Goal: Task Accomplishment & Management: Use online tool/utility

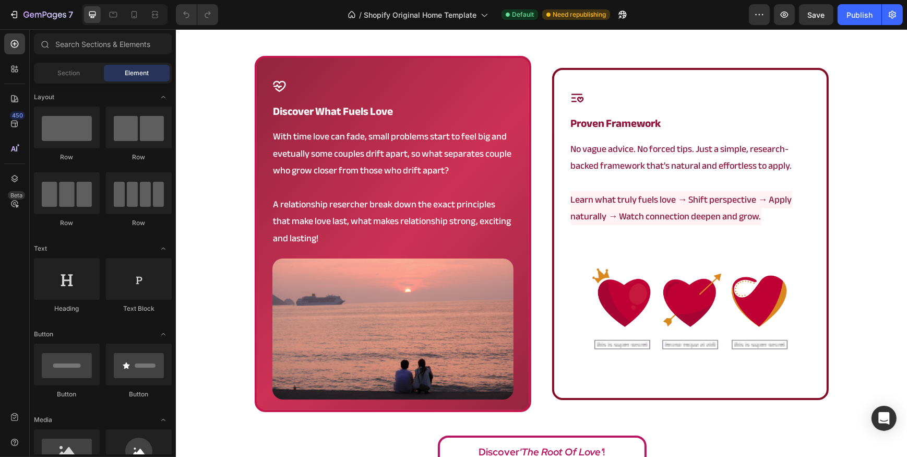
scroll to position [759, 0]
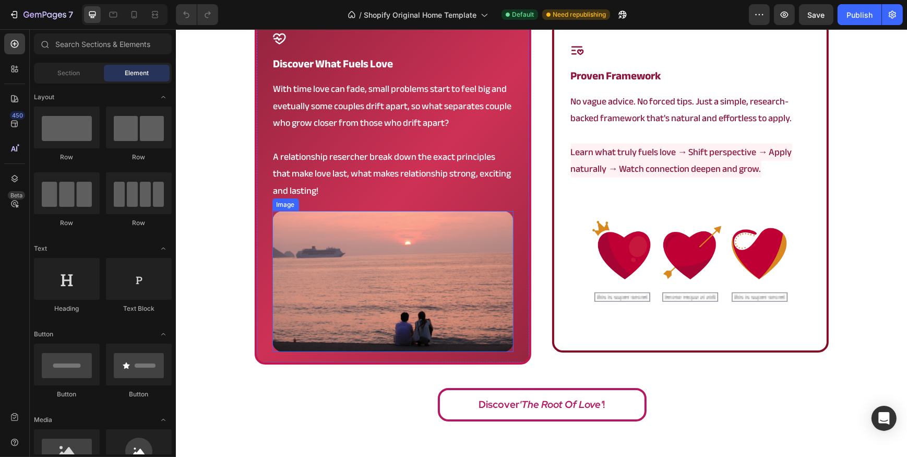
click at [343, 245] on img at bounding box center [392, 281] width 241 height 141
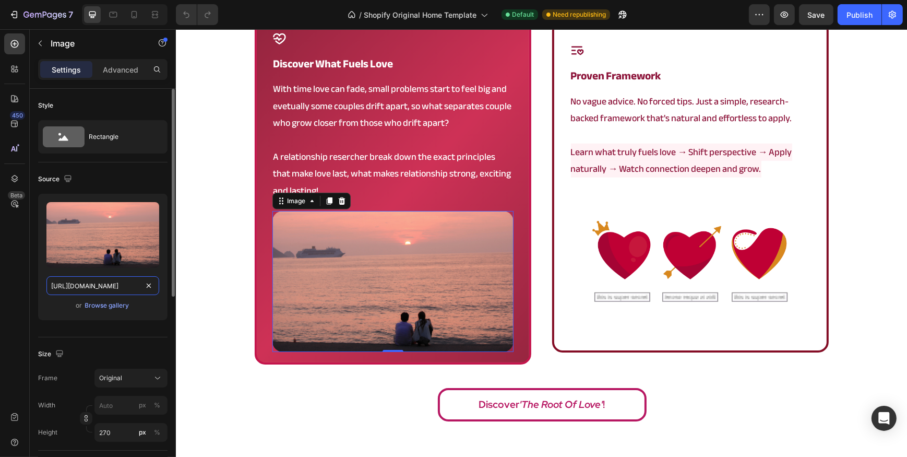
paste input "Content_Again_1.png?v=1751827359"
type input "[URL][DOMAIN_NAME]"
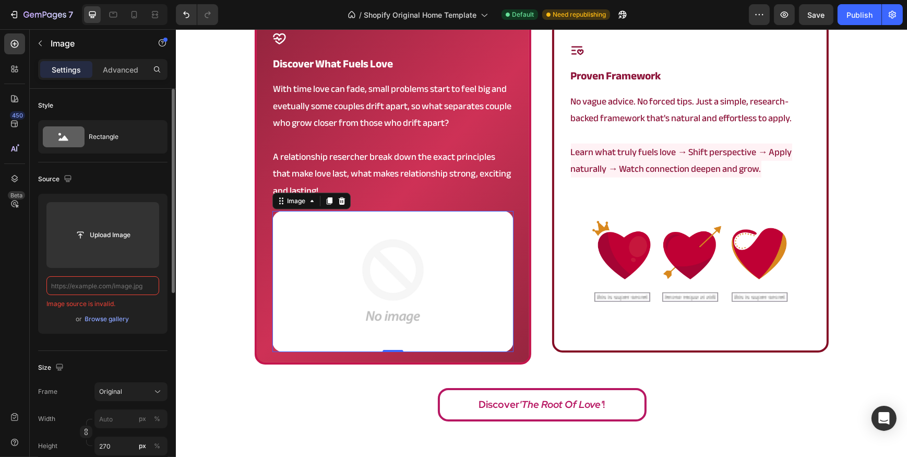
scroll to position [0, 0]
paste input "[URL][DOMAIN_NAME]"
type input "[URL][DOMAIN_NAME]"
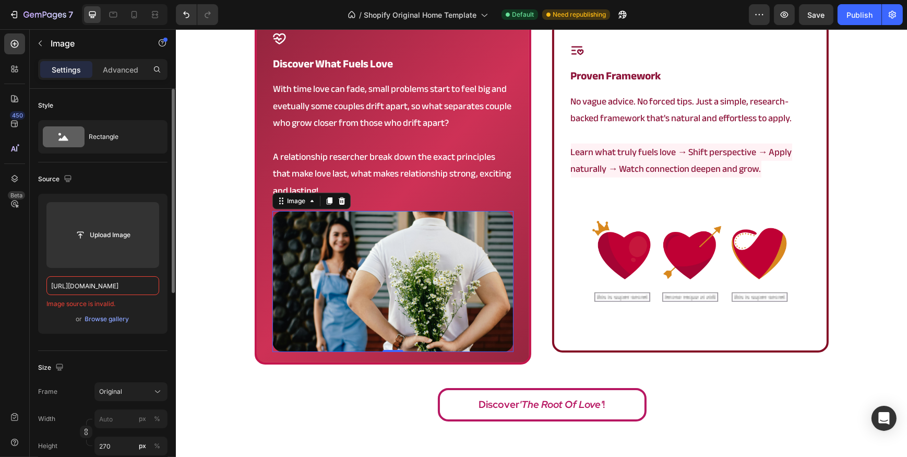
scroll to position [0, 184]
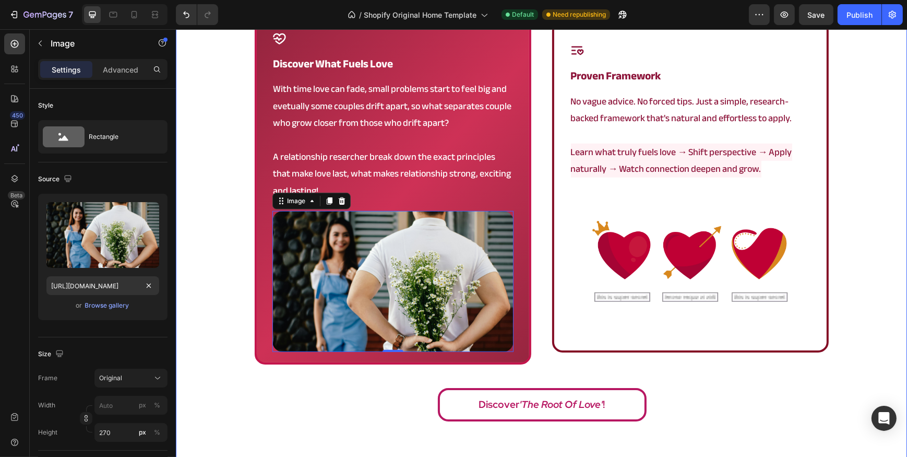
click at [192, 154] on div "a framework that actually works Heading Icon discover what fuels love Heading W…" at bounding box center [540, 192] width 731 height 469
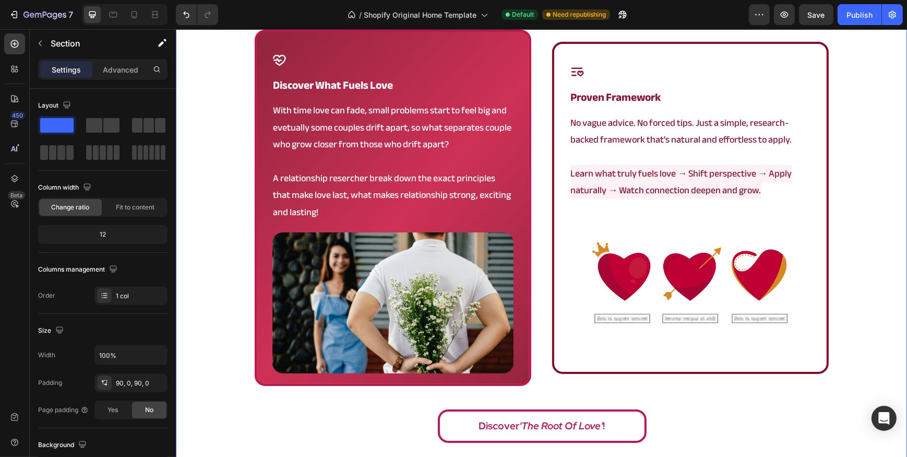
scroll to position [759, 0]
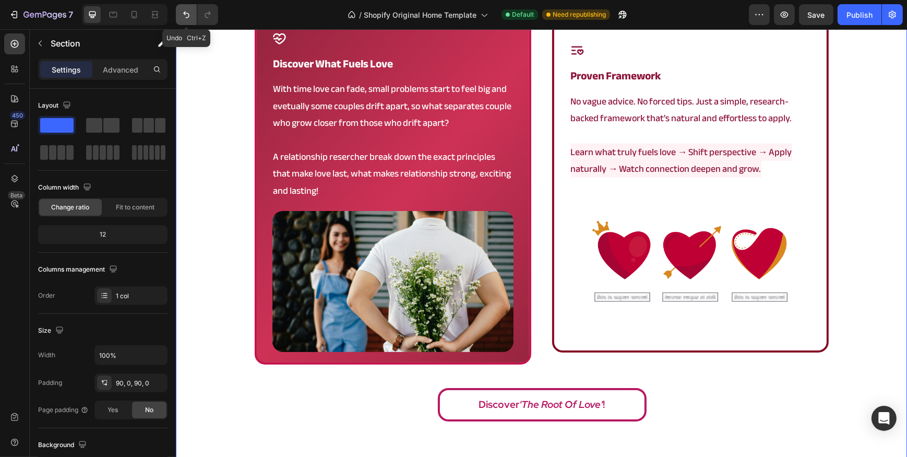
click at [183, 14] on icon "Undo/Redo" at bounding box center [186, 14] width 10 height 10
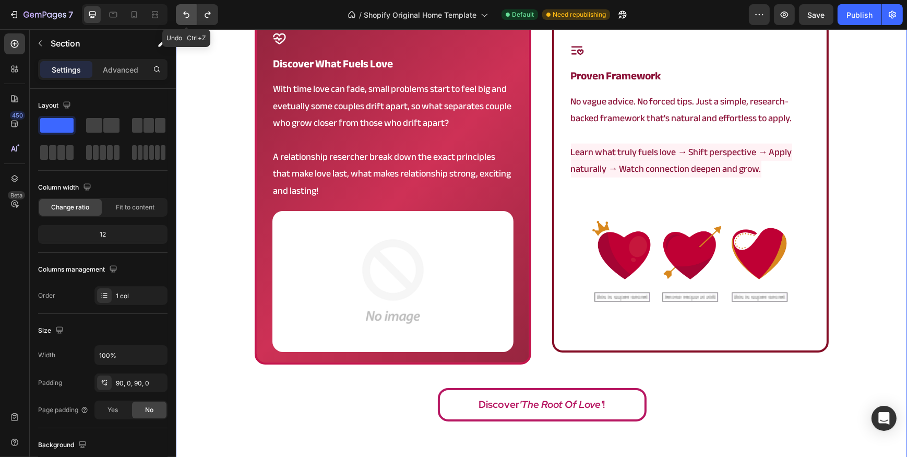
click at [183, 14] on icon "Undo/Redo" at bounding box center [186, 14] width 10 height 10
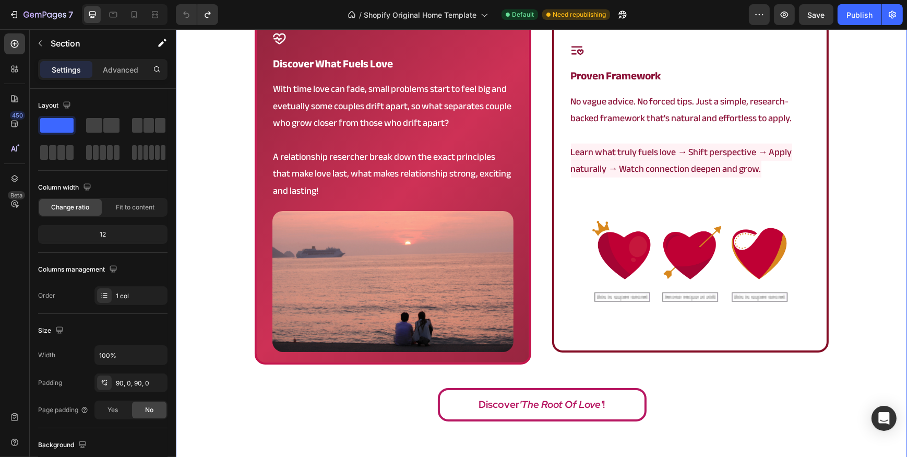
click at [222, 99] on div "a framework that actually works Heading Icon discover what fuels love Heading W…" at bounding box center [540, 192] width 731 height 469
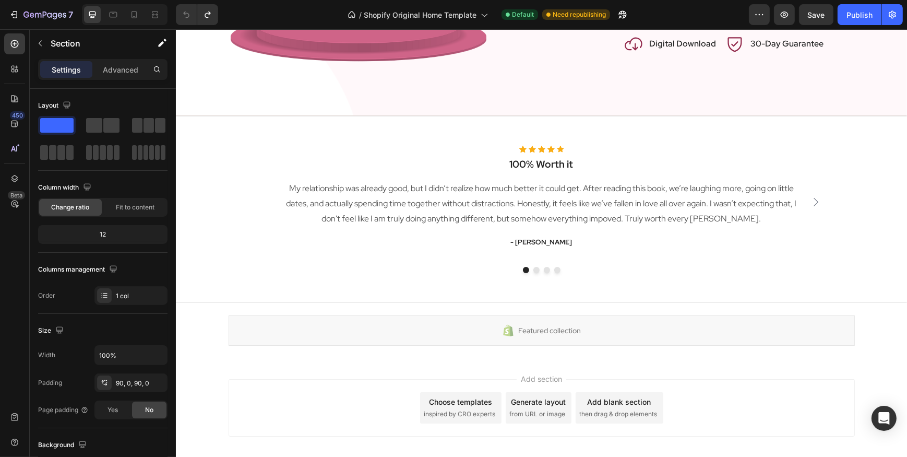
scroll to position [1642, 0]
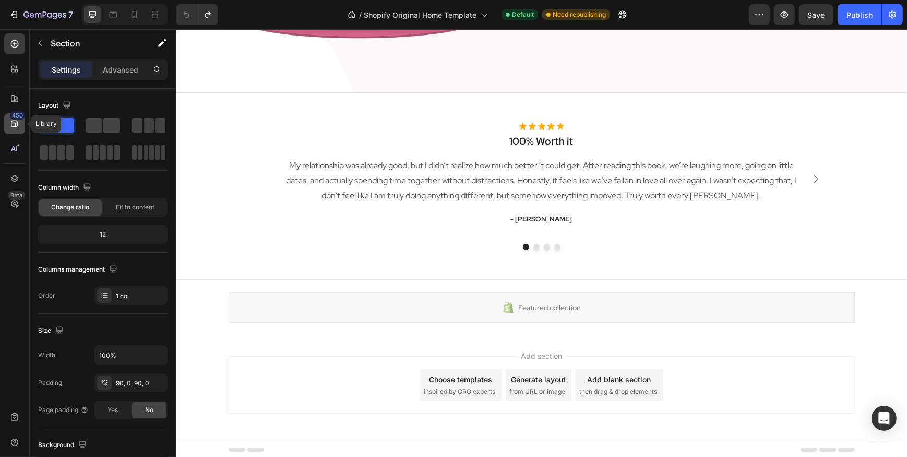
click at [19, 122] on icon at bounding box center [14, 123] width 10 height 10
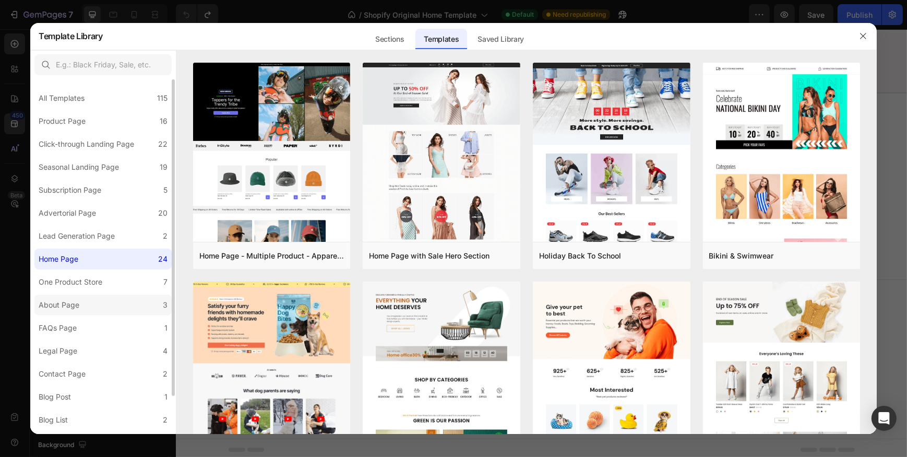
click at [113, 312] on label "About Page 3" at bounding box center [102, 304] width 137 height 21
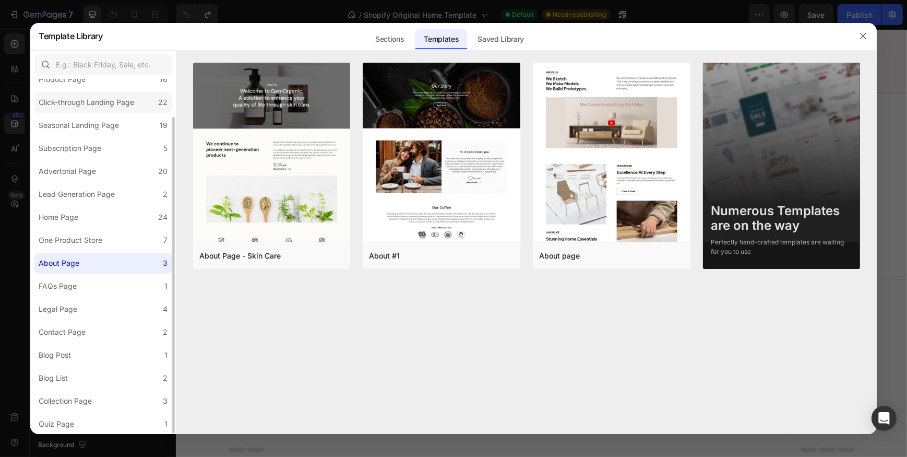
scroll to position [0, 0]
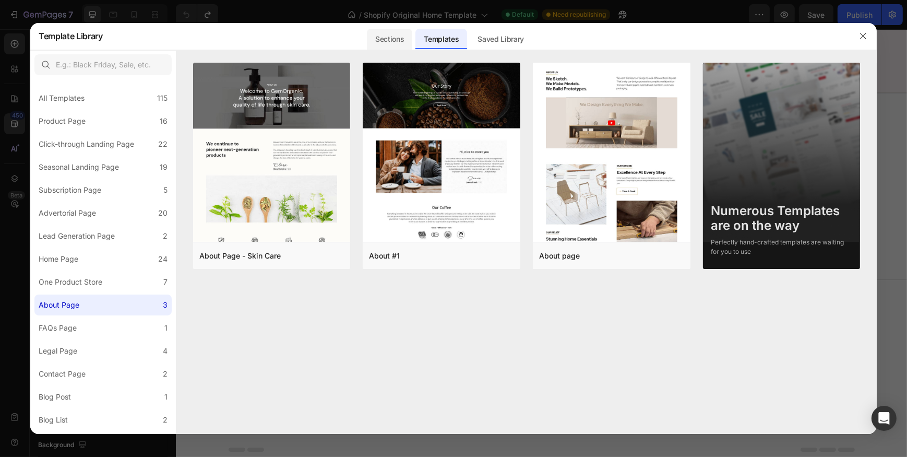
click at [409, 40] on div "Sections" at bounding box center [389, 39] width 45 height 21
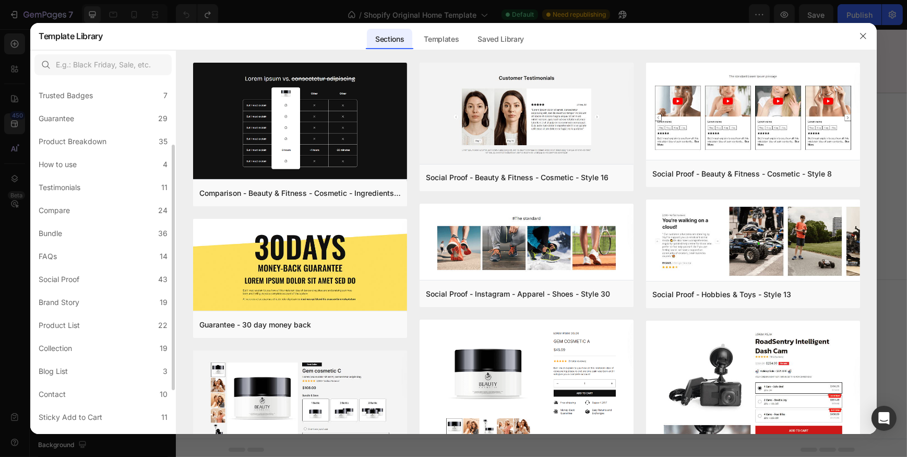
scroll to position [157, 0]
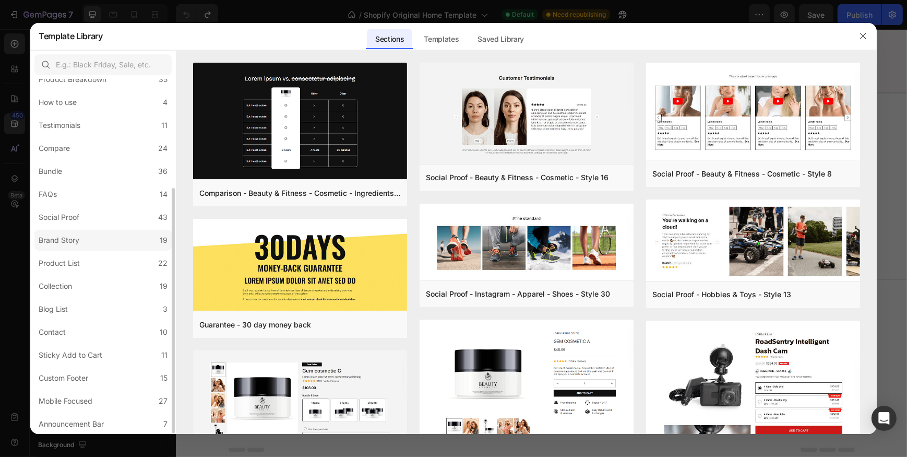
click at [121, 247] on label "Brand Story 19" at bounding box center [102, 240] width 137 height 21
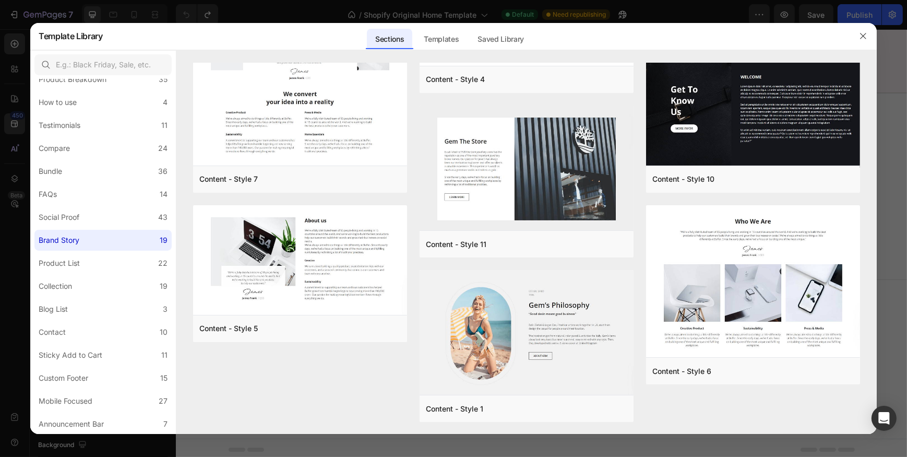
scroll to position [0, 0]
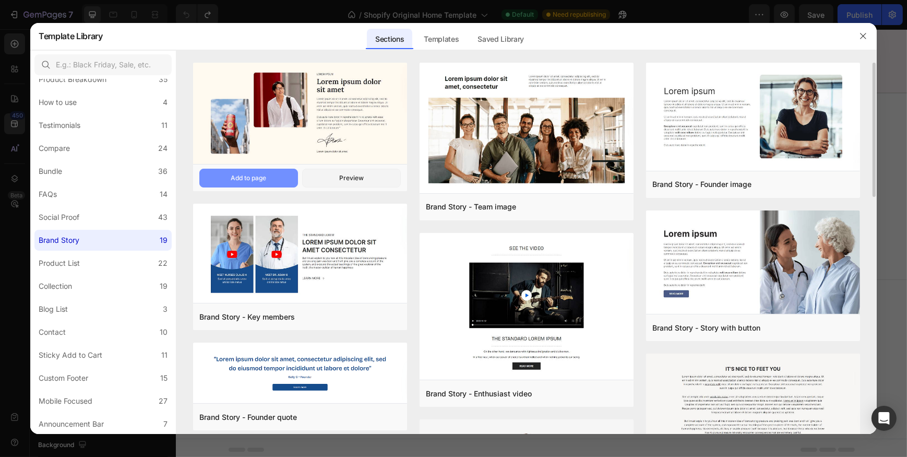
click at [253, 177] on div "Add to page" at bounding box center [248, 177] width 35 height 9
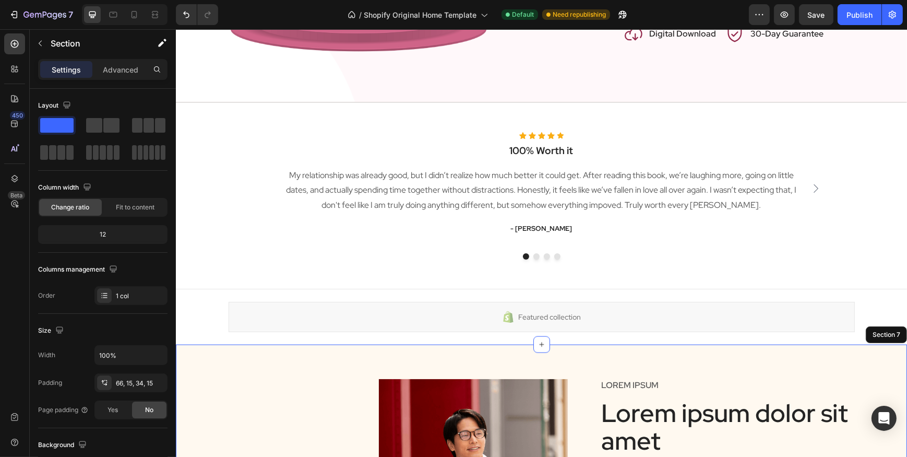
scroll to position [1626, 0]
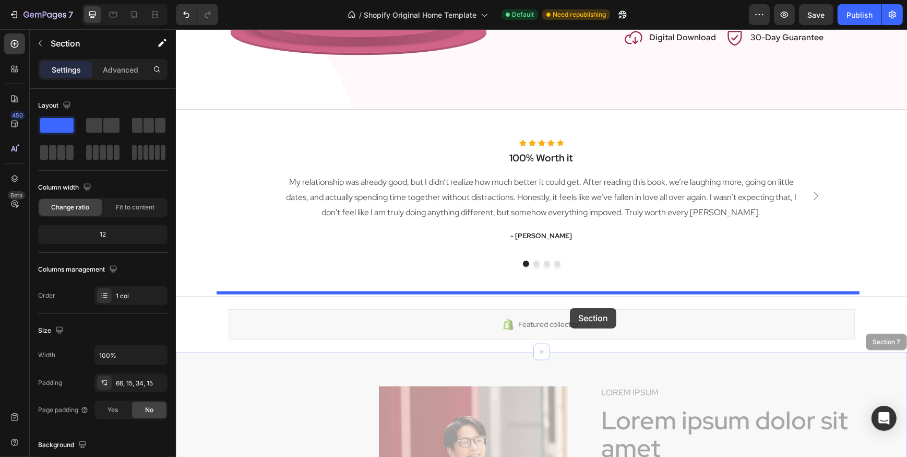
drag, startPoint x: 574, startPoint y: 360, endPoint x: 569, endPoint y: 308, distance: 52.4
click at [569, 309] on div "Featured collection" at bounding box center [541, 324] width 626 height 30
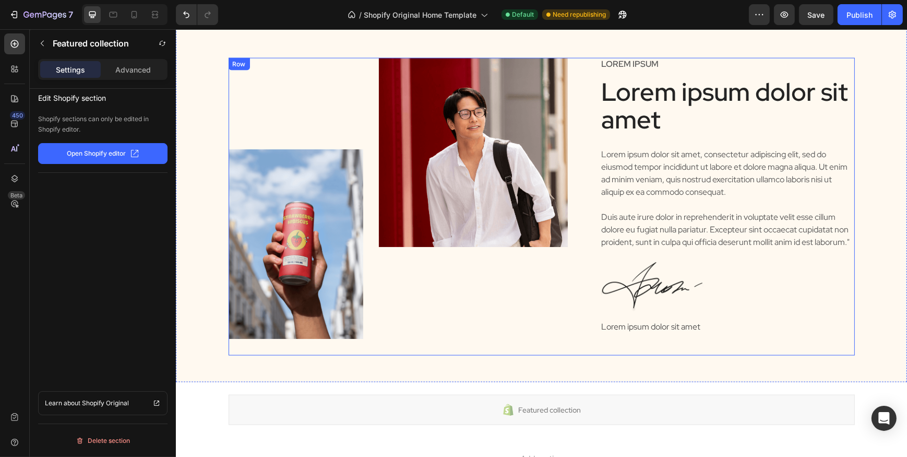
scroll to position [1803, 0]
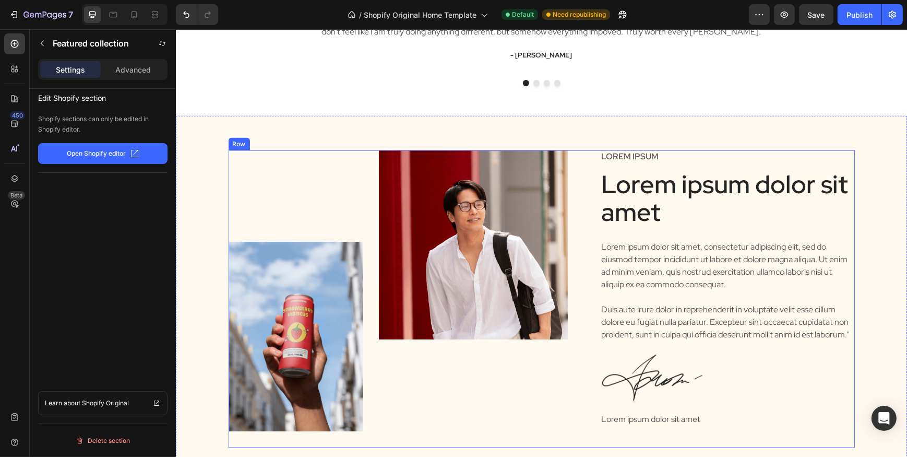
click at [681, 162] on div "Lorem ipsum" at bounding box center [727, 156] width 255 height 13
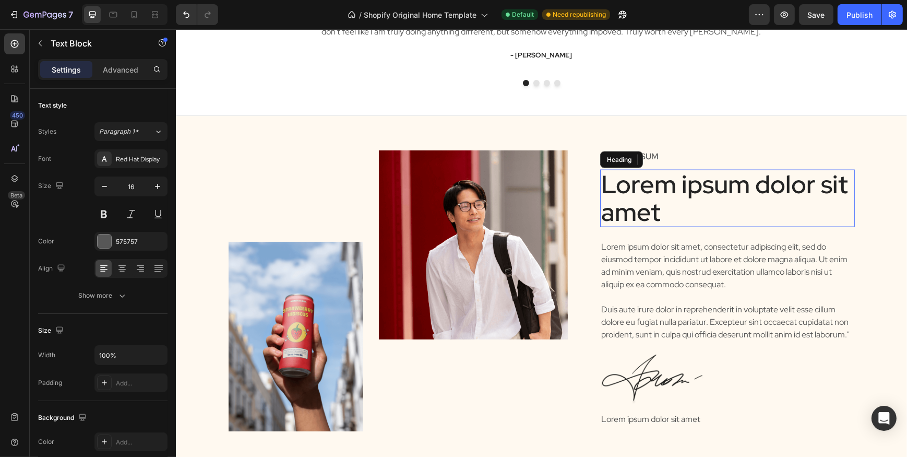
click at [672, 195] on h2 "Lorem ipsum dolor sit amet" at bounding box center [727, 198] width 255 height 57
click at [672, 195] on p "Lorem ipsum dolor sit amet" at bounding box center [727, 198] width 253 height 55
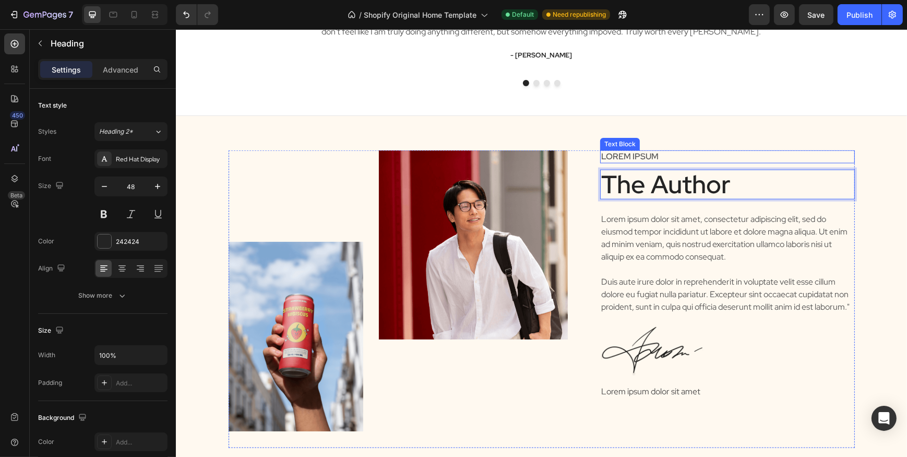
click at [650, 160] on p "Lorem ipsum" at bounding box center [727, 156] width 253 height 11
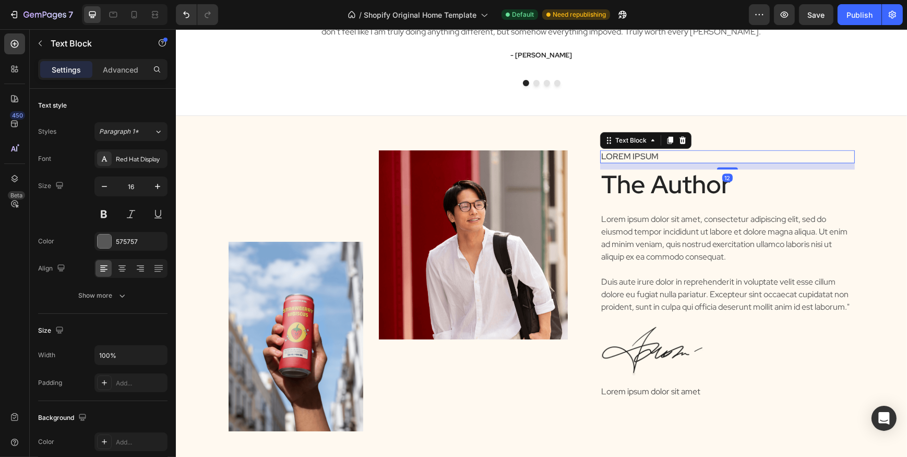
click at [650, 160] on p "Lorem ipsum" at bounding box center [727, 156] width 253 height 11
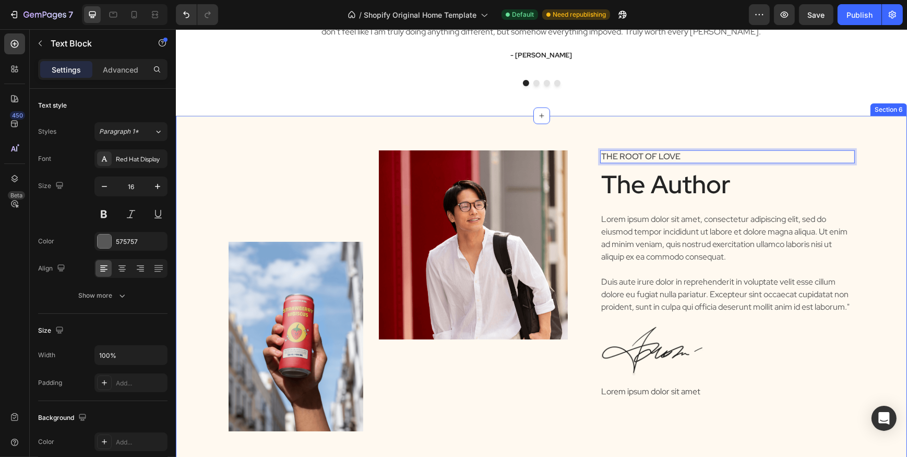
click at [580, 130] on div "Image Image Row The Root Of Love Text Block 12 The Author Heading Lorem ipsum d…" at bounding box center [540, 295] width 731 height 358
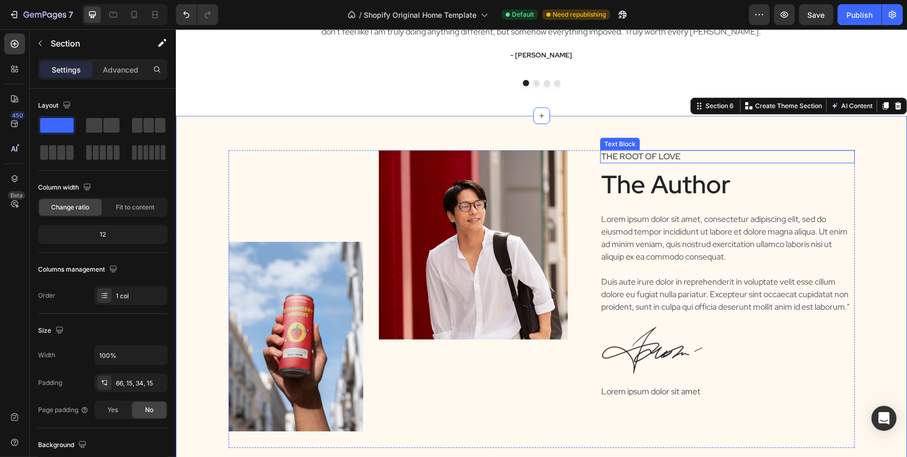
click at [630, 158] on p "The Root Of Love" at bounding box center [727, 156] width 253 height 11
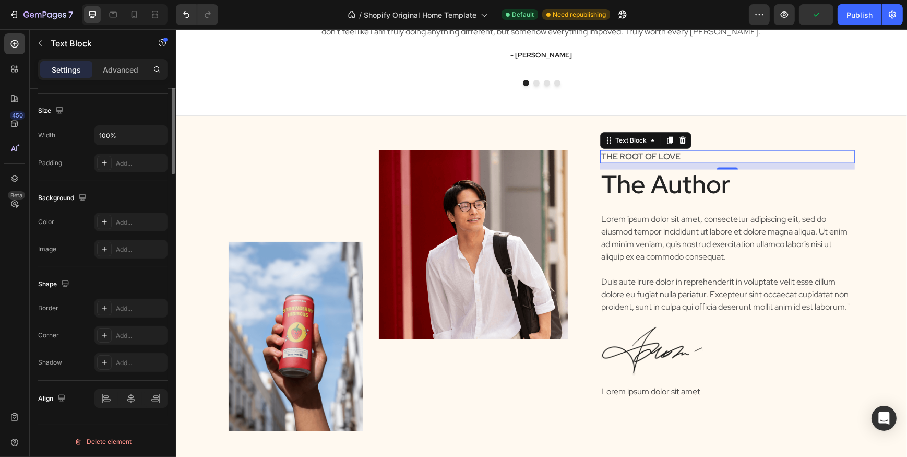
scroll to position [0, 0]
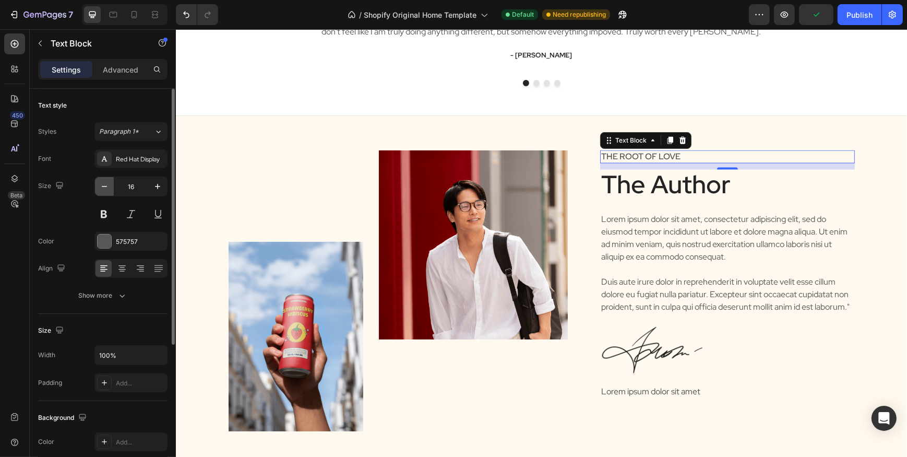
click at [103, 184] on icon "button" at bounding box center [104, 186] width 10 height 10
type input "13"
click at [208, 136] on div "Image Image Row The Root Of Love Text Block 12 The Author Heading Lorem ipsum d…" at bounding box center [540, 295] width 731 height 358
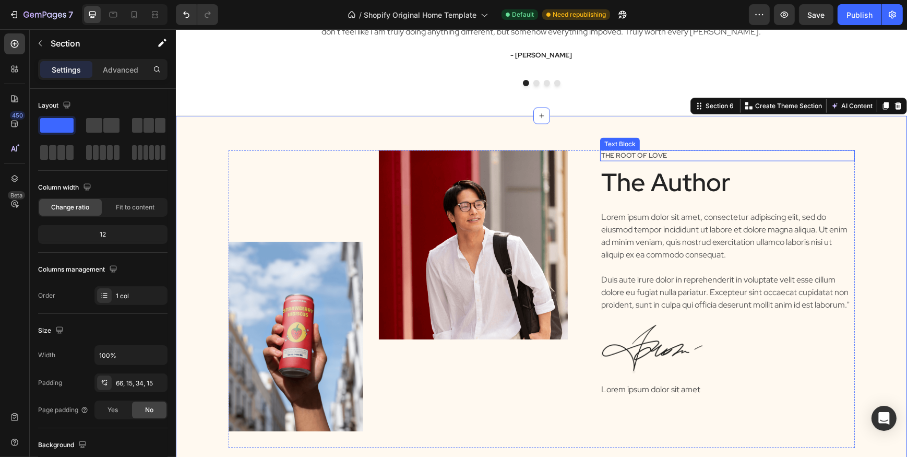
click at [651, 158] on p "The Root Of Love" at bounding box center [727, 155] width 253 height 9
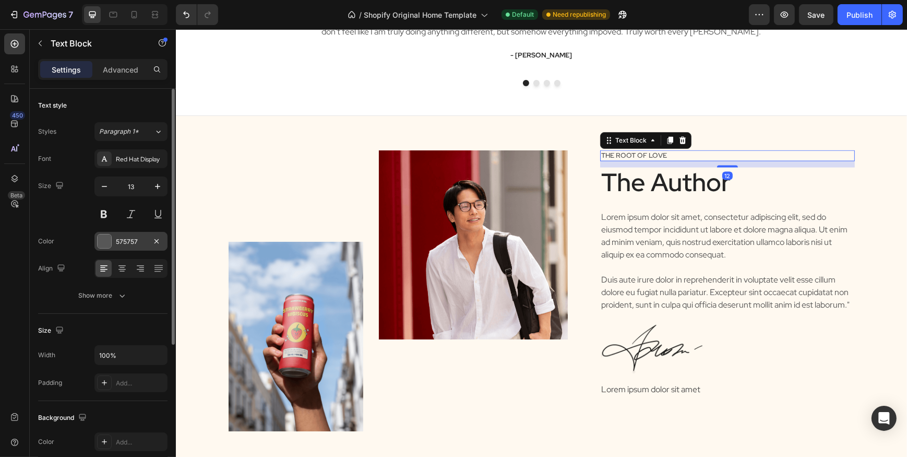
click at [106, 241] on div at bounding box center [105, 241] width 14 height 14
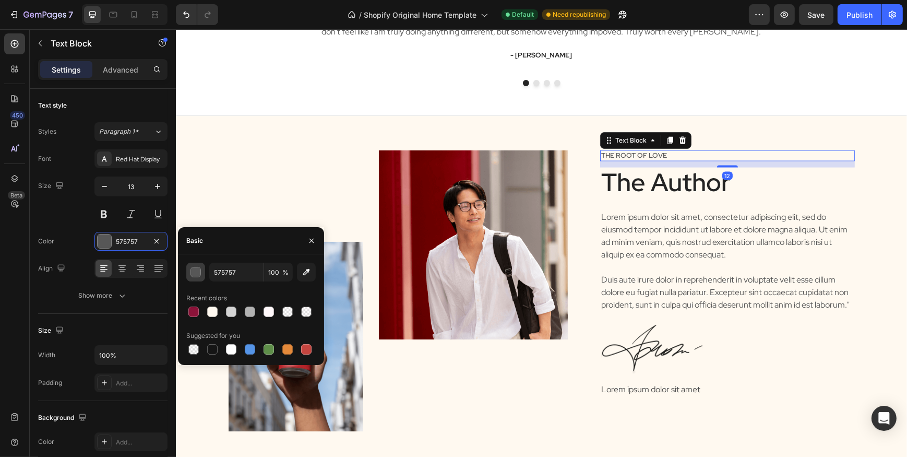
click at [197, 271] on div "button" at bounding box center [196, 272] width 10 height 10
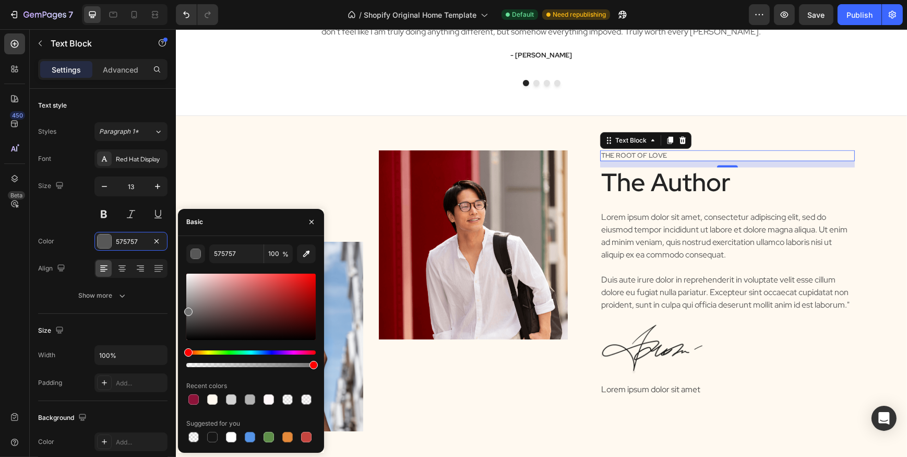
drag, startPoint x: 191, startPoint y: 307, endPoint x: 181, endPoint y: 310, distance: 10.3
click at [181, 310] on div "575757 100 % Recent colors Suggested for you" at bounding box center [251, 344] width 146 height 200
type input "707070"
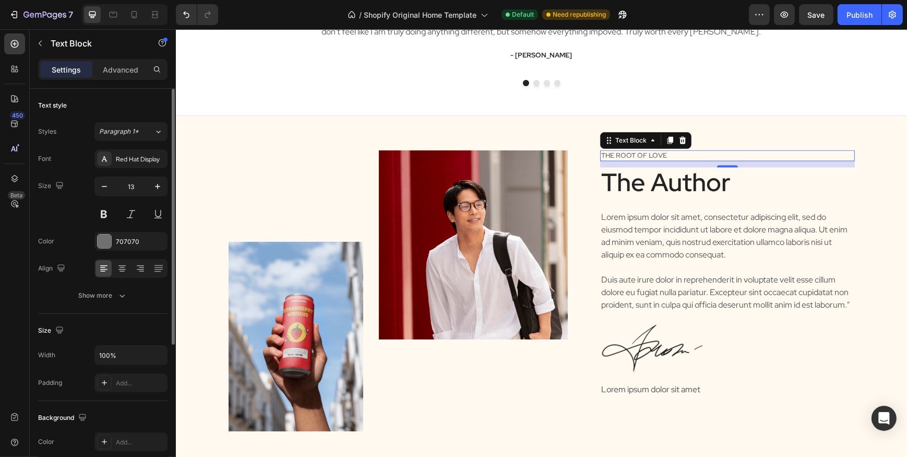
drag, startPoint x: 63, startPoint y: 211, endPoint x: 78, endPoint y: 220, distance: 17.5
click at [66, 211] on div "Size 13" at bounding box center [102, 199] width 129 height 47
click at [120, 292] on icon "button" at bounding box center [122, 295] width 10 height 10
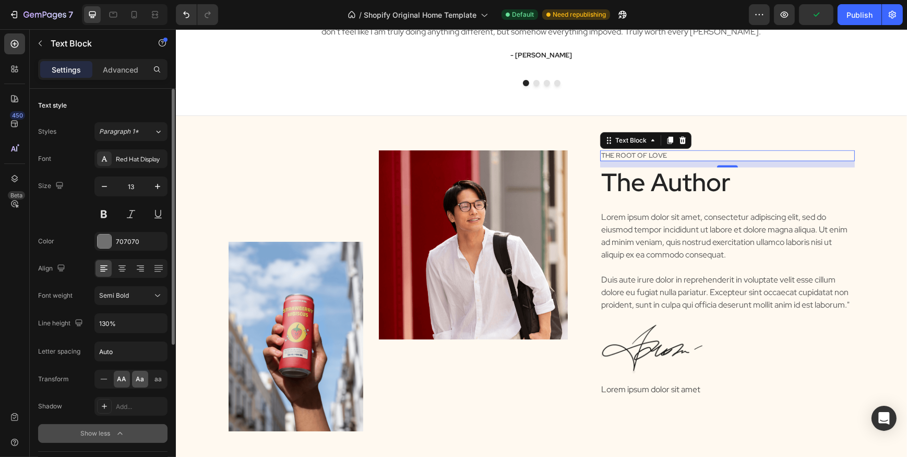
click at [140, 374] on span "Aa" at bounding box center [140, 378] width 8 height 9
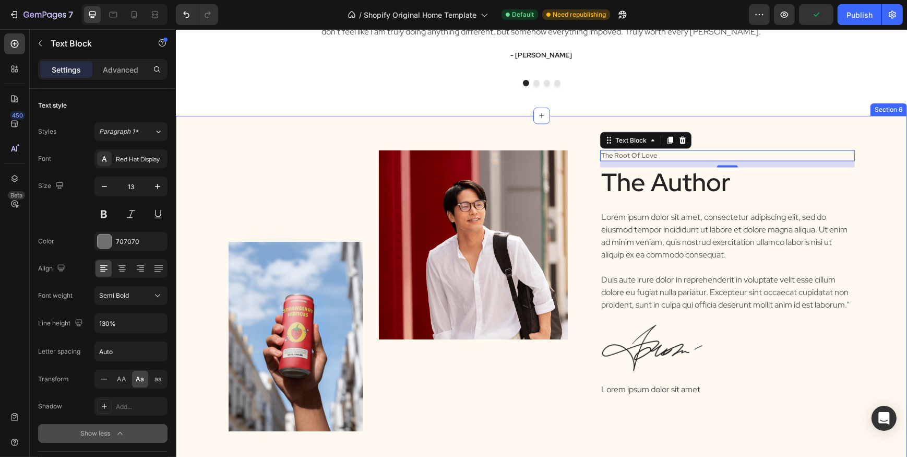
click at [185, 216] on div "Image Image Row the root of love Text Block 12 The Author Heading Lorem ipsum d…" at bounding box center [541, 303] width 716 height 306
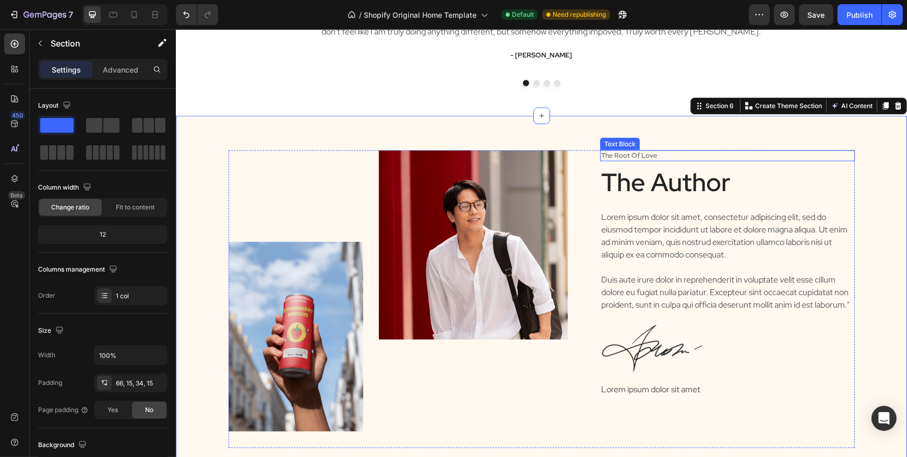
click at [656, 157] on p "the root of love" at bounding box center [727, 155] width 253 height 9
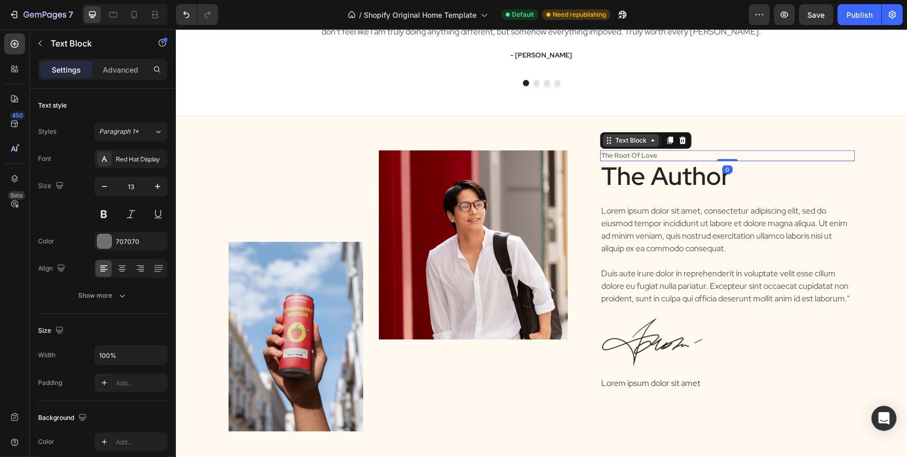
drag, startPoint x: 725, startPoint y: 165, endPoint x: 625, endPoint y: 135, distance: 104.7
click at [728, 147] on div "Image Image Row the root of love Text Block 0 The Author Heading Lorem ipsum do…" at bounding box center [540, 295] width 731 height 358
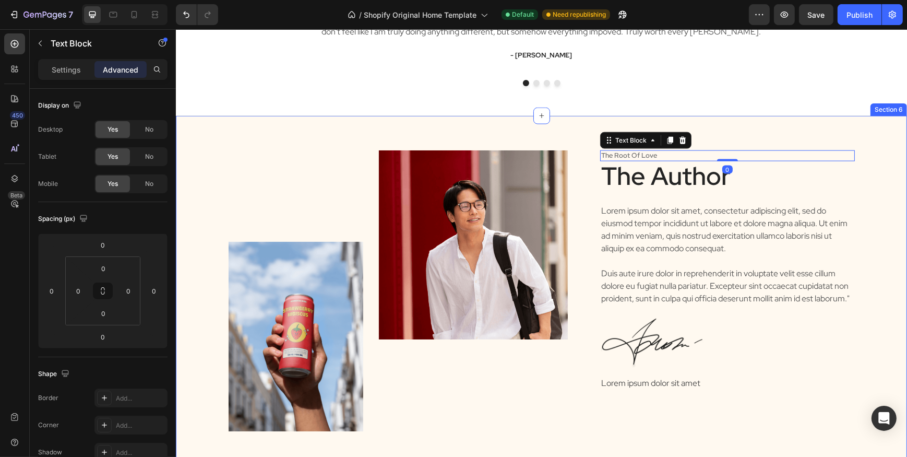
click at [485, 142] on div "Image Image Row the root of love Text Block 0 The Author Heading Lorem ipsum do…" at bounding box center [540, 295] width 731 height 358
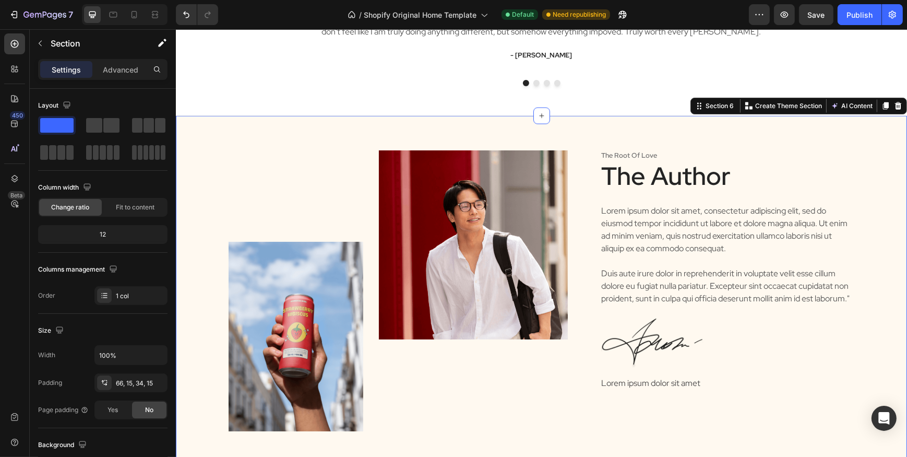
click at [282, 320] on img at bounding box center [295, 336] width 135 height 189
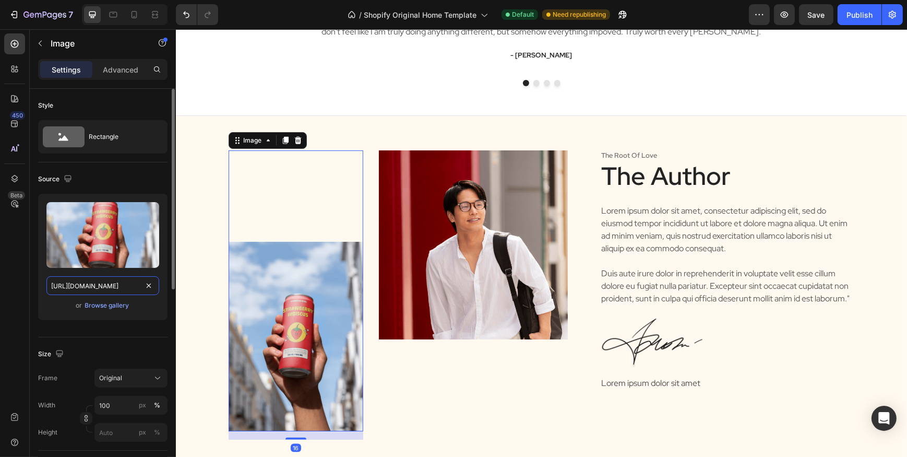
paste input "root_26.png?v=1754668421"
type input "[URL][DOMAIN_NAME]"
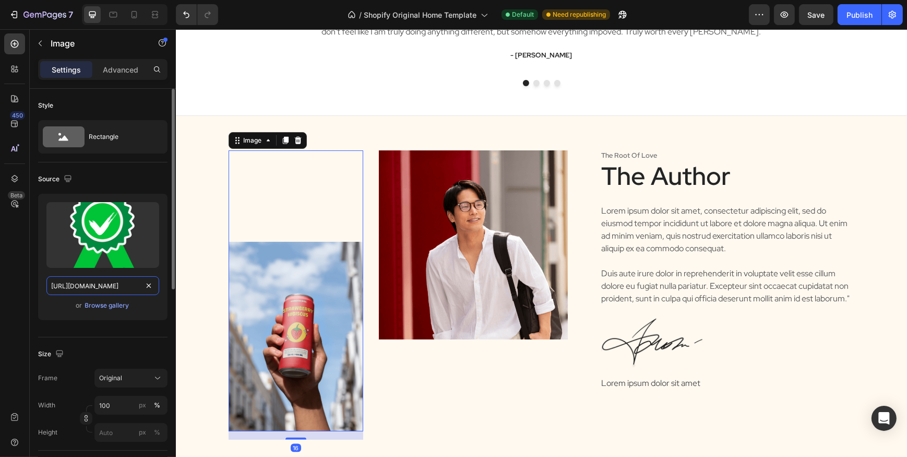
scroll to position [0, 159]
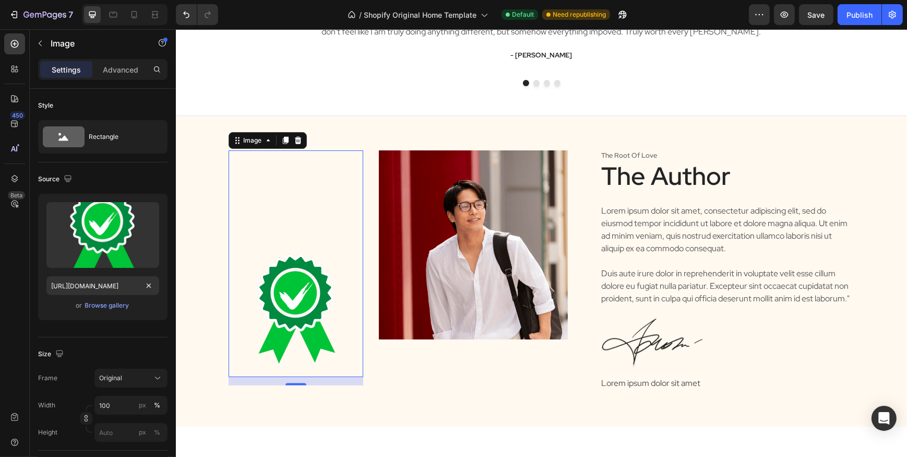
click at [424, 374] on div "Image" at bounding box center [472, 267] width 189 height 235
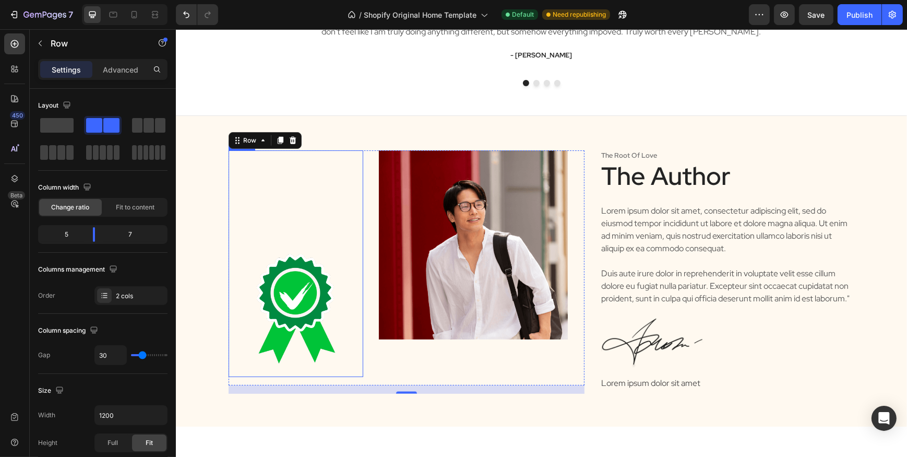
click at [430, 221] on img at bounding box center [472, 244] width 189 height 189
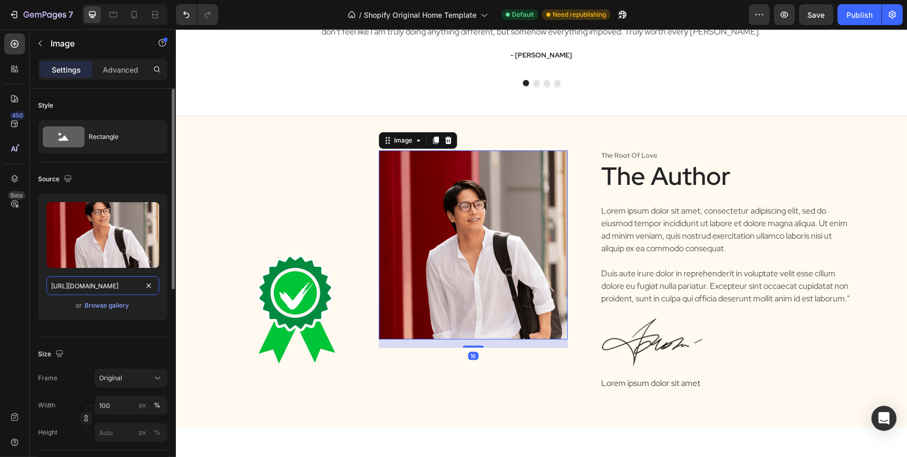
click at [84, 290] on input "[URL][DOMAIN_NAME]" at bounding box center [102, 285] width 113 height 19
paste input "rooooooot.png?v=1757513223"
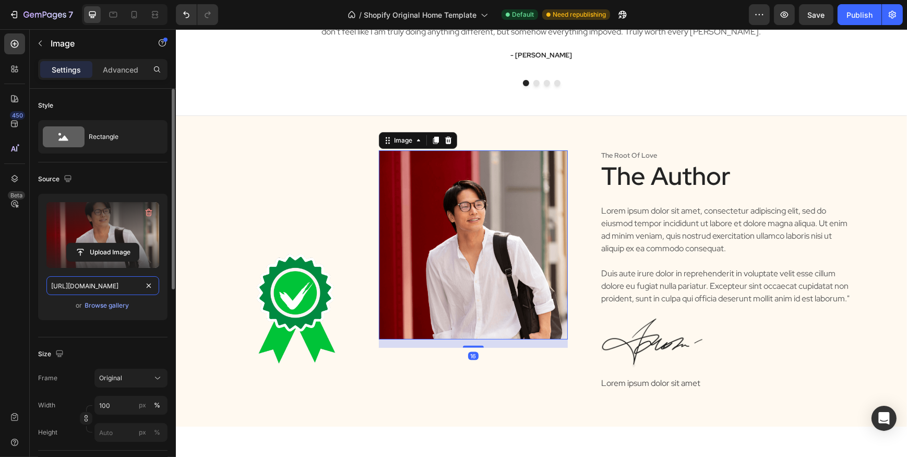
type input "[URL][DOMAIN_NAME]"
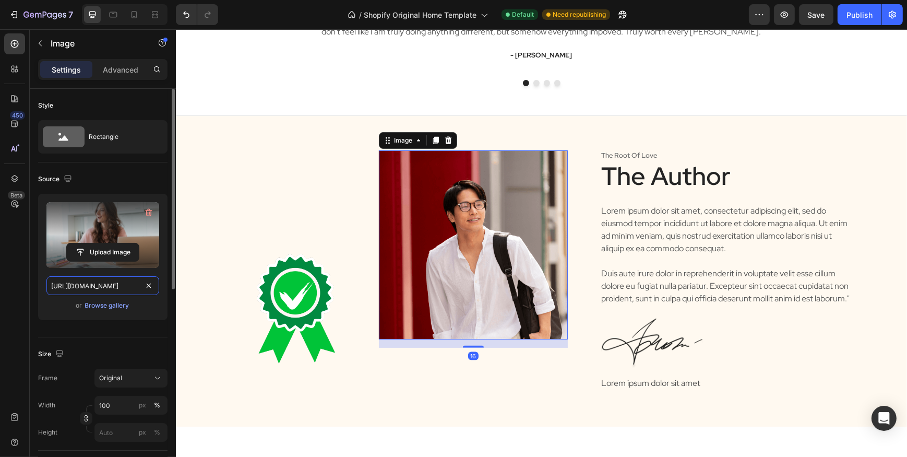
scroll to position [0, 166]
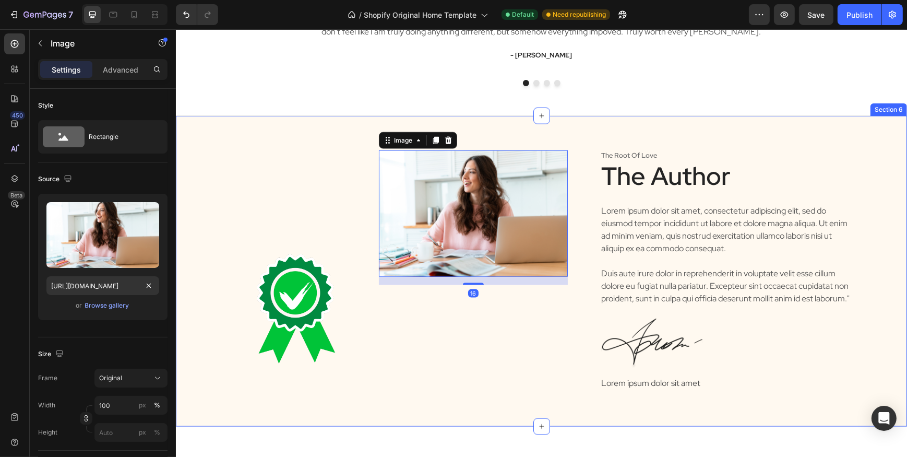
click at [246, 118] on div "Image Image 16 Row the root of love Text Block The Author Heading Lorem ipsum d…" at bounding box center [540, 271] width 731 height 311
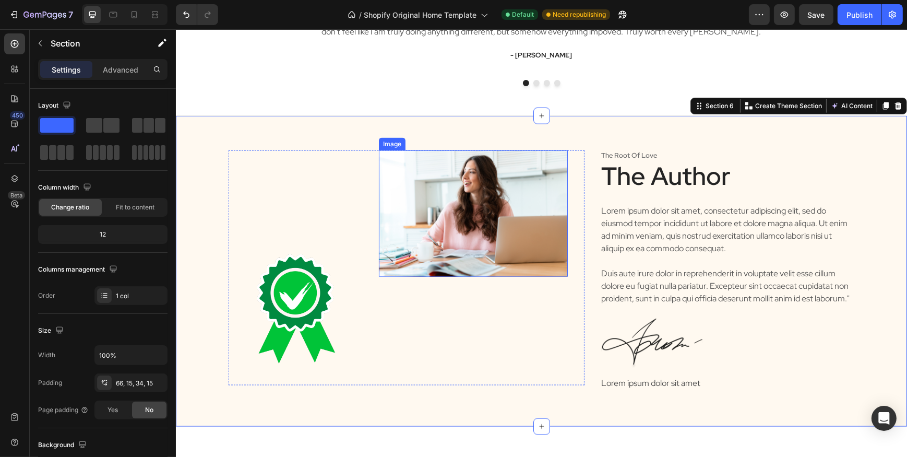
click at [445, 213] on img at bounding box center [472, 213] width 189 height 126
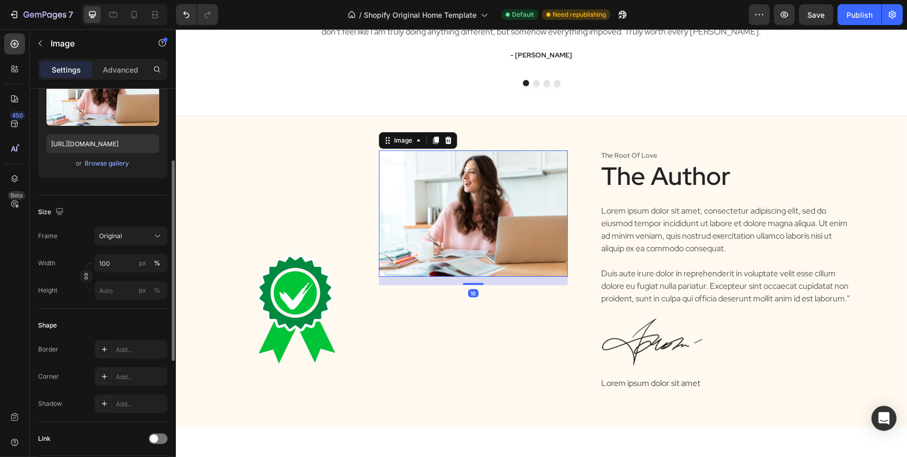
scroll to position [189, 0]
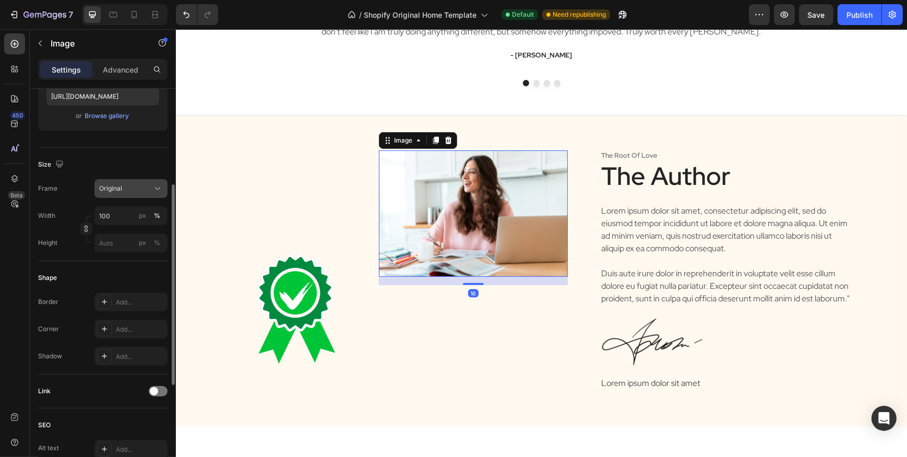
drag, startPoint x: 100, startPoint y: 188, endPoint x: 110, endPoint y: 194, distance: 11.3
click at [102, 189] on span "Original" at bounding box center [110, 188] width 23 height 9
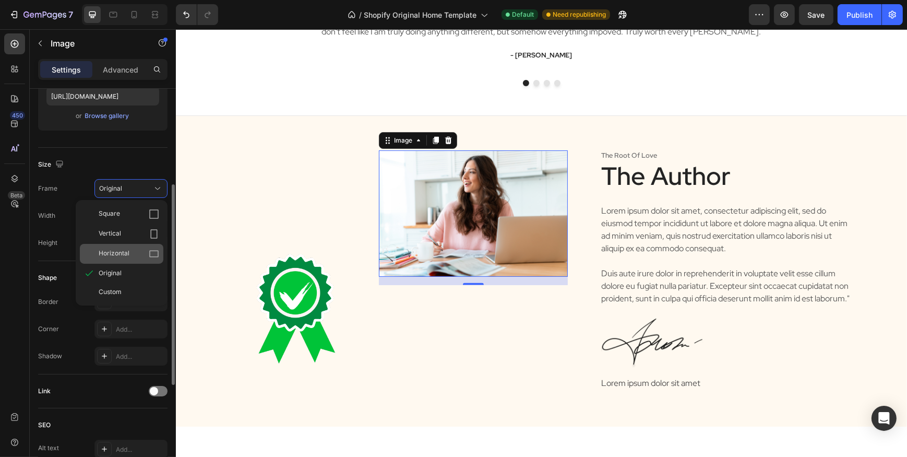
click at [140, 249] on div "Horizontal" at bounding box center [129, 253] width 61 height 10
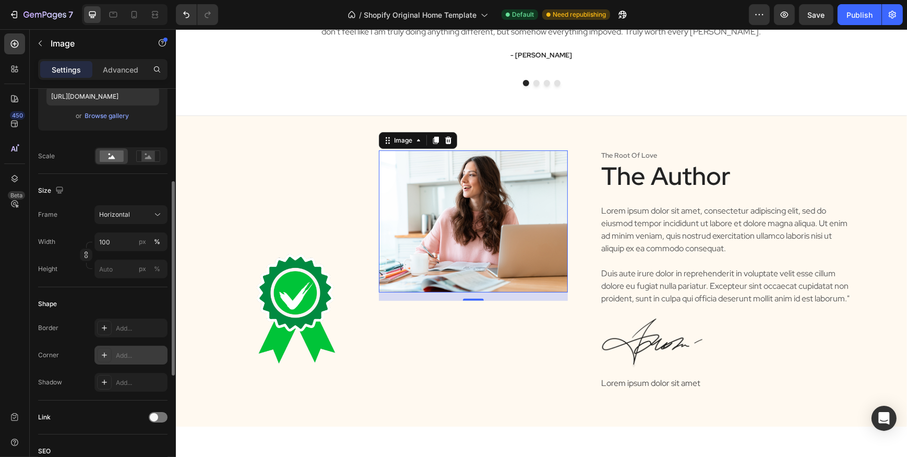
click at [124, 356] on div "Add..." at bounding box center [140, 355] width 49 height 9
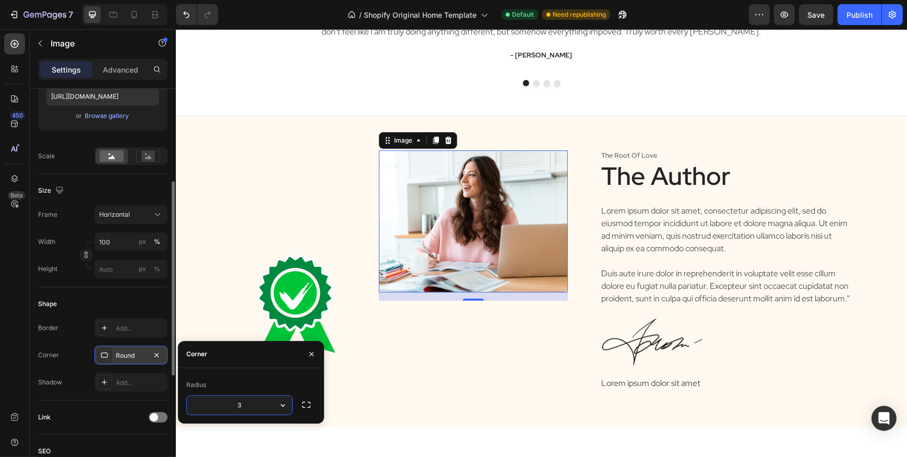
type input "30"
click at [116, 327] on div "Add..." at bounding box center [140, 328] width 49 height 9
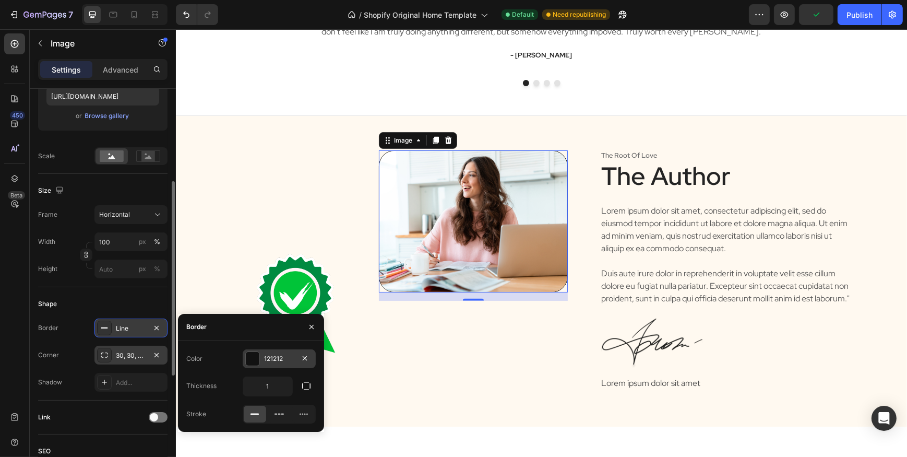
click at [261, 361] on div "121212" at bounding box center [279, 358] width 73 height 19
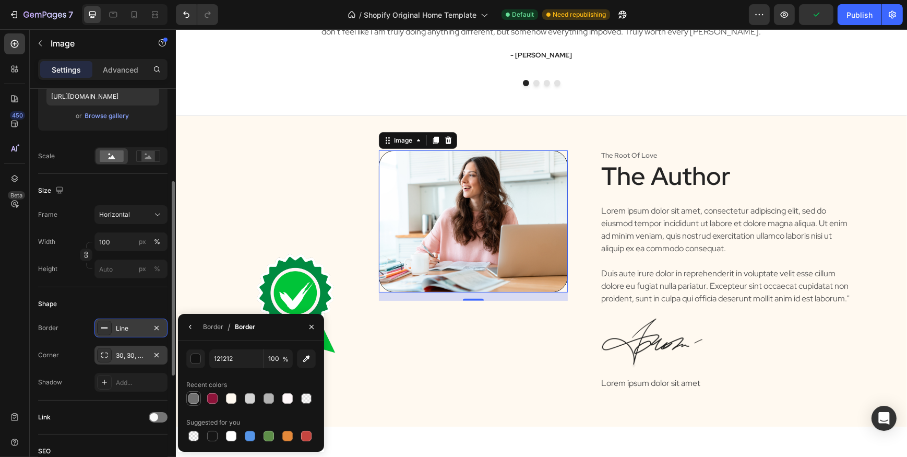
click at [192, 401] on div at bounding box center [193, 398] width 10 height 10
click at [254, 396] on div at bounding box center [250, 398] width 10 height 10
type input "D3D3D3"
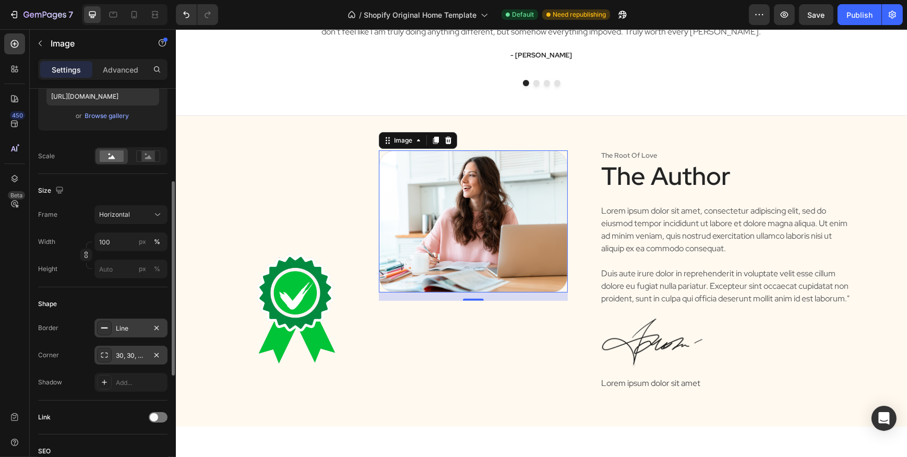
click at [116, 297] on div "Shape" at bounding box center [102, 303] width 129 height 17
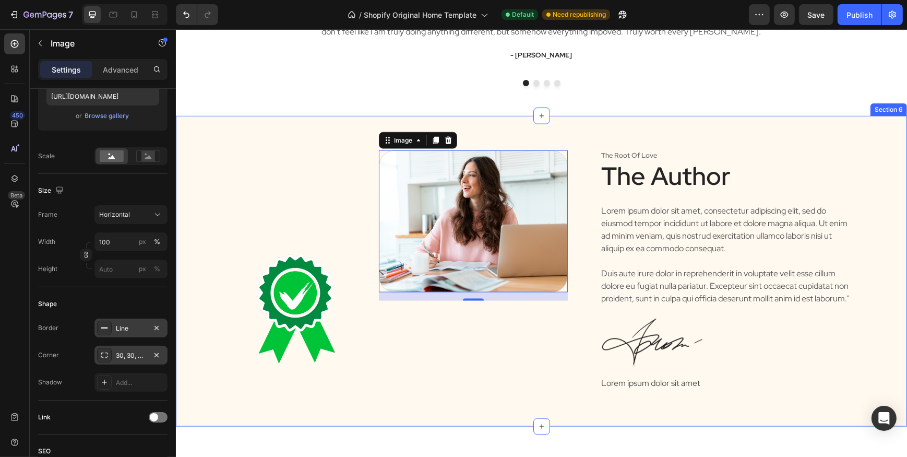
click at [216, 235] on div "Image Image 16 Row the root of love Text Block The Author Heading Lorem ipsum d…" at bounding box center [541, 279] width 716 height 258
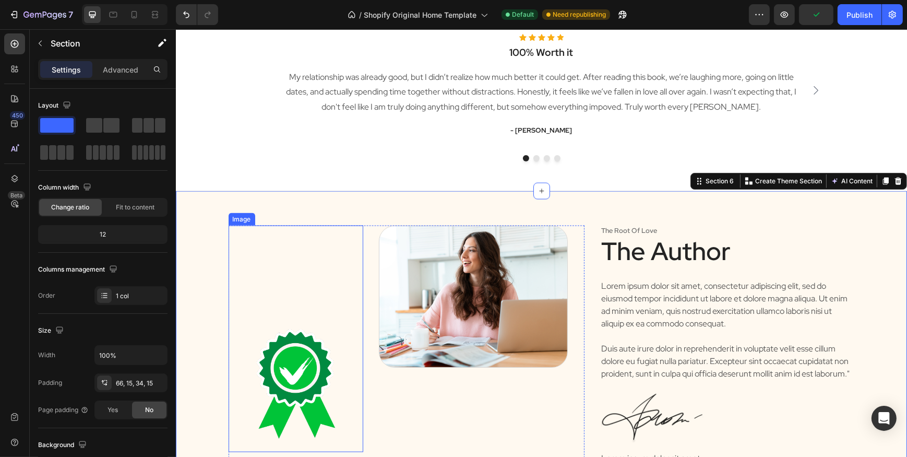
scroll to position [1613, 0]
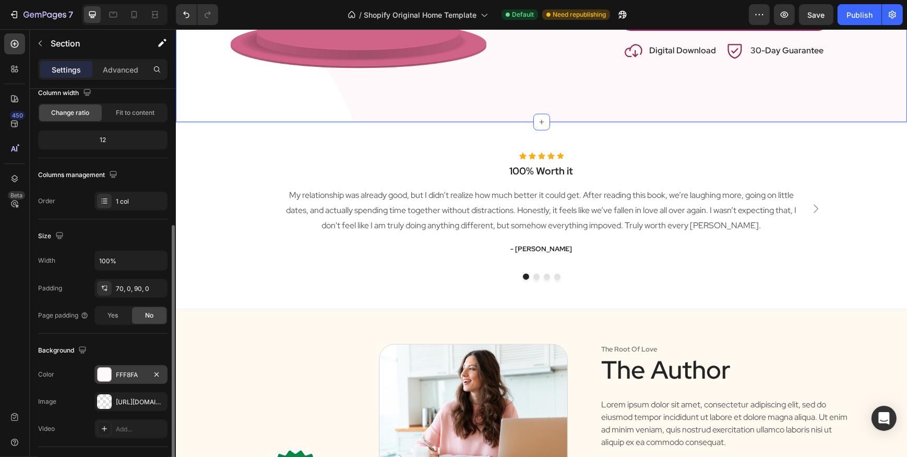
scroll to position [142, 0]
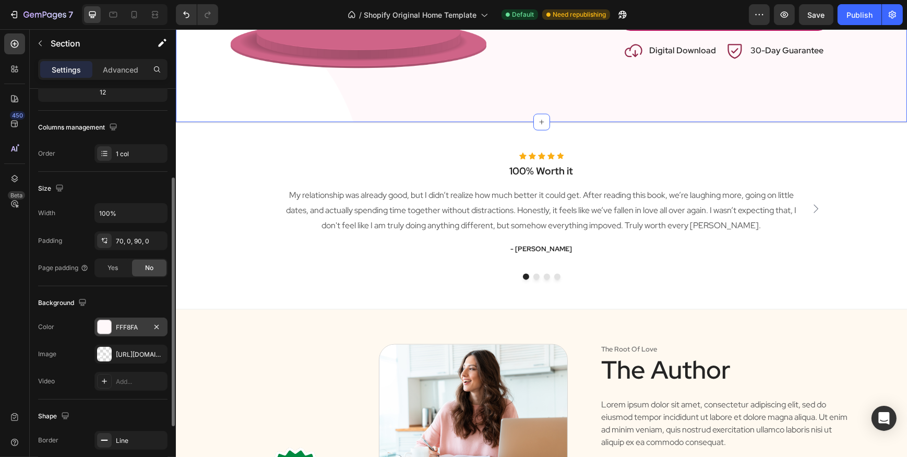
click at [129, 324] on div "FFF8FA" at bounding box center [131, 327] width 30 height 9
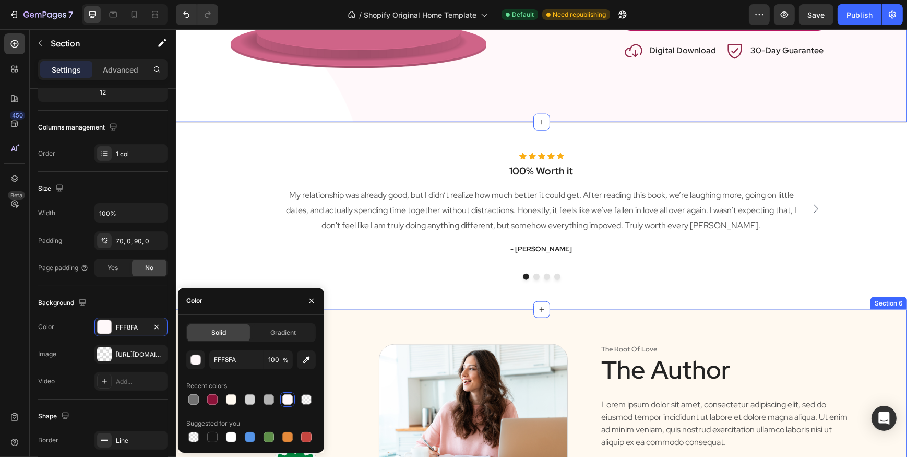
click at [421, 323] on div "Image Image Row the root of love Text Block The Author Heading Lorem ipsum dolo…" at bounding box center [540, 464] width 731 height 311
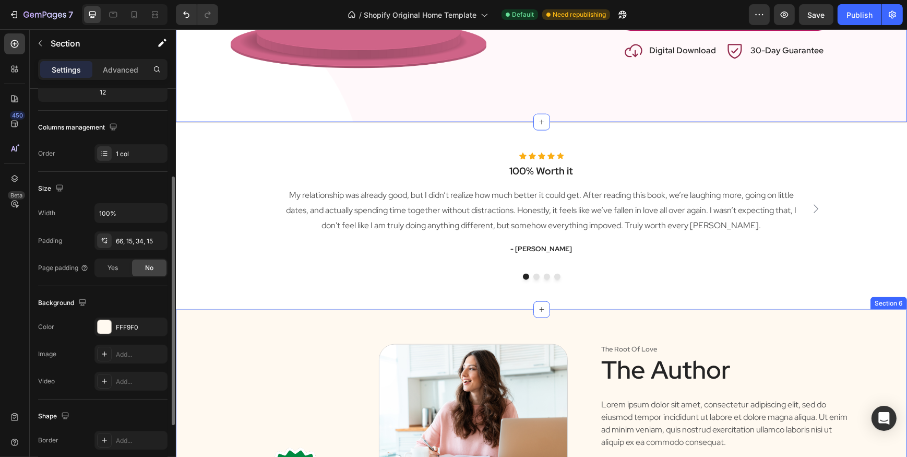
scroll to position [141, 0]
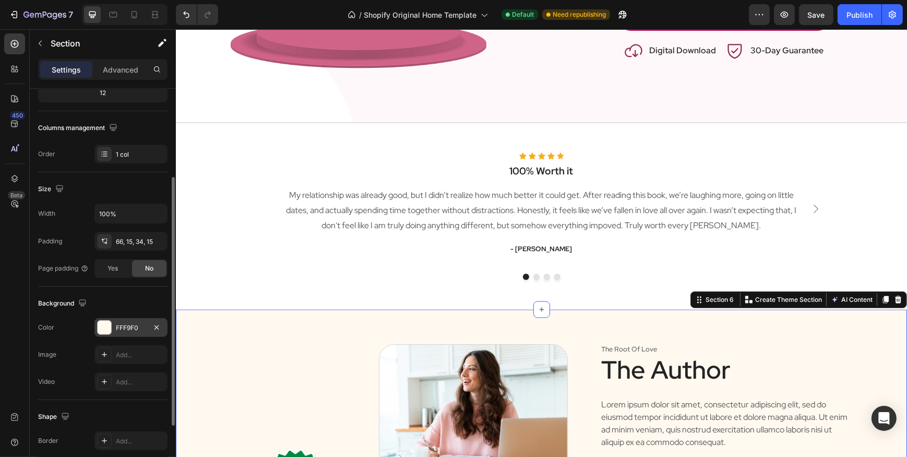
click at [126, 324] on div "FFF9F0" at bounding box center [131, 327] width 30 height 9
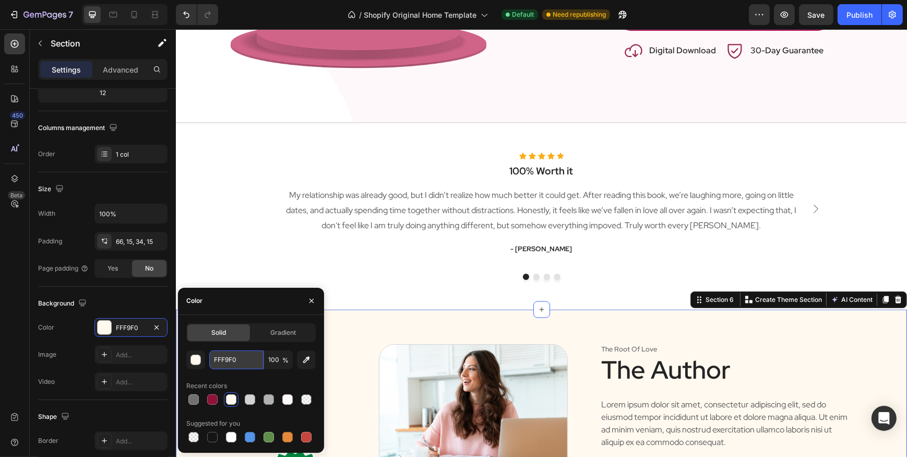
click at [255, 351] on input "FFF9F0" at bounding box center [236, 359] width 54 height 19
paste input "8FA"
type input "FFF8FA"
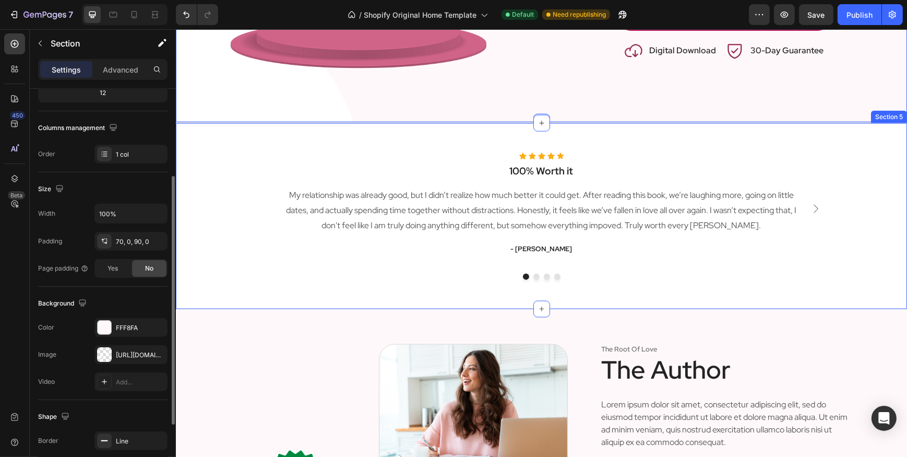
scroll to position [141, 0]
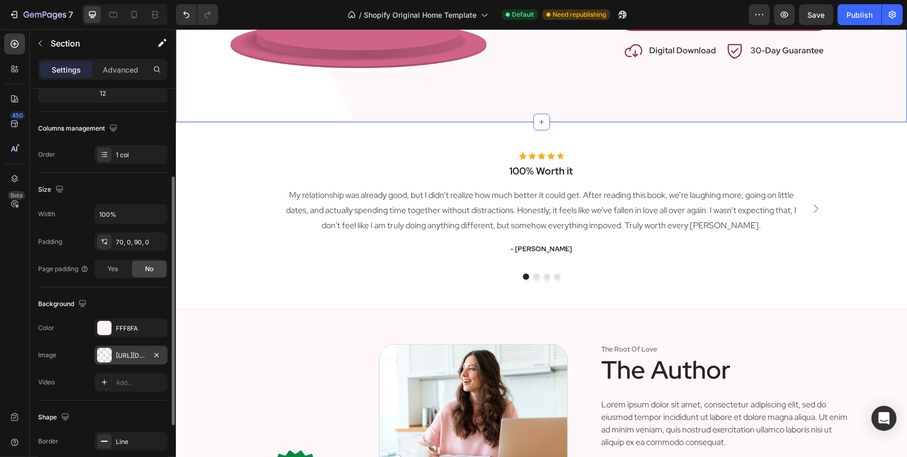
click at [120, 358] on div "[URL][DOMAIN_NAME]" at bounding box center [131, 355] width 30 height 9
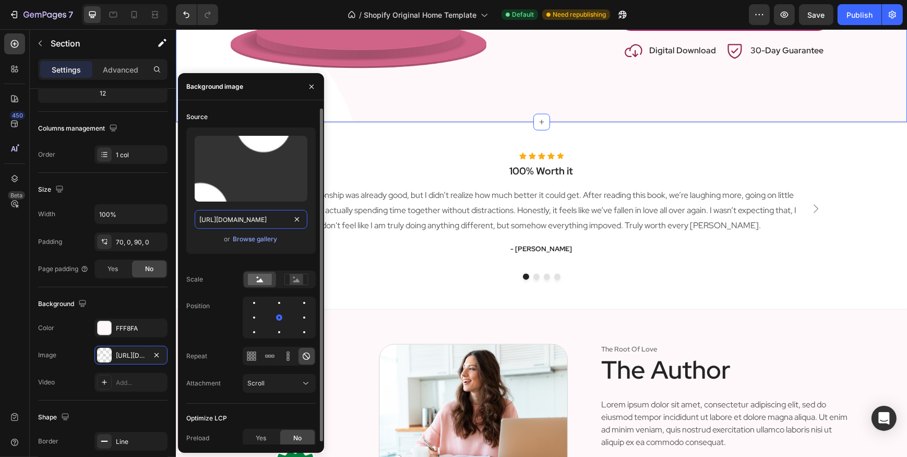
click at [248, 215] on input "[URL][DOMAIN_NAME]" at bounding box center [251, 219] width 113 height 19
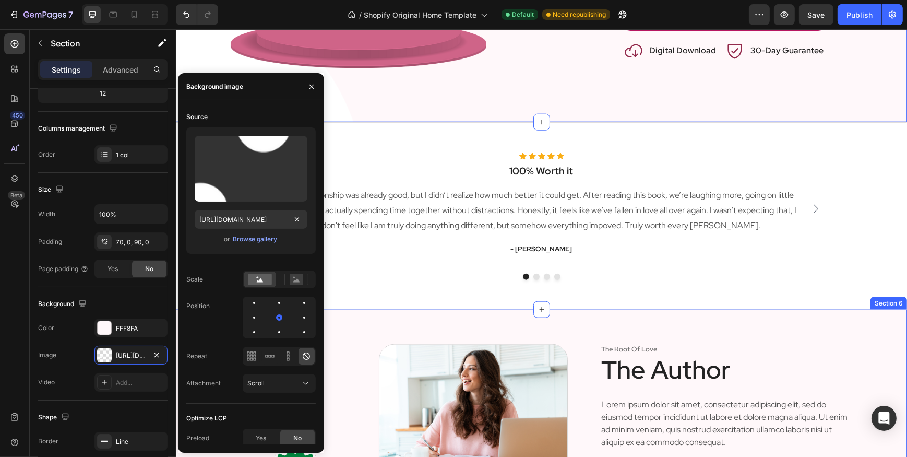
click at [490, 313] on div "Image Image Row the root of love Text Block The Author Heading Lorem ipsum dolo…" at bounding box center [540, 464] width 731 height 311
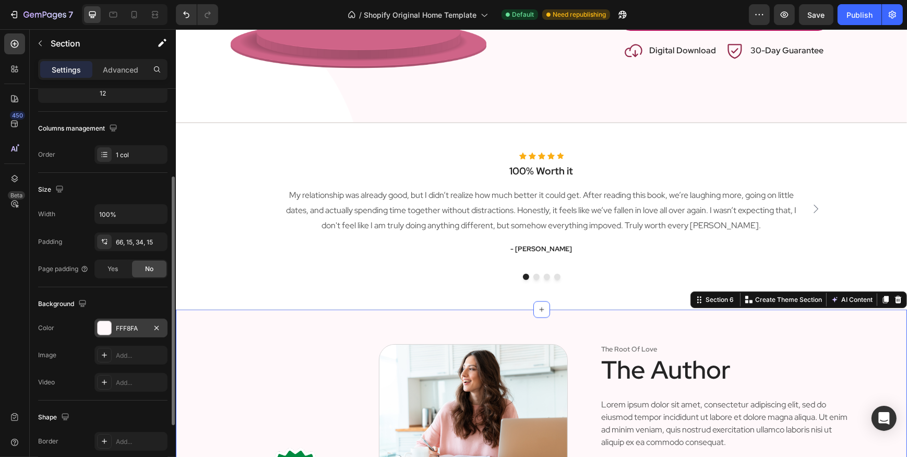
click at [120, 331] on div "FFF8FA" at bounding box center [131, 328] width 30 height 9
click at [128, 370] on div "The changes might be hidden by the video. Color FFF8FA Image Add... Video Add..." at bounding box center [102, 354] width 129 height 73
click at [131, 351] on div "Add..." at bounding box center [140, 355] width 49 height 9
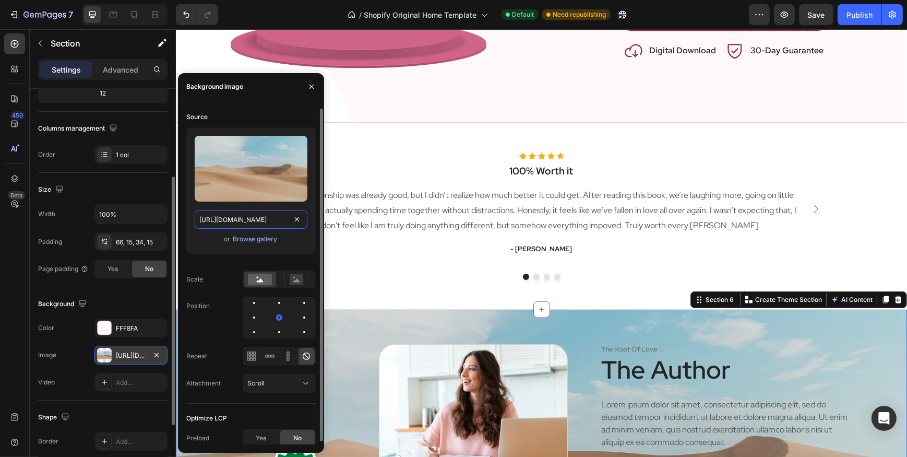
click at [259, 221] on input "[URL][DOMAIN_NAME]" at bounding box center [251, 219] width 113 height 19
paste input "0902/9520/6154/files/noname_2.png?v=1750769625"
type input "[URL][DOMAIN_NAME]"
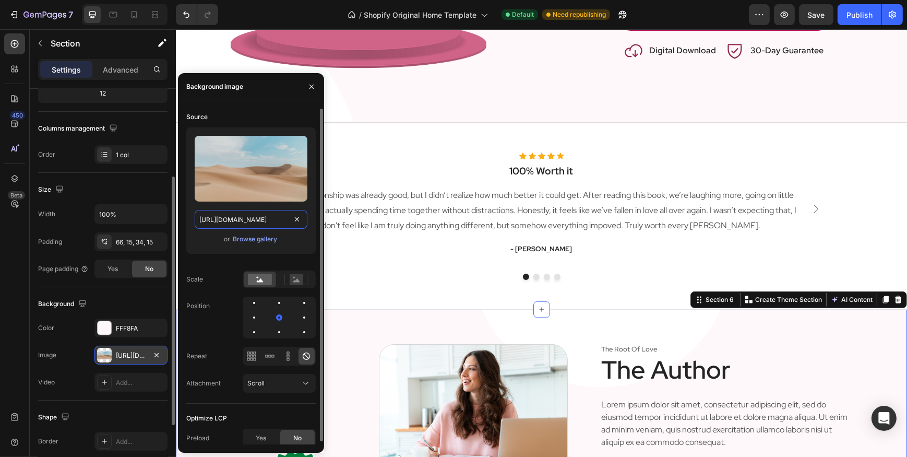
scroll to position [0, 168]
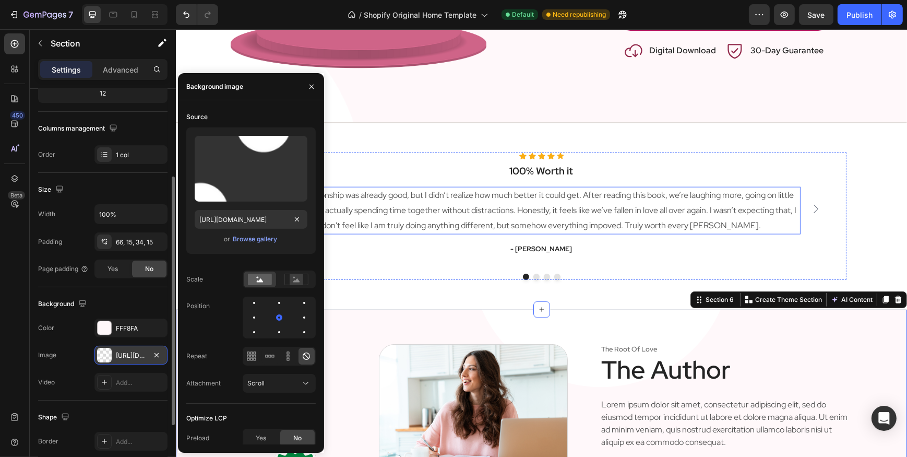
click at [495, 213] on p "My relationship was already good, but I didn’t realize how much better it could…" at bounding box center [541, 210] width 516 height 45
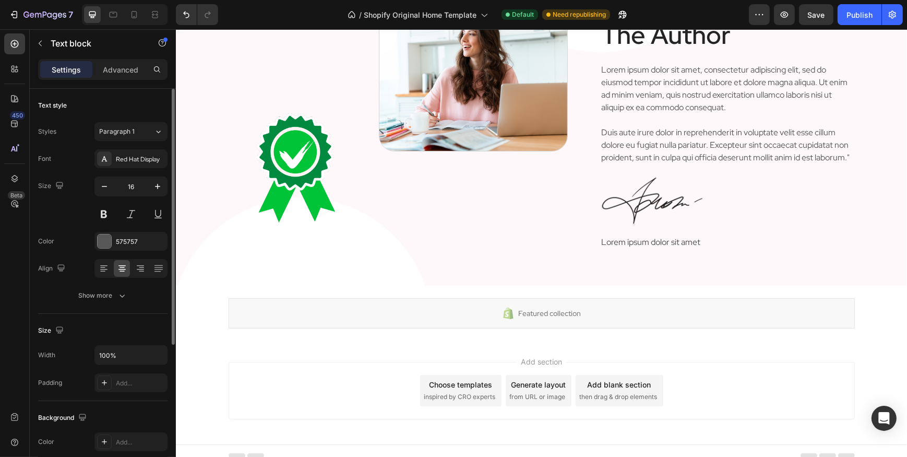
scroll to position [1945, 0]
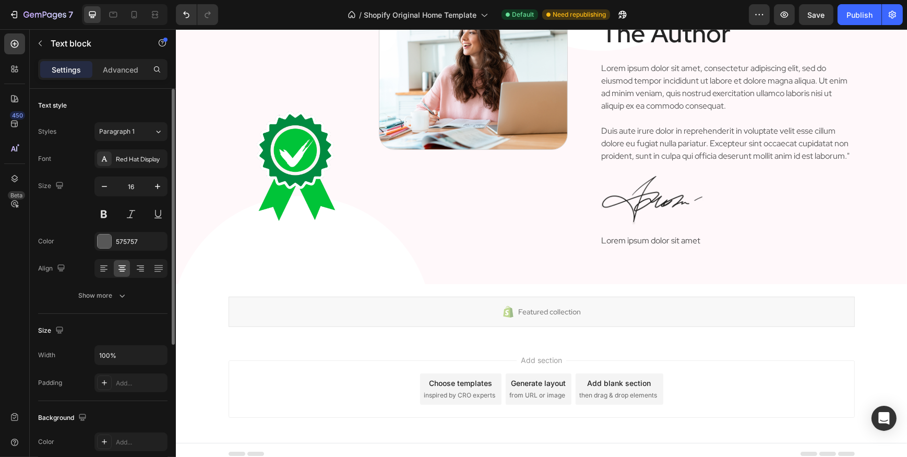
click at [418, 381] on div "Add section Choose templates inspired by CRO experts Generate layout from URL o…" at bounding box center [541, 388] width 626 height 57
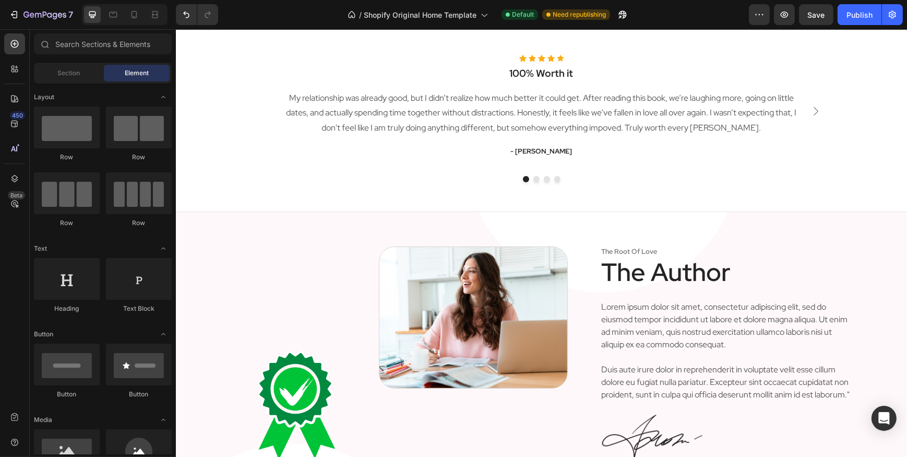
scroll to position [1898, 0]
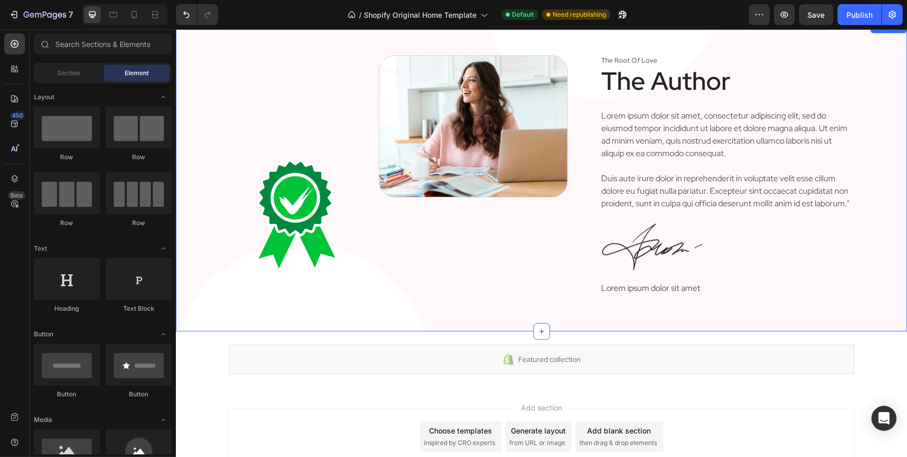
click at [407, 329] on div "Image Image Row the root of love Text Block The Author Heading Lorem ipsum dolo…" at bounding box center [540, 176] width 731 height 311
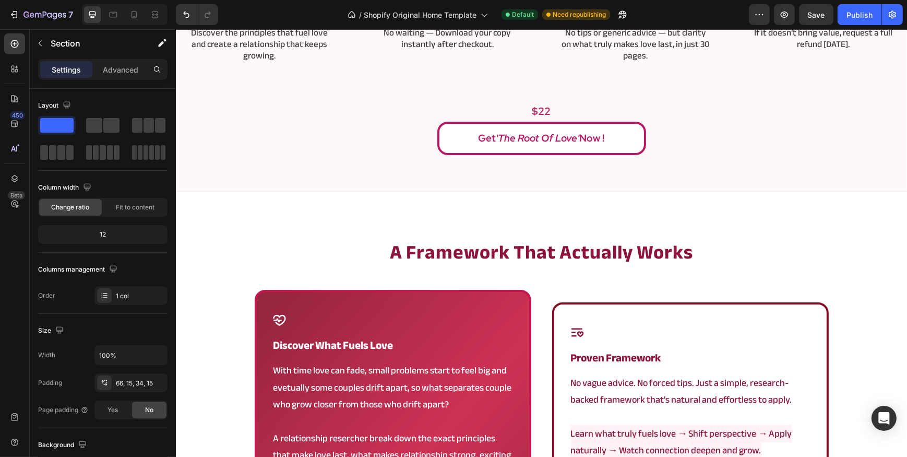
scroll to position [569, 0]
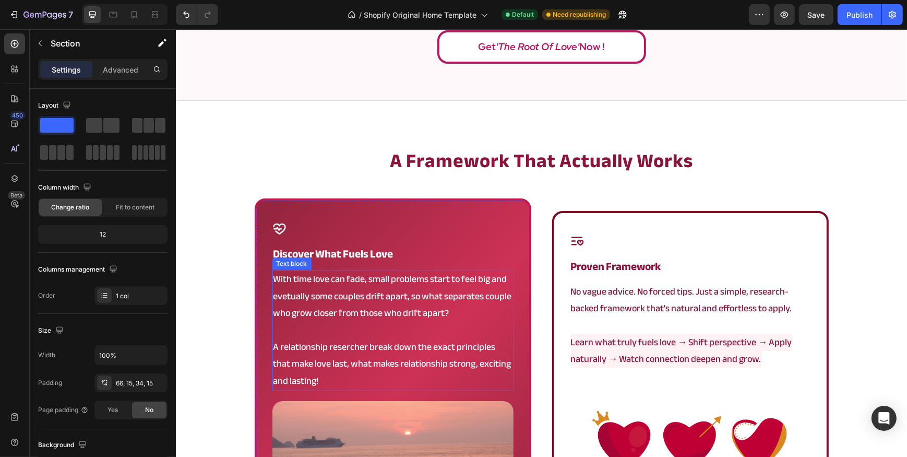
click at [396, 296] on p "With time love can fade, small problems start to feel big and evetually some co…" at bounding box center [392, 296] width 239 height 51
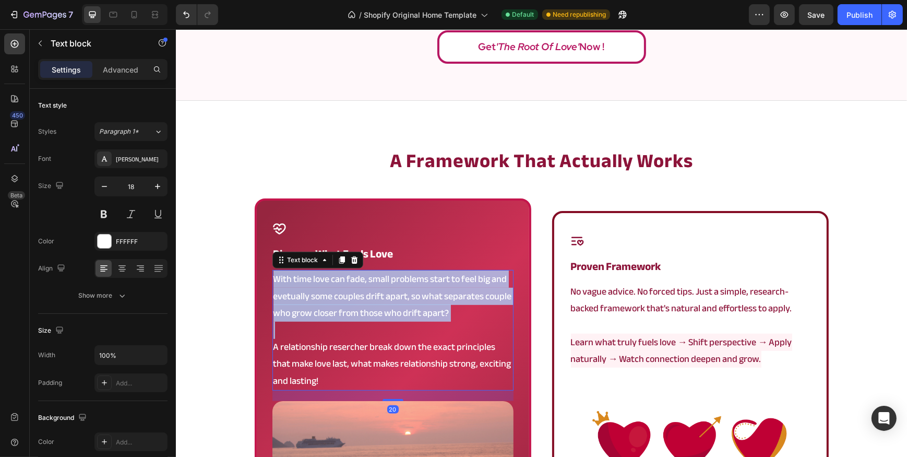
click at [396, 296] on p "With time love can fade, small problems start to feel big and evetually some co…" at bounding box center [392, 296] width 239 height 51
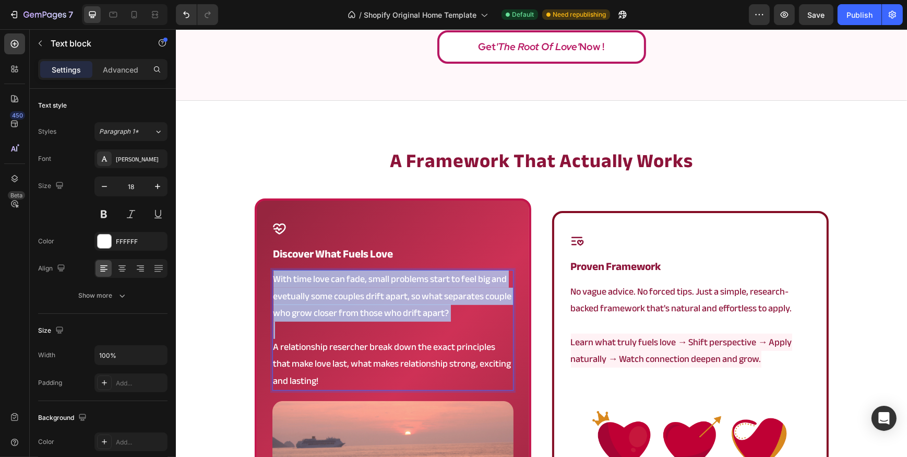
click at [396, 296] on p "With time love can fade, small problems start to feel big and evetually some co…" at bounding box center [392, 296] width 239 height 51
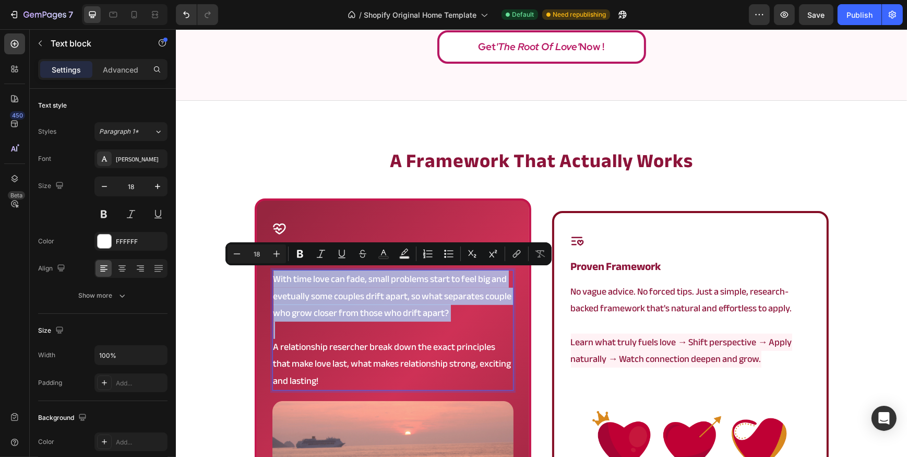
click at [396, 296] on p "With time love can fade, small problems start to feel big and evetually some co…" at bounding box center [392, 296] width 239 height 51
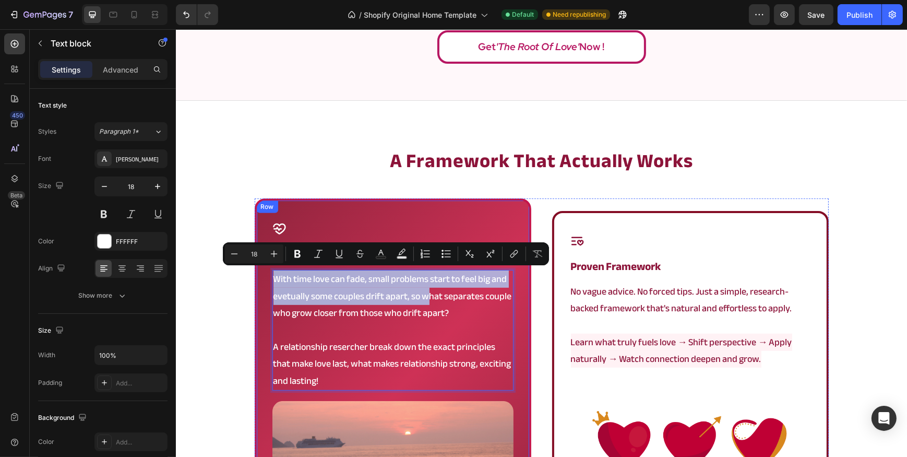
drag, startPoint x: 422, startPoint y: 297, endPoint x: 260, endPoint y: 278, distance: 163.4
click at [260, 278] on div "Icon discover what fuels love Heading With time love can fade, small problems s…" at bounding box center [392, 376] width 277 height 356
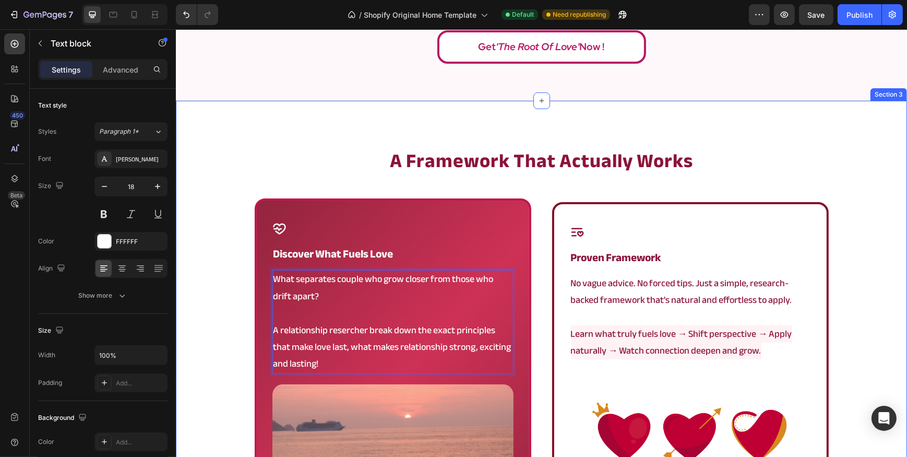
click at [231, 292] on div "a framework that actually works Heading Icon discover what fuels love Heading W…" at bounding box center [540, 374] width 731 height 453
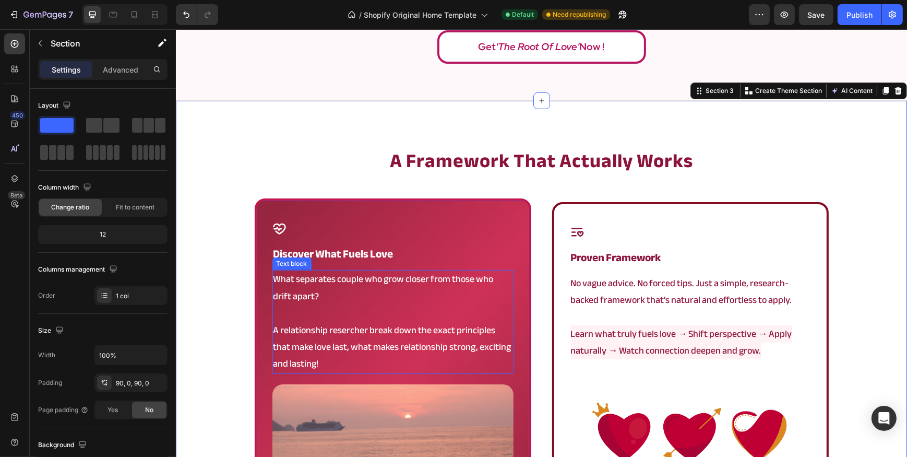
click at [396, 322] on p "A relationship resercher break down the exact principles that make love last, w…" at bounding box center [392, 347] width 239 height 51
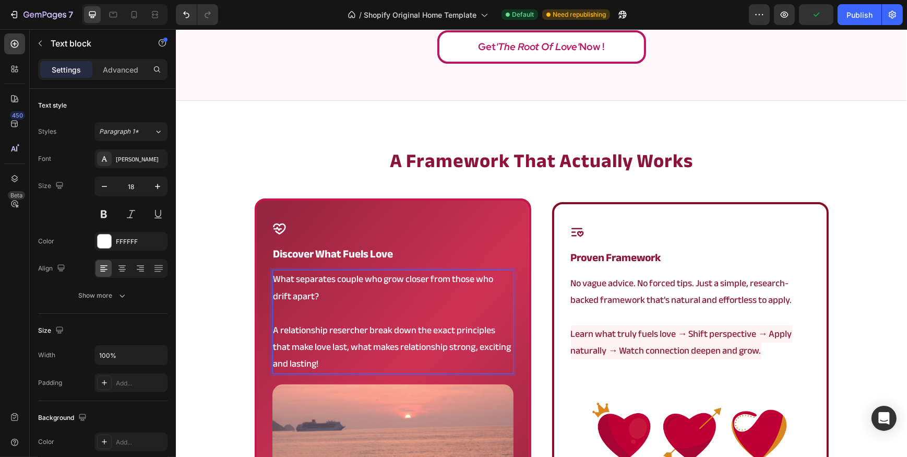
click at [388, 327] on p "A relationship resercher break down the exact principles that make love last, w…" at bounding box center [392, 347] width 239 height 51
click at [213, 356] on div "a framework that actually works Heading Icon discover what fuels love Heading W…" at bounding box center [540, 374] width 731 height 453
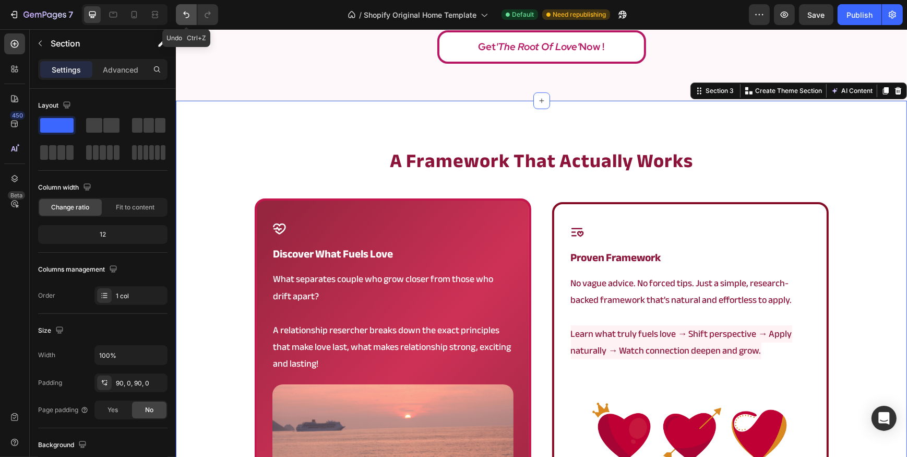
click at [188, 9] on icon "Undo/Redo" at bounding box center [186, 14] width 10 height 10
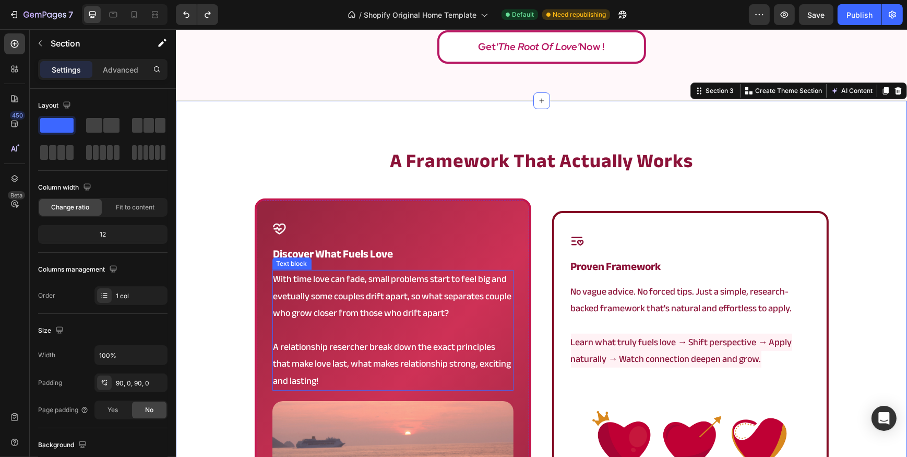
click at [443, 294] on p "With time love can fade, small problems start to feel big and evetually some co…" at bounding box center [392, 296] width 239 height 51
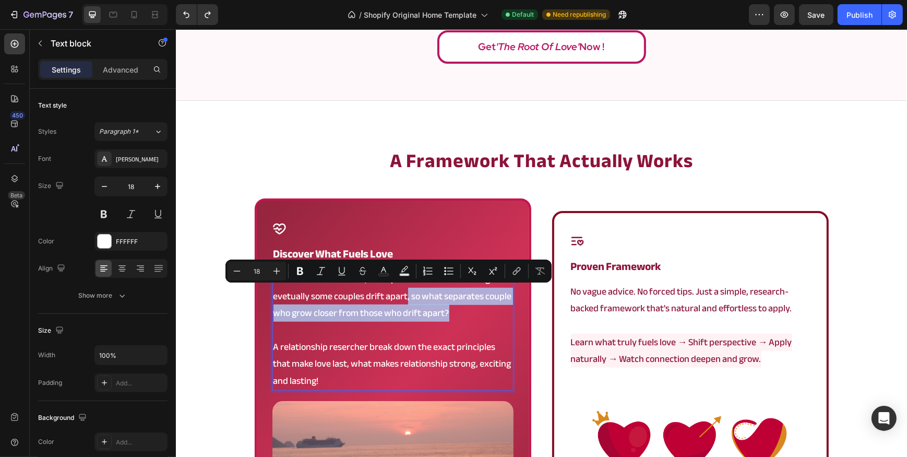
drag, startPoint x: 461, startPoint y: 308, endPoint x: 404, endPoint y: 292, distance: 59.6
click at [404, 292] on p "With time love can fade, small problems start to feel big and evetually some co…" at bounding box center [392, 296] width 239 height 51
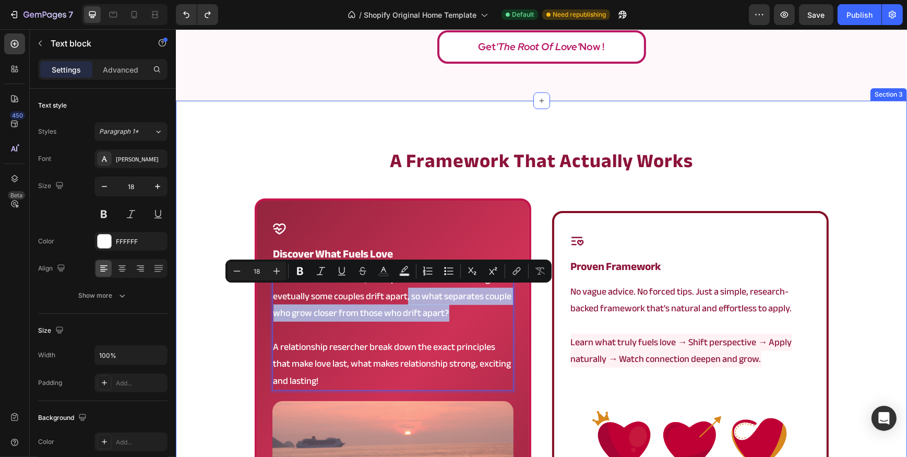
click at [233, 322] on div "a framework that actually works Heading Icon discover what fuels love Heading W…" at bounding box center [540, 382] width 731 height 469
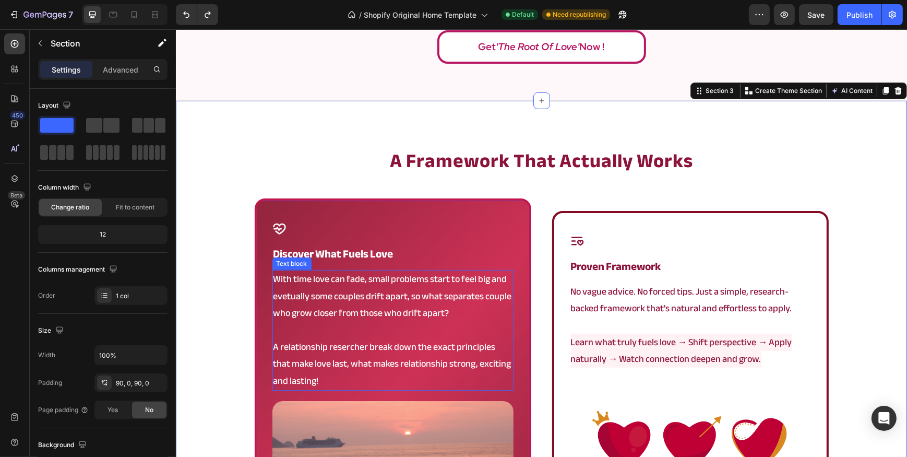
click at [459, 302] on p "With time love can fade, small problems start to feel big and evetually some co…" at bounding box center [392, 296] width 239 height 51
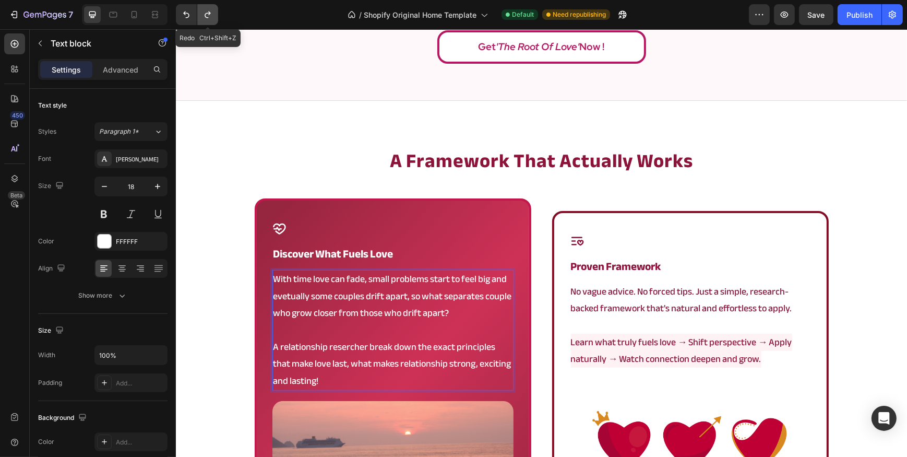
click at [208, 21] on button "Undo/Redo" at bounding box center [207, 14] width 21 height 21
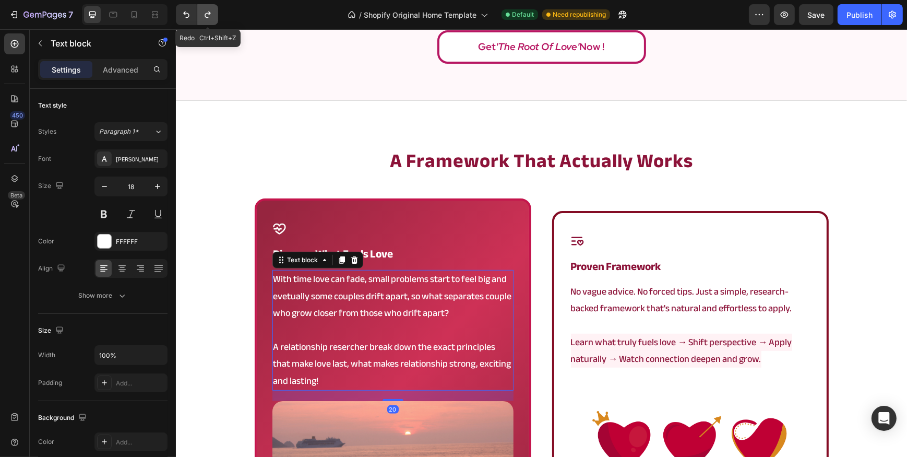
click at [208, 21] on button "Undo/Redo" at bounding box center [207, 14] width 21 height 21
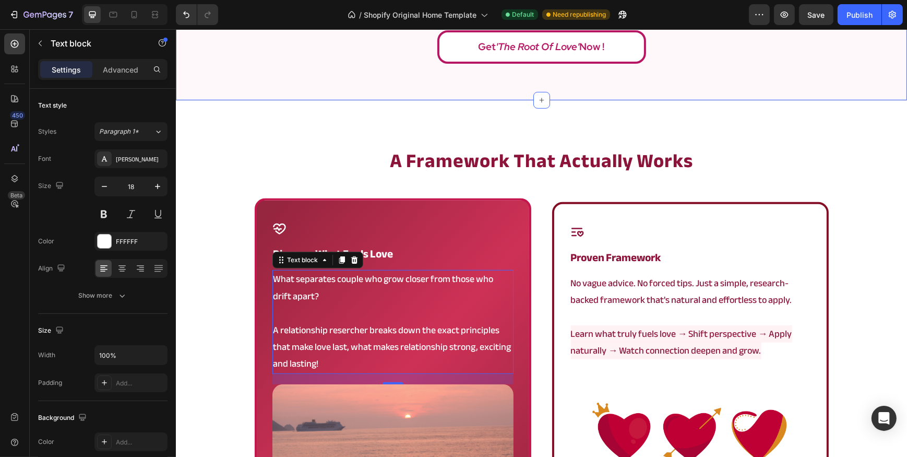
click at [229, 130] on div "a framework that actually works Heading Icon discover what fuels love Heading W…" at bounding box center [540, 374] width 731 height 547
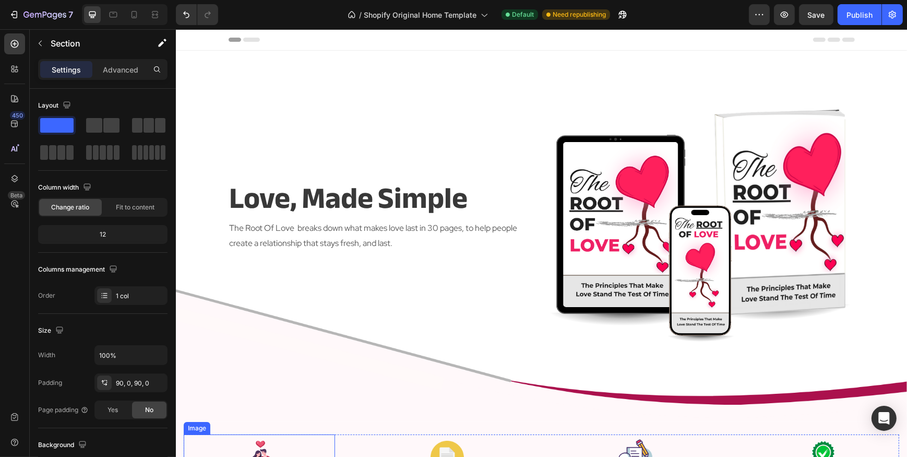
scroll to position [94, 0]
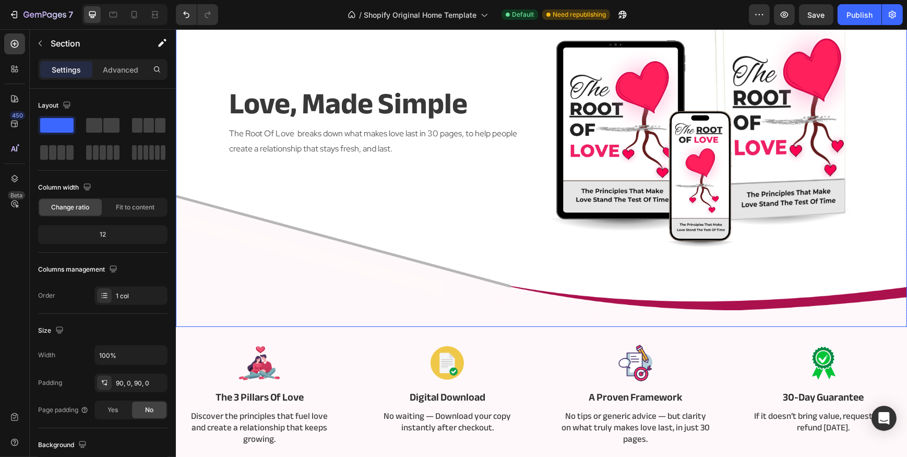
click at [312, 290] on div "love, made simple Heading The Root Of Love breaks down what makes love last in …" at bounding box center [541, 141] width 626 height 371
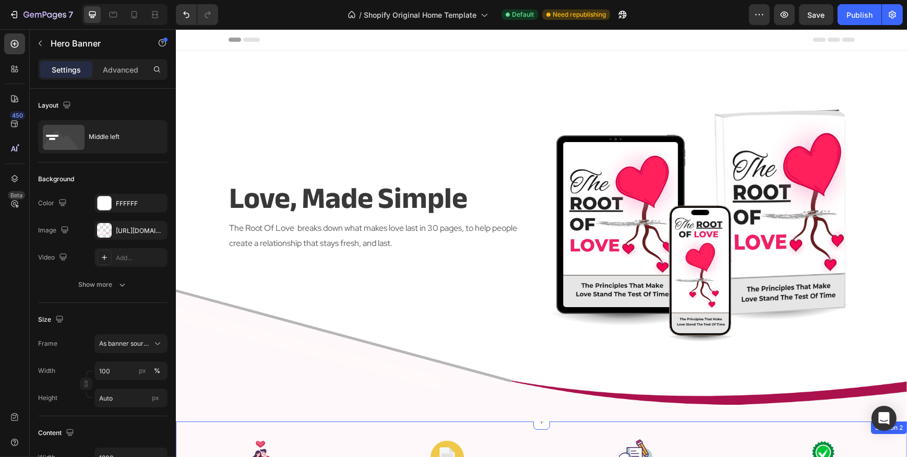
scroll to position [0, 0]
click at [349, 156] on div "love, made simple Heading The Root Of Love breaks down what makes love last in …" at bounding box center [380, 215] width 305 height 256
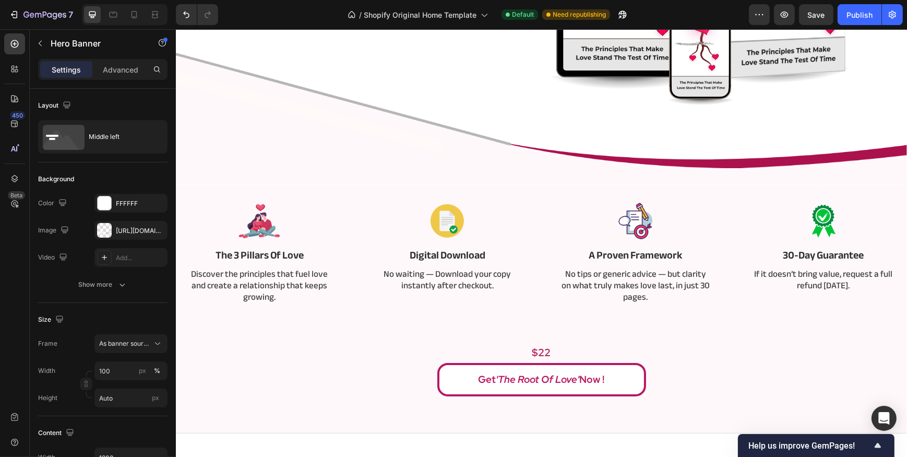
scroll to position [237, 0]
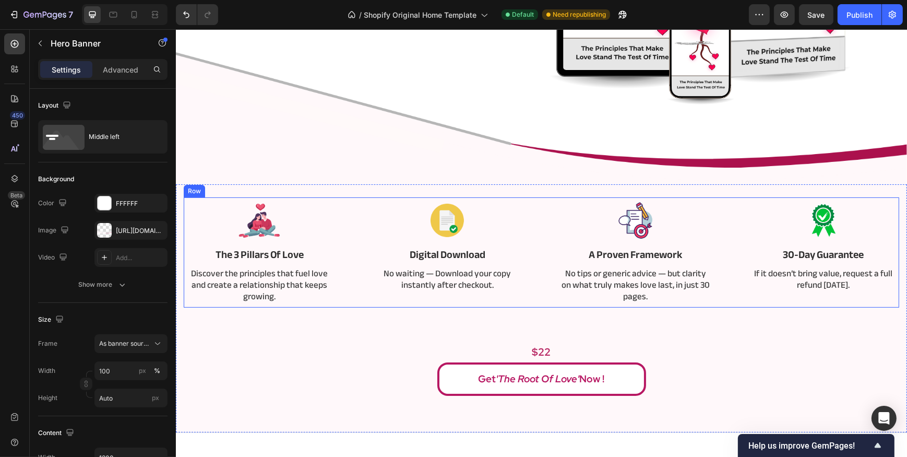
click at [534, 292] on div "Image The 3 Pillars Of Love Text Block Discover the principles that fuel love a…" at bounding box center [541, 252] width 716 height 110
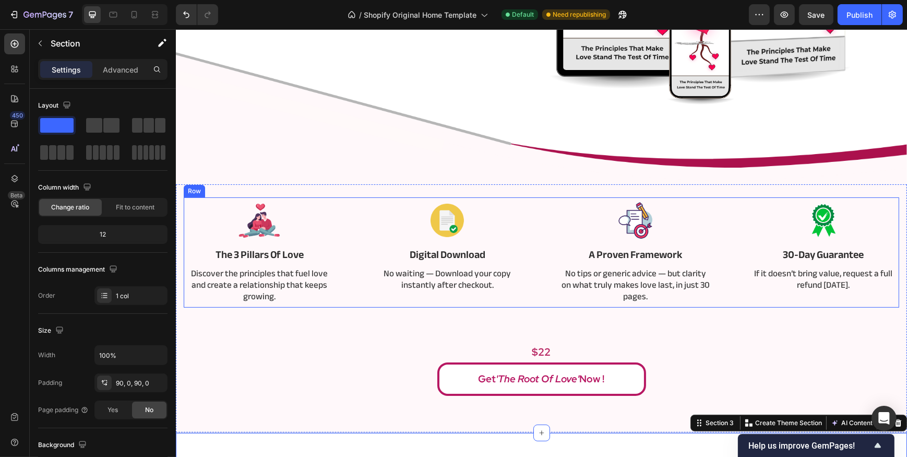
click at [549, 288] on div "Image The 3 Pillars Of Love Text Block Discover the principles that fuel love a…" at bounding box center [541, 252] width 716 height 110
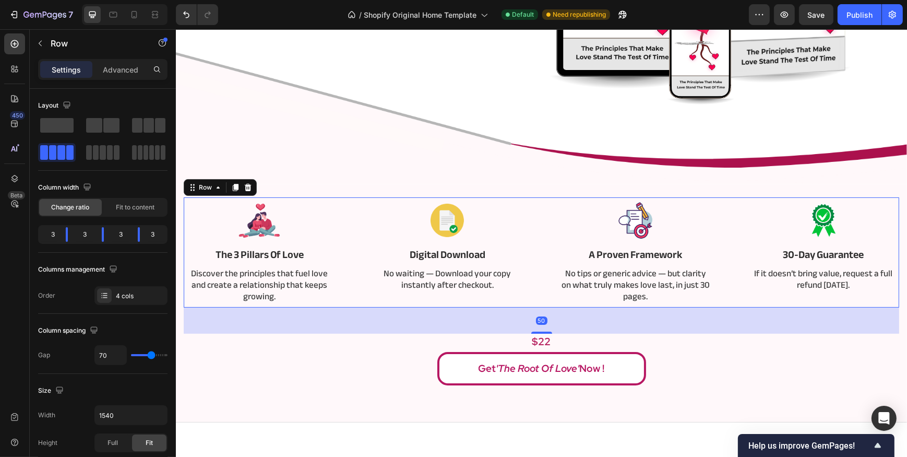
drag, startPoint x: 534, startPoint y: 340, endPoint x: 602, endPoint y: 330, distance: 68.1
click at [602, 307] on div "50" at bounding box center [541, 307] width 716 height 0
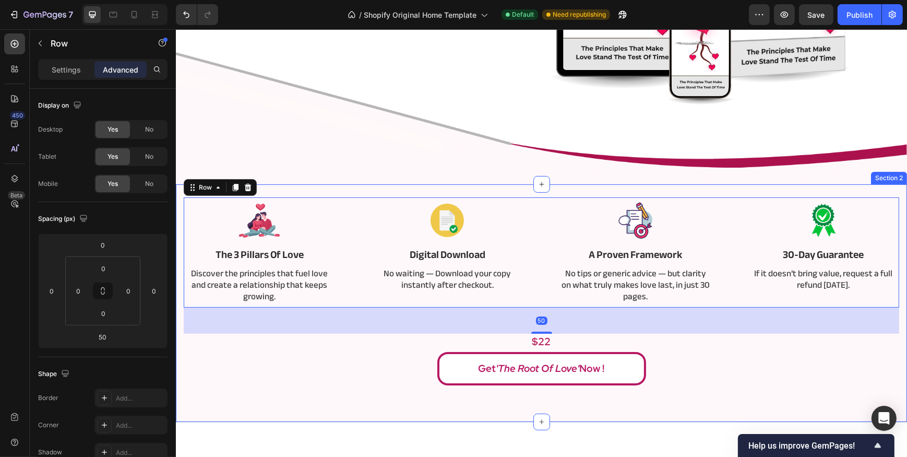
click at [518, 417] on div "Image The 3 Pillars Of Love Text Block Discover the principles that fuel love a…" at bounding box center [540, 303] width 731 height 238
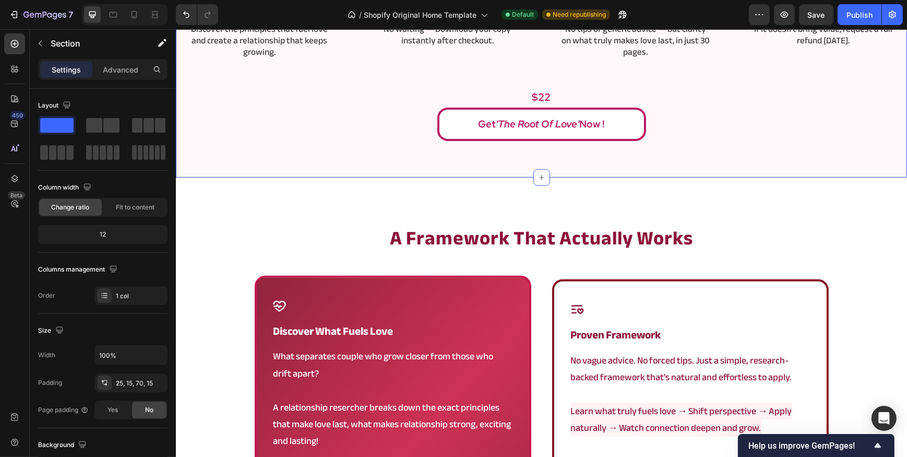
scroll to position [664, 0]
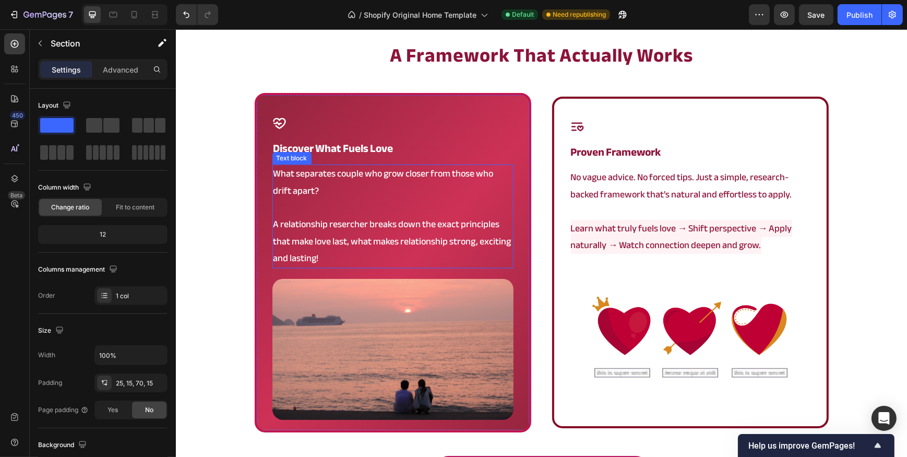
click at [378, 186] on p "What separates couple who grow closer from those who drift apart?" at bounding box center [392, 182] width 239 height 34
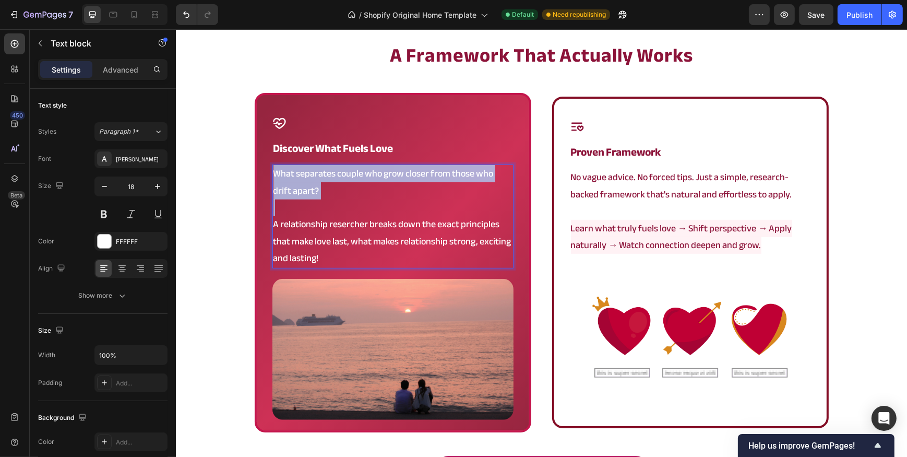
click at [378, 186] on p "What separates couple who grow closer from those who drift apart?" at bounding box center [392, 182] width 239 height 34
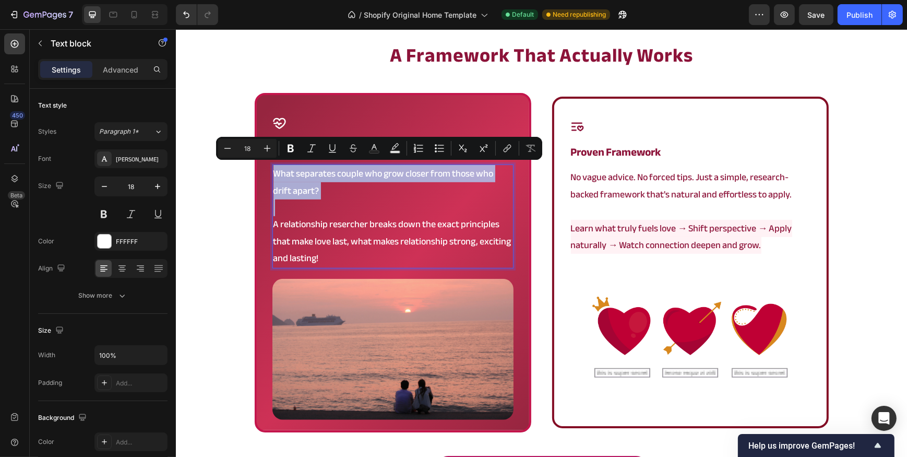
click at [378, 186] on p "What separates couple who grow closer from those who drift apart?" at bounding box center [392, 182] width 239 height 34
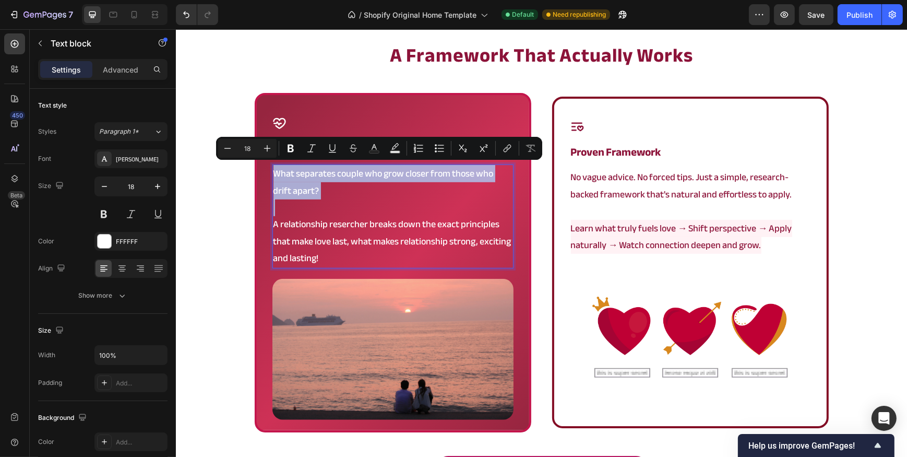
click at [378, 186] on p "What separates couple who grow closer from those who drift apart?" at bounding box center [392, 182] width 239 height 34
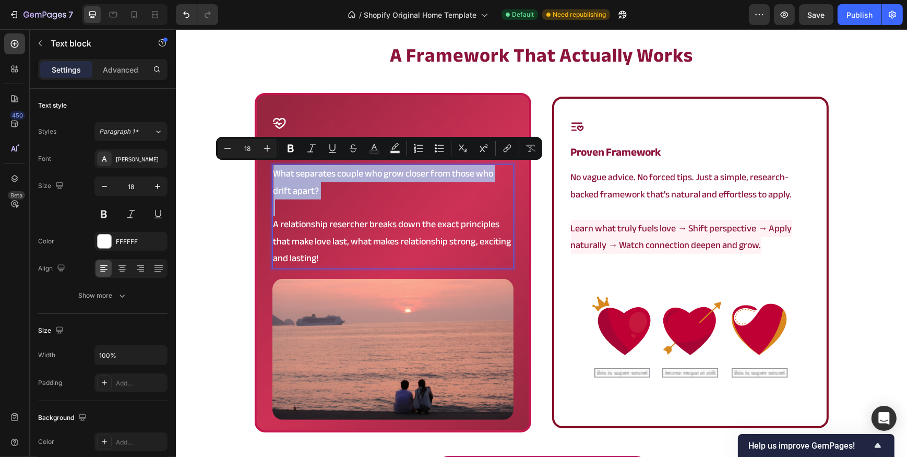
click at [378, 186] on p "What separates couple who grow closer from those who drift apart?" at bounding box center [392, 182] width 239 height 34
click at [228, 214] on div "a framework that actually works Heading Icon discover what fuels love Heading W…" at bounding box center [540, 268] width 731 height 453
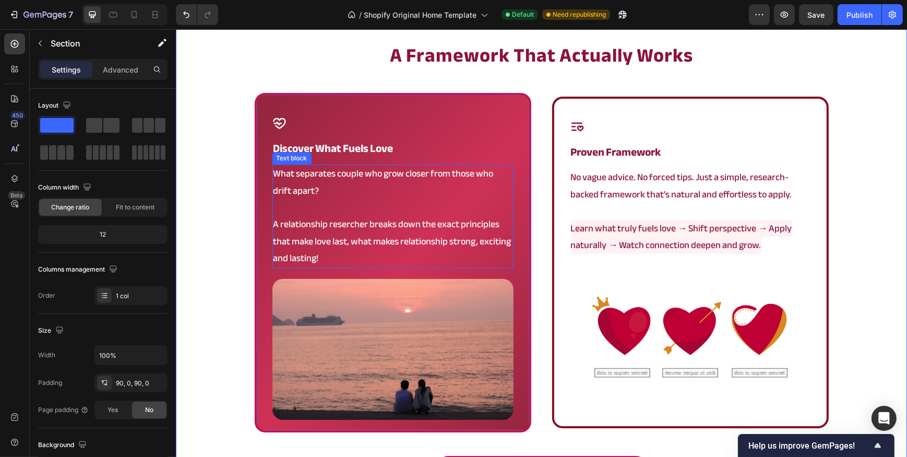
click at [406, 221] on p "A relationship resercher breaks down the exact principles that make love last, …" at bounding box center [392, 241] width 239 height 51
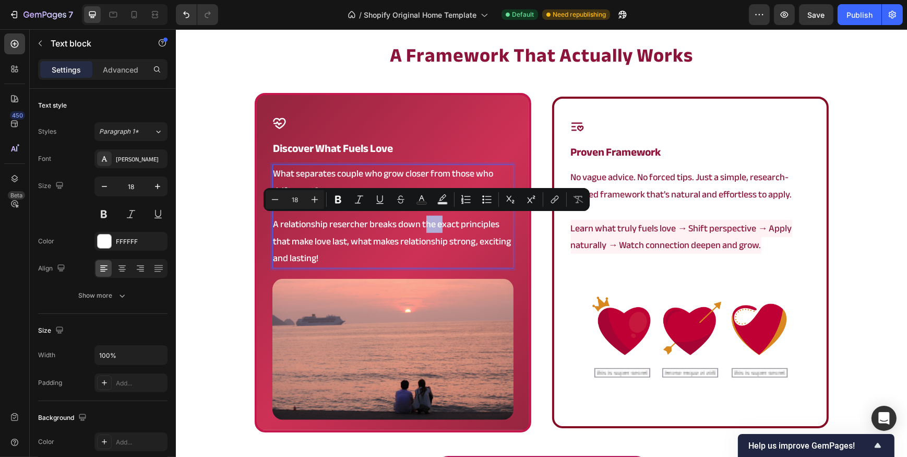
drag, startPoint x: 419, startPoint y: 222, endPoint x: 435, endPoint y: 227, distance: 17.3
click at [435, 227] on p "A relationship resercher breaks down the exact principles that make love last, …" at bounding box center [392, 241] width 239 height 51
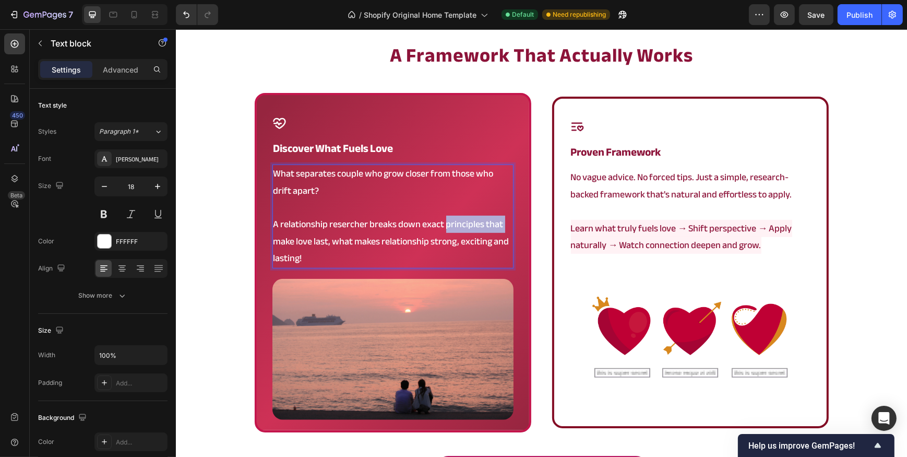
drag, startPoint x: 442, startPoint y: 224, endPoint x: 499, endPoint y: 222, distance: 57.5
click at [499, 222] on p "A relationship resercher breaks down exact principles that make love last, what…" at bounding box center [392, 241] width 239 height 51
click at [499, 222] on p "A relationship resercher breaks down exactly what make love last, what makes re…" at bounding box center [392, 241] width 239 height 51
click at [302, 243] on p "A relationship resercher breaks down exactly what makes love last, what makes r…" at bounding box center [392, 241] width 239 height 51
drag, startPoint x: 306, startPoint y: 236, endPoint x: 353, endPoint y: 237, distance: 47.0
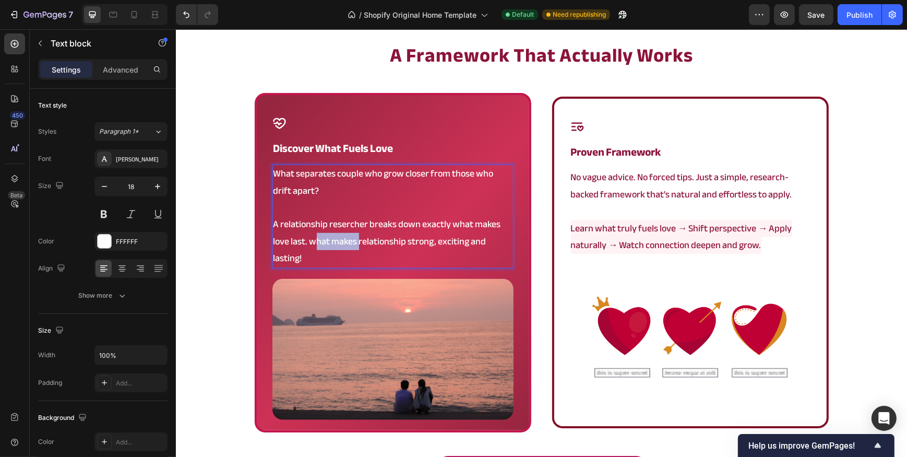
click at [353, 237] on p "A relationship resercher breaks down exactly what makes love last. what makes r…" at bounding box center [392, 241] width 239 height 51
click at [450, 241] on p "A relationship resercher breaks down exactly what makes love last. The principl…" at bounding box center [392, 241] width 239 height 51
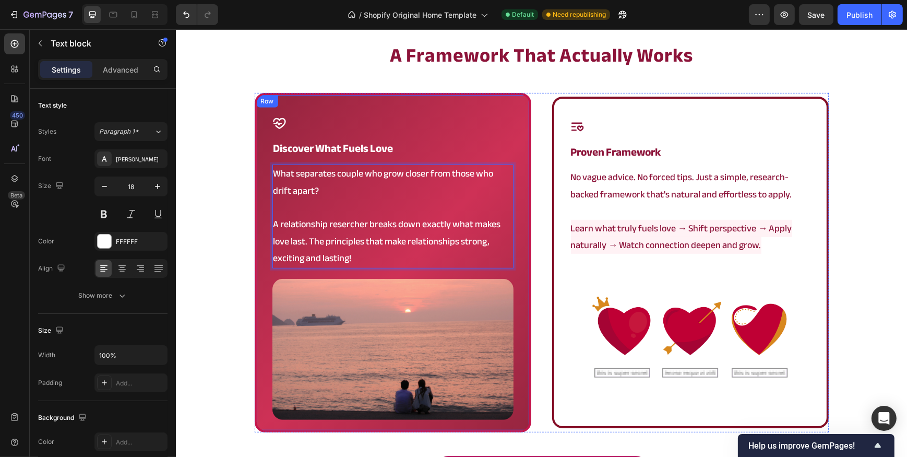
click at [552, 264] on div "Icon proven framework Heading No vague advice. No forced tips. Just a simple, r…" at bounding box center [690, 262] width 277 height 331
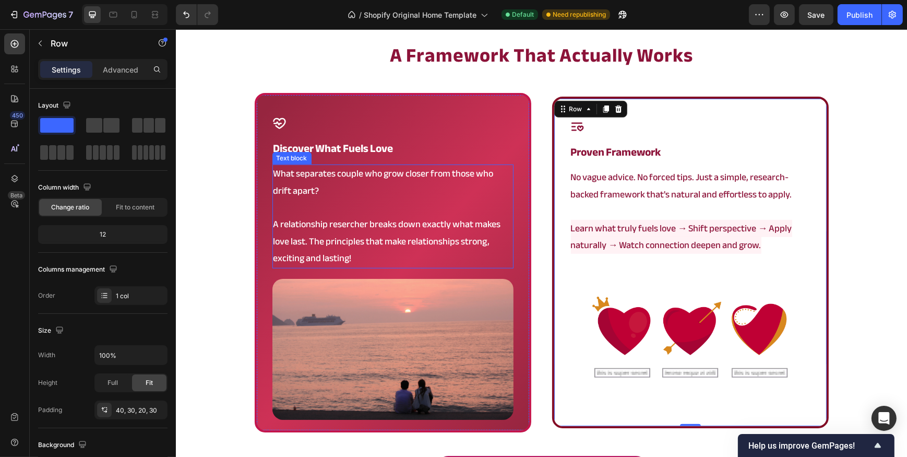
click at [376, 242] on p "A relationship resercher breaks down exactly what makes love last. The principl…" at bounding box center [392, 241] width 239 height 51
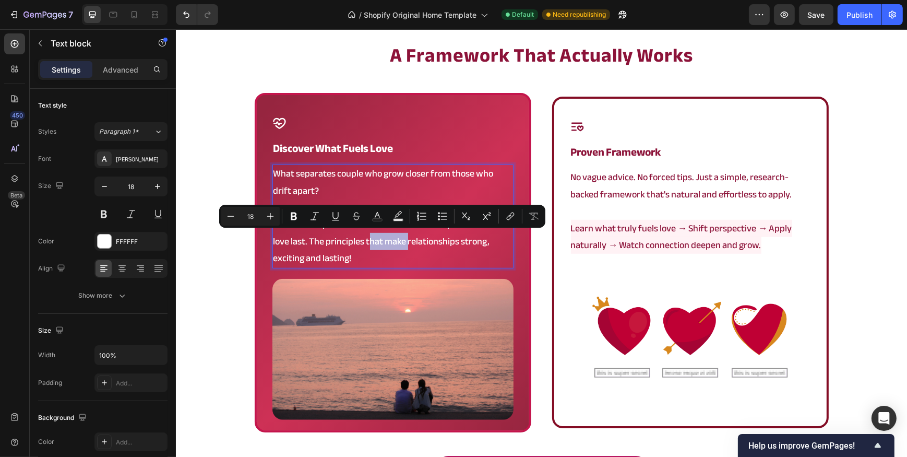
drag, startPoint x: 362, startPoint y: 238, endPoint x: 402, endPoint y: 246, distance: 41.6
click at [402, 246] on p "A relationship resercher breaks down exactly what makes love last. The principl…" at bounding box center [392, 241] width 239 height 51
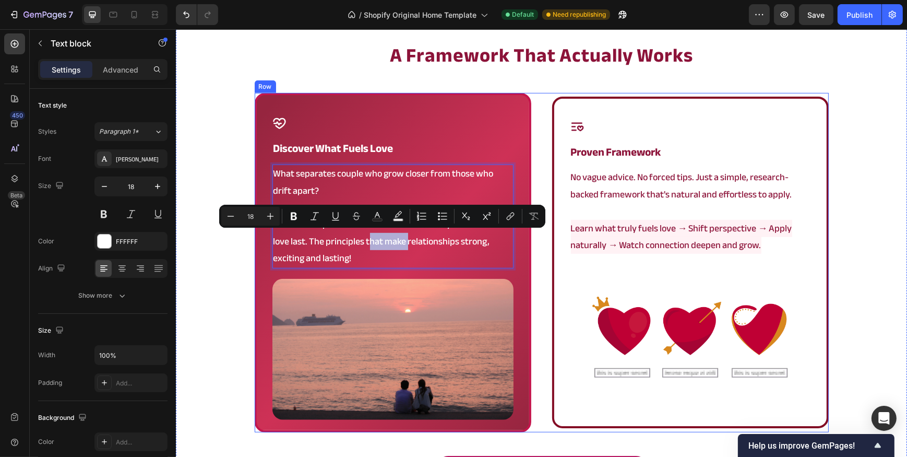
click at [541, 261] on div "Icon discover what fuels love Heading What separates couple who grow closer fro…" at bounding box center [541, 262] width 574 height 339
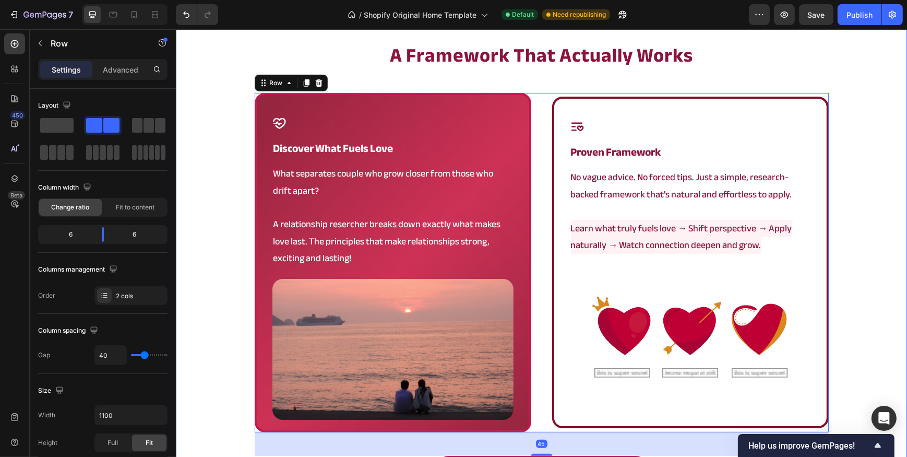
click at [241, 180] on div "a framework that actually works Heading Icon discover what fuels love Heading W…" at bounding box center [540, 268] width 731 height 453
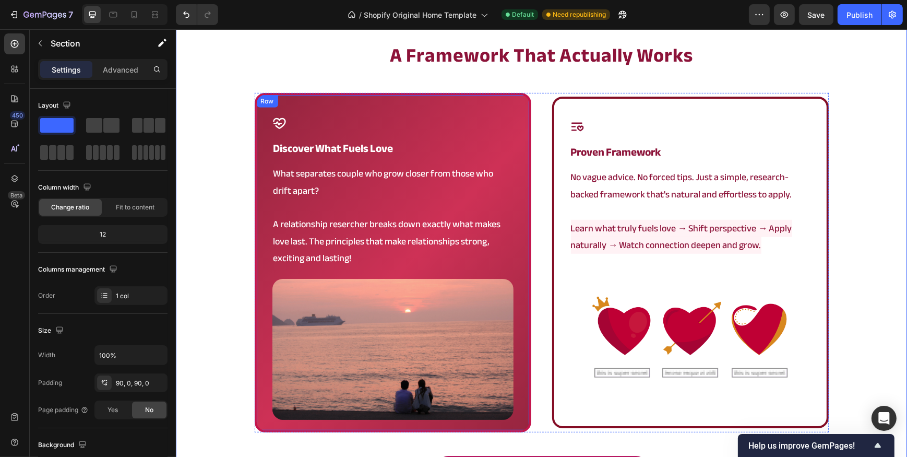
click at [519, 234] on div "Icon discover what fuels love Heading What separates couple who grow closer fro…" at bounding box center [392, 262] width 277 height 339
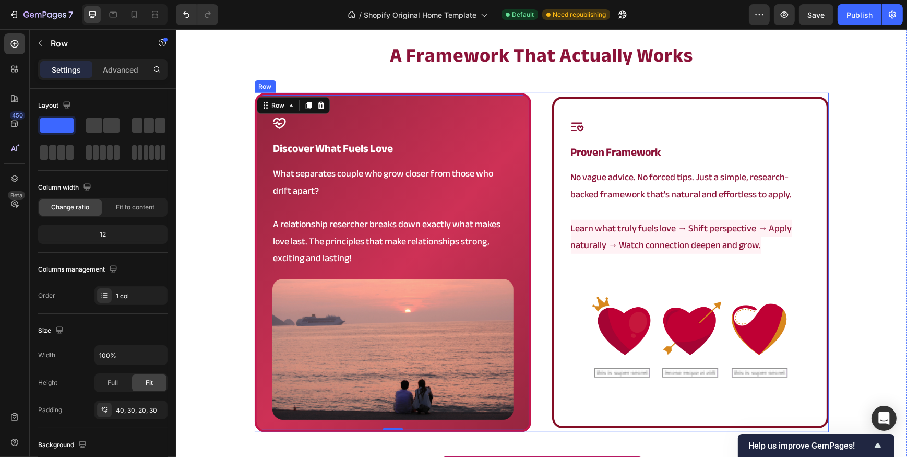
click at [554, 204] on div "Icon proven framework Heading No vague advice. No forced tips. Just a simple, r…" at bounding box center [690, 262] width 277 height 331
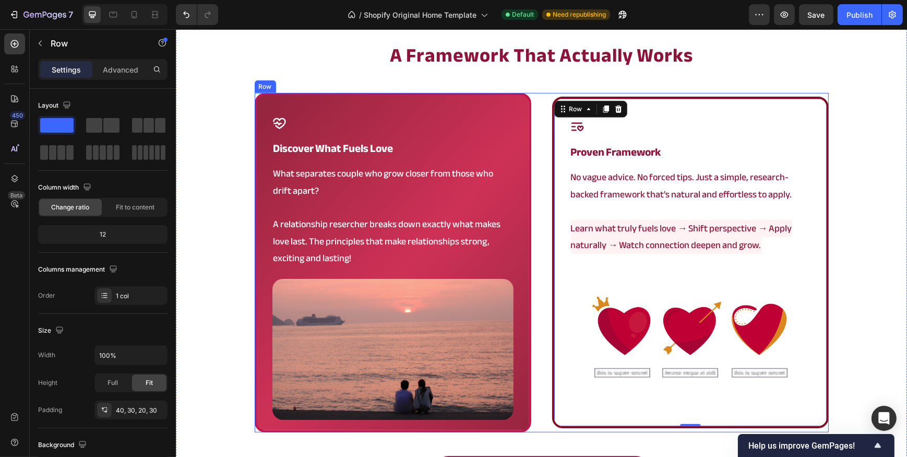
click at [534, 197] on div "Icon discover what fuels love Heading What separates couple who grow closer fro…" at bounding box center [541, 262] width 574 height 339
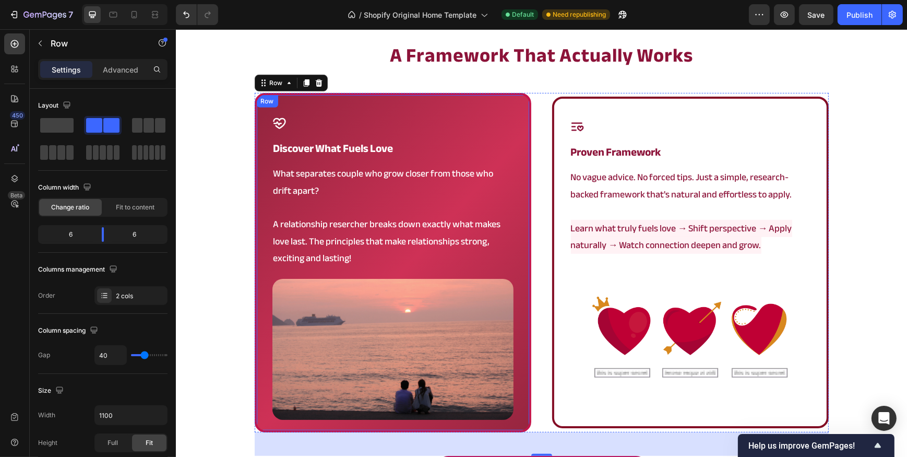
click at [519, 192] on div "Icon discover what fuels love Heading What separates couple who grow closer fro…" at bounding box center [392, 262] width 277 height 339
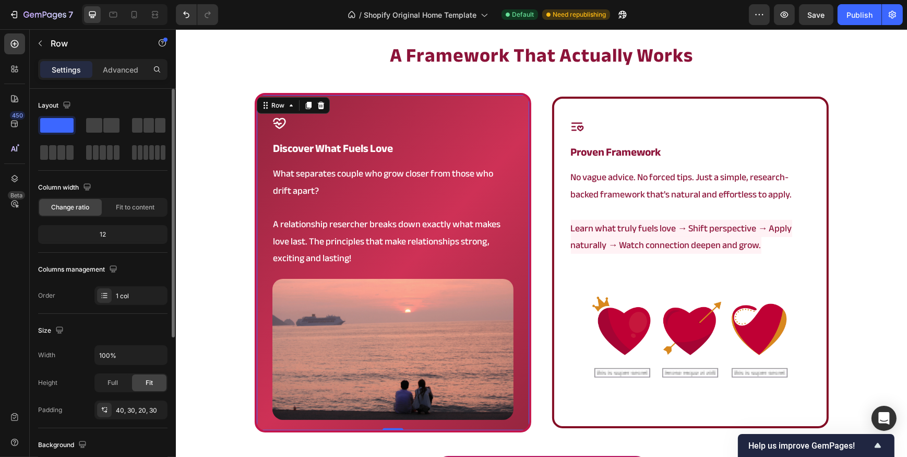
scroll to position [47, 0]
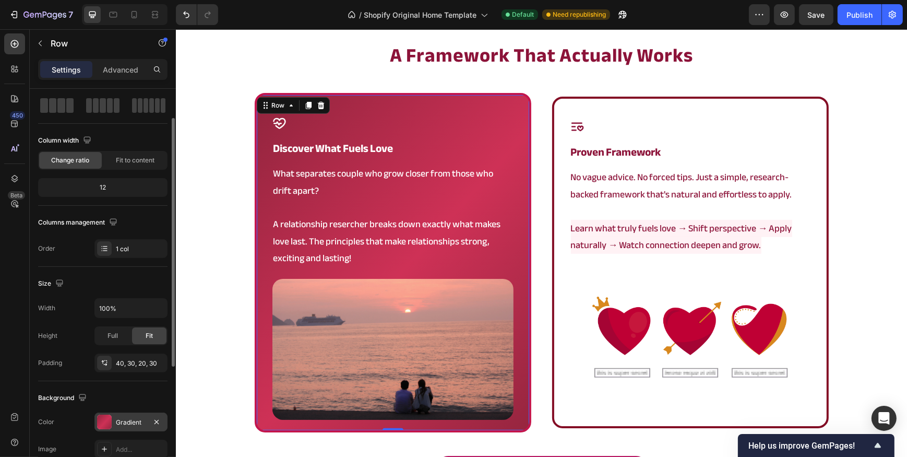
click at [125, 418] on div "Gradient" at bounding box center [131, 422] width 30 height 9
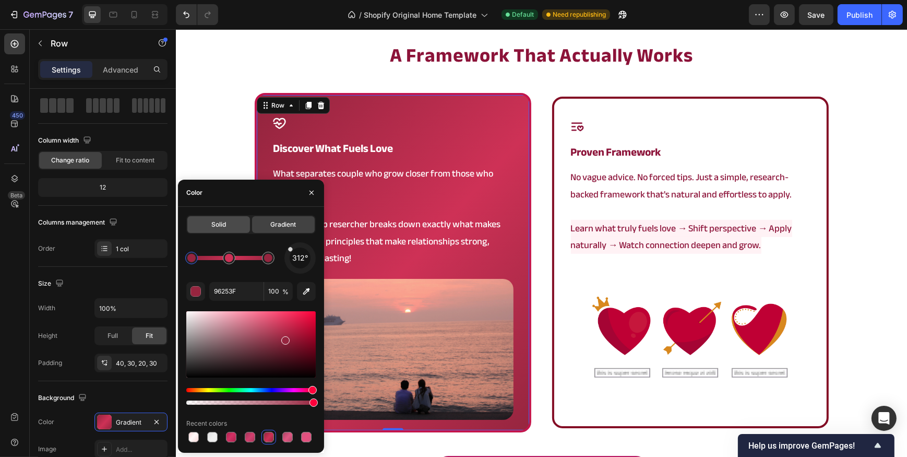
click at [244, 227] on div "Solid" at bounding box center [218, 224] width 63 height 17
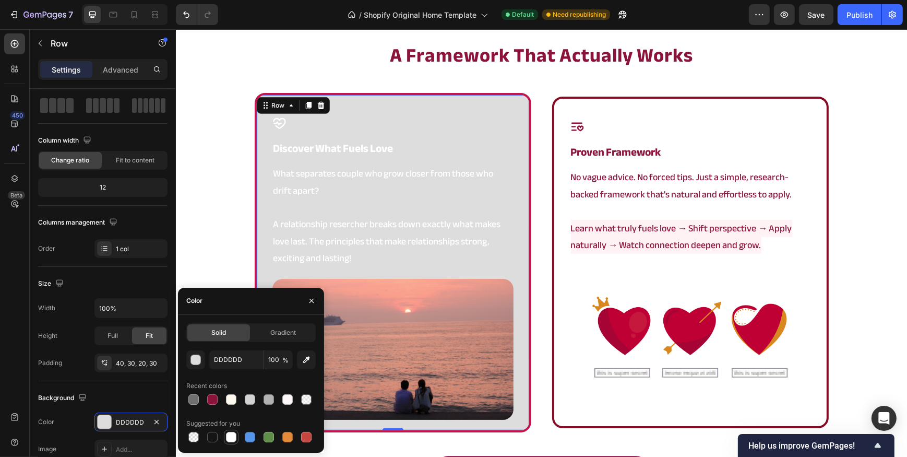
click at [234, 434] on div at bounding box center [231, 437] width 10 height 10
type input "FFFFFF"
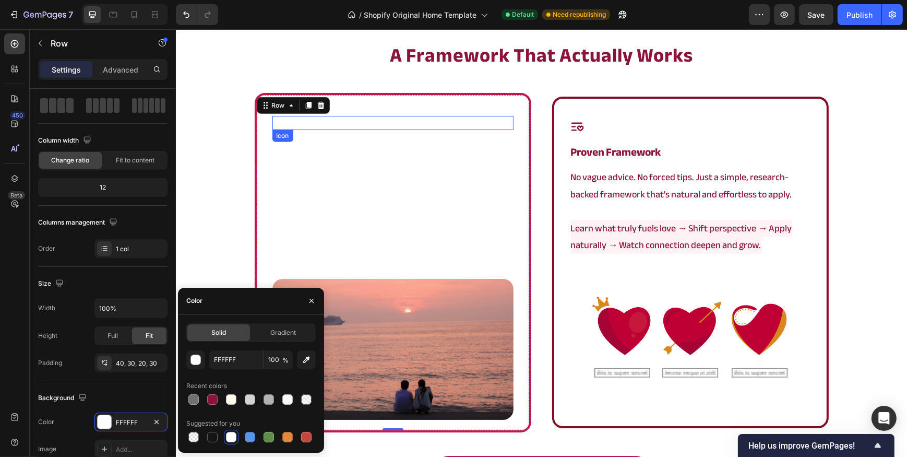
click at [390, 120] on div "Icon" at bounding box center [392, 123] width 241 height 14
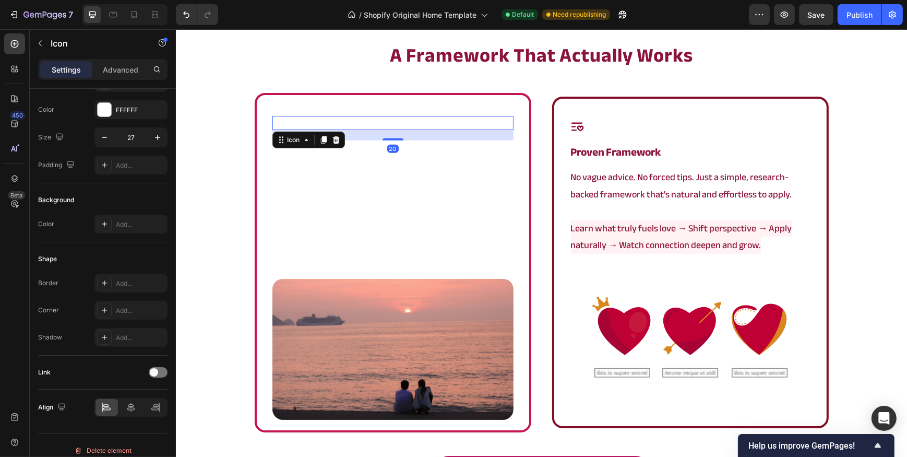
scroll to position [0, 0]
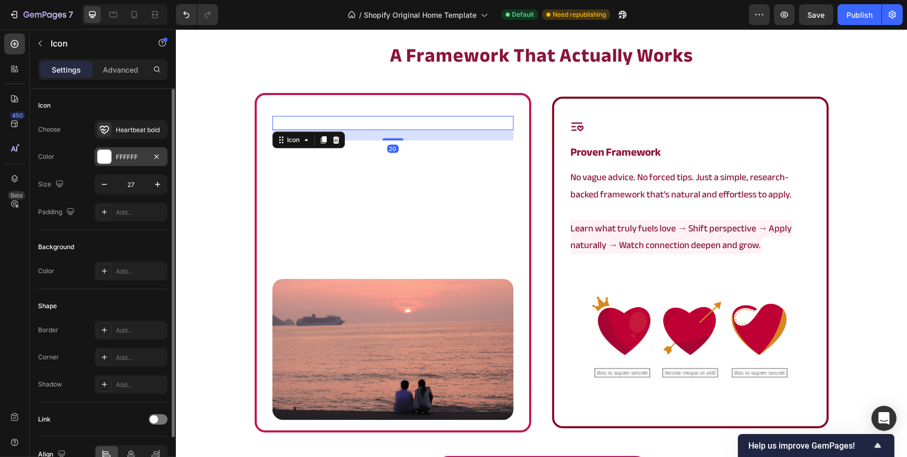
click at [107, 165] on div "FFFFFF" at bounding box center [130, 156] width 73 height 19
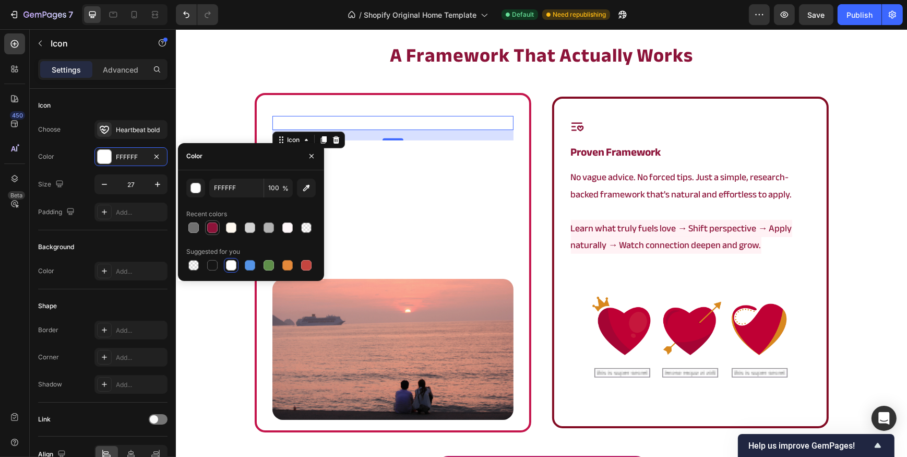
click at [215, 231] on div at bounding box center [212, 227] width 10 height 10
type input "8C1339"
click at [420, 168] on p "What separates couple who grow closer from those who drift apart?" at bounding box center [392, 182] width 239 height 34
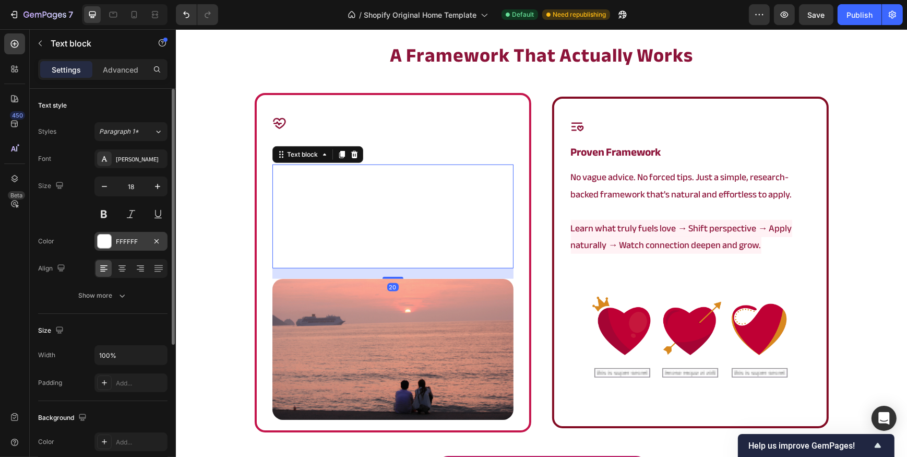
click at [114, 240] on div "FFFFFF" at bounding box center [130, 241] width 73 height 19
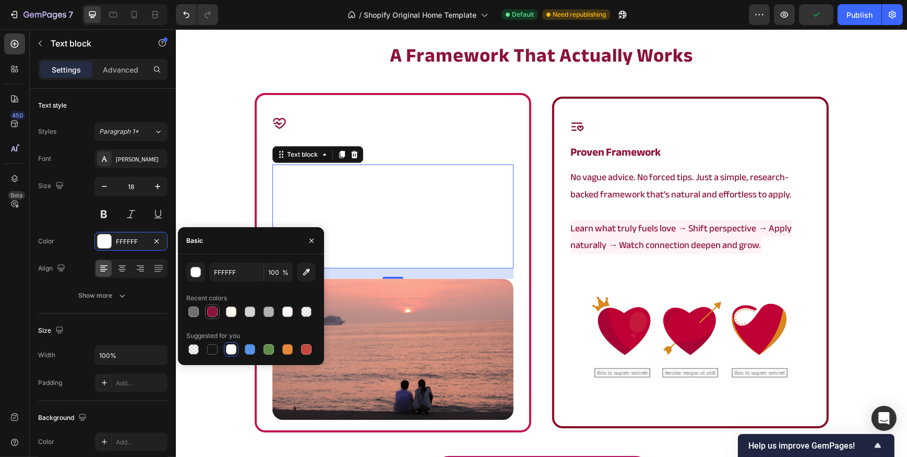
click at [209, 312] on div at bounding box center [212, 311] width 10 height 10
type input "8C1339"
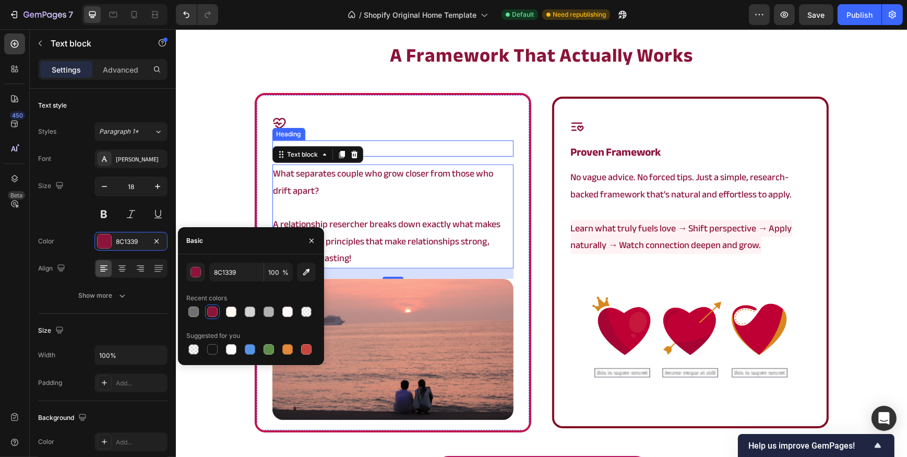
click at [441, 141] on h2 "discover what fuels love" at bounding box center [392, 148] width 241 height 16
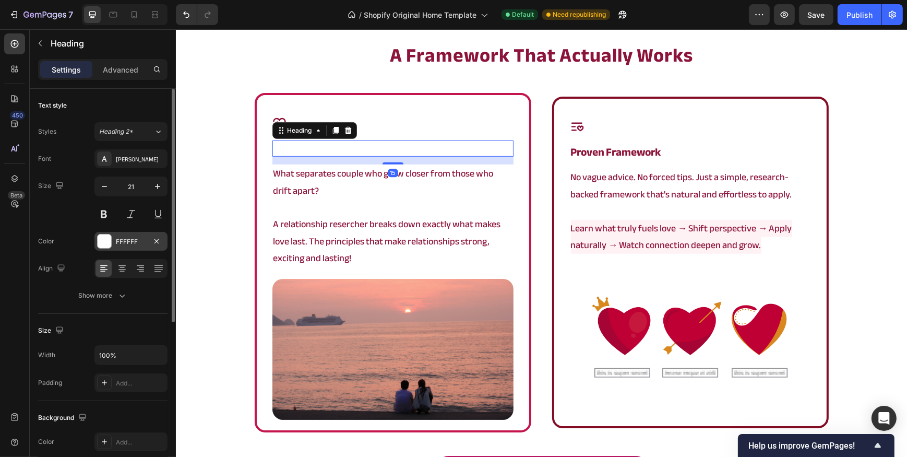
click at [105, 245] on div at bounding box center [105, 241] width 14 height 14
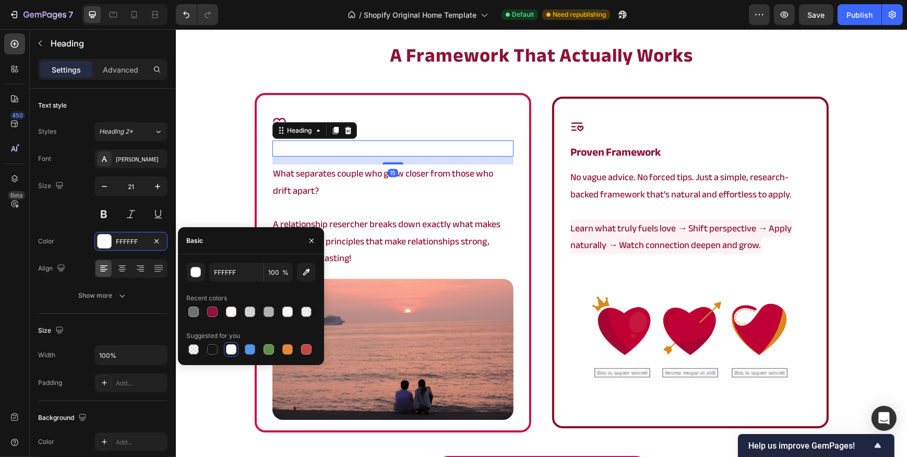
click at [221, 314] on div at bounding box center [250, 311] width 129 height 15
click at [216, 313] on div at bounding box center [212, 311] width 10 height 10
type input "8C1339"
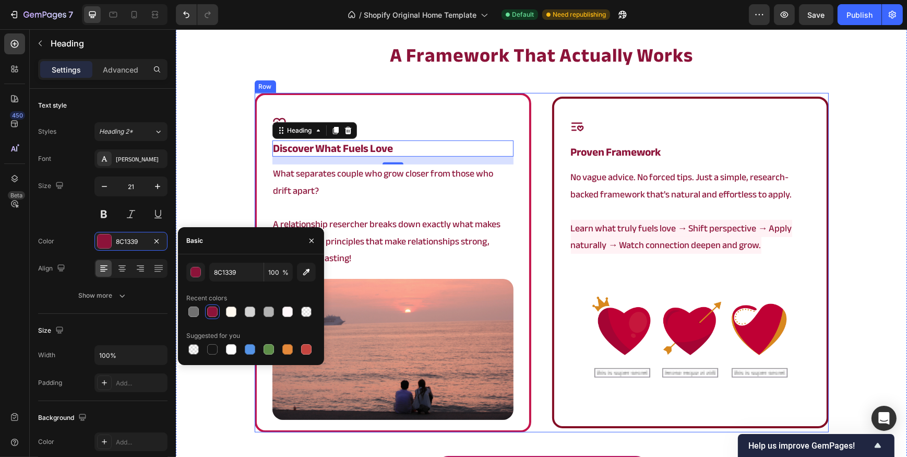
click at [541, 201] on div "Icon discover what fuels love Heading 15 What separates couple who grow closer …" at bounding box center [541, 262] width 574 height 339
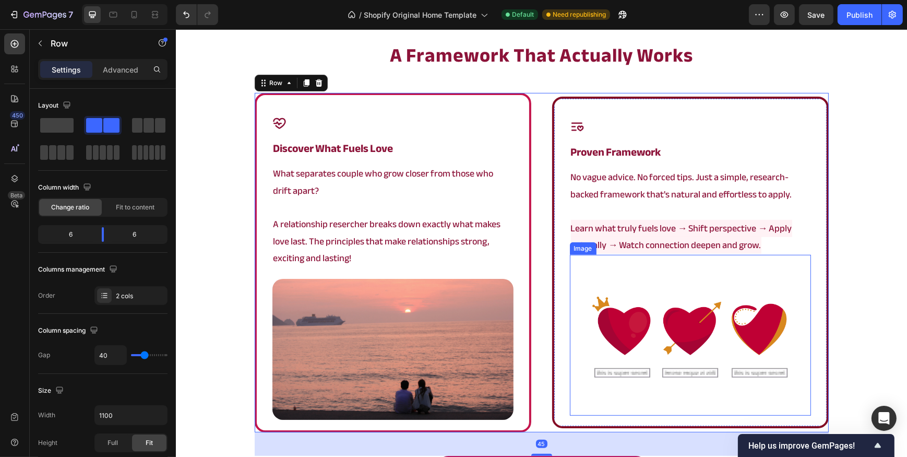
click at [681, 336] on img at bounding box center [689, 335] width 241 height 161
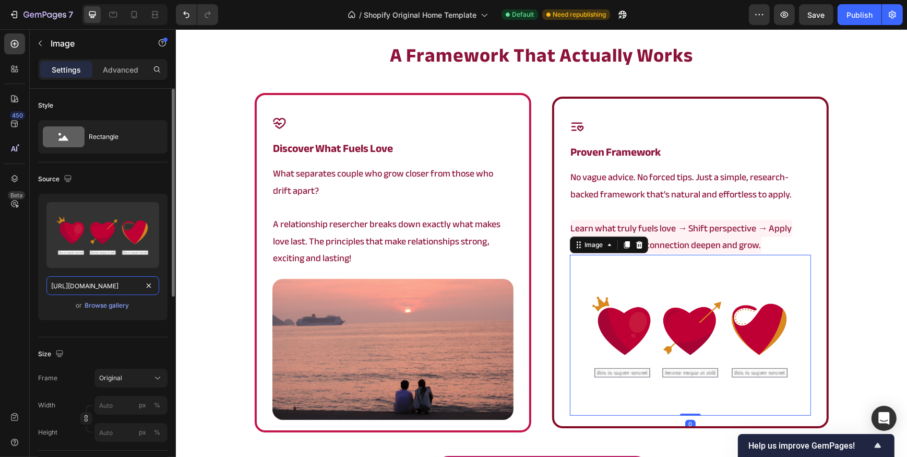
click at [114, 286] on input "[URL][DOMAIN_NAME]" at bounding box center [102, 285] width 113 height 19
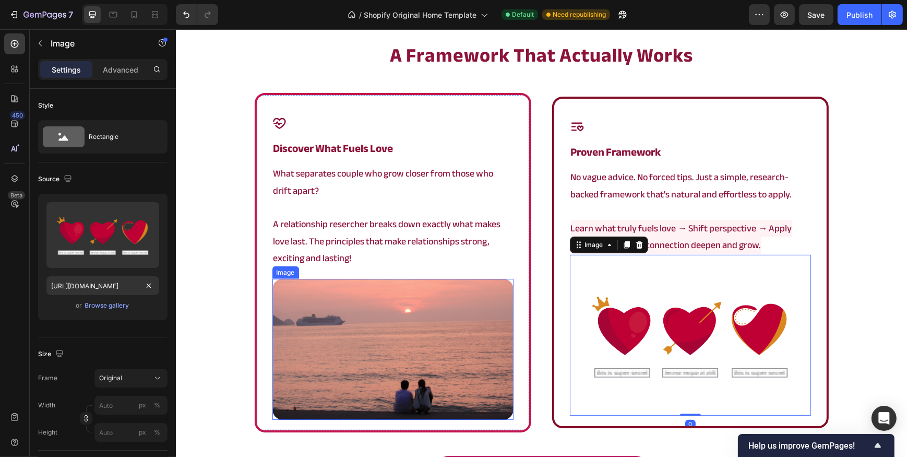
click at [370, 319] on img at bounding box center [392, 349] width 241 height 141
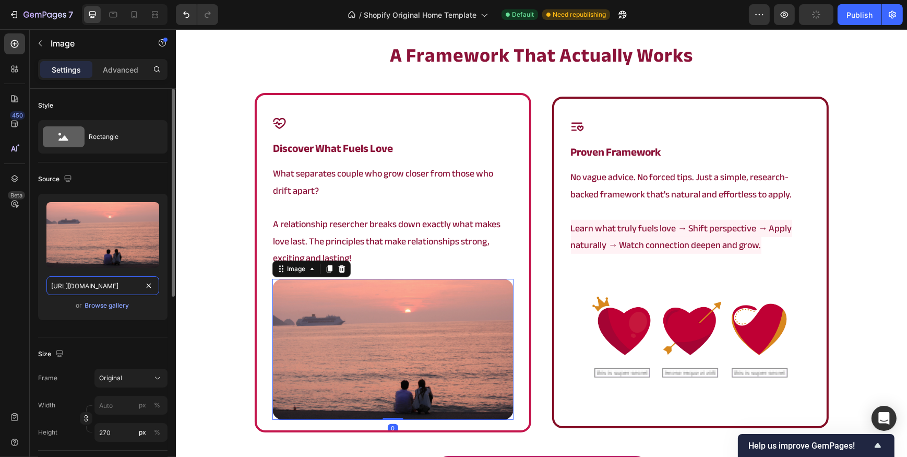
click at [110, 285] on input "[URL][DOMAIN_NAME]" at bounding box center [102, 285] width 113 height 19
paste input "165.png?v=1754397466"
type input "[URL][DOMAIN_NAME]"
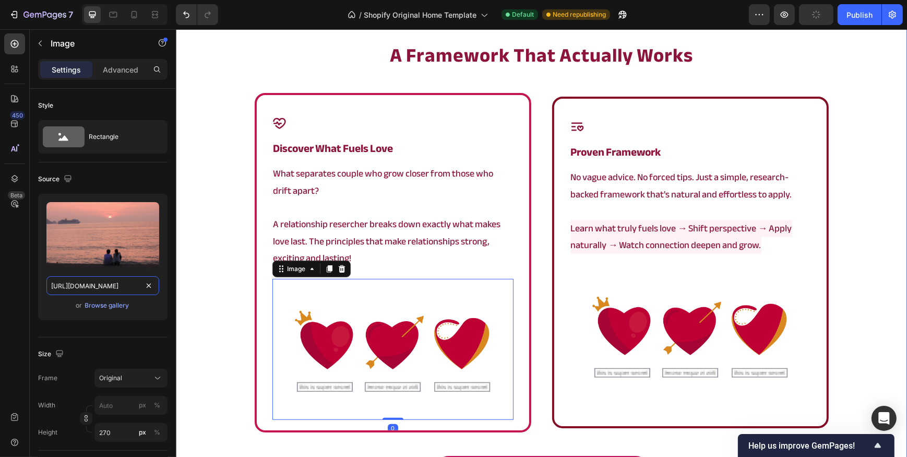
scroll to position [0, 161]
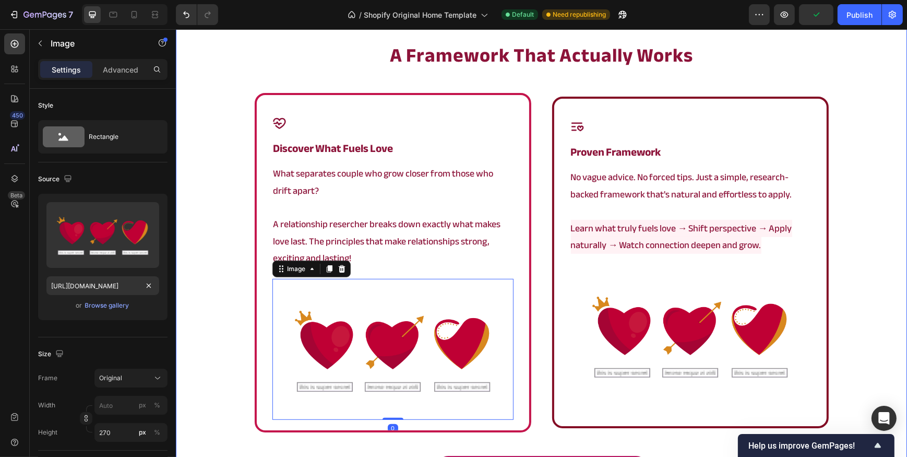
click at [228, 227] on div "a framework that actually works Heading Icon discover what fuels love Heading W…" at bounding box center [540, 268] width 731 height 453
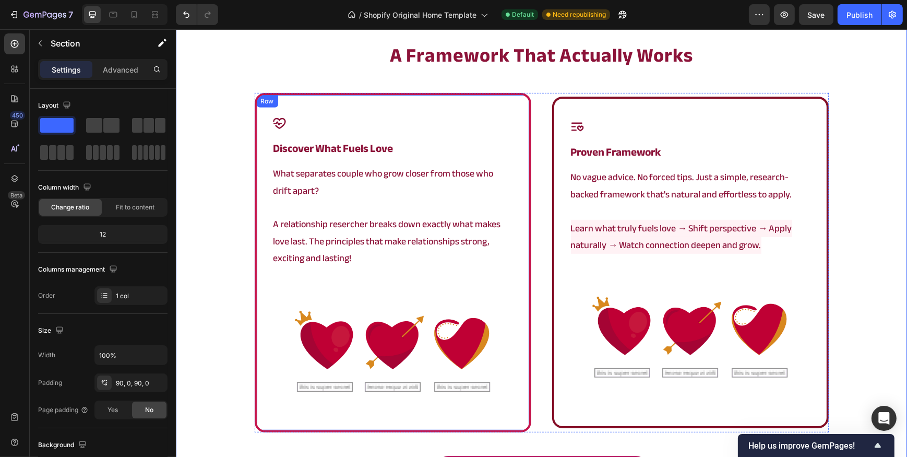
click at [256, 235] on div "Icon discover what fuels love Heading What separates couple who grow closer fro…" at bounding box center [392, 262] width 277 height 339
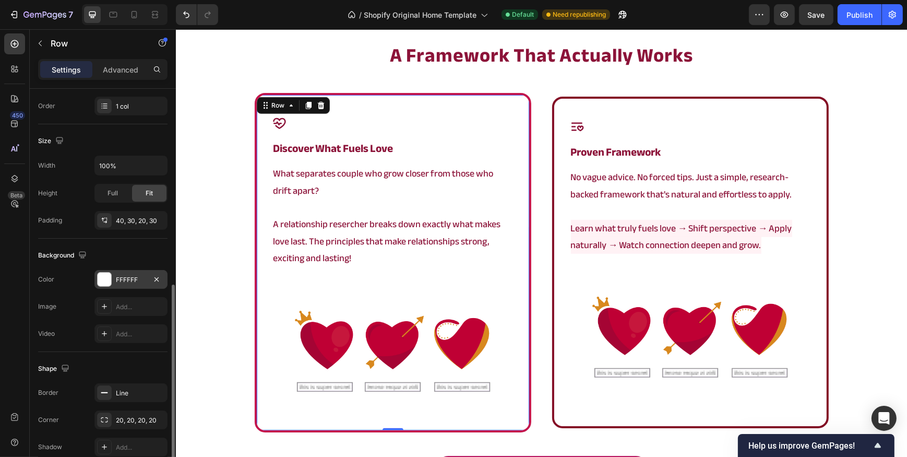
scroll to position [237, 0]
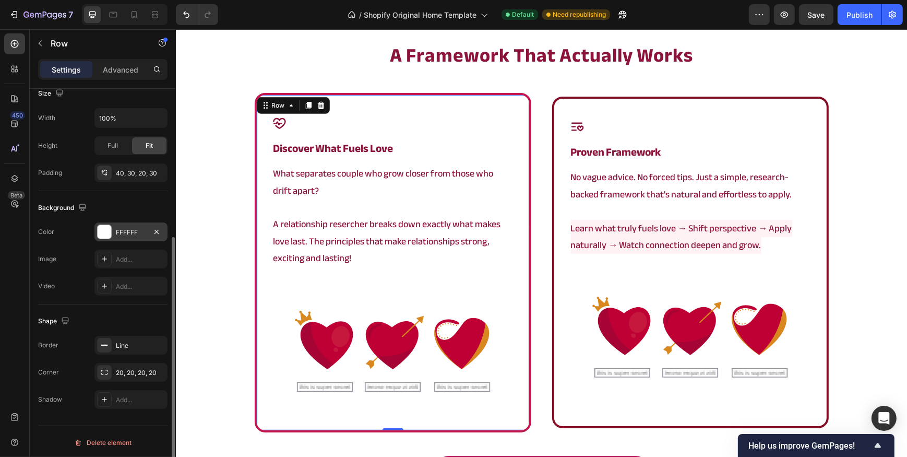
click at [130, 229] on div "FFFFFF" at bounding box center [131, 232] width 30 height 9
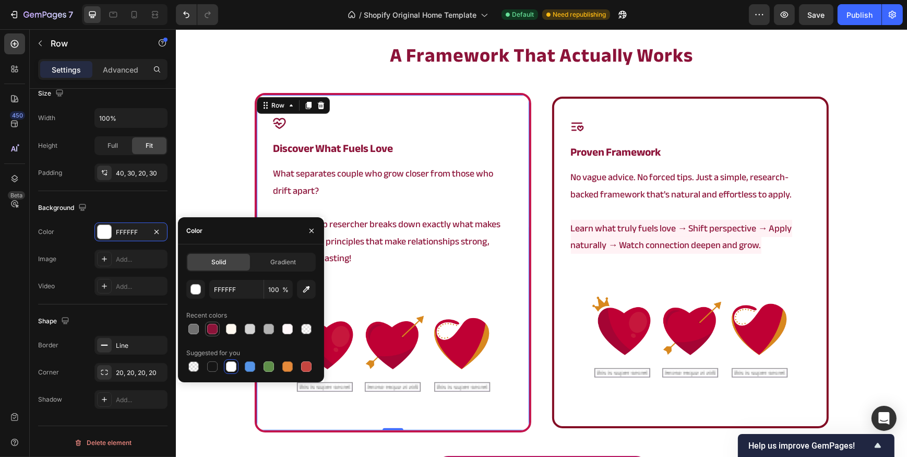
click at [214, 330] on div at bounding box center [212, 329] width 10 height 10
type input "8C1339"
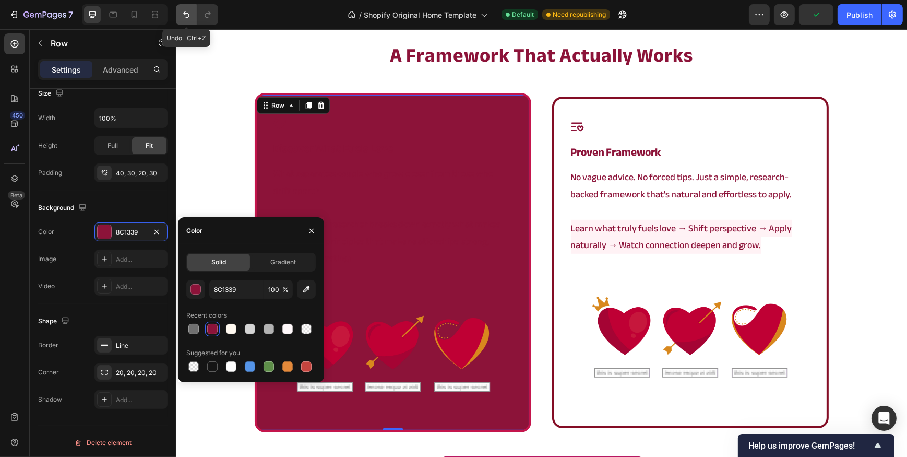
click at [182, 6] on button "Undo/Redo" at bounding box center [186, 14] width 21 height 21
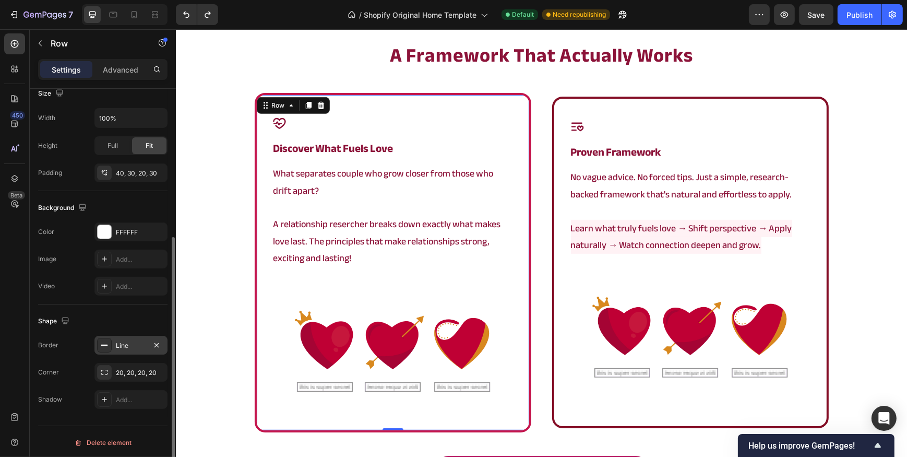
click at [122, 347] on div "Line" at bounding box center [131, 345] width 30 height 9
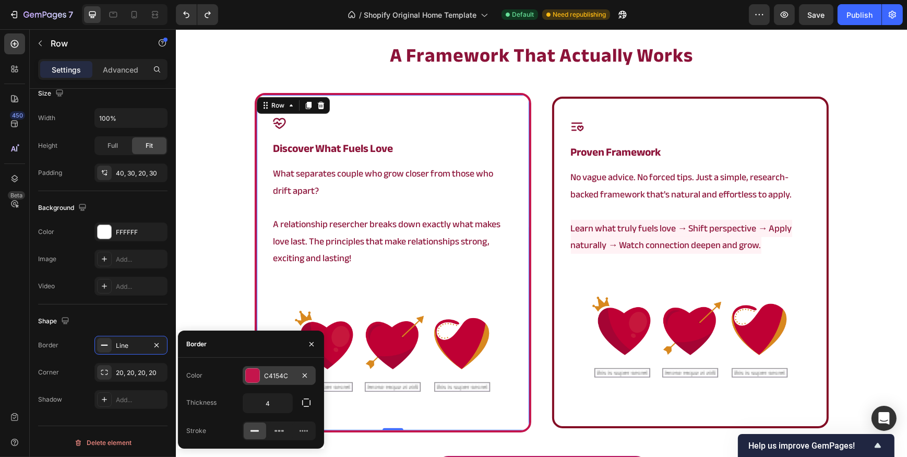
click at [248, 373] on div at bounding box center [253, 375] width 14 height 14
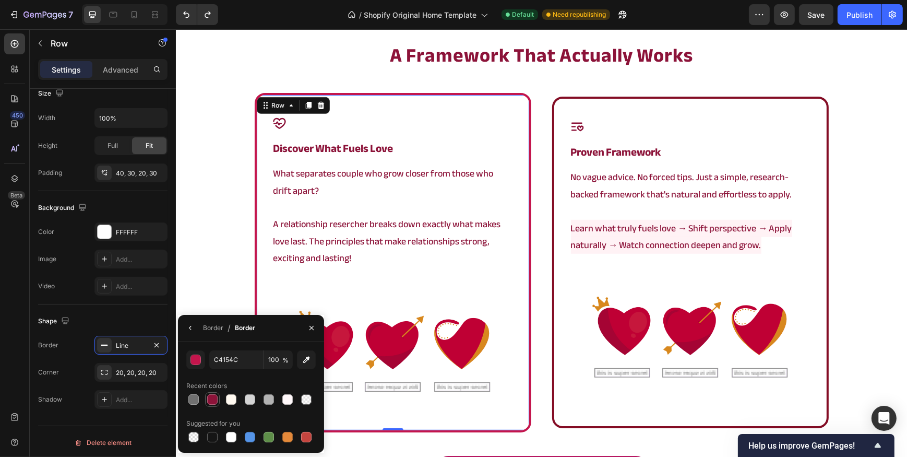
click at [216, 397] on div at bounding box center [212, 399] width 10 height 10
type input "8C1339"
click at [223, 248] on div "a framework that actually works Heading Icon discover what fuels love Heading W…" at bounding box center [540, 268] width 731 height 453
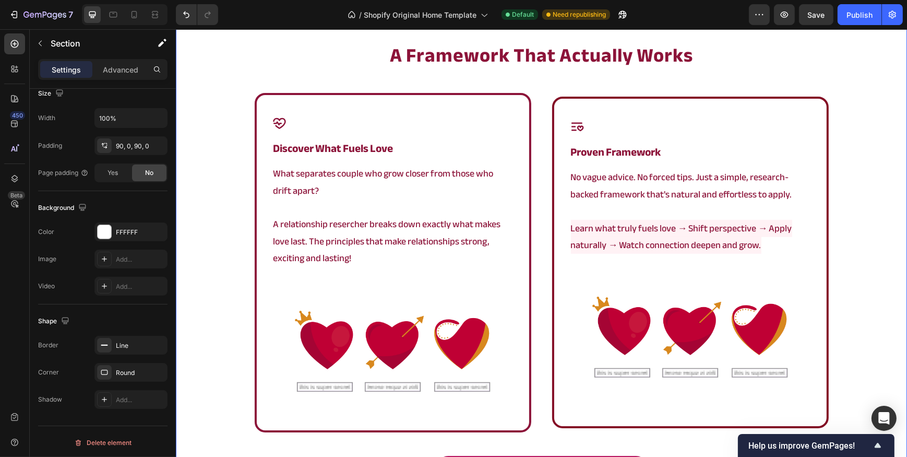
scroll to position [0, 0]
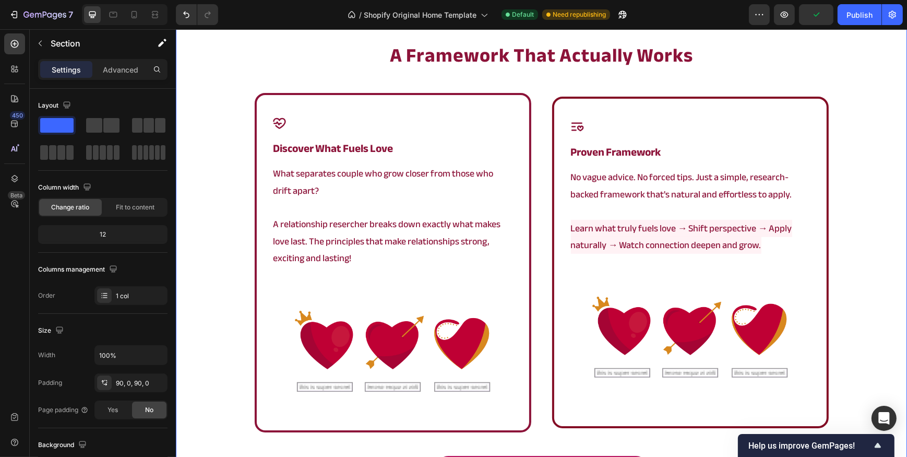
click at [143, 19] on div at bounding box center [125, 14] width 86 height 21
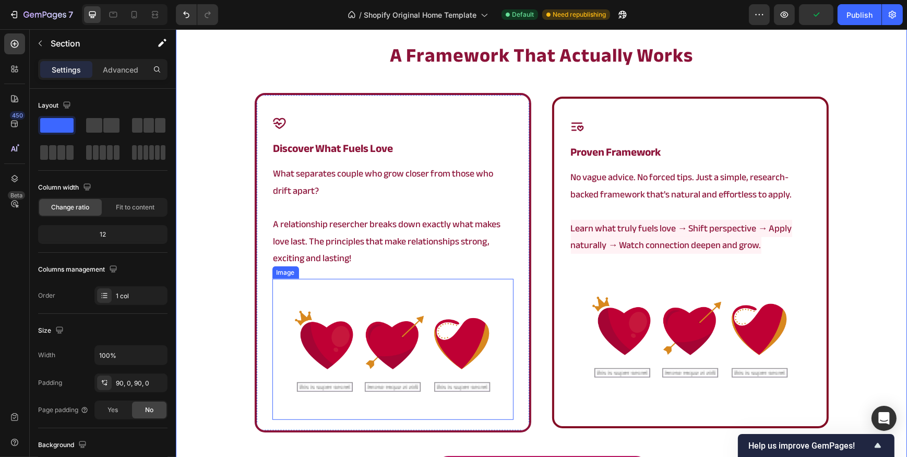
click at [339, 305] on img at bounding box center [392, 349] width 241 height 141
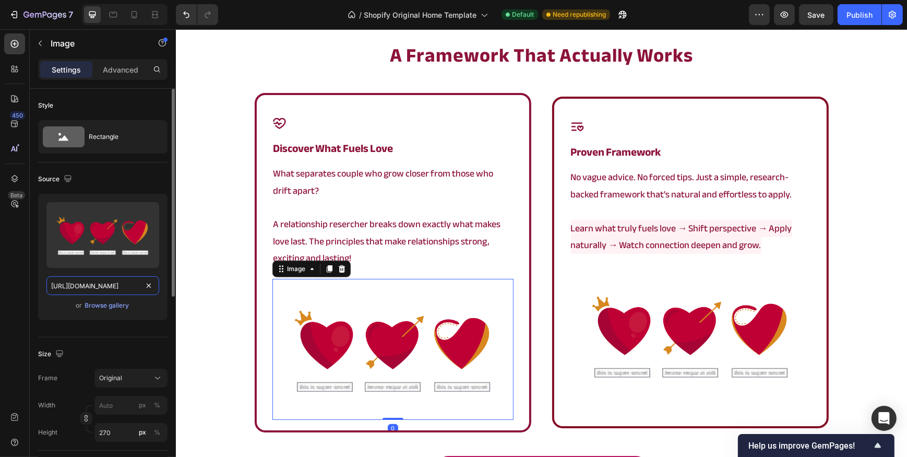
click at [102, 281] on input "[URL][DOMAIN_NAME]" at bounding box center [102, 285] width 113 height 19
click at [136, 15] on icon at bounding box center [135, 14] width 6 height 7
type input "200"
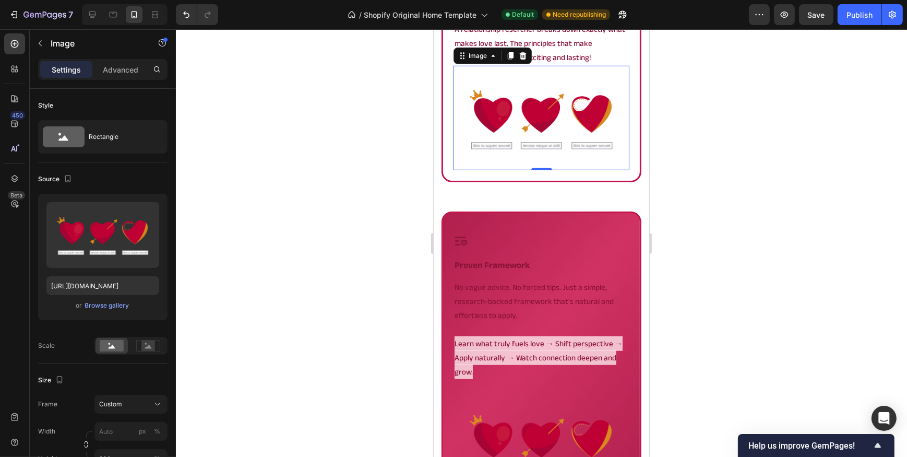
click at [330, 141] on div at bounding box center [541, 242] width 731 height 427
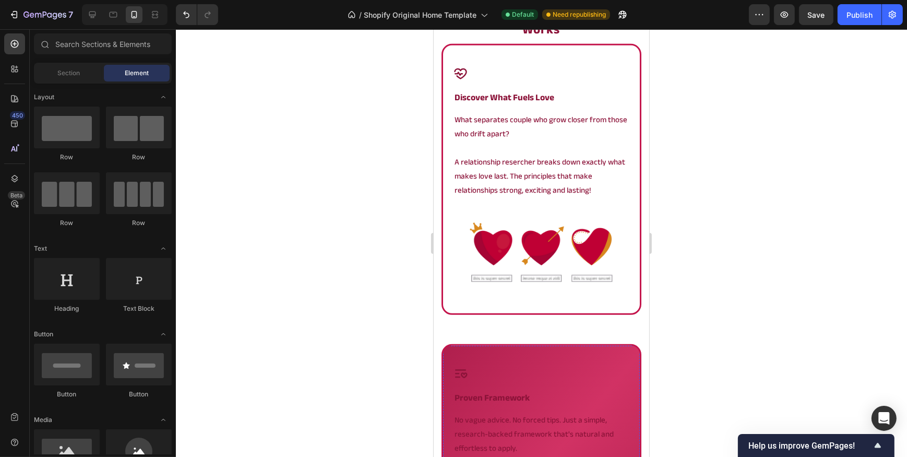
scroll to position [644, 0]
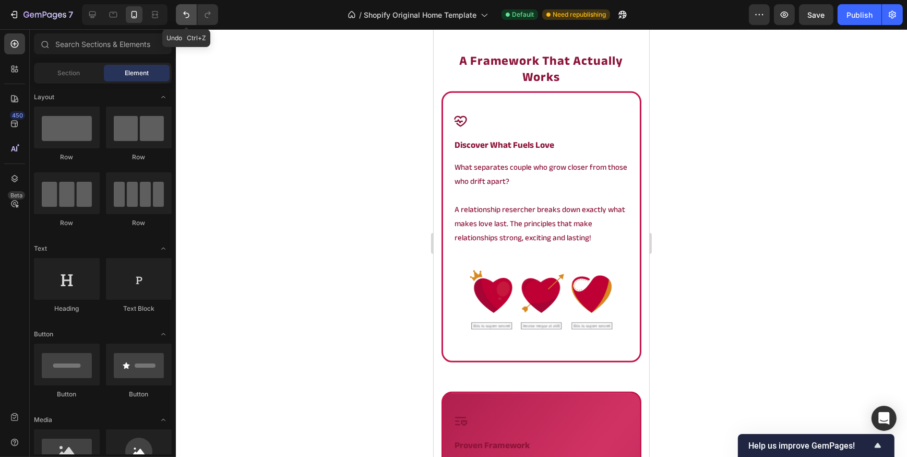
click at [194, 13] on button "Undo/Redo" at bounding box center [186, 14] width 21 height 21
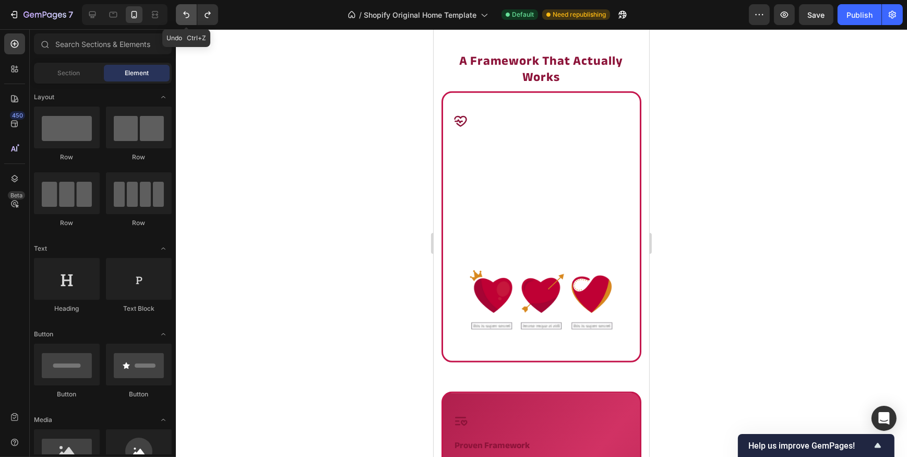
click at [194, 13] on button "Undo/Redo" at bounding box center [186, 14] width 21 height 21
click at [211, 17] on icon "Undo/Redo" at bounding box center [208, 14] width 10 height 10
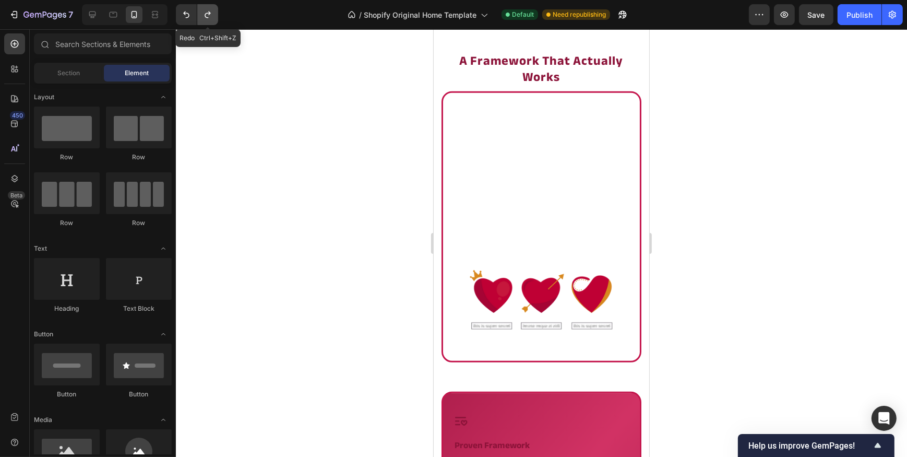
click at [211, 17] on icon "Undo/Redo" at bounding box center [208, 14] width 10 height 10
click at [90, 14] on icon at bounding box center [92, 14] width 10 height 10
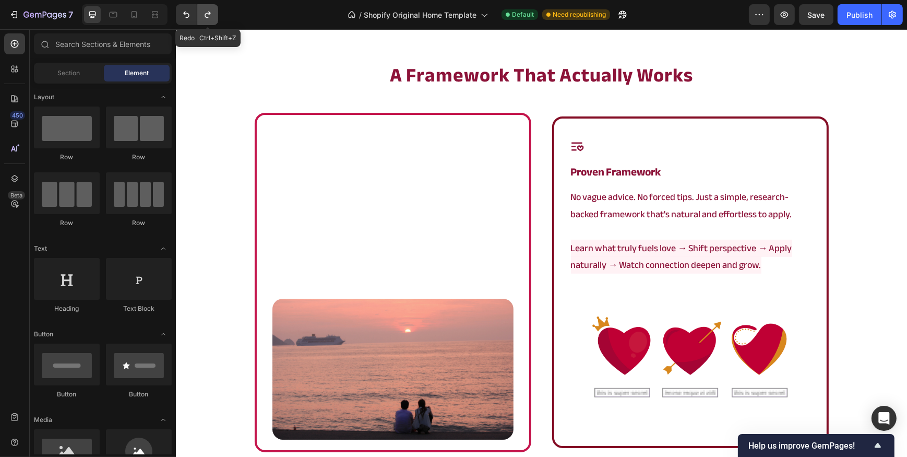
click at [210, 11] on icon "Undo/Redo" at bounding box center [208, 14] width 10 height 10
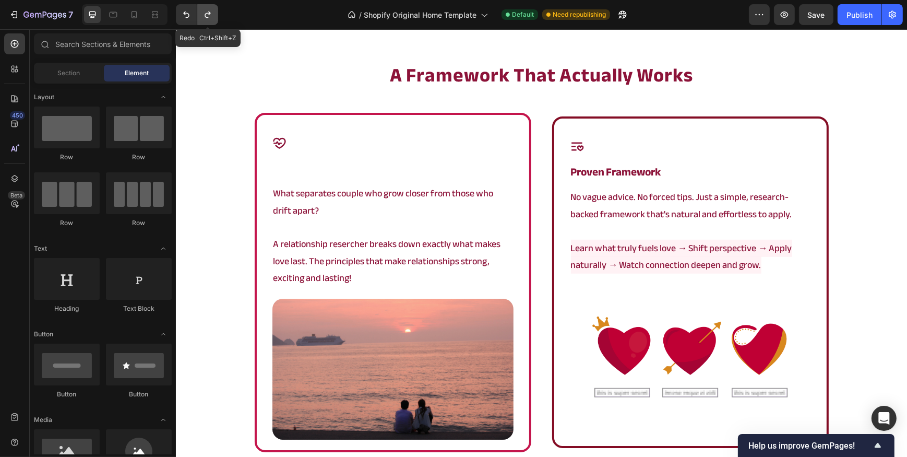
click at [210, 11] on icon "Undo/Redo" at bounding box center [208, 14] width 10 height 10
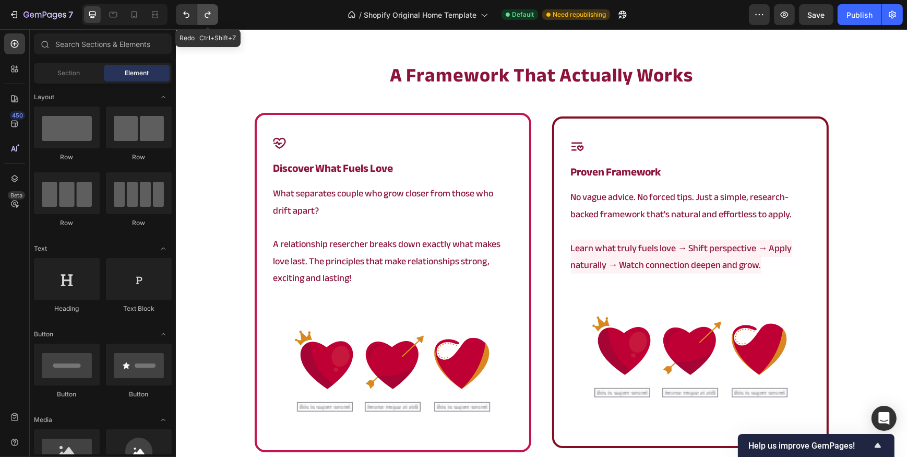
click at [210, 11] on icon "Undo/Redo" at bounding box center [208, 14] width 10 height 10
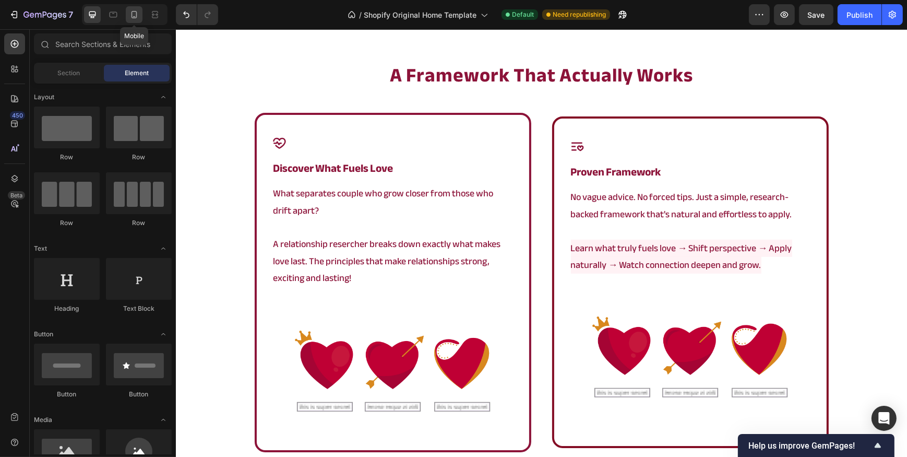
click at [131, 20] on div at bounding box center [134, 14] width 17 height 17
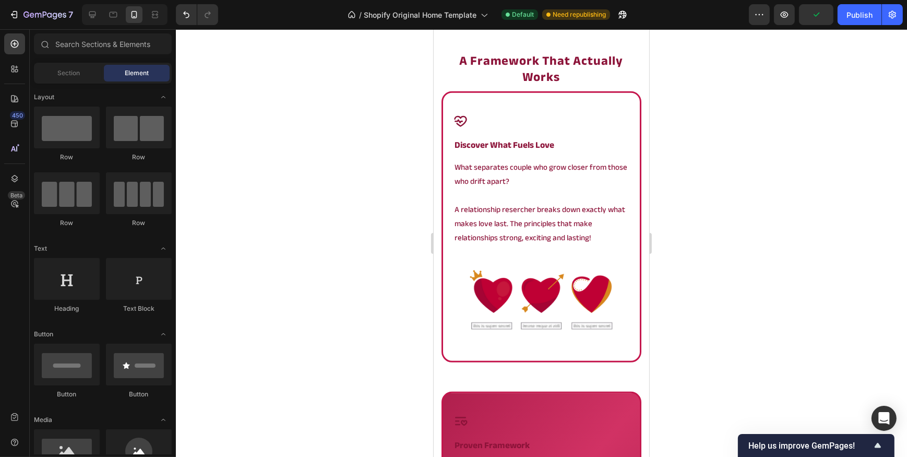
click at [420, 211] on div at bounding box center [541, 242] width 731 height 427
click at [515, 288] on img at bounding box center [541, 298] width 176 height 104
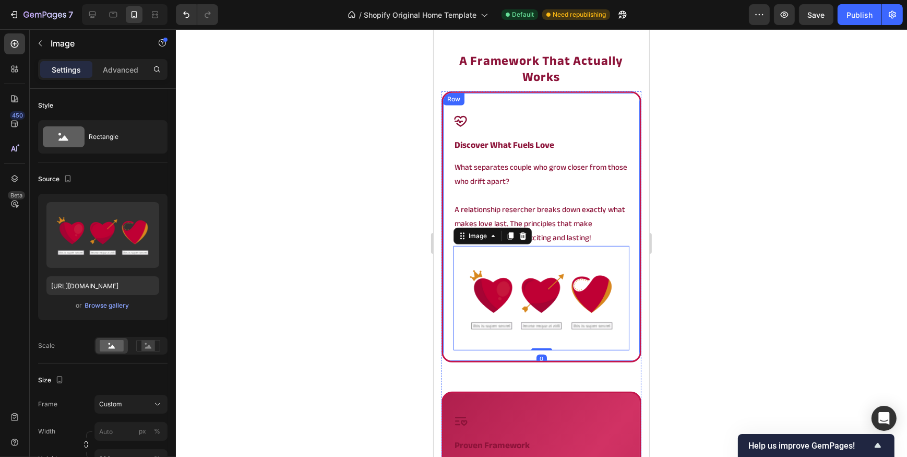
click at [449, 235] on div "Icon discover what fuels love Heading What separates couple who grow closer fro…" at bounding box center [541, 226] width 200 height 271
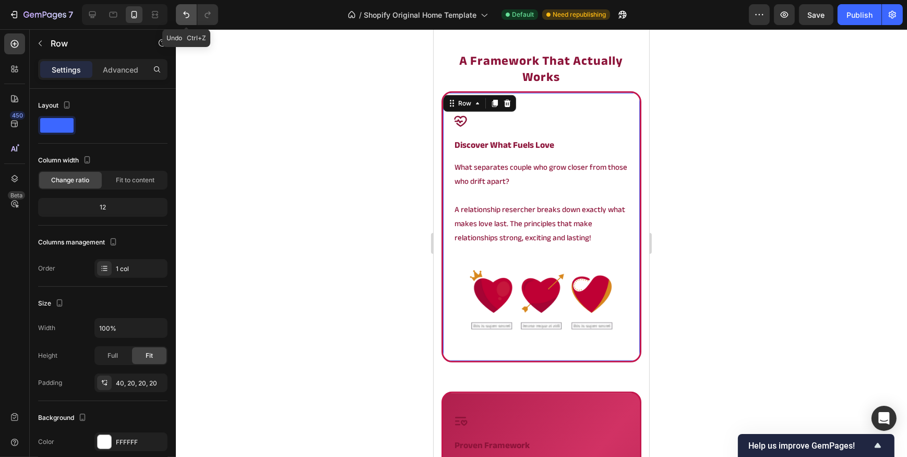
click at [187, 16] on icon "Undo/Redo" at bounding box center [186, 14] width 10 height 10
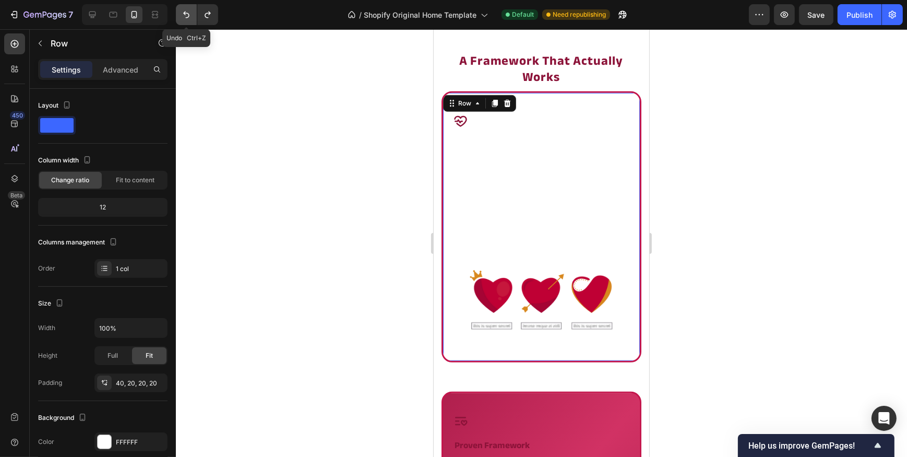
click at [187, 16] on icon "Undo/Redo" at bounding box center [186, 14] width 10 height 10
click at [455, 353] on div "Icon discover what fuels love Heading What separates couple who grow closer fro…" at bounding box center [541, 226] width 200 height 271
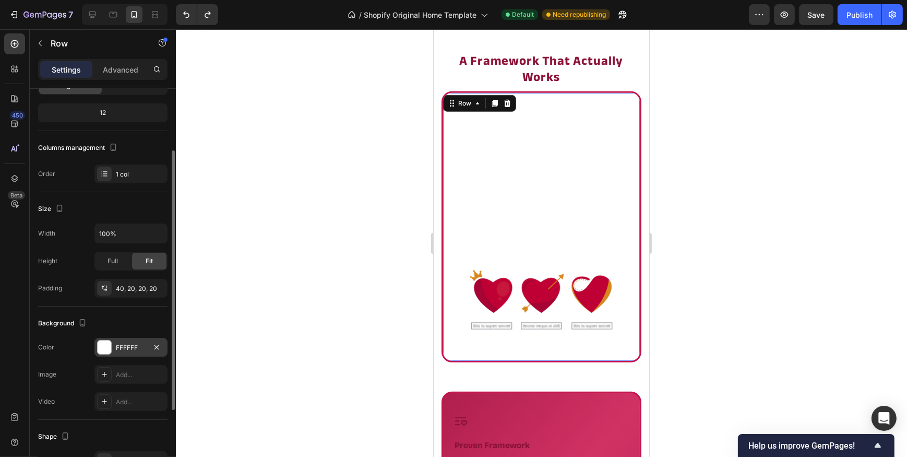
click at [141, 343] on div "FFFFFF" at bounding box center [131, 347] width 30 height 9
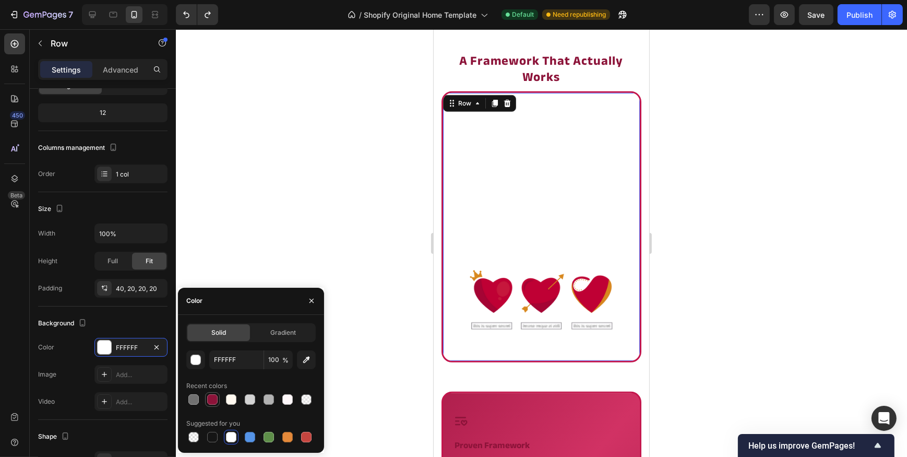
click at [213, 394] on div at bounding box center [212, 399] width 10 height 10
type input "8C1339"
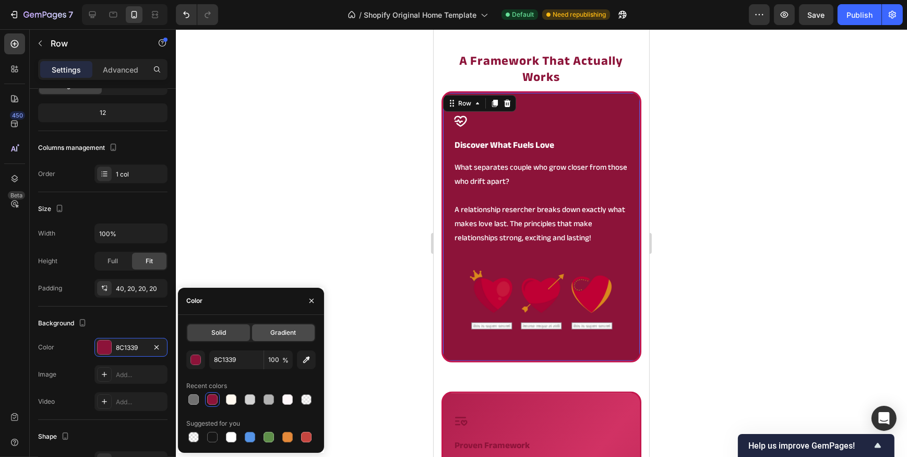
click at [279, 328] on span "Gradient" at bounding box center [283, 332] width 26 height 9
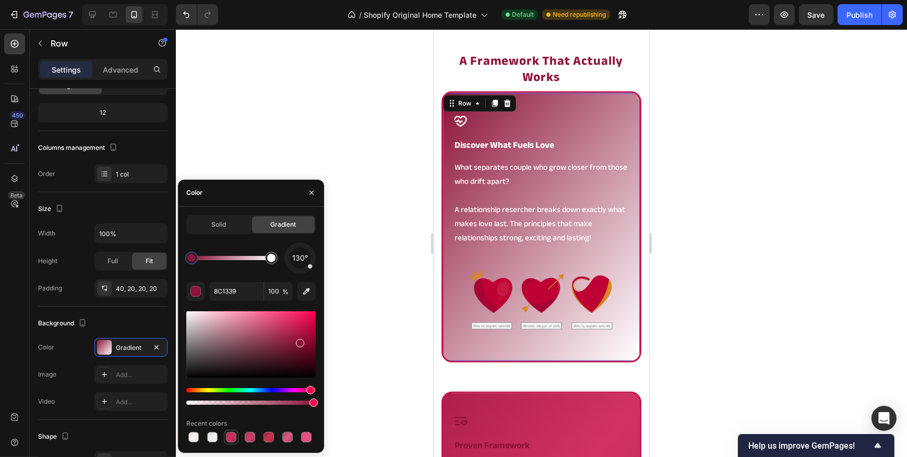
click at [237, 433] on div at bounding box center [231, 437] width 15 height 15
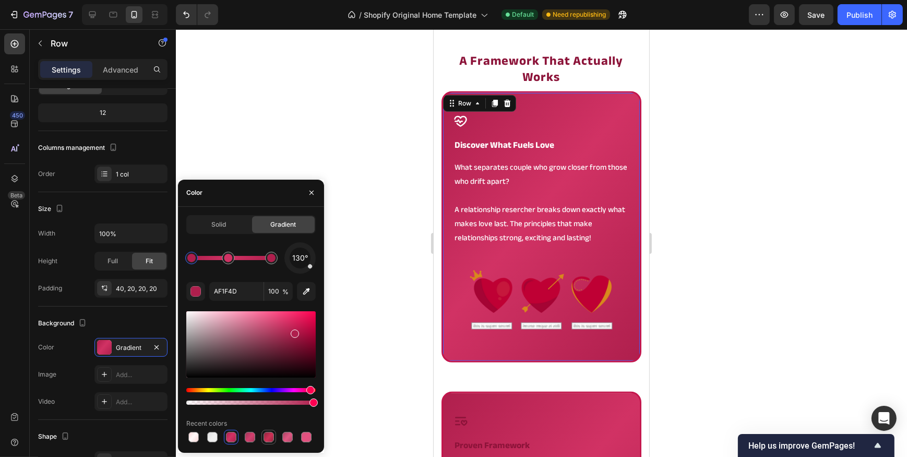
click at [265, 440] on div at bounding box center [269, 437] width 10 height 10
type input "96253F"
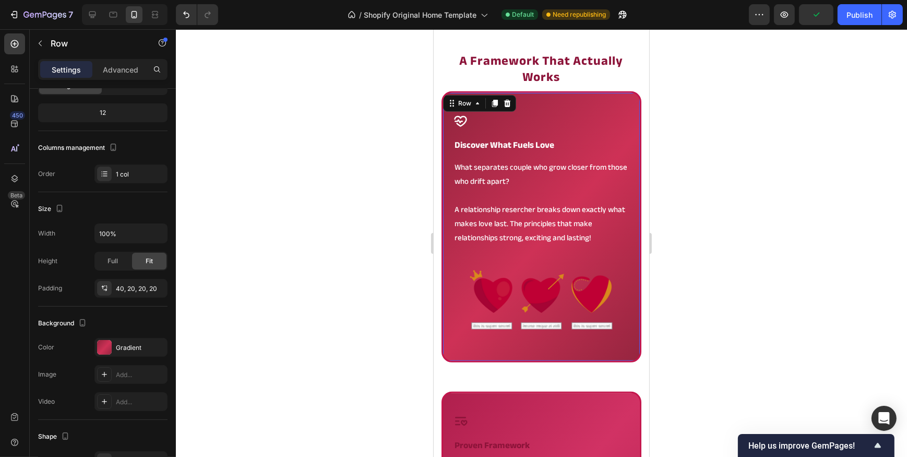
click at [383, 319] on div at bounding box center [541, 242] width 731 height 427
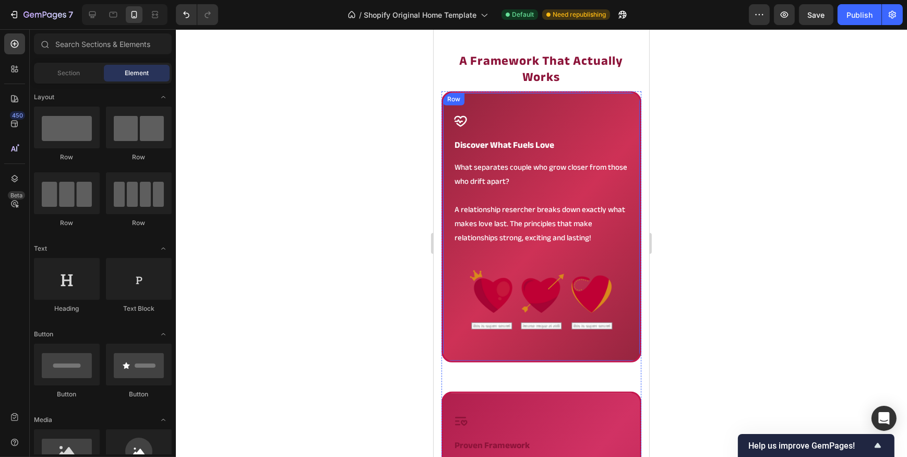
click at [491, 357] on div "Icon discover what fuels love Heading What separates couple who grow closer fro…" at bounding box center [541, 226] width 200 height 271
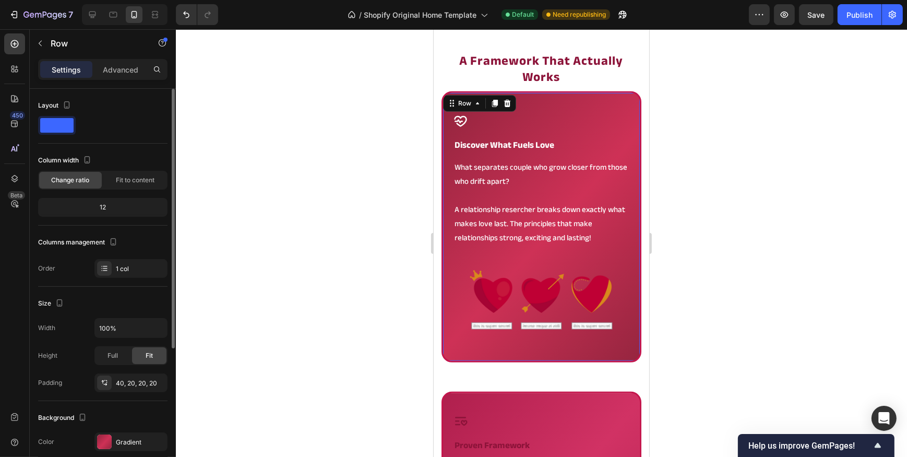
scroll to position [47, 0]
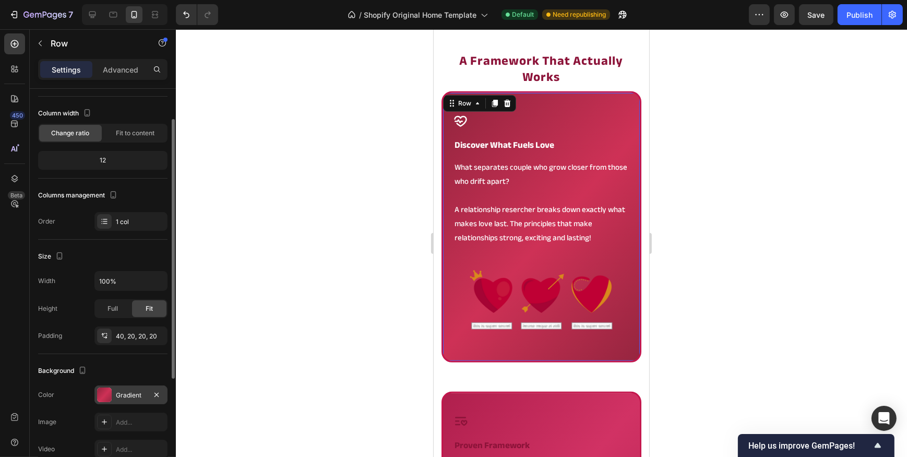
click at [105, 385] on div "Gradient" at bounding box center [130, 394] width 73 height 19
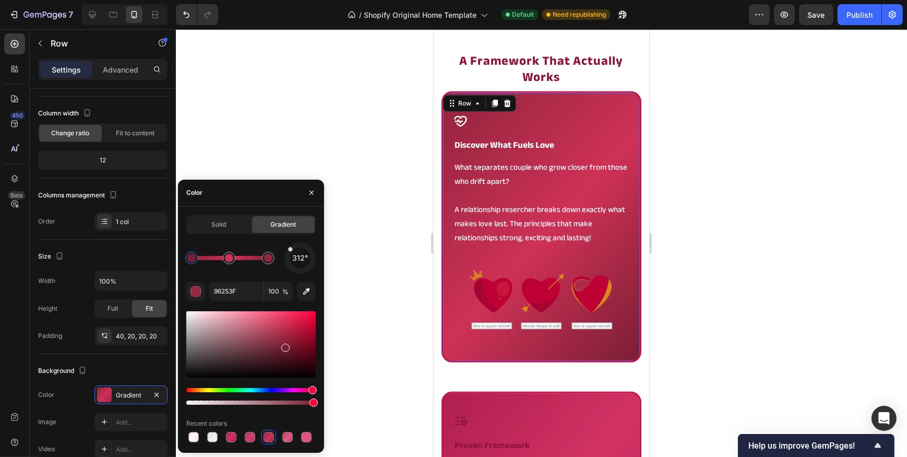
click at [284, 344] on div at bounding box center [285, 347] width 8 height 8
click at [234, 291] on input "7C1F35" at bounding box center [236, 291] width 54 height 19
click at [265, 261] on div at bounding box center [268, 258] width 13 height 13
click at [251, 287] on input "96253F" at bounding box center [236, 291] width 54 height 19
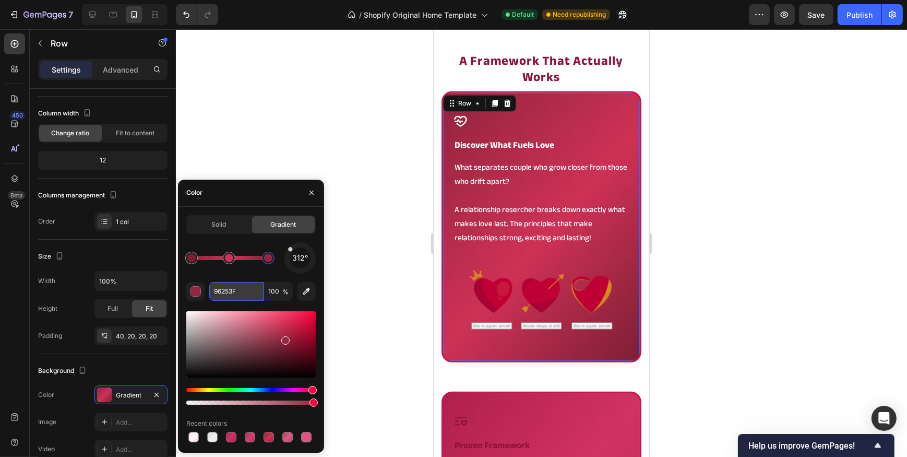
click at [251, 287] on input "96253F" at bounding box center [236, 291] width 54 height 19
paste input "7C1F35"
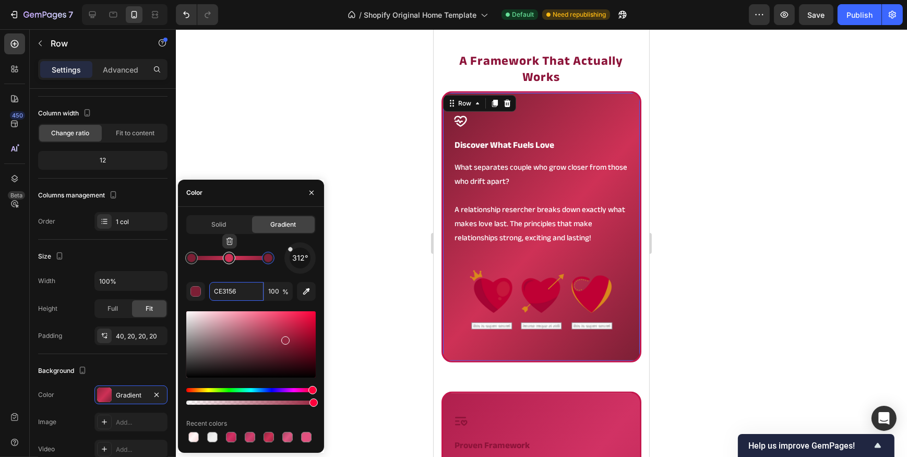
click at [229, 264] on div at bounding box center [229, 257] width 19 height 19
click at [287, 332] on div at bounding box center [250, 344] width 129 height 66
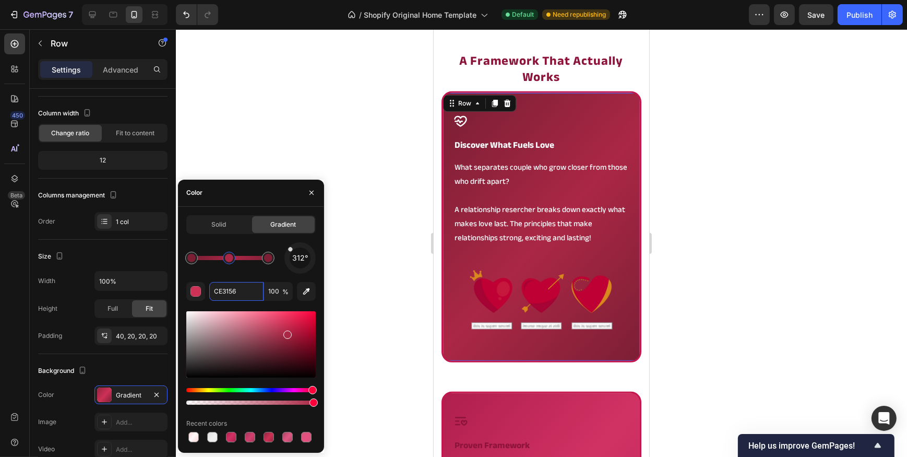
type input "AA2745"
click at [381, 278] on div at bounding box center [541, 242] width 731 height 427
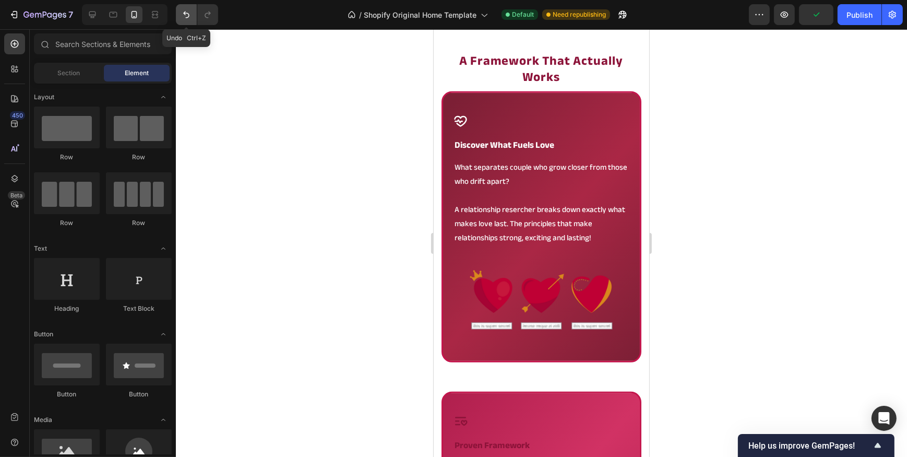
click at [188, 19] on icon "Undo/Redo" at bounding box center [186, 14] width 10 height 10
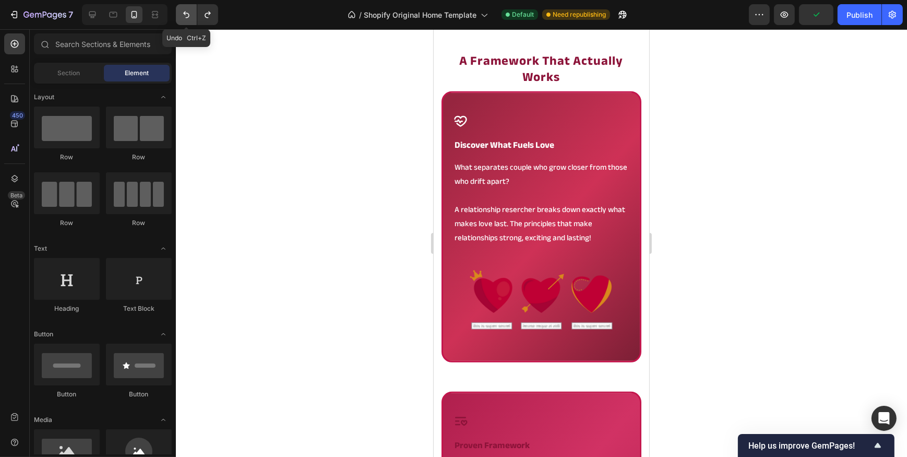
click at [188, 19] on icon "Undo/Redo" at bounding box center [186, 14] width 10 height 10
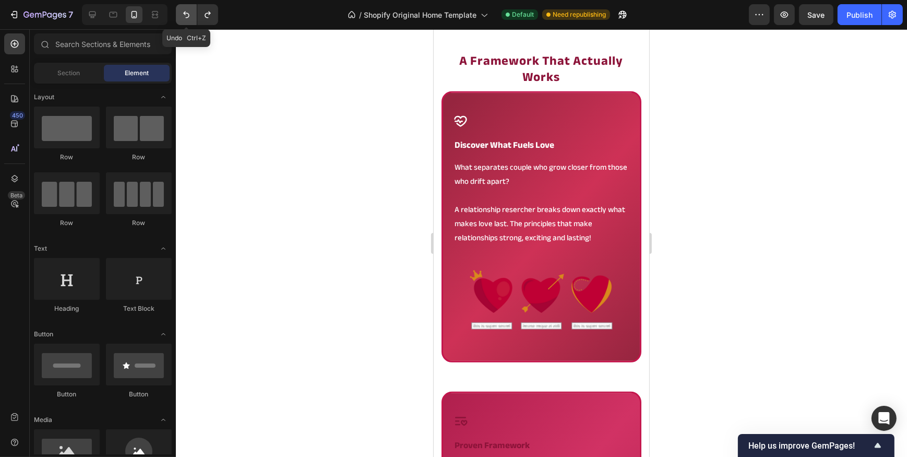
click at [188, 19] on icon "Undo/Redo" at bounding box center [186, 14] width 10 height 10
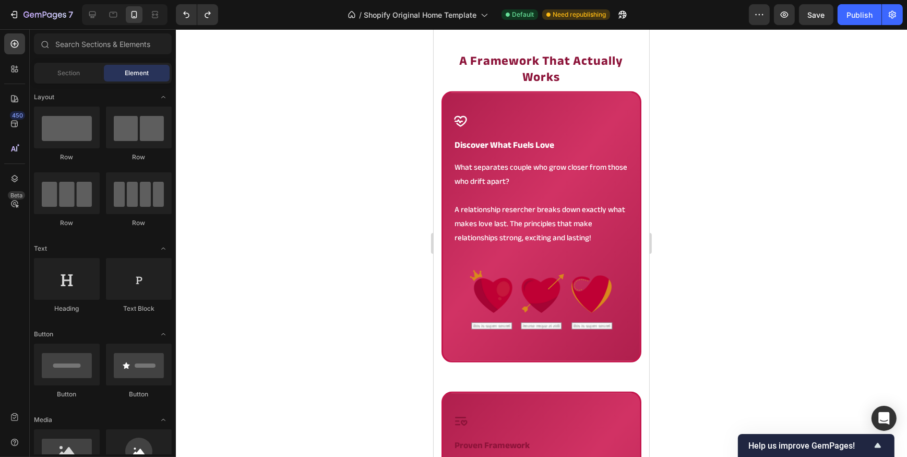
click at [308, 144] on div at bounding box center [541, 242] width 731 height 427
click at [190, 16] on icon "Undo/Redo" at bounding box center [186, 14] width 10 height 10
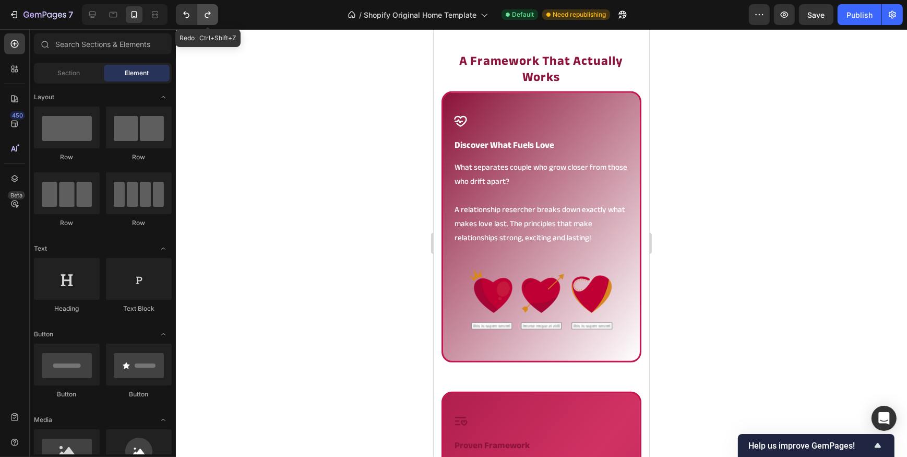
click at [204, 13] on icon "Undo/Redo" at bounding box center [208, 14] width 10 height 10
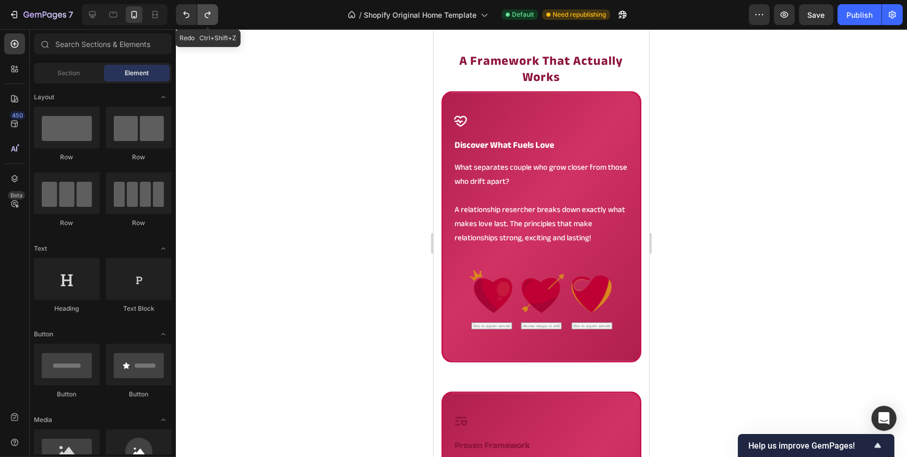
click at [204, 13] on icon "Undo/Redo" at bounding box center [208, 14] width 10 height 10
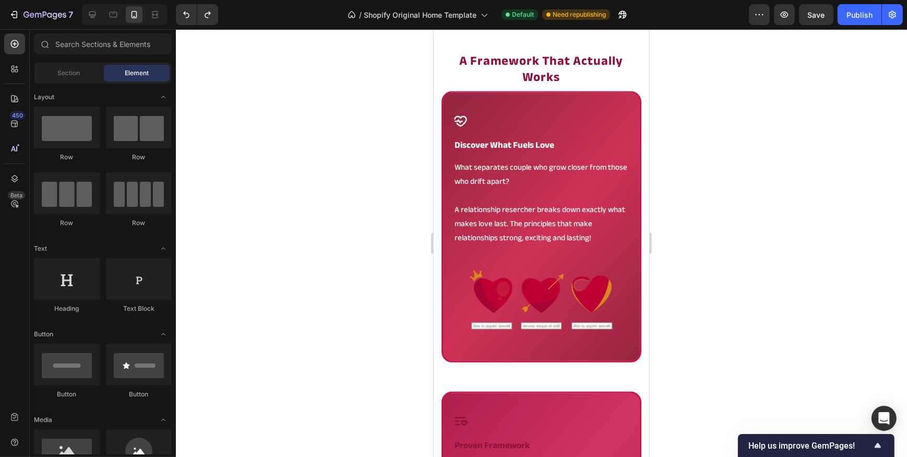
click at [276, 118] on div at bounding box center [541, 242] width 731 height 427
click at [476, 349] on img at bounding box center [541, 298] width 176 height 104
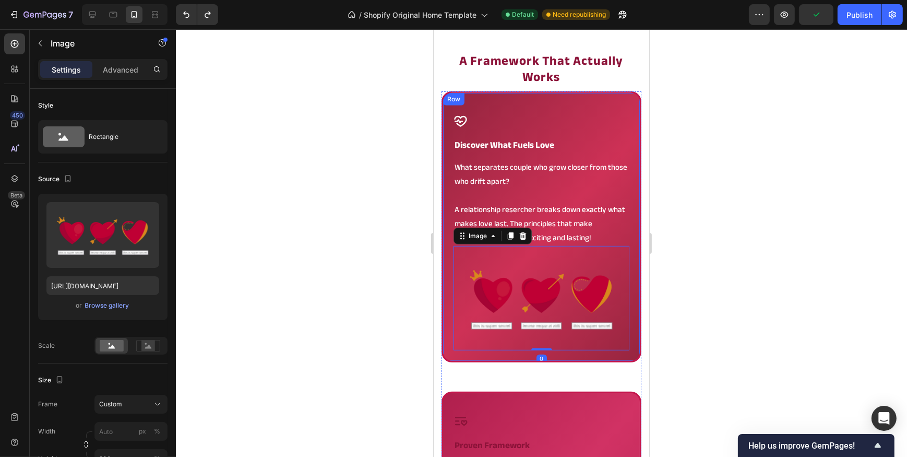
click at [503, 361] on div "Icon discover what fuels love Heading What separates couple who grow closer fro…" at bounding box center [541, 226] width 200 height 271
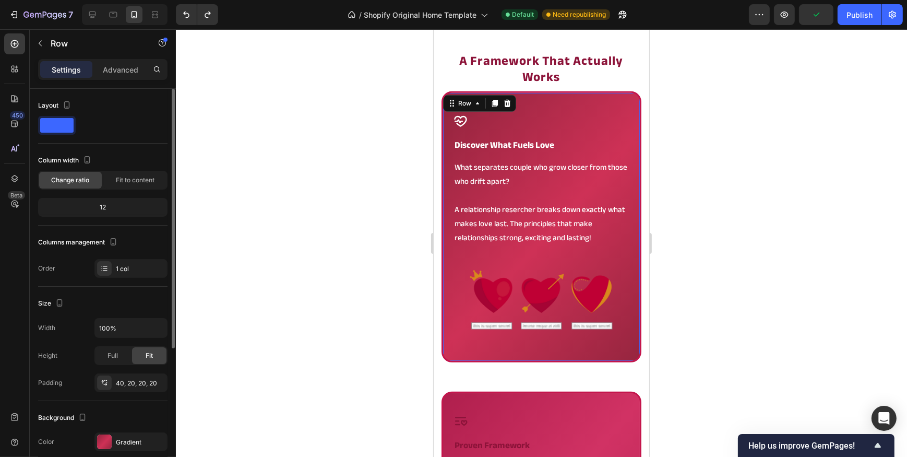
scroll to position [142, 0]
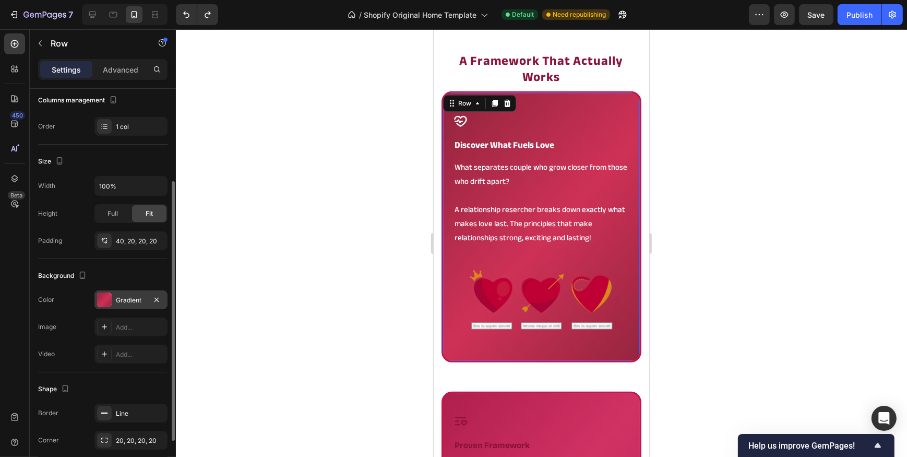
click at [117, 302] on div "Gradient" at bounding box center [131, 299] width 30 height 9
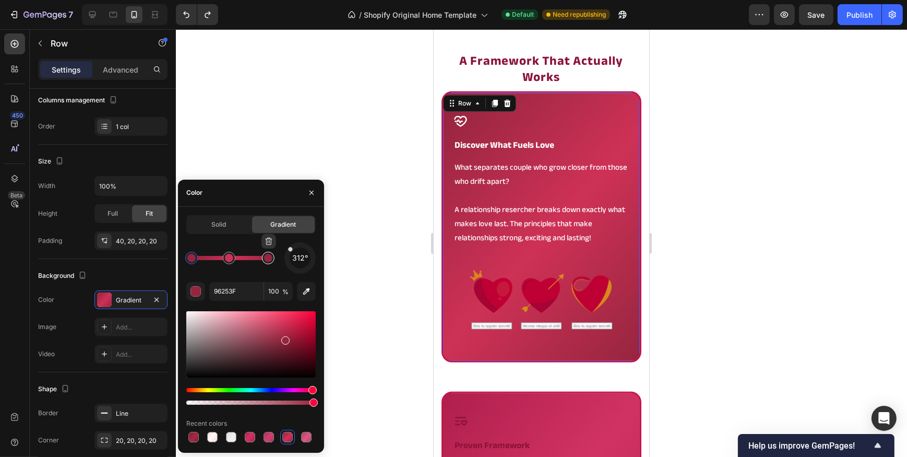
click at [266, 260] on div at bounding box center [268, 258] width 8 height 8
click at [193, 257] on div at bounding box center [191, 258] width 8 height 8
type input "CE3156"
click at [234, 259] on div at bounding box center [229, 258] width 13 height 13
click at [409, 280] on div at bounding box center [541, 242] width 731 height 427
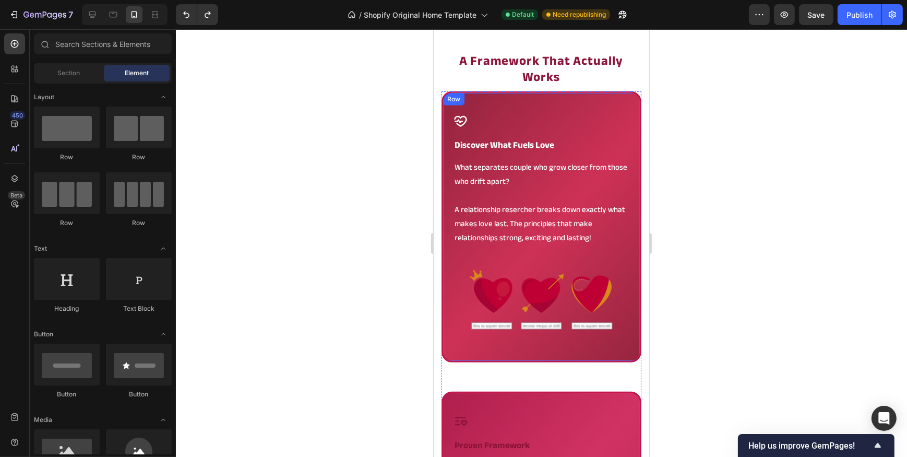
click at [467, 355] on div "Icon discover what fuels love Heading What separates couple who grow closer fro…" at bounding box center [541, 226] width 200 height 271
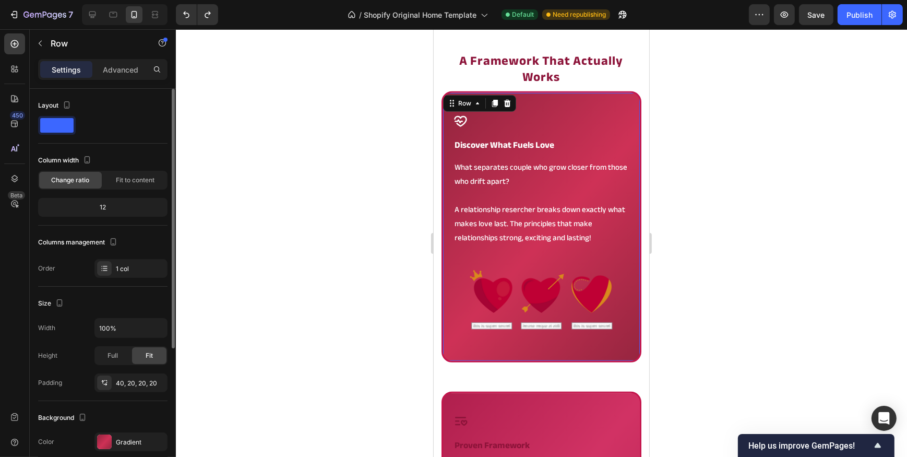
scroll to position [94, 0]
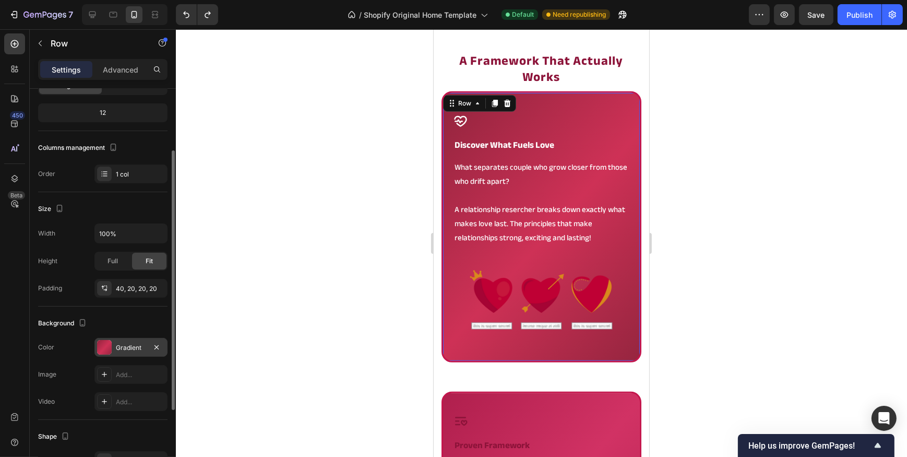
click at [127, 339] on div "Gradient" at bounding box center [130, 347] width 73 height 19
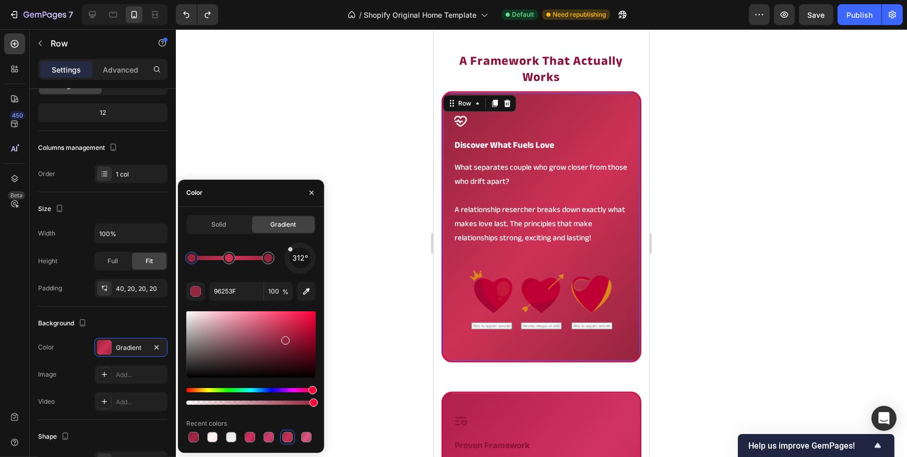
click at [230, 222] on div "Solid" at bounding box center [218, 224] width 63 height 17
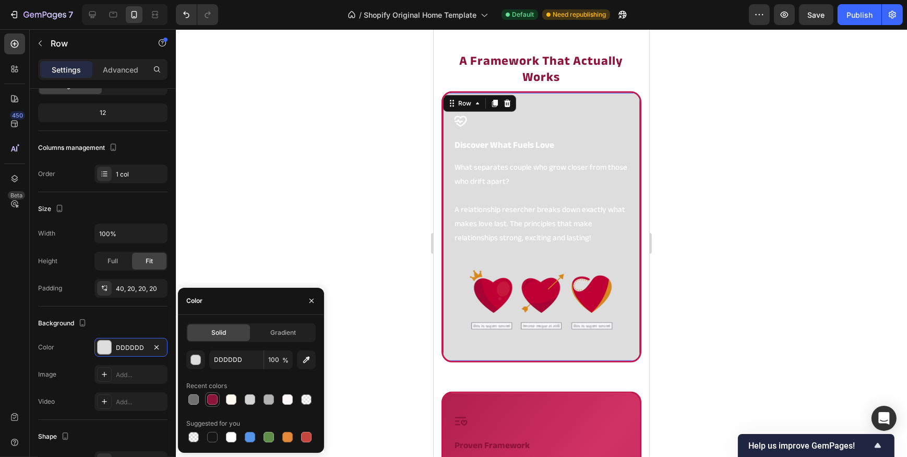
click at [206, 402] on div at bounding box center [212, 399] width 13 height 13
type input "8C1339"
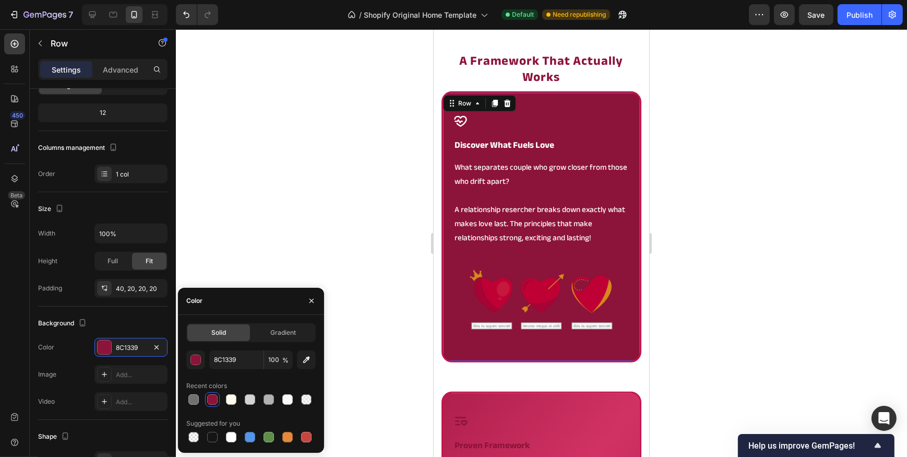
click at [284, 218] on div at bounding box center [541, 242] width 731 height 427
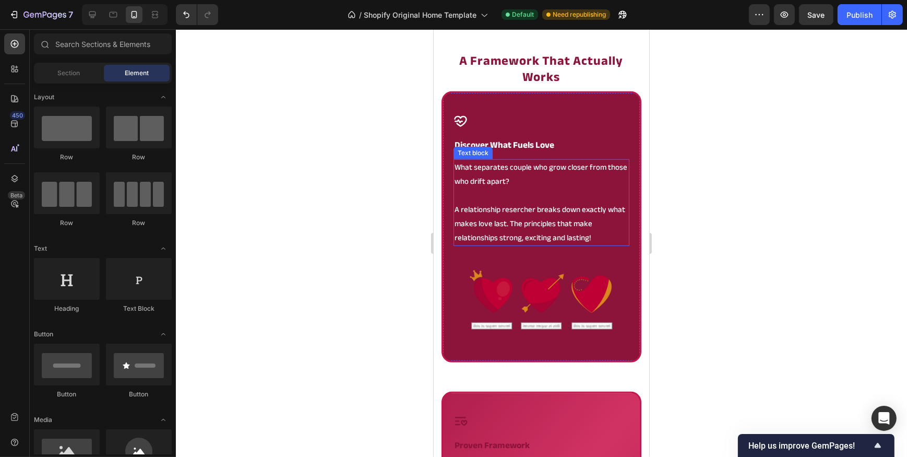
click at [584, 222] on p "A relationship resercher breaks down exactly what makes love last. The principl…" at bounding box center [541, 224] width 174 height 42
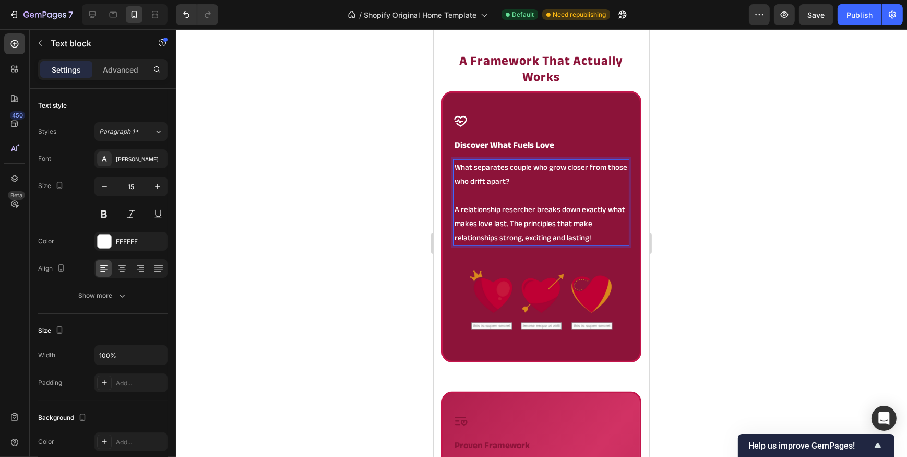
drag, startPoint x: 591, startPoint y: 239, endPoint x: 525, endPoint y: 221, distance: 68.5
click at [525, 221] on p "A relationship resercher breaks down exactly what makes love last. The principl…" at bounding box center [541, 224] width 174 height 42
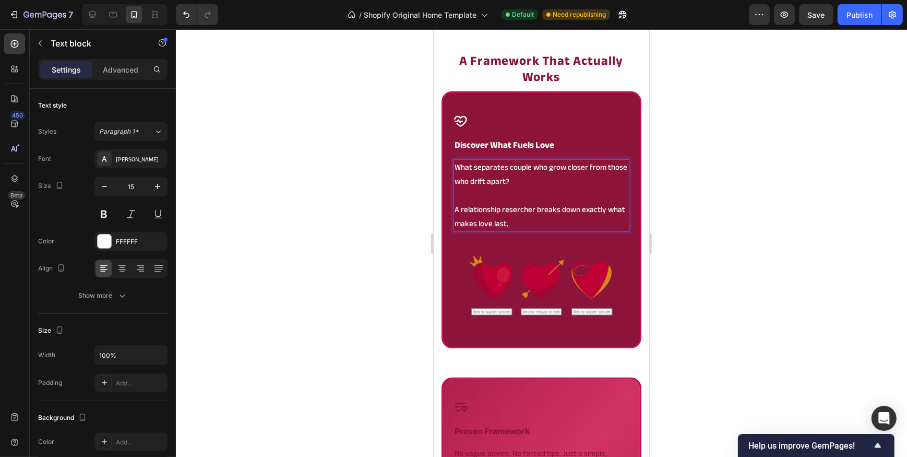
click at [579, 211] on p "A relationship resercher breaks down exactly what makes love last." at bounding box center [541, 217] width 174 height 28
click at [609, 209] on p "A relationship resercher breaks down the exactly what makes love last." at bounding box center [541, 217] width 174 height 28
click at [458, 224] on p "A relationship resercher breaks down the exact what makes love last." at bounding box center [541, 217] width 174 height 28
click at [603, 207] on p "A relationship resercher breaks down the exact principles that makes love last;" at bounding box center [541, 217] width 174 height 28
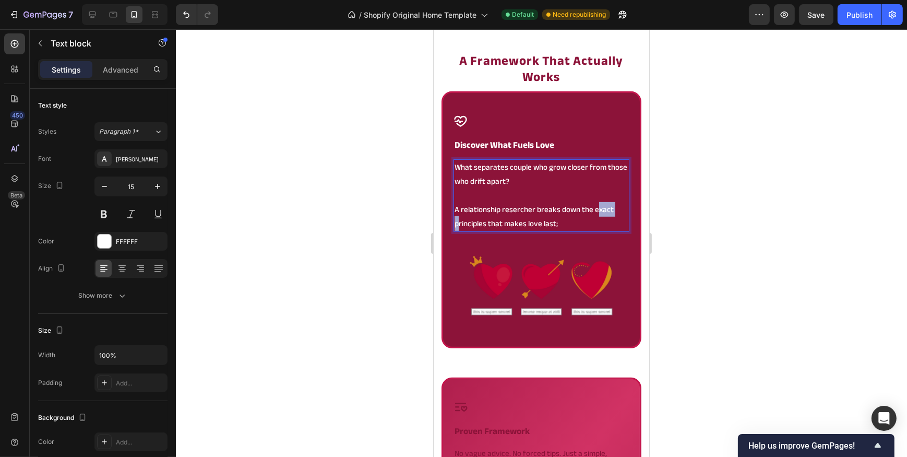
click at [603, 207] on p "A relationship resercher breaks down the exact principles that makes love last;" at bounding box center [541, 217] width 174 height 28
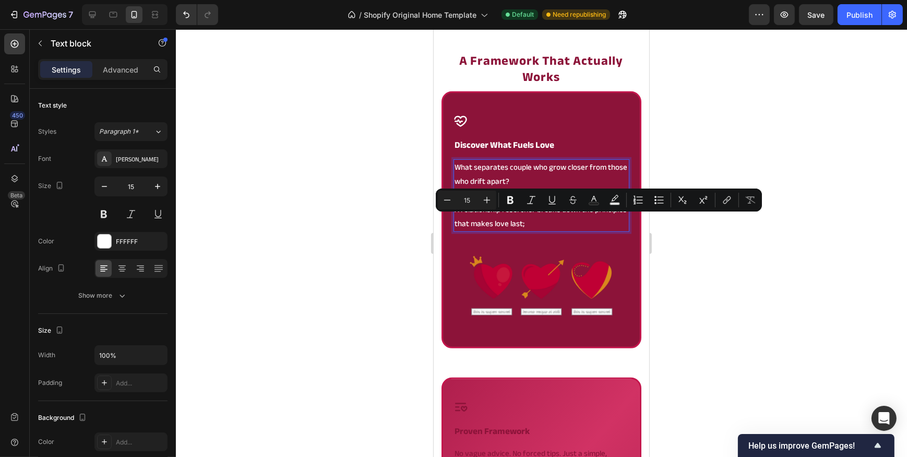
drag, startPoint x: 561, startPoint y: 221, endPoint x: 501, endPoint y: 230, distance: 61.1
click at [501, 230] on p "A relationship resercher breaks down the principles that makes love last;" at bounding box center [541, 217] width 174 height 28
drag, startPoint x: 505, startPoint y: 220, endPoint x: 592, endPoint y: 224, distance: 87.3
click at [592, 224] on p "A relationship resercher breaks down the principles that; Create lasting relati…" at bounding box center [541, 217] width 174 height 28
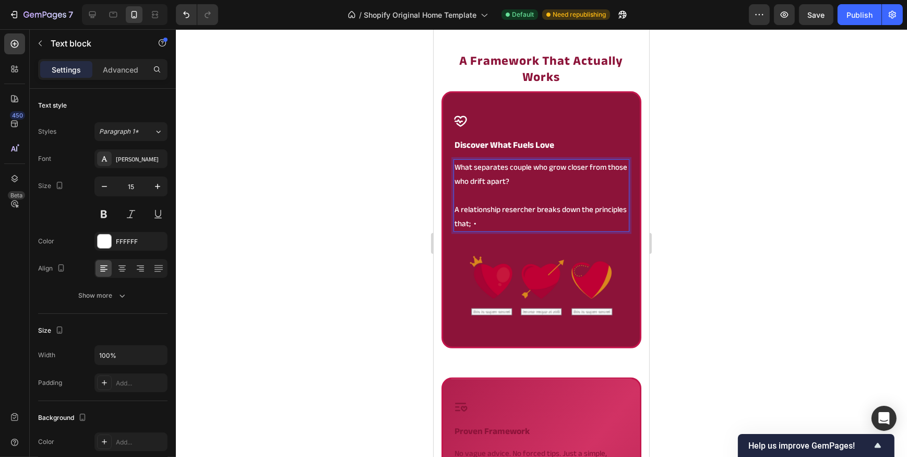
click at [494, 222] on p "A relationship resercher breaks down the principles that; •" at bounding box center [541, 217] width 174 height 28
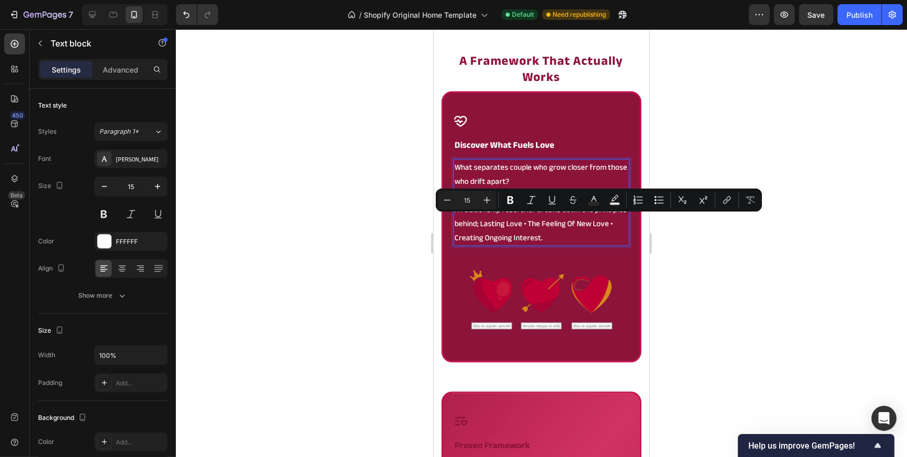
drag, startPoint x: 594, startPoint y: 233, endPoint x: 515, endPoint y: 219, distance: 80.6
click at [515, 219] on p "A relationship resercher breaks down the principles behind; Lasting Love • The …" at bounding box center [541, 224] width 174 height 42
click at [528, 207] on button "Italic" at bounding box center [531, 200] width 19 height 19
click at [342, 266] on div at bounding box center [541, 242] width 731 height 427
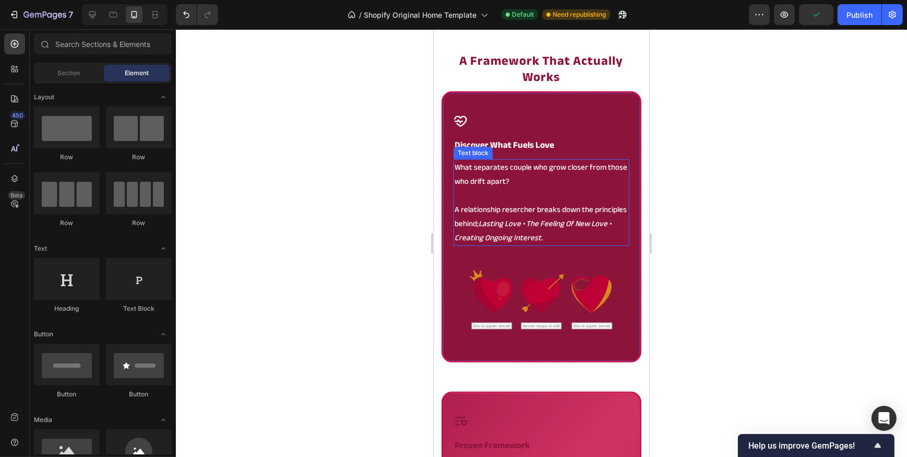
click at [544, 222] on icon "Lasting Love • The Feeling Of New Love • Creating Ongoing Interest." at bounding box center [532, 230] width 157 height 29
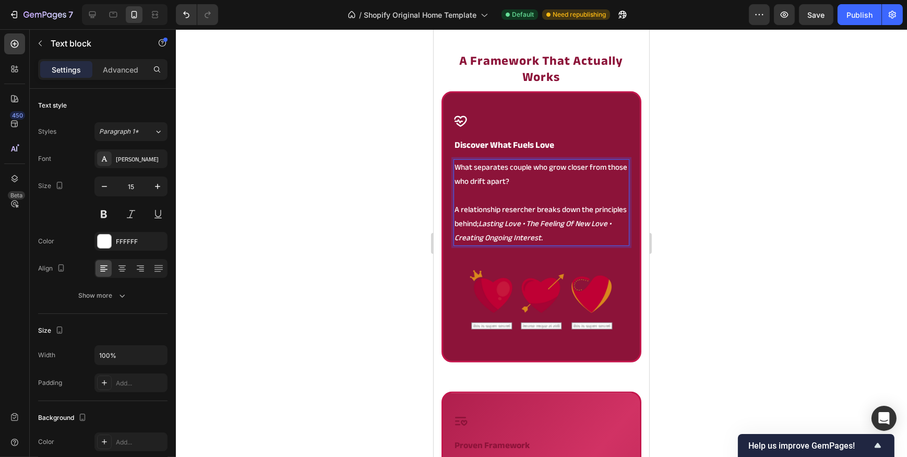
click at [366, 311] on div at bounding box center [541, 242] width 731 height 427
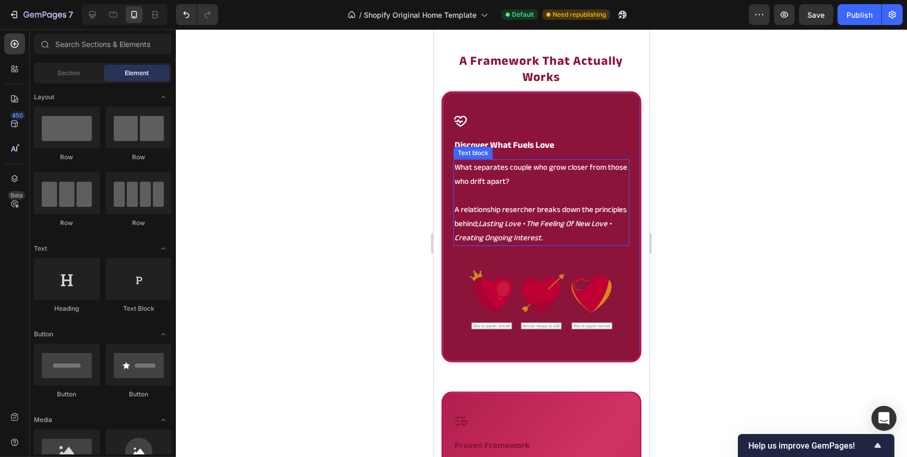
click at [574, 221] on icon "Lasting Love • The Feeling Of New Love • Creating Ongoing Interest." at bounding box center [532, 230] width 157 height 29
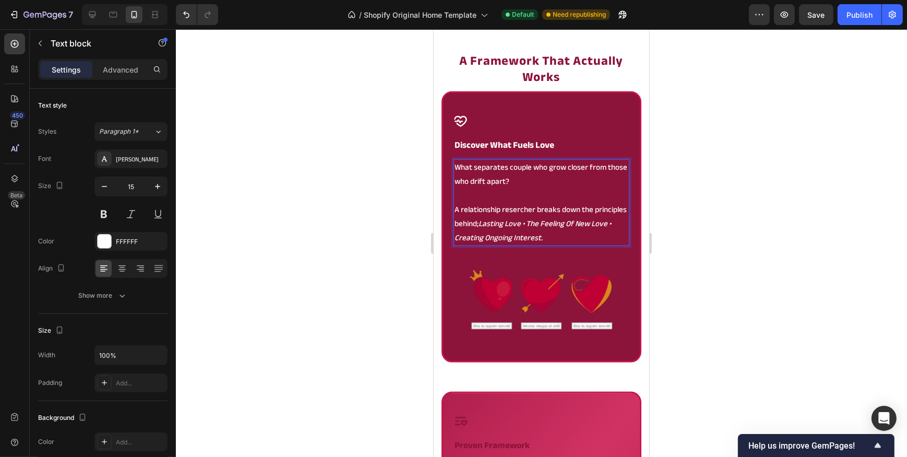
click at [497, 224] on p "A relationship resercher breaks down the principles behind; Lasting Love • The …" at bounding box center [541, 224] width 174 height 42
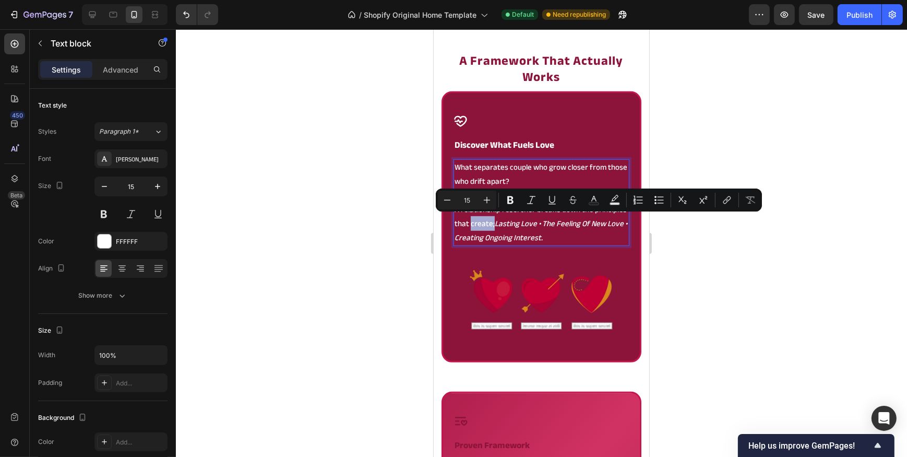
drag, startPoint x: 502, startPoint y: 225, endPoint x: 524, endPoint y: 223, distance: 22.5
click at [524, 223] on p "A relationship resercher breaks down the principles that create; Lasting Love •…" at bounding box center [541, 224] width 174 height 42
click at [503, 224] on p "A relationship resercher breaks down the principles that create; Lasting Love •…" at bounding box center [541, 224] width 174 height 42
drag, startPoint x: 504, startPoint y: 222, endPoint x: 523, endPoint y: 222, distance: 18.8
click at [523, 222] on p "A relationship resercher breaks down the principles that create; Lasting Love •…" at bounding box center [541, 224] width 174 height 42
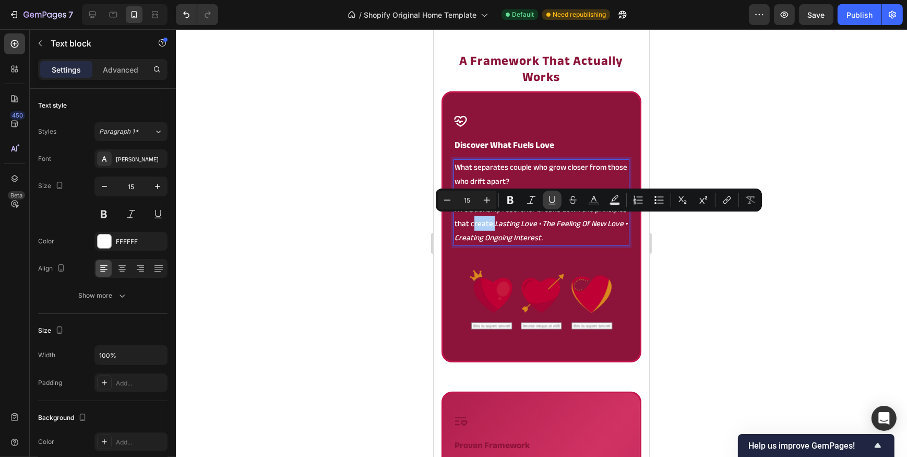
click at [550, 196] on icon "Editor contextual toolbar" at bounding box center [552, 200] width 10 height 10
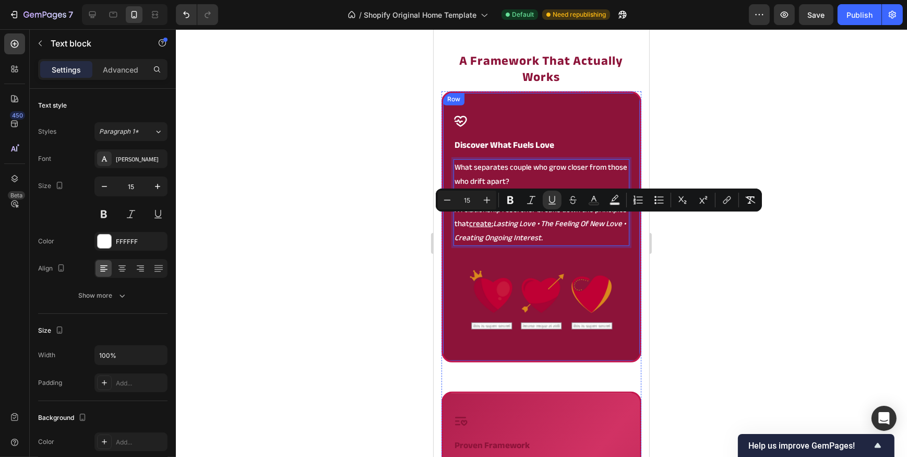
click at [404, 231] on div at bounding box center [541, 242] width 731 height 427
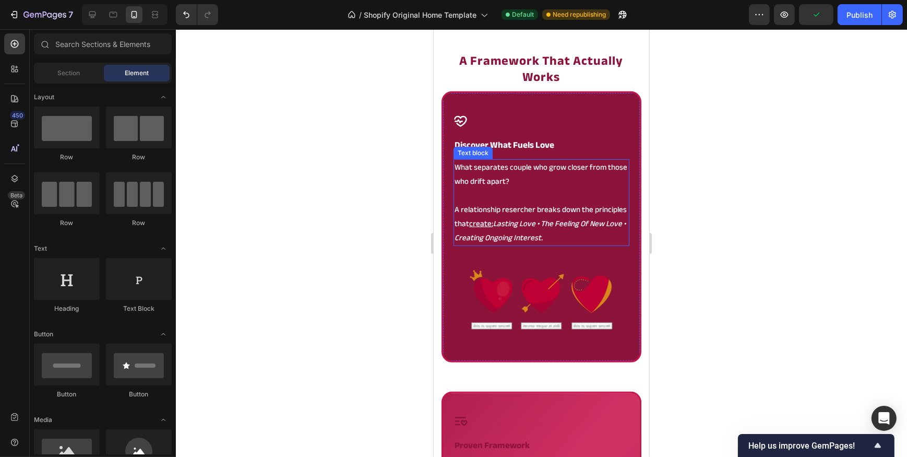
click at [533, 221] on icon "Lasting Love • The Feeling Of New Love • Creating Ongoing Interest." at bounding box center [539, 230] width 171 height 29
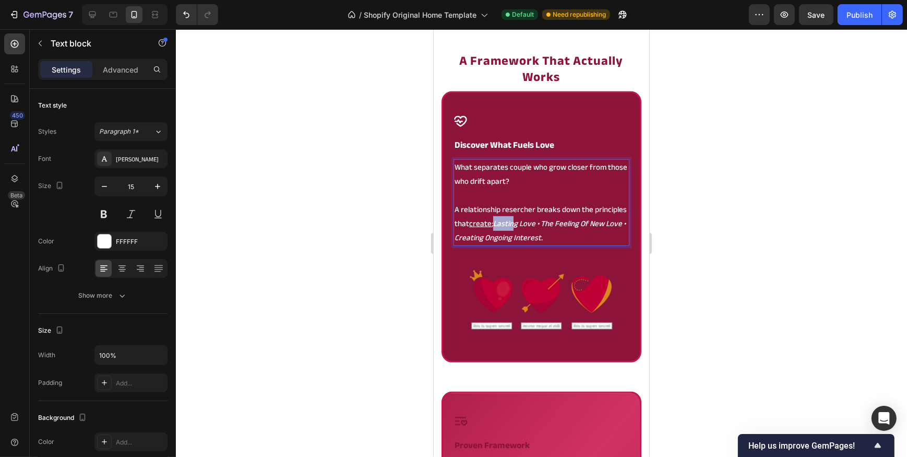
drag, startPoint x: 527, startPoint y: 224, endPoint x: 545, endPoint y: 225, distance: 18.3
click at [545, 225] on icon "Lasting Love • The Feeling Of New Love • Creating Ongoing Interest." at bounding box center [539, 230] width 171 height 29
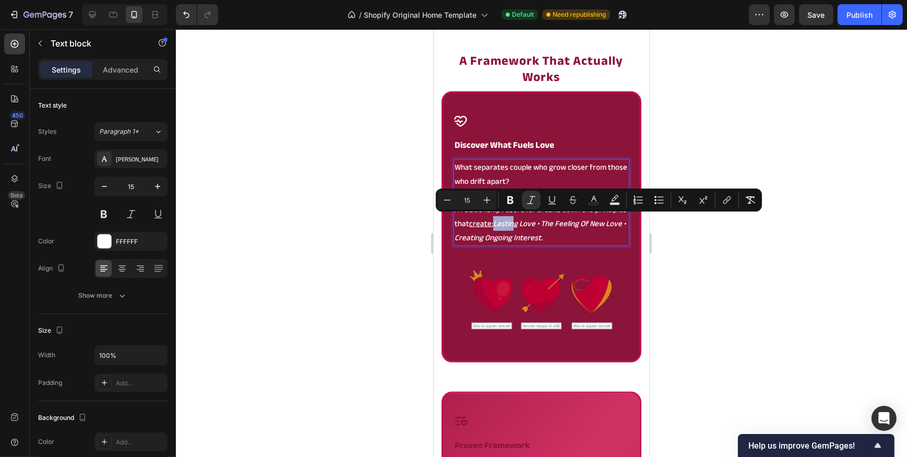
click at [545, 225] on icon "Lasting Love • The Feeling Of New Love • Creating Ongoing Interest." at bounding box center [539, 230] width 171 height 29
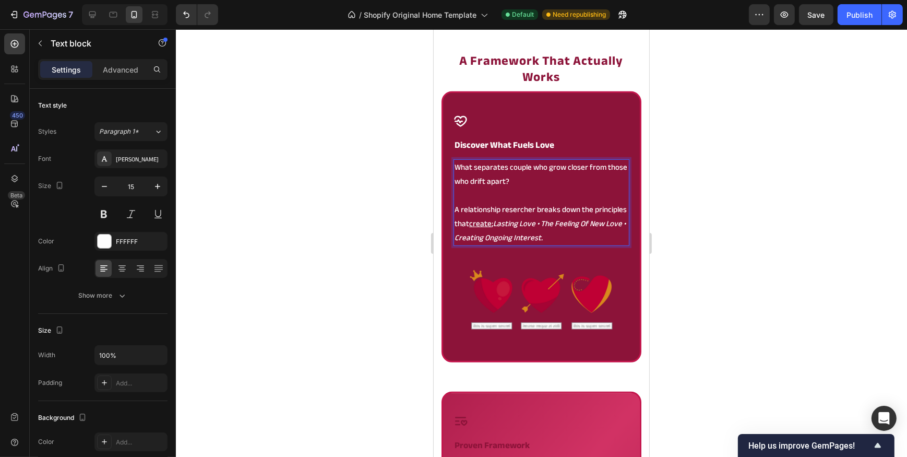
click at [560, 223] on icon "Lasting Love • The Feeling Of New Love • Creating Ongoing Interest." at bounding box center [539, 230] width 171 height 29
drag, startPoint x: 603, startPoint y: 223, endPoint x: 528, endPoint y: 237, distance: 76.0
click at [528, 237] on icon "Lasting Relationships • The Feeling Of New Love • Creating Ongoing Interest." at bounding box center [535, 230] width 162 height 29
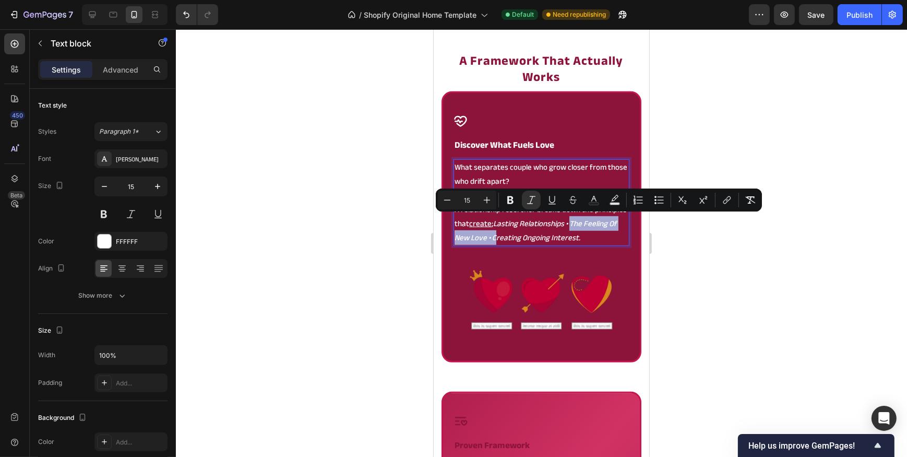
click at [516, 233] on icon "Lasting Relationships • The Feeling Of New Love • Creating Ongoing Interest." at bounding box center [535, 230] width 162 height 29
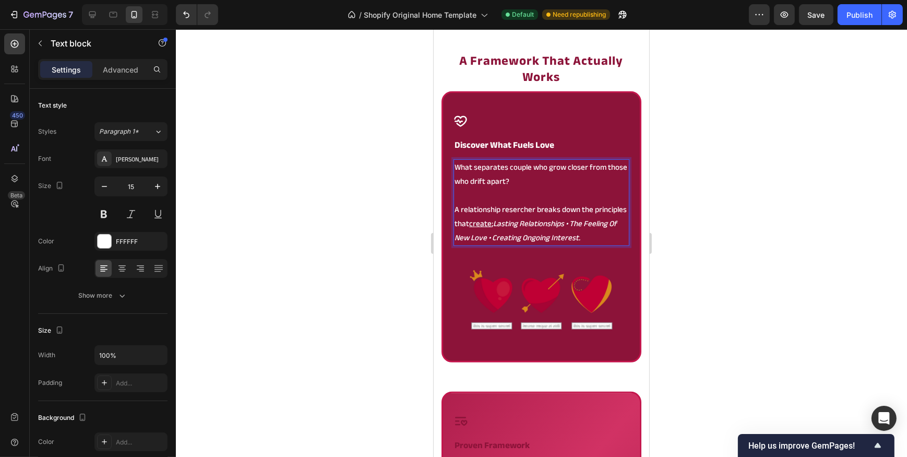
click at [520, 239] on icon "Lasting Relationships • The Feeling Of New Love • Creating Ongoing Interest." at bounding box center [535, 230] width 162 height 29
click at [517, 237] on icon "Lasting Relationships • The Feeling Of New Love • Creating Ongoing Interest." at bounding box center [535, 230] width 162 height 29
click at [491, 224] on u "create" at bounding box center [480, 223] width 22 height 15
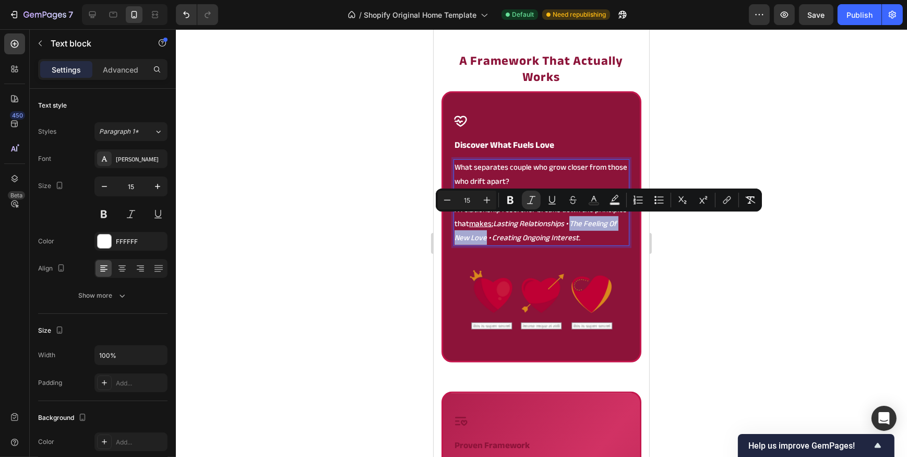
drag, startPoint x: 520, startPoint y: 239, endPoint x: 602, endPoint y: 218, distance: 84.9
click at [602, 218] on icon "Lasting Relationships • The Feeling Of New Love • Creating Ongoing Interest." at bounding box center [535, 230] width 162 height 29
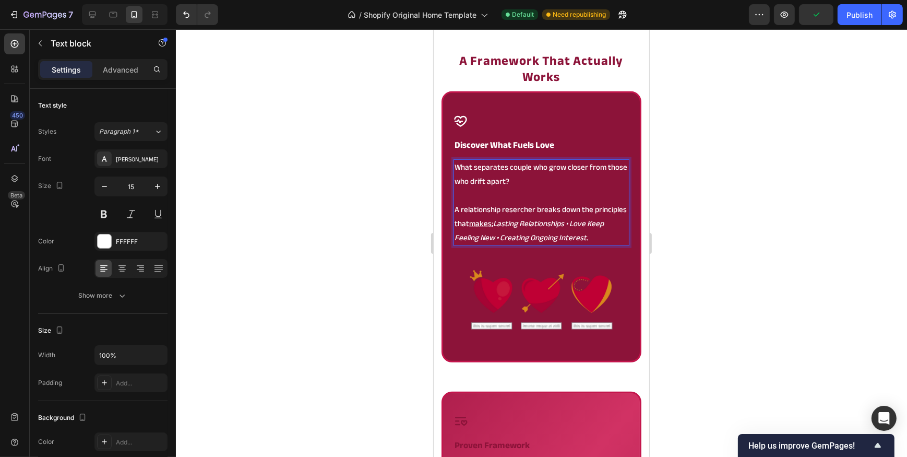
click at [348, 252] on div at bounding box center [541, 242] width 731 height 427
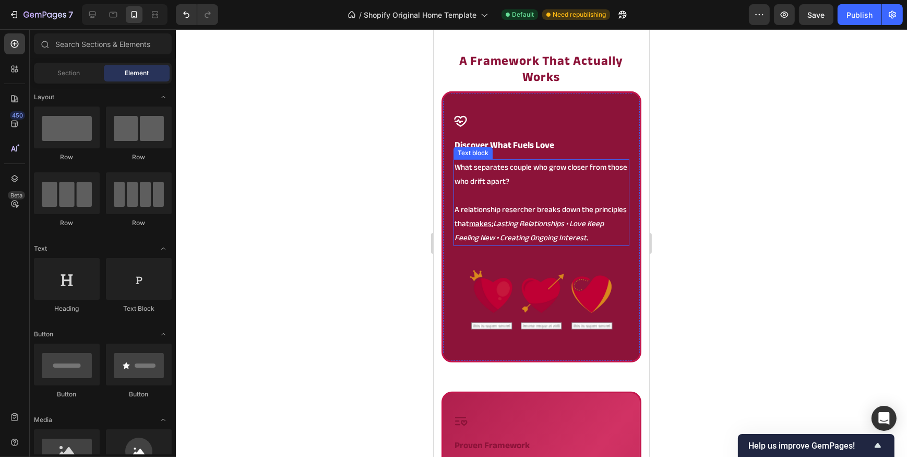
click at [537, 235] on icon "Lasting Relationships • Love Keep Feeling New • Creating Ongoing Interest." at bounding box center [528, 230] width 149 height 29
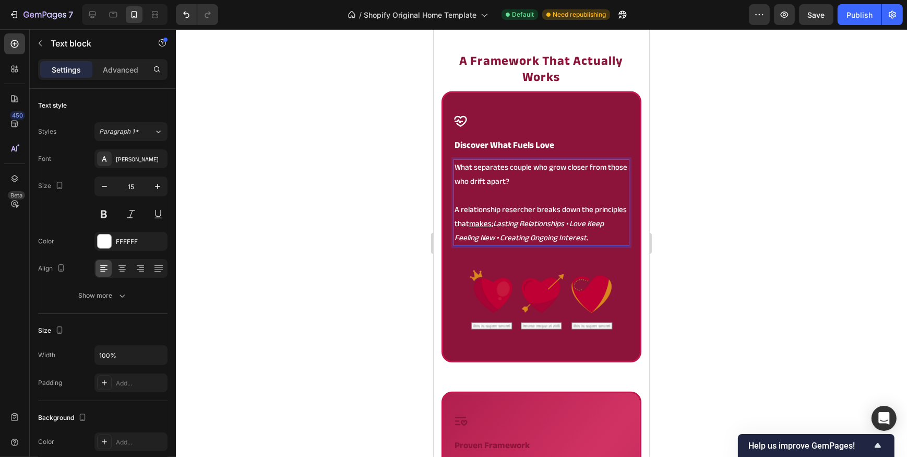
click at [537, 235] on icon "Lasting Relationships • Love Keep Feeling New • Creating Ongoing Interest." at bounding box center [528, 230] width 149 height 29
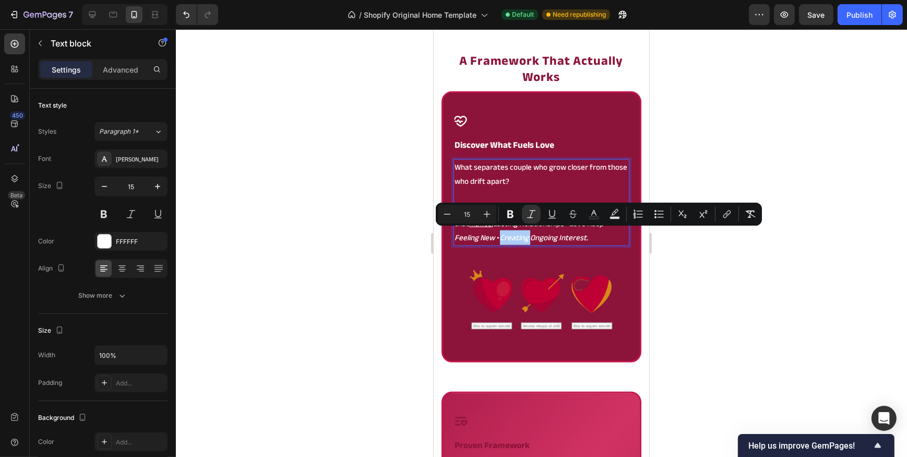
click at [300, 240] on div at bounding box center [541, 242] width 731 height 427
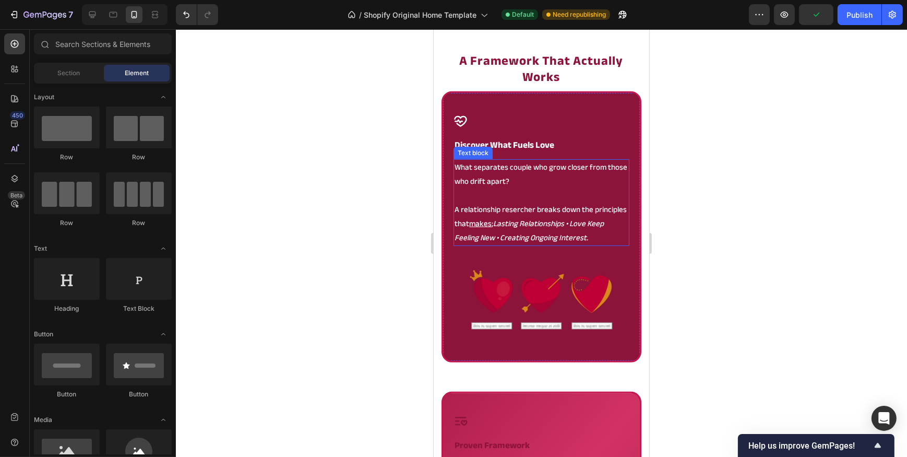
click at [491, 224] on u "makes" at bounding box center [480, 223] width 22 height 15
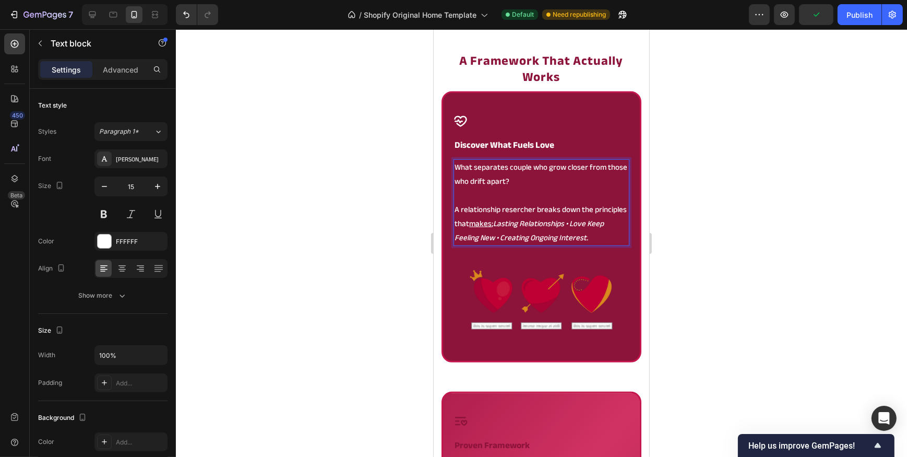
click at [491, 222] on u "makes" at bounding box center [480, 223] width 22 height 15
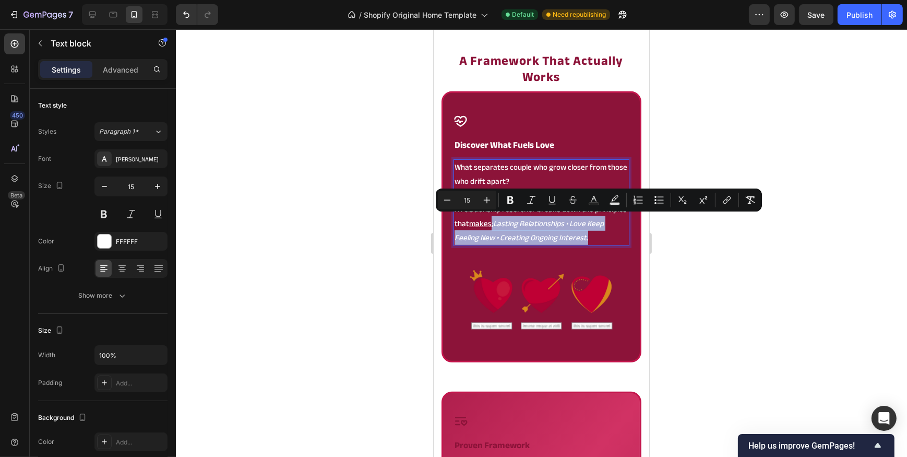
drag, startPoint x: 613, startPoint y: 236, endPoint x: 525, endPoint y: 220, distance: 89.6
click at [525, 220] on p "A relationship resercher breaks down the principles that makes ; Lasting Relati…" at bounding box center [541, 224] width 174 height 42
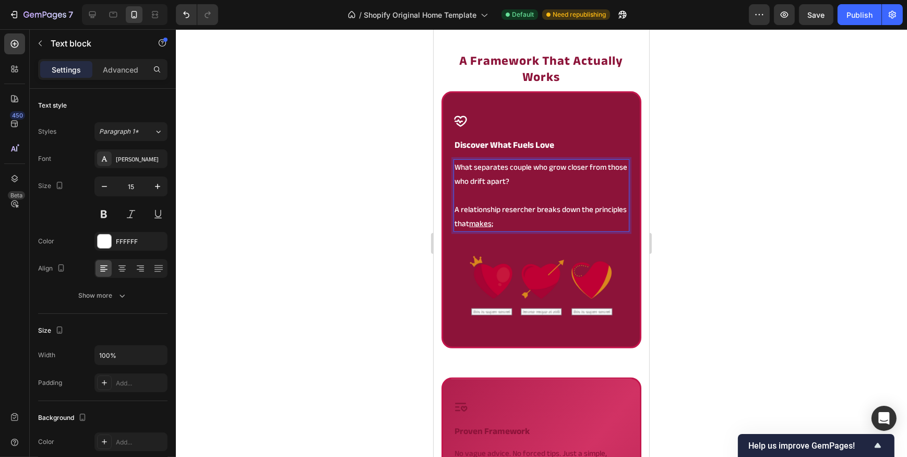
click at [366, 247] on div at bounding box center [541, 242] width 731 height 427
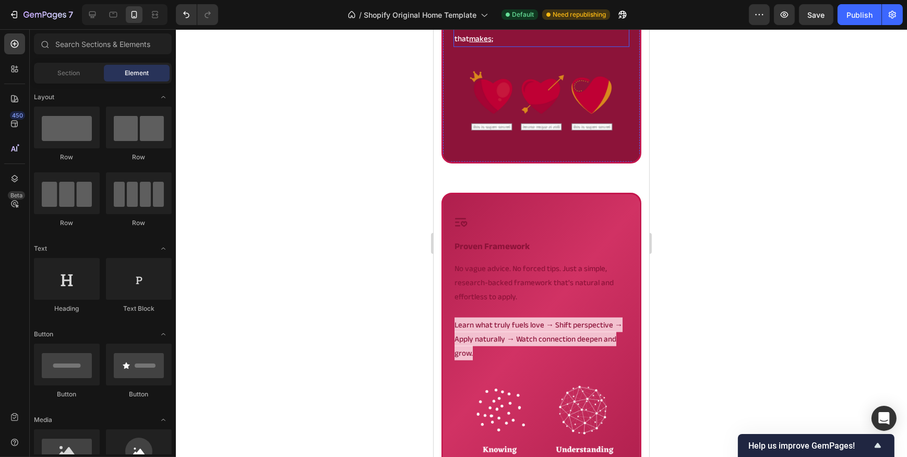
scroll to position [929, 0]
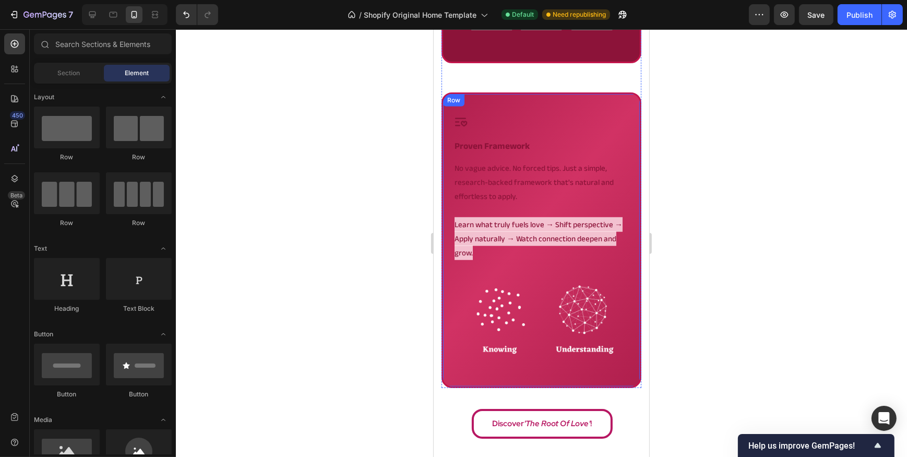
click at [452, 280] on div "Icon proven framework Heading No vague advice. No forced tips. Just a simple, r…" at bounding box center [541, 239] width 200 height 295
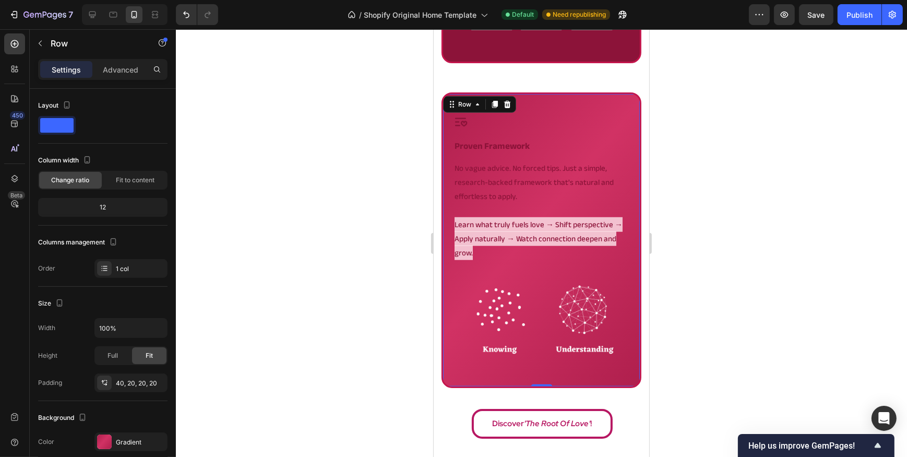
click at [489, 263] on div "Icon proven framework Heading No vague advice. No forced tips. Just a simple, r…" at bounding box center [541, 245] width 176 height 261
click at [118, 447] on div "Gradient" at bounding box center [130, 441] width 73 height 19
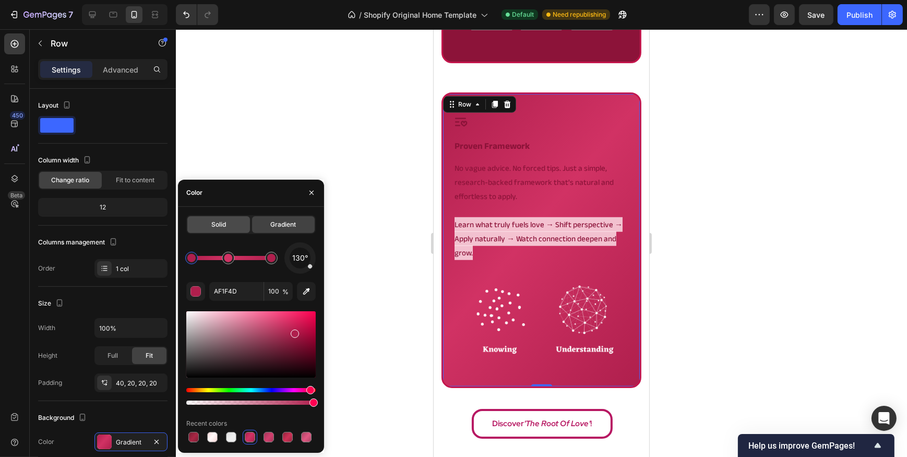
click at [235, 229] on div "Solid" at bounding box center [218, 224] width 63 height 17
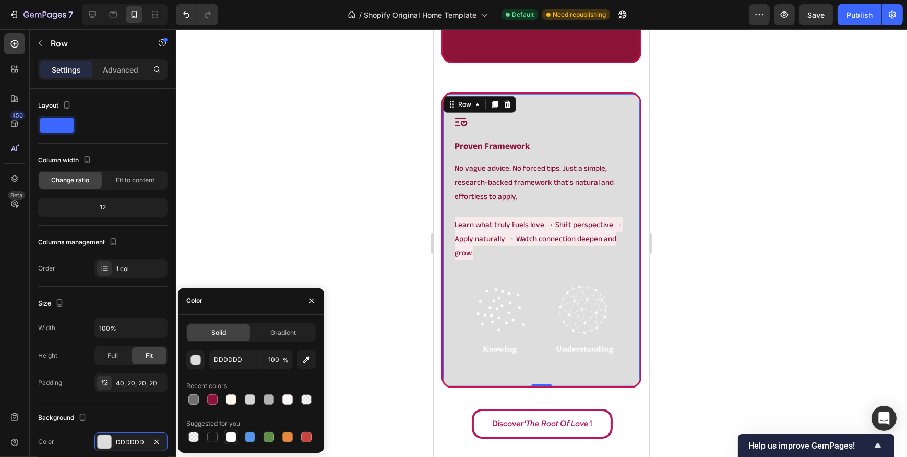
click at [233, 441] on div at bounding box center [231, 437] width 10 height 10
type input "FFFFFF"
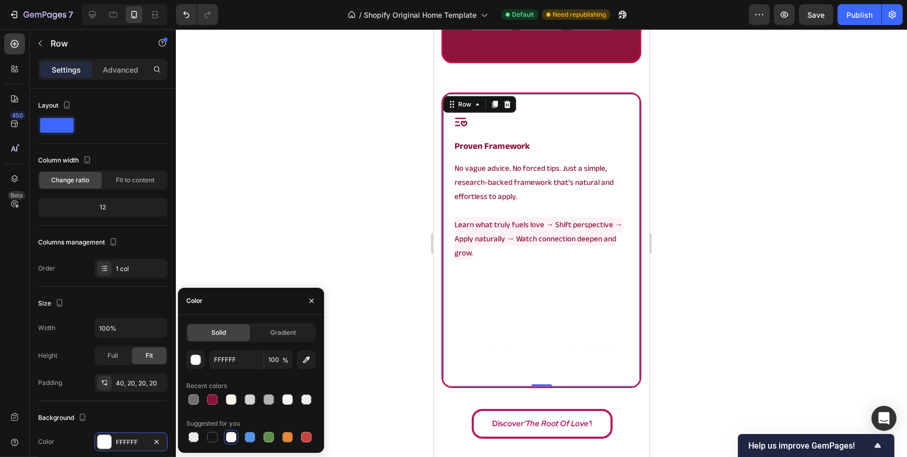
click at [297, 196] on div at bounding box center [541, 242] width 731 height 427
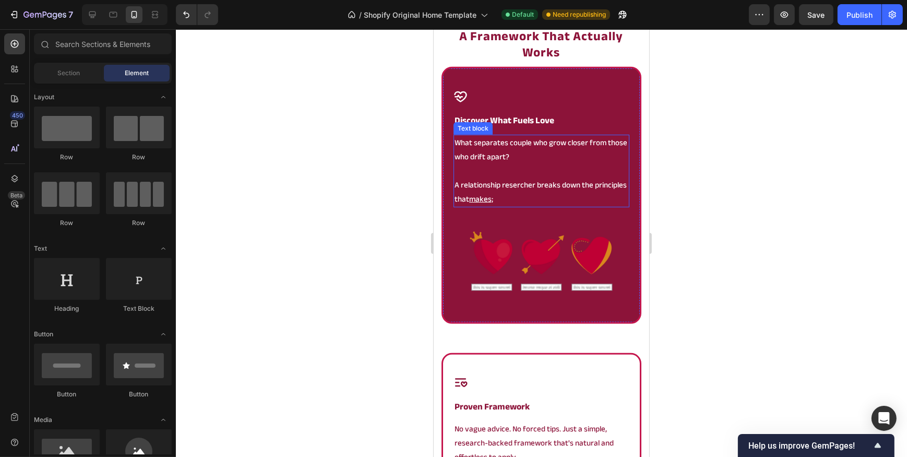
scroll to position [654, 0]
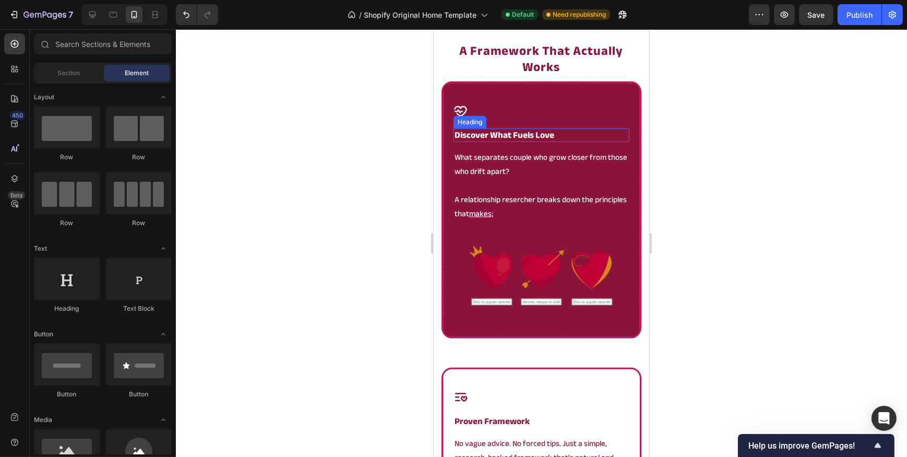
click at [495, 129] on strong "discover what fuels love" at bounding box center [504, 135] width 100 height 16
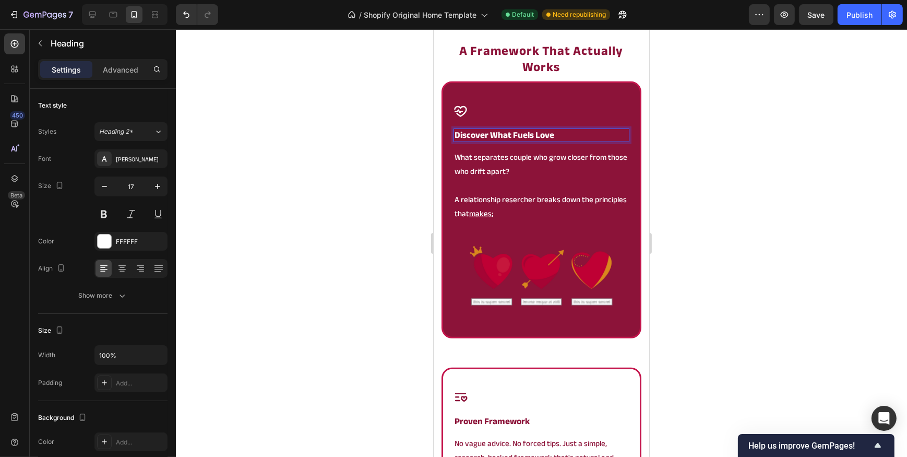
click at [480, 132] on strong "discover what fuels love" at bounding box center [504, 135] width 100 height 16
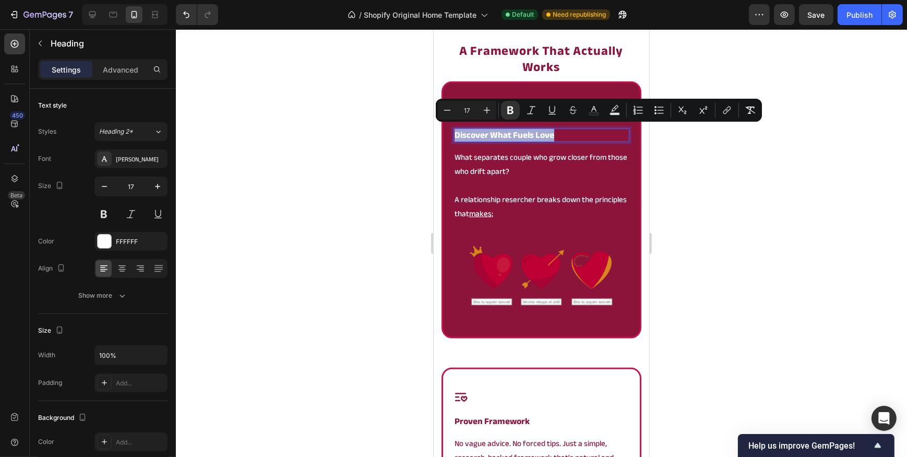
click at [480, 132] on strong "discover what fuels love" at bounding box center [504, 135] width 100 height 16
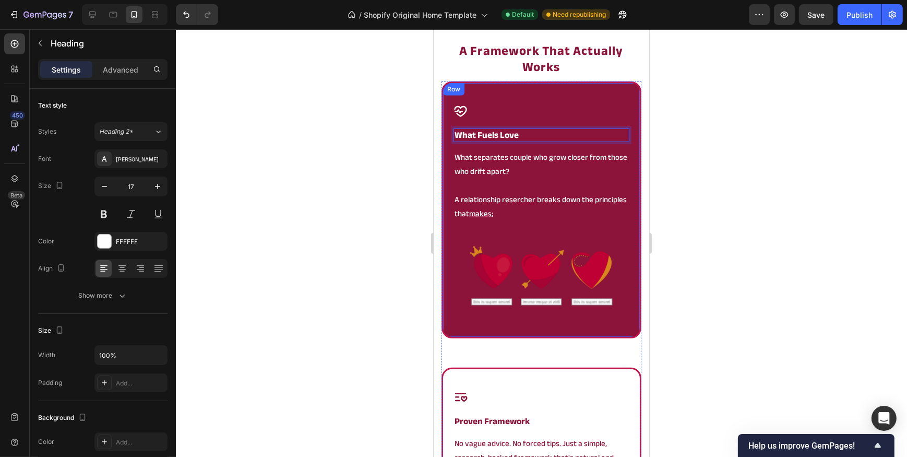
click at [448, 164] on div "Icon what fuels love Heading 14 What separates couple who grow closer from thos…" at bounding box center [541, 209] width 200 height 257
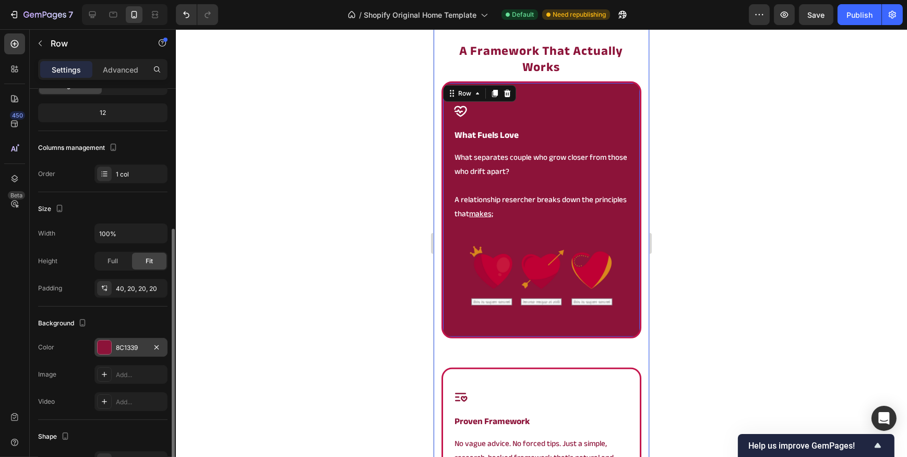
scroll to position [142, 0]
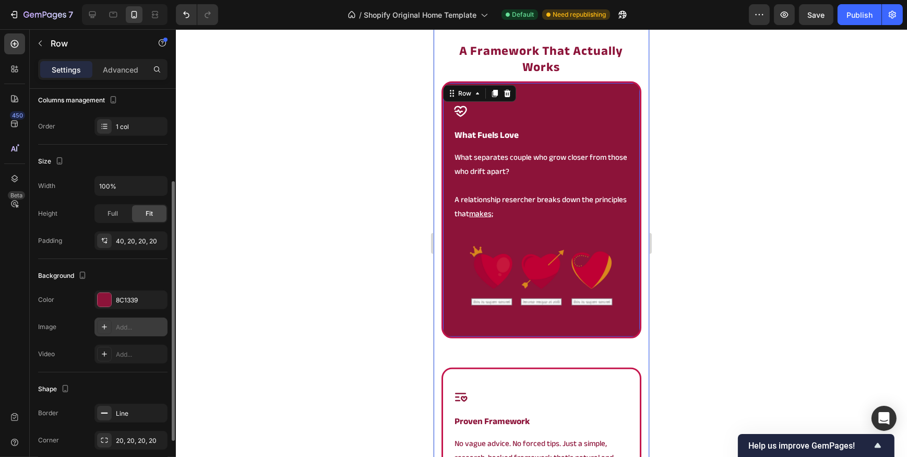
click at [131, 323] on div "Add..." at bounding box center [140, 327] width 49 height 9
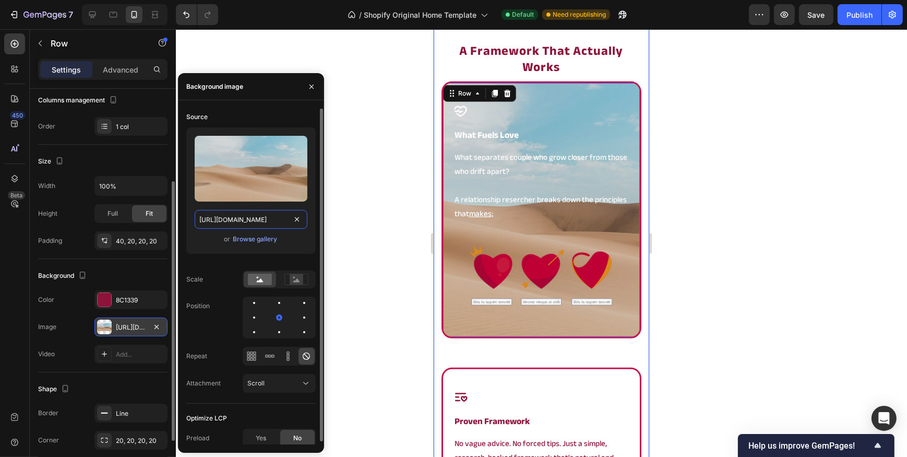
click at [243, 217] on input "[URL][DOMAIN_NAME]" at bounding box center [251, 219] width 113 height 19
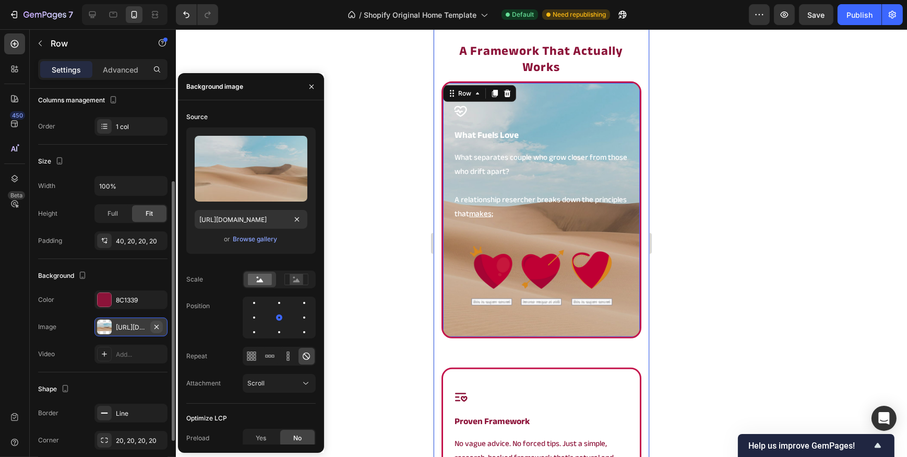
click at [157, 324] on icon "button" at bounding box center [156, 326] width 4 height 4
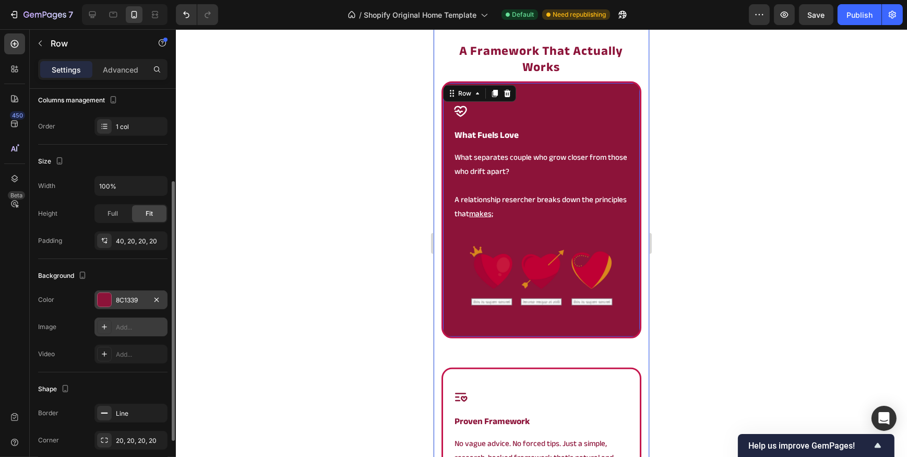
click at [110, 290] on div "8C1339" at bounding box center [130, 299] width 73 height 19
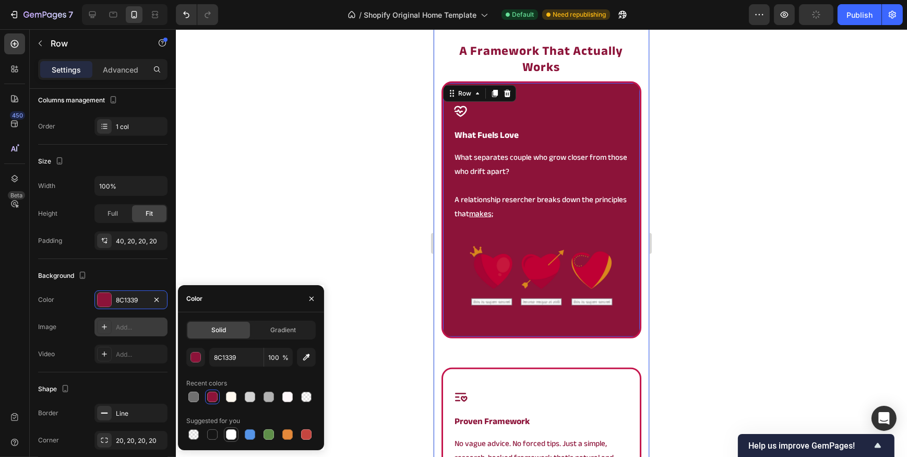
click at [230, 429] on div at bounding box center [231, 434] width 10 height 10
type input "FFFFFF"
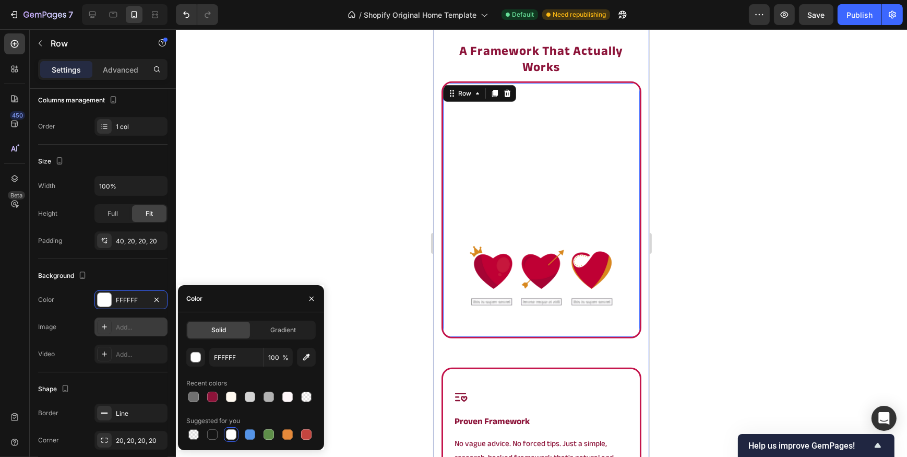
click at [256, 201] on div at bounding box center [541, 242] width 731 height 427
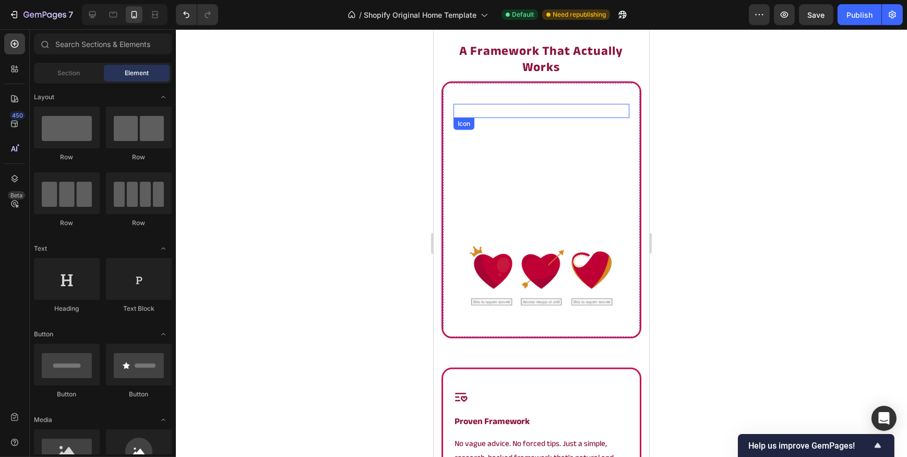
click at [535, 104] on div "Icon" at bounding box center [541, 111] width 176 height 14
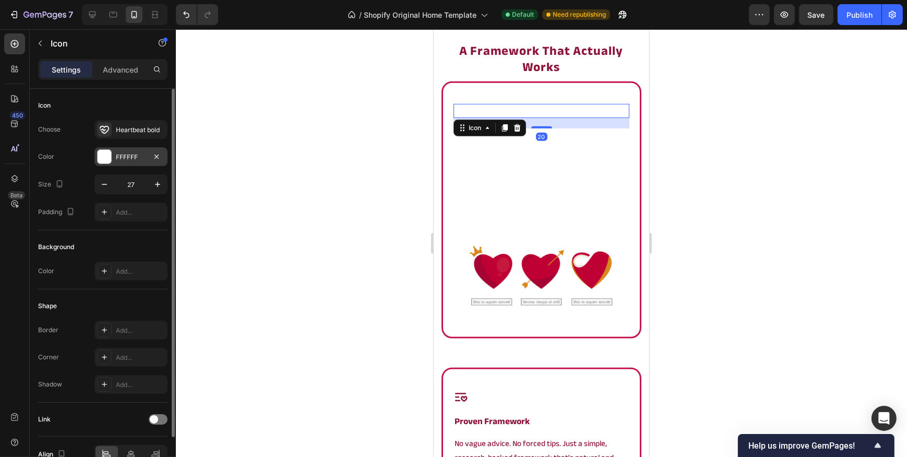
click at [126, 155] on div "FFFFFF" at bounding box center [131, 156] width 30 height 9
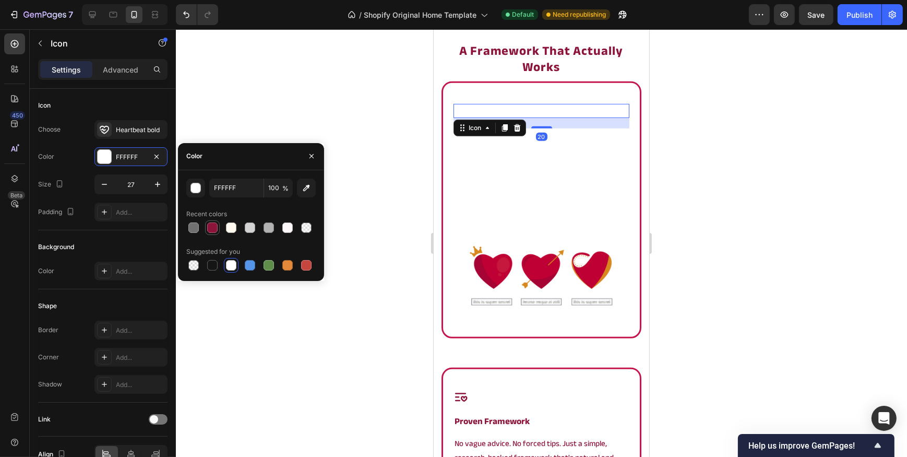
click at [215, 229] on div at bounding box center [212, 227] width 10 height 10
type input "8C1339"
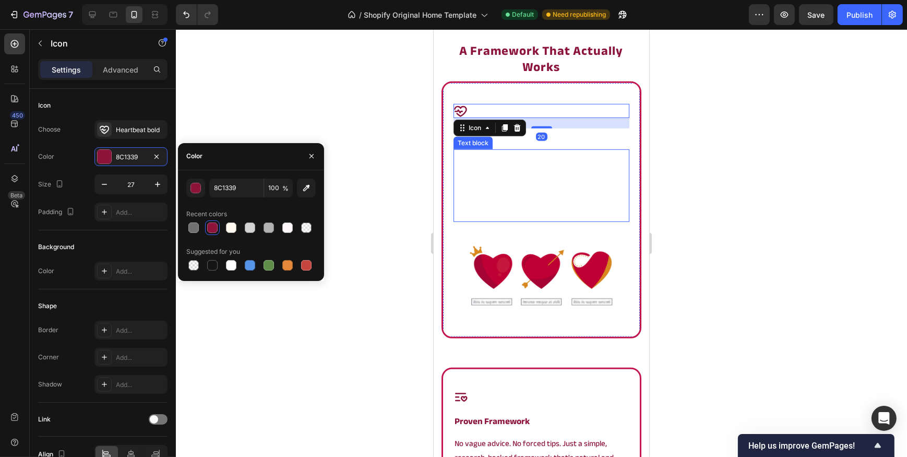
click at [592, 197] on p "A relationship resercher breaks down the principles that makes;" at bounding box center [541, 207] width 174 height 28
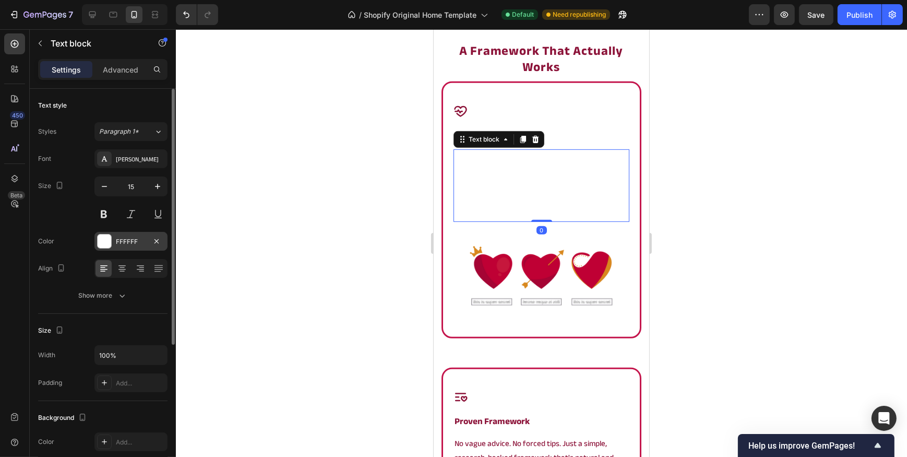
click at [134, 245] on div "FFFFFF" at bounding box center [131, 241] width 30 height 9
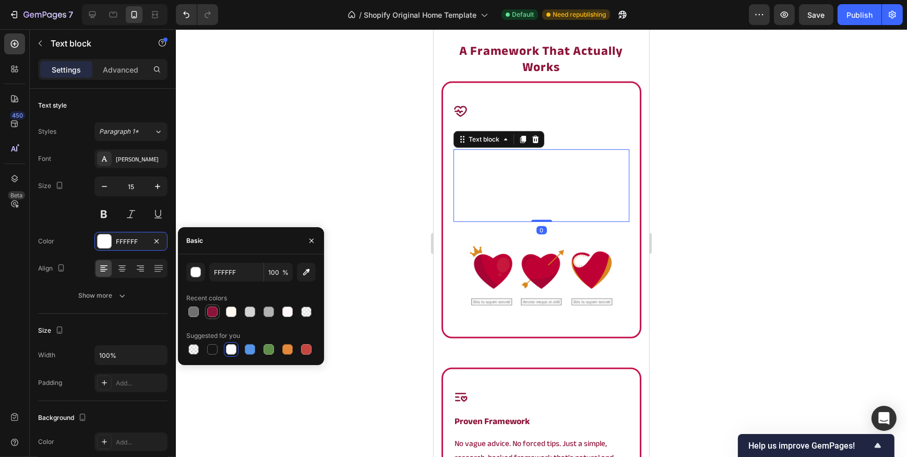
click at [216, 311] on div at bounding box center [212, 311] width 10 height 10
type input "8C1339"
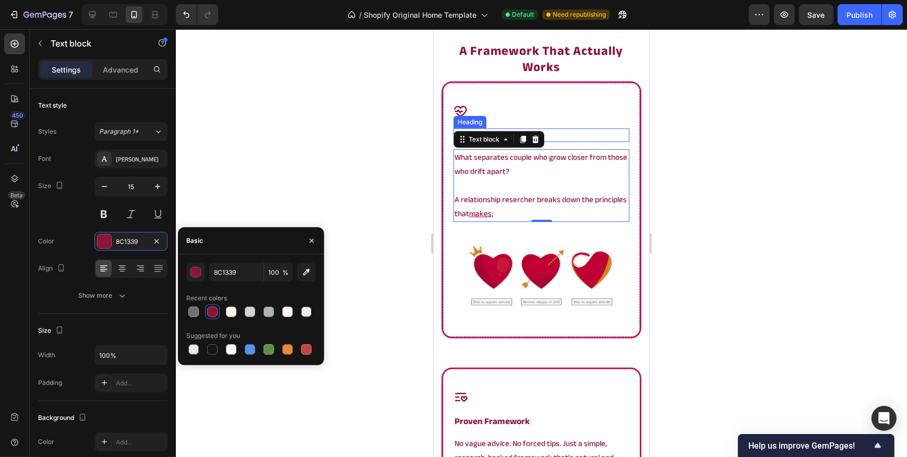
click at [565, 134] on p "⁠⁠⁠⁠⁠⁠⁠ what fuels love" at bounding box center [541, 134] width 174 height 11
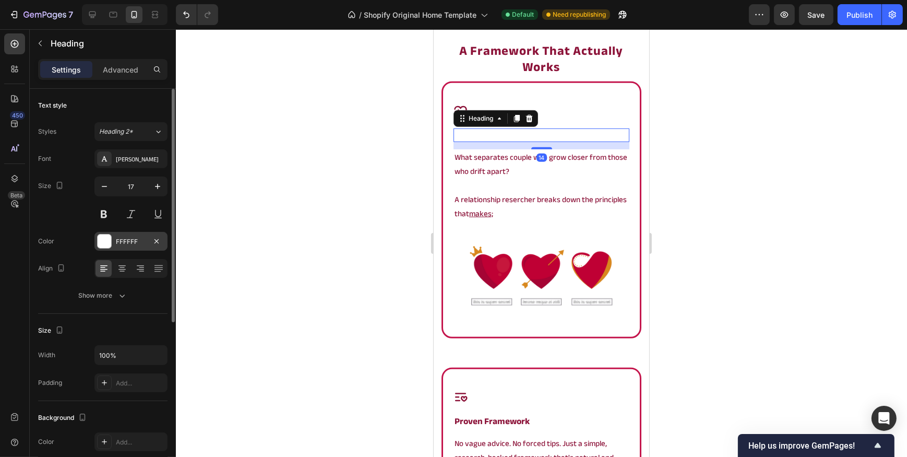
click at [114, 237] on div "FFFFFF" at bounding box center [130, 241] width 73 height 19
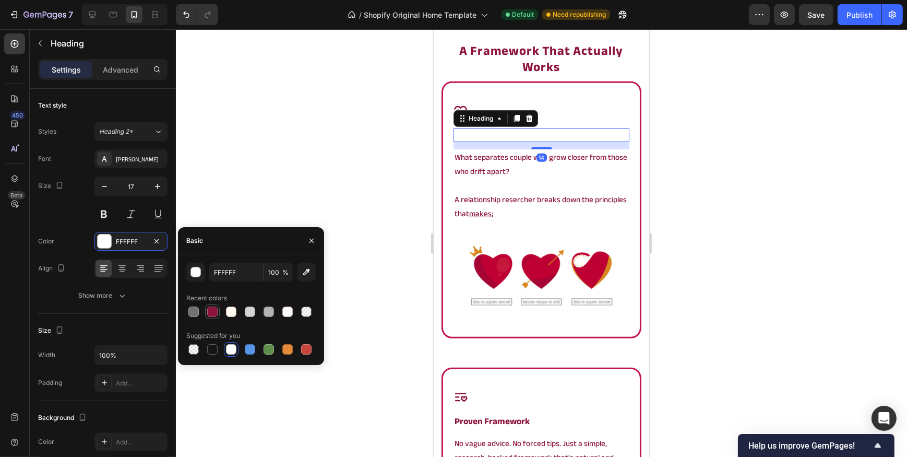
click at [206, 309] on div at bounding box center [212, 311] width 13 height 13
type input "8C1339"
click at [279, 155] on div at bounding box center [541, 242] width 731 height 427
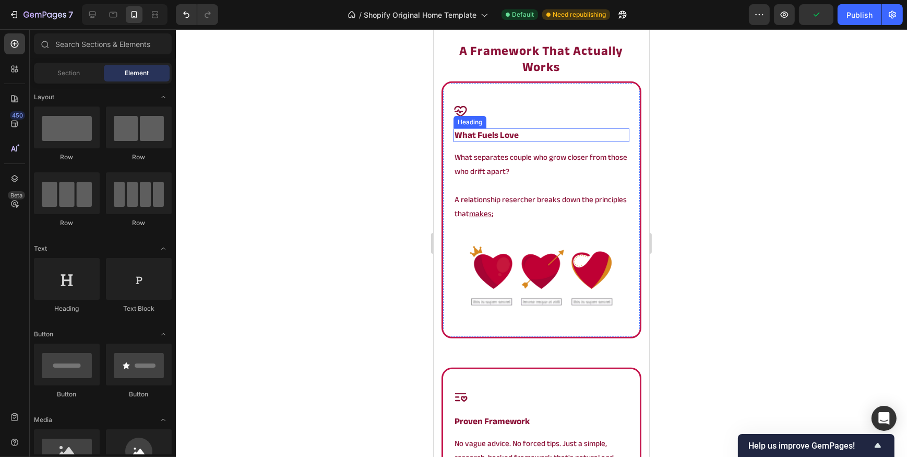
click at [558, 139] on p "⁠⁠⁠⁠⁠⁠⁠ what fuels love" at bounding box center [541, 134] width 174 height 11
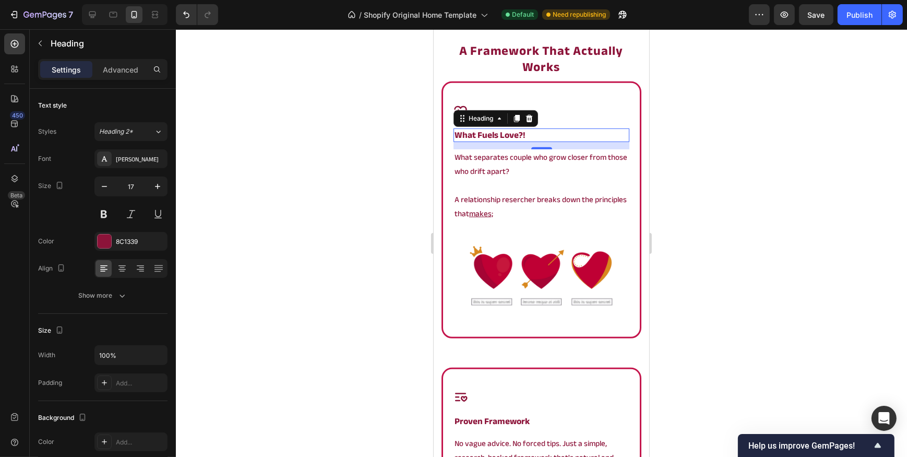
click at [230, 167] on div at bounding box center [541, 242] width 731 height 427
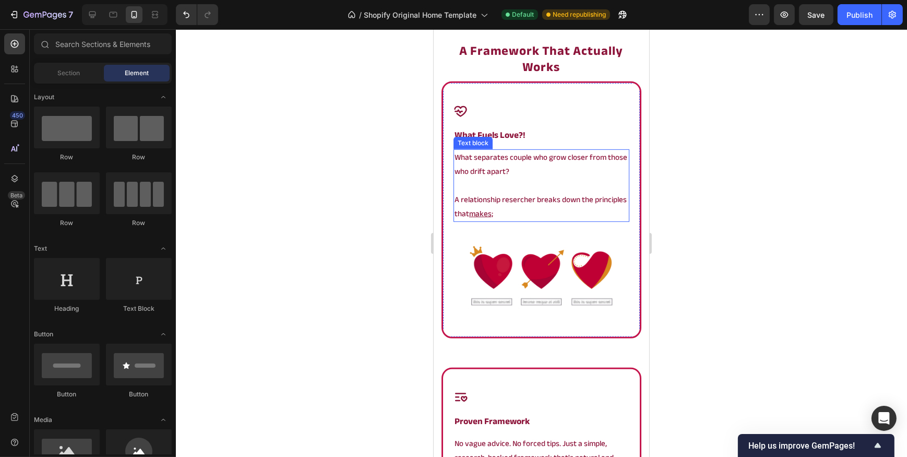
click at [530, 158] on p "What separates couple who grow closer from those who drift apart?" at bounding box center [541, 164] width 174 height 28
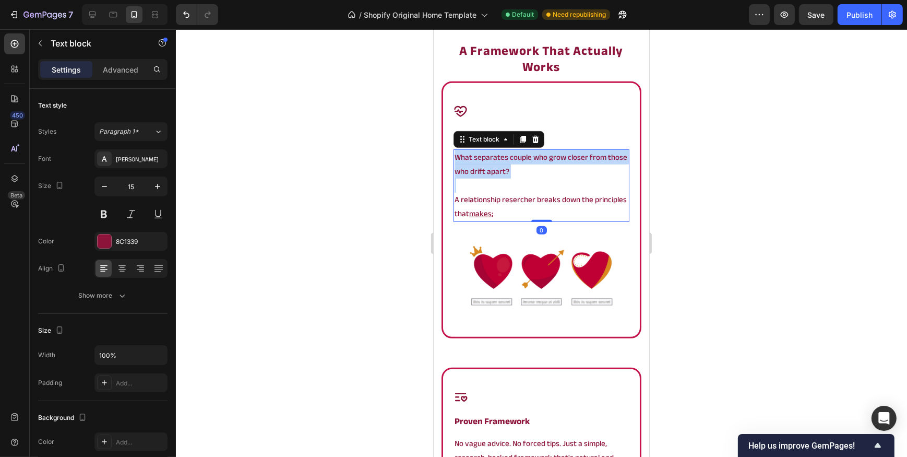
click at [530, 158] on p "What separates couple who grow closer from those who drift apart?" at bounding box center [541, 164] width 174 height 28
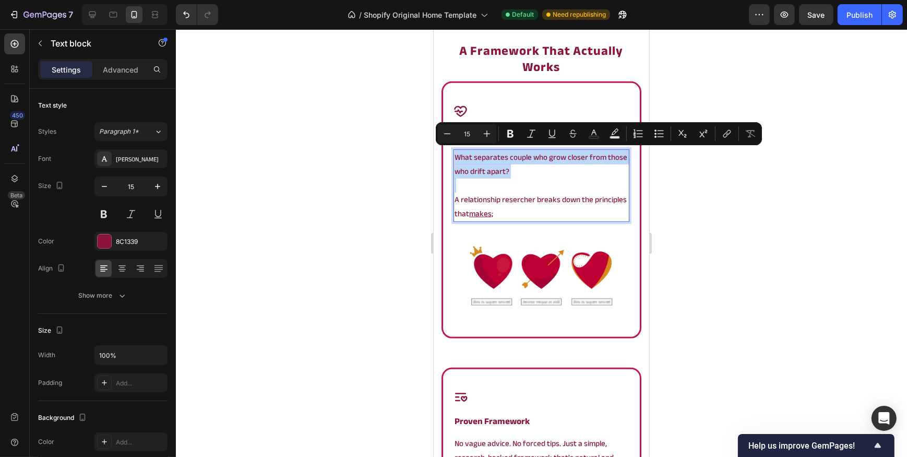
click at [547, 164] on p "What separates couple who grow closer from those who drift apart?" at bounding box center [541, 164] width 174 height 28
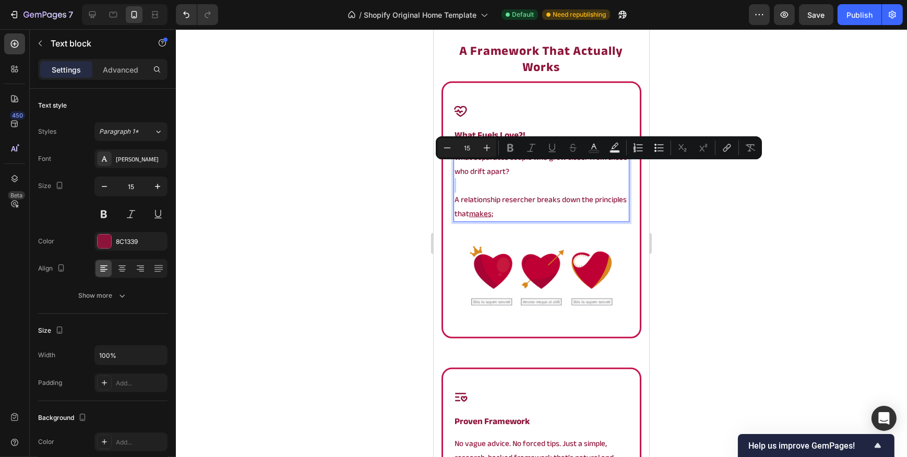
click at [546, 172] on p "What separates couple who grow closer from those who drift apart?" at bounding box center [541, 164] width 174 height 28
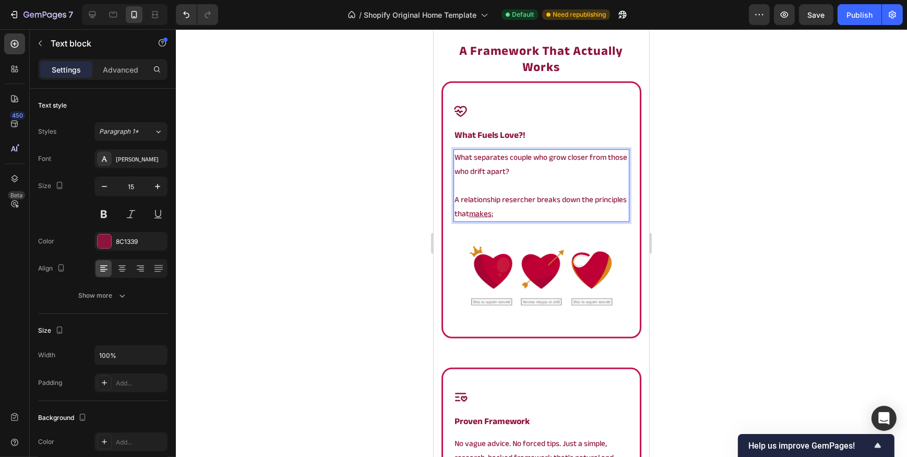
click at [542, 183] on p "Rich Text Editor. Editing area: main" at bounding box center [541, 185] width 174 height 14
click at [524, 203] on p "A relationship resercher breaks down the principles that makes;" at bounding box center [541, 207] width 174 height 28
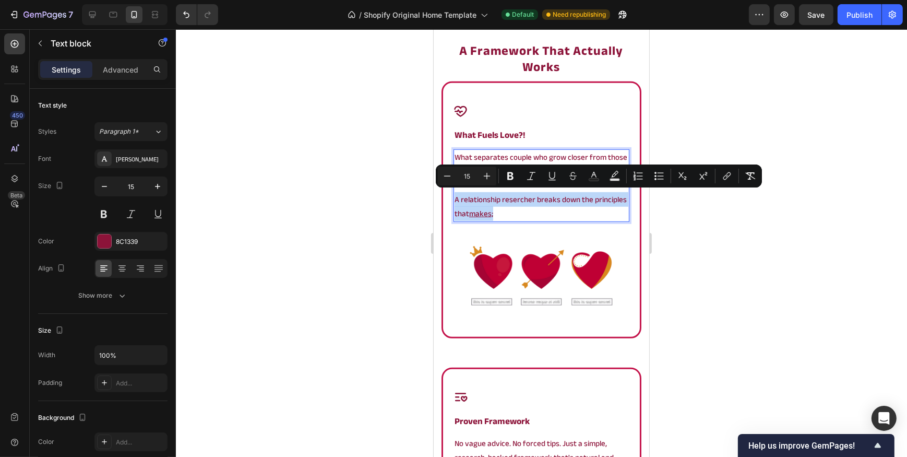
click at [538, 209] on p "A relationship resercher breaks down the principles that makes;" at bounding box center [541, 207] width 174 height 28
drag, startPoint x: 546, startPoint y: 213, endPoint x: 537, endPoint y: 197, distance: 18.3
click at [537, 197] on p "A relationship resercher breaks down the principles that makes;" at bounding box center [541, 207] width 174 height 28
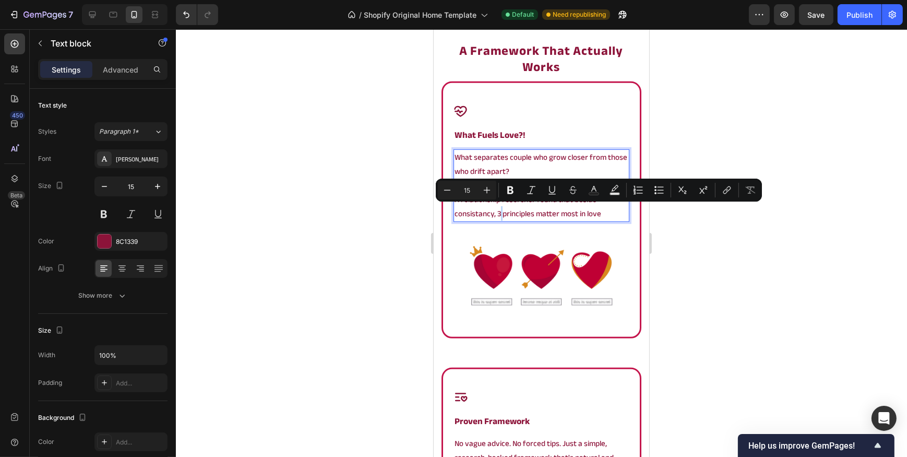
click at [498, 213] on p "A relationship resercher found that beside consistancy, 3 principles matter mos…" at bounding box center [541, 207] width 174 height 28
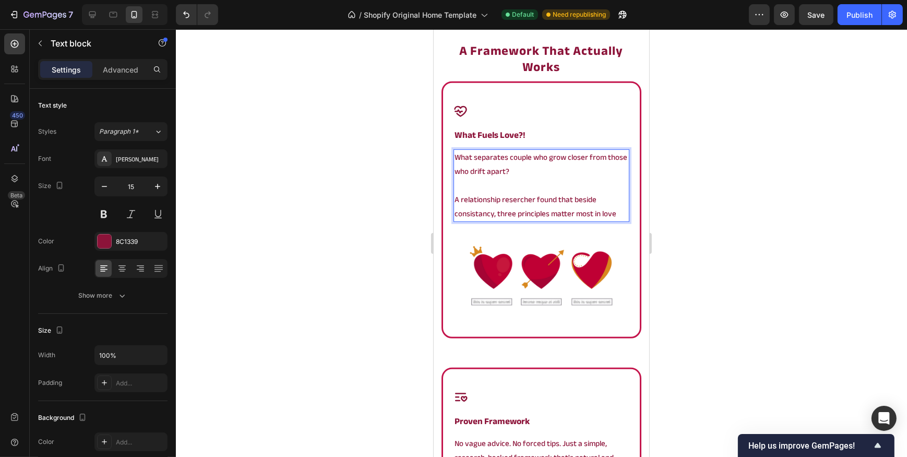
click at [615, 214] on p "A relationship resercher found that beside consistancy, three principles matter…" at bounding box center [541, 207] width 174 height 28
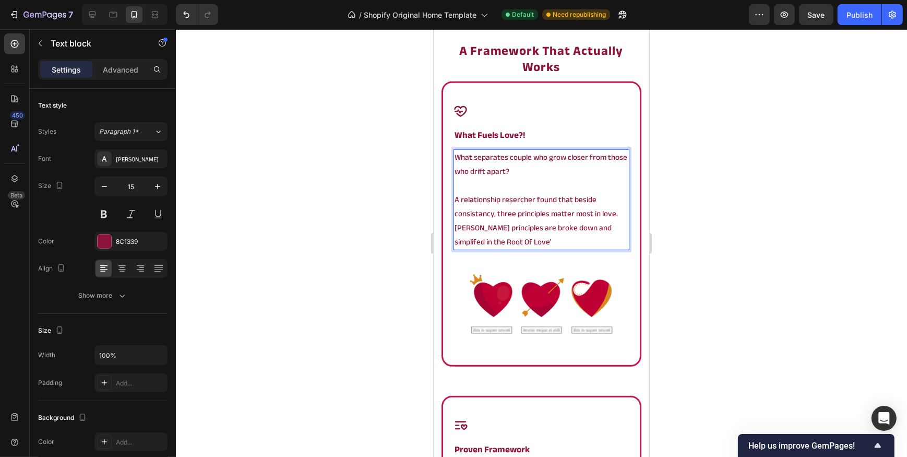
click at [466, 243] on p "A relationship resercher found that beside consistancy, three principles matter…" at bounding box center [541, 221] width 174 height 56
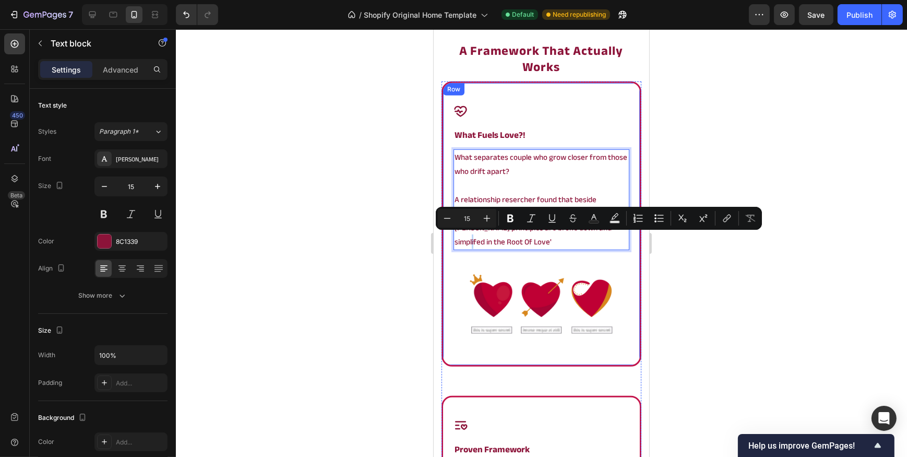
drag, startPoint x: 456, startPoint y: 242, endPoint x: 448, endPoint y: 242, distance: 7.3
click at [448, 242] on div "Icon ⁠⁠⁠⁠⁠⁠⁠ what fuels love?! Heading What separates couple who grow closer fr…" at bounding box center [541, 223] width 200 height 285
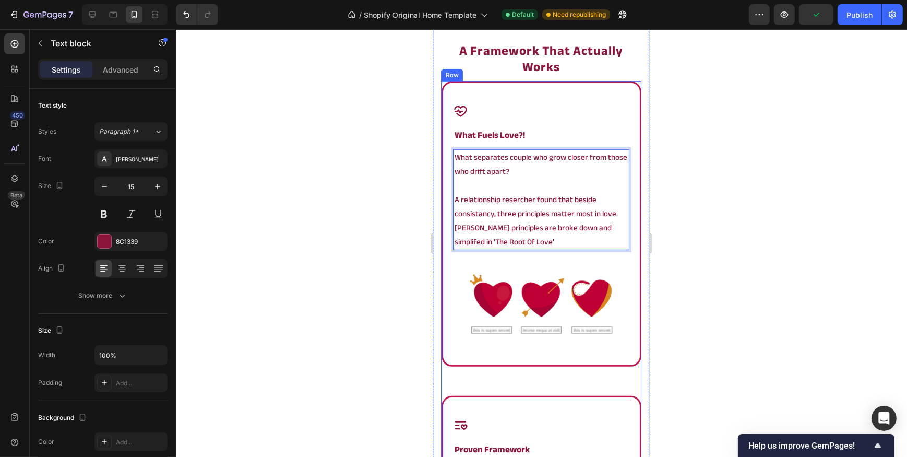
click at [322, 260] on div at bounding box center [541, 242] width 731 height 427
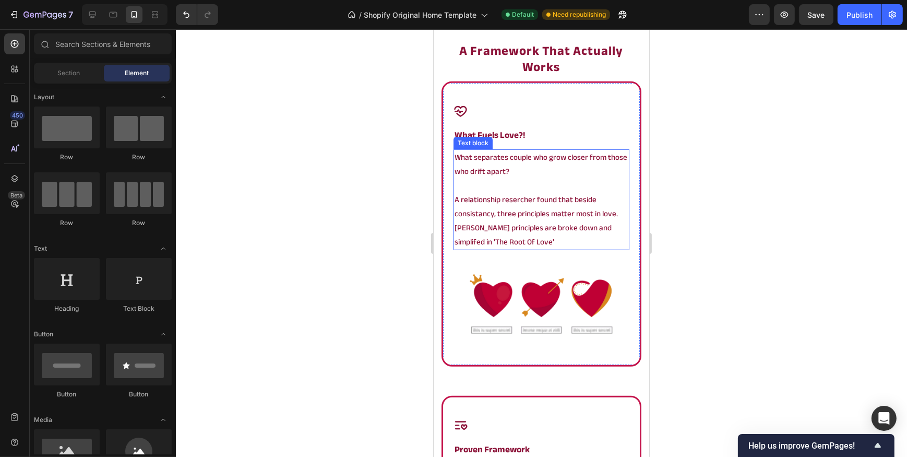
click at [494, 151] on p "What separates couple who grow closer from those who drift apart?" at bounding box center [541, 164] width 174 height 28
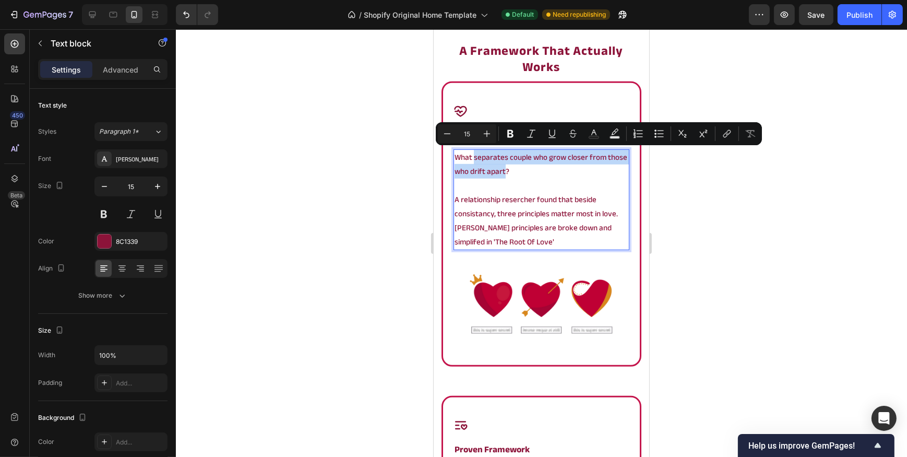
drag, startPoint x: 474, startPoint y: 158, endPoint x: 523, endPoint y: 168, distance: 50.1
click at [523, 168] on p "What separates couple who grow closer from those who drift apart?" at bounding box center [541, 164] width 174 height 28
copy p "separates couple who grow closer from those who drift apart"
click at [535, 171] on p "What separates couple who grow closer from those who drift apart?" at bounding box center [541, 164] width 174 height 28
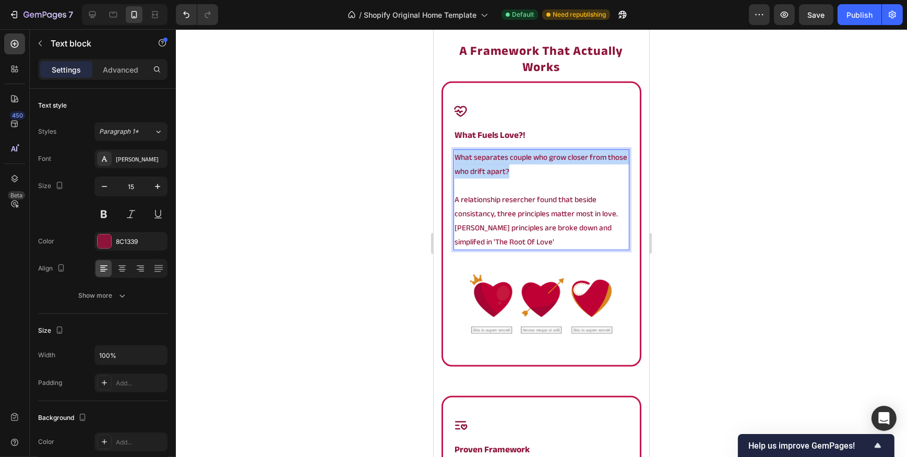
drag, startPoint x: 543, startPoint y: 170, endPoint x: 851, endPoint y: 172, distance: 307.9
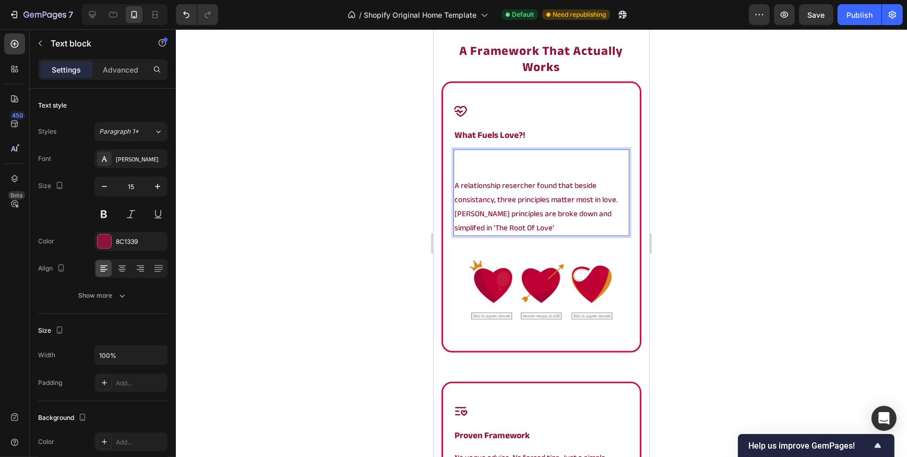
click at [454, 185] on p "A relationship resercher found that beside consistancy, three principles matter…" at bounding box center [541, 206] width 174 height 56
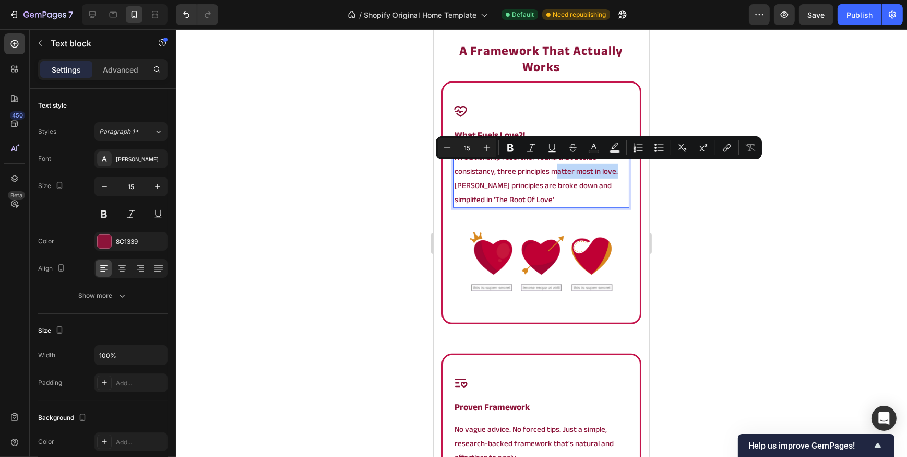
drag, startPoint x: 550, startPoint y: 170, endPoint x: 610, endPoint y: 173, distance: 60.1
click at [610, 173] on p "A relationship resercher found that beside consistancy, three principles matter…" at bounding box center [541, 178] width 174 height 56
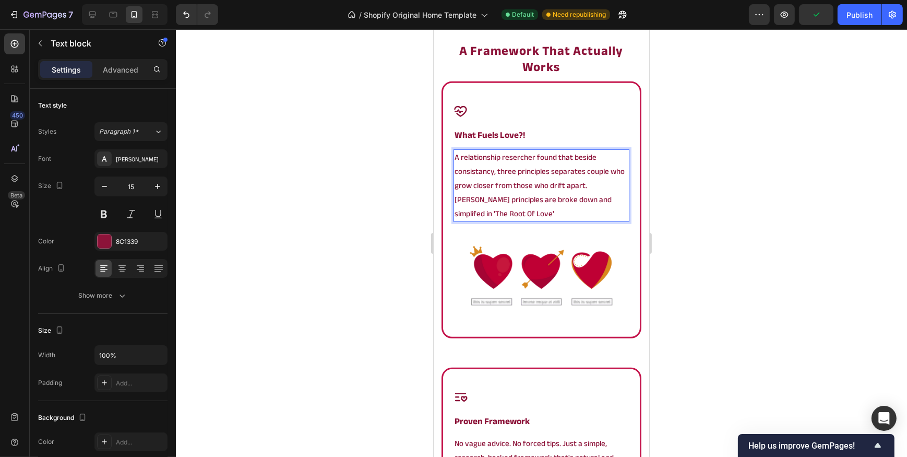
click at [584, 186] on p "A relationship resercher found that beside consistancy, three principles separa…" at bounding box center [541, 185] width 174 height 70
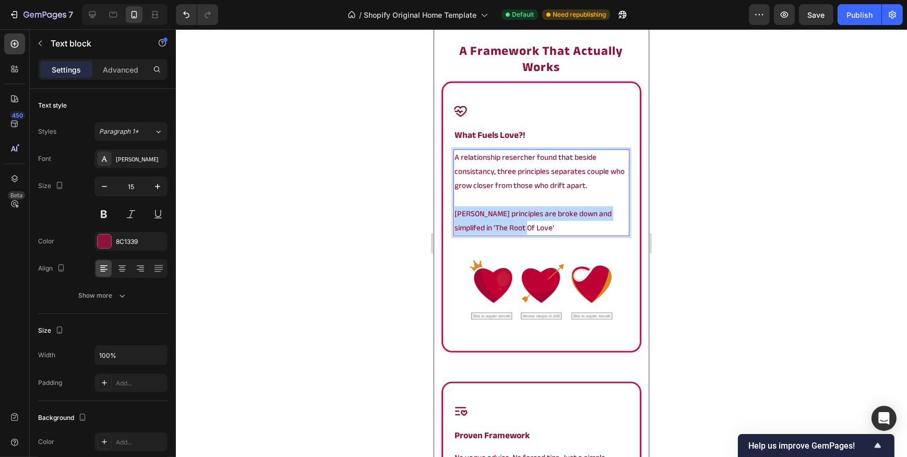
drag, startPoint x: 552, startPoint y: 230, endPoint x: 409, endPoint y: 209, distance: 144.5
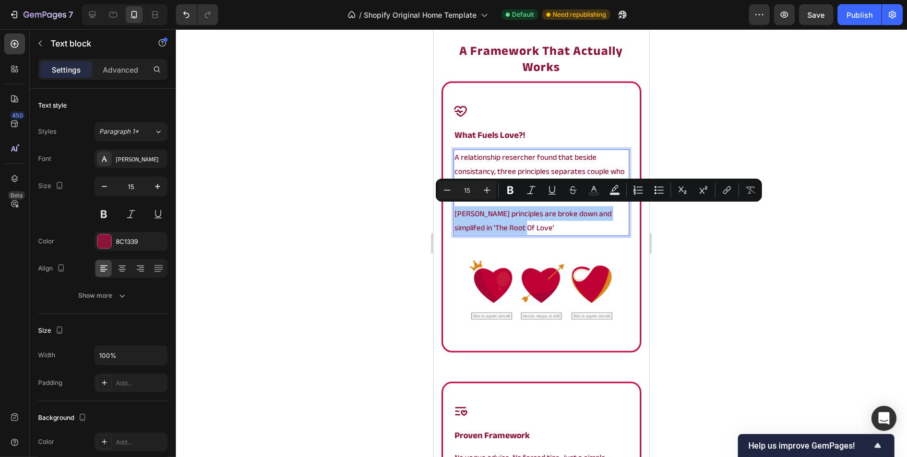
click at [409, 209] on div at bounding box center [541, 242] width 731 height 427
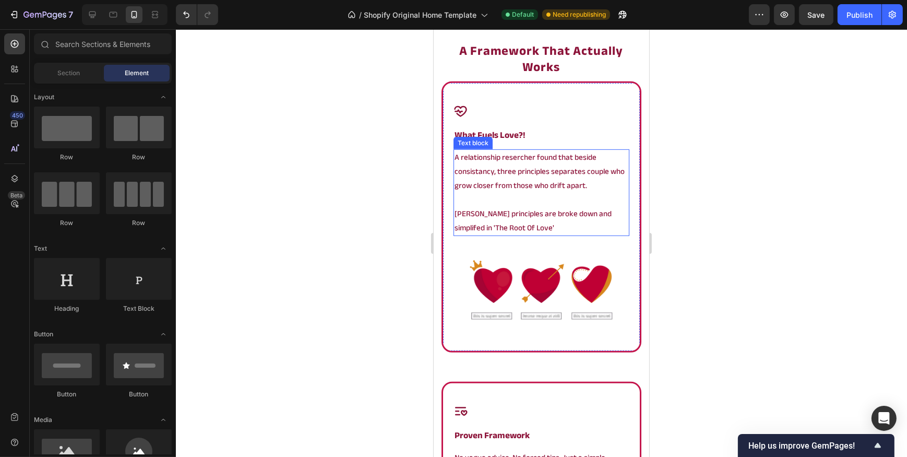
click at [529, 153] on p "A relationship resercher found that beside consistancy, three principles separa…" at bounding box center [541, 171] width 174 height 42
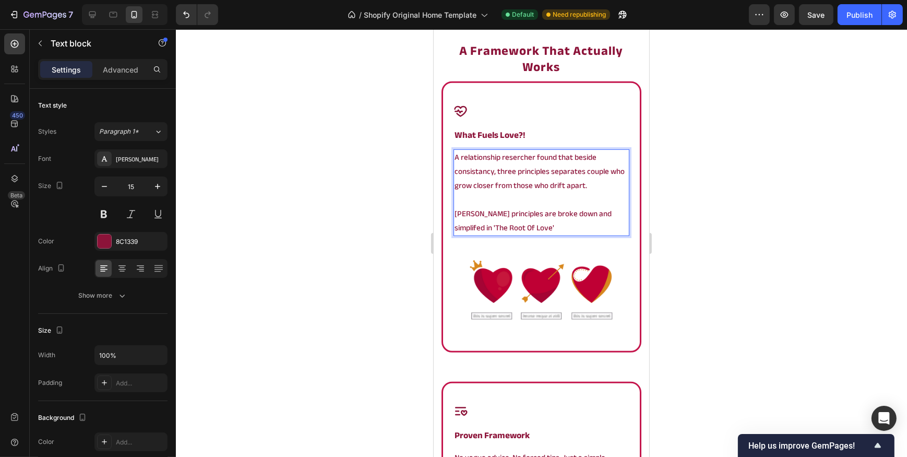
click at [517, 232] on p "[PERSON_NAME] principles are broke down and simplifed in 'The Root Of Love'" at bounding box center [541, 221] width 174 height 28
click at [328, 227] on div at bounding box center [541, 242] width 731 height 427
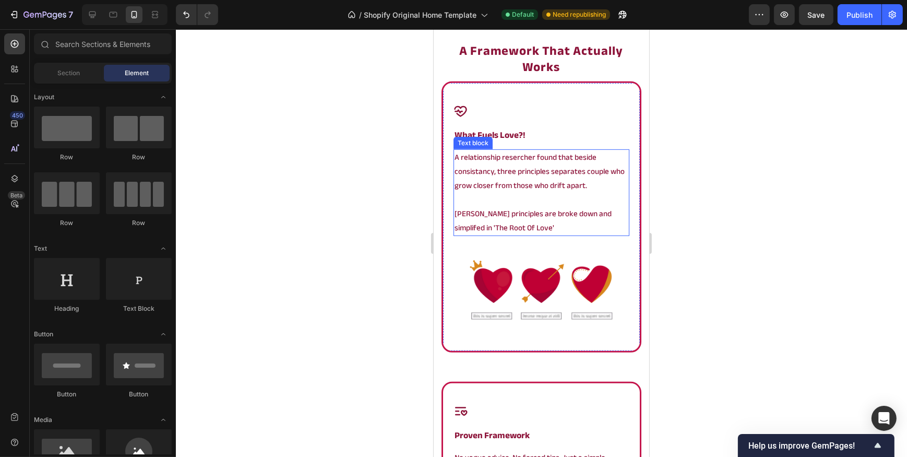
click at [532, 224] on p "[PERSON_NAME] principles are broke down and simplifed in 'The Root Of Love'" at bounding box center [541, 221] width 174 height 28
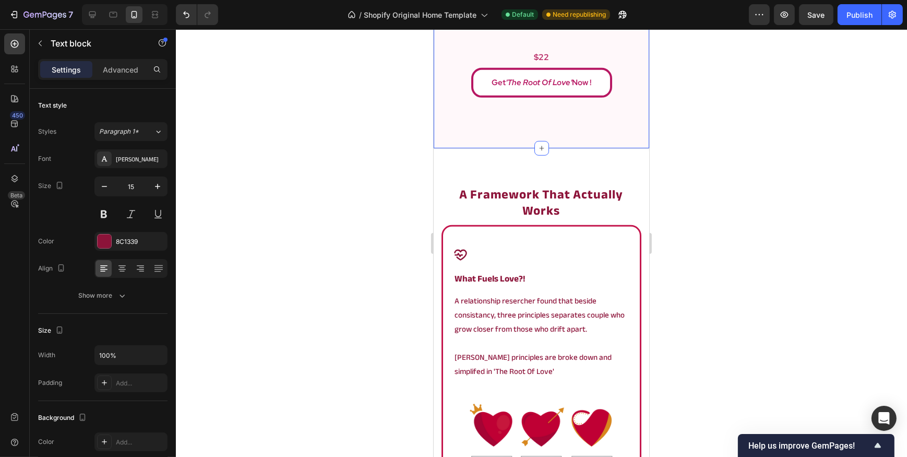
scroll to position [844, 0]
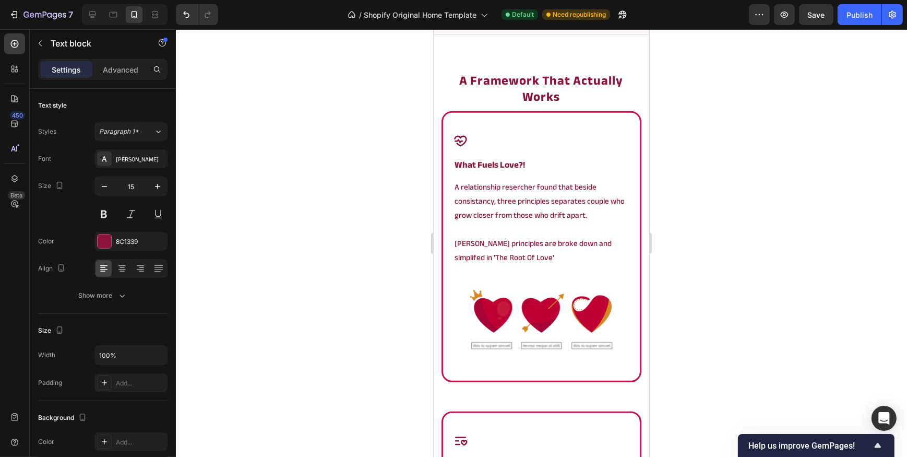
click at [391, 226] on div at bounding box center [541, 242] width 731 height 427
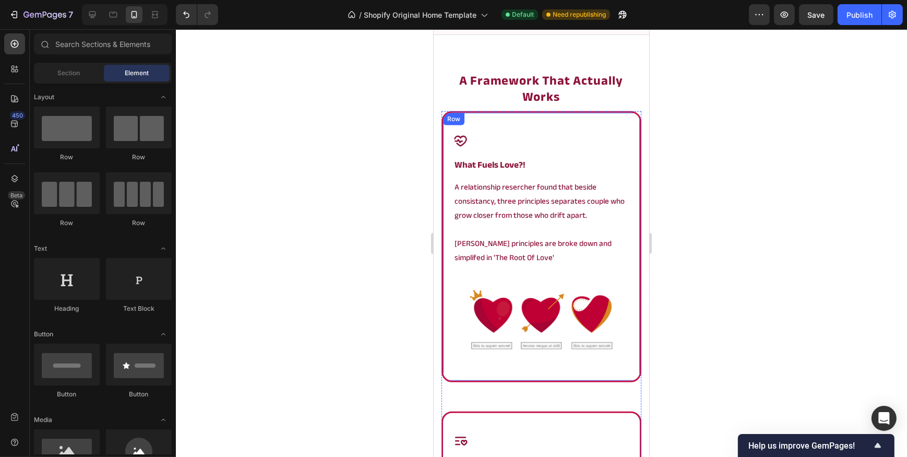
click at [550, 131] on div "Icon what fuels love?! Heading A relationship resercher found that beside consi…" at bounding box center [541, 246] width 200 height 271
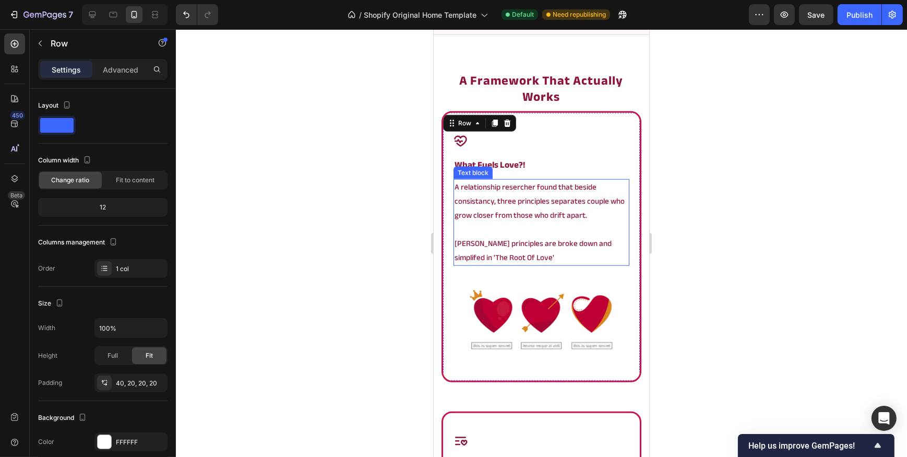
click at [459, 241] on p "[PERSON_NAME] principles are broke down and simplifed in 'The Root Of Love'" at bounding box center [541, 250] width 174 height 28
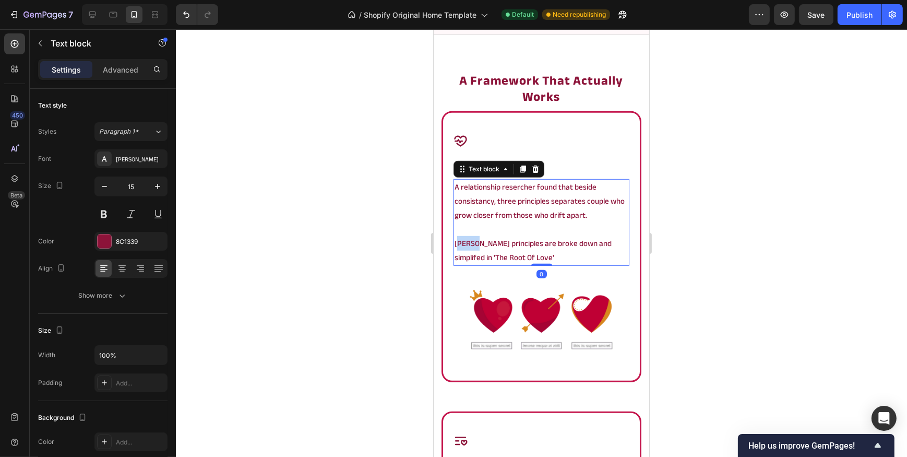
click at [459, 241] on p "[PERSON_NAME] principles are broke down and simplifed in 'The Root Of Love'" at bounding box center [541, 250] width 174 height 28
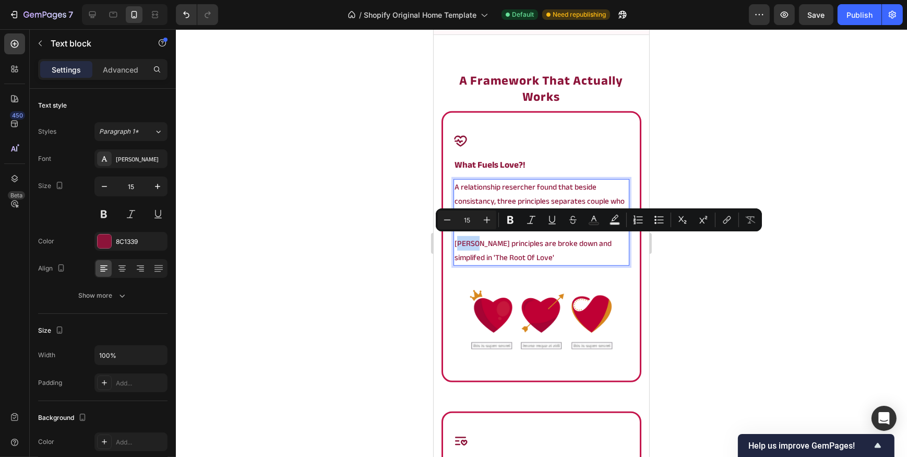
click at [469, 243] on p "[PERSON_NAME] principles are broke down and simplifed in 'The Root Of Love'" at bounding box center [541, 250] width 174 height 28
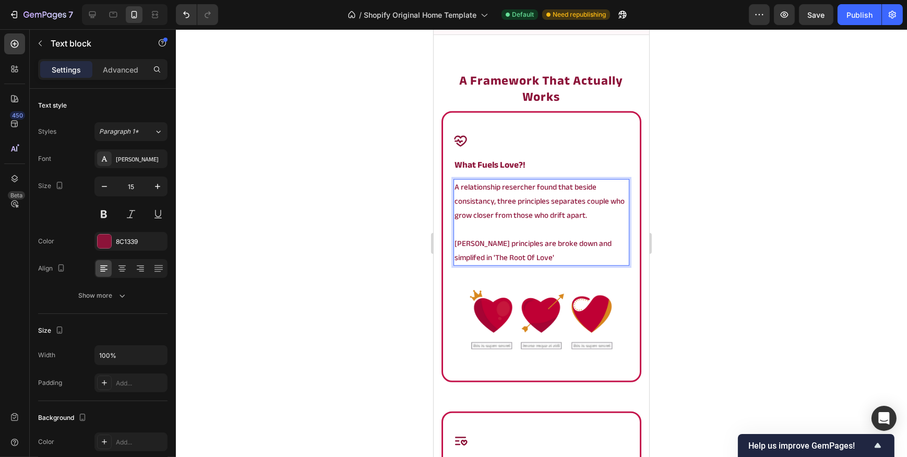
click at [470, 244] on p "[PERSON_NAME] principles are broke down and simplifed in 'The Root Of Love'" at bounding box center [541, 250] width 174 height 28
click at [330, 279] on div at bounding box center [541, 242] width 731 height 427
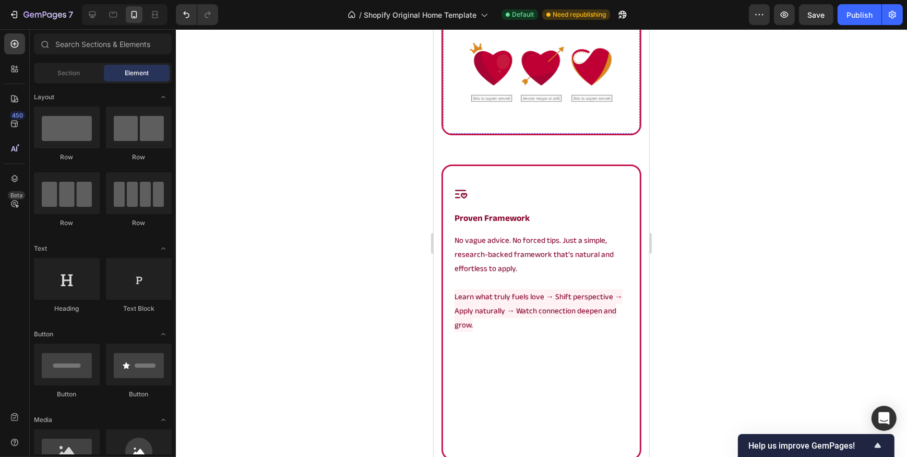
scroll to position [1128, 0]
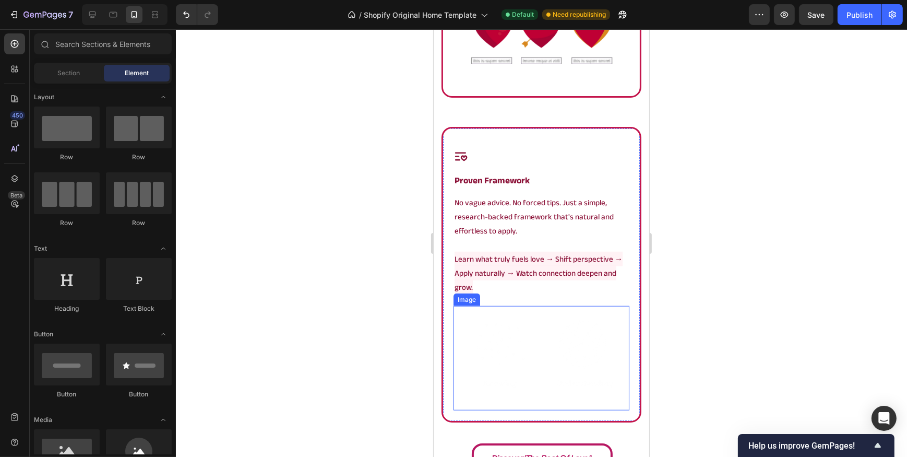
click at [523, 329] on img at bounding box center [541, 358] width 176 height 104
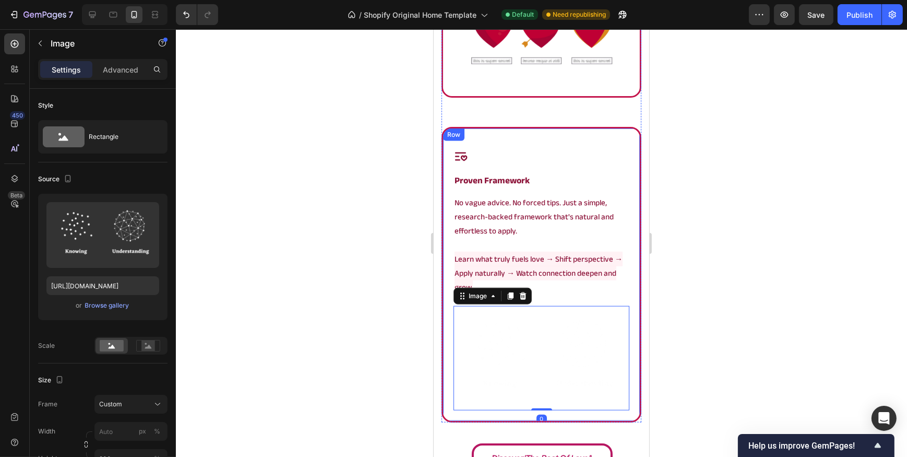
click at [445, 235] on div "Icon proven framework Heading No vague advice. No forced tips. Just a simple, r…" at bounding box center [541, 274] width 200 height 295
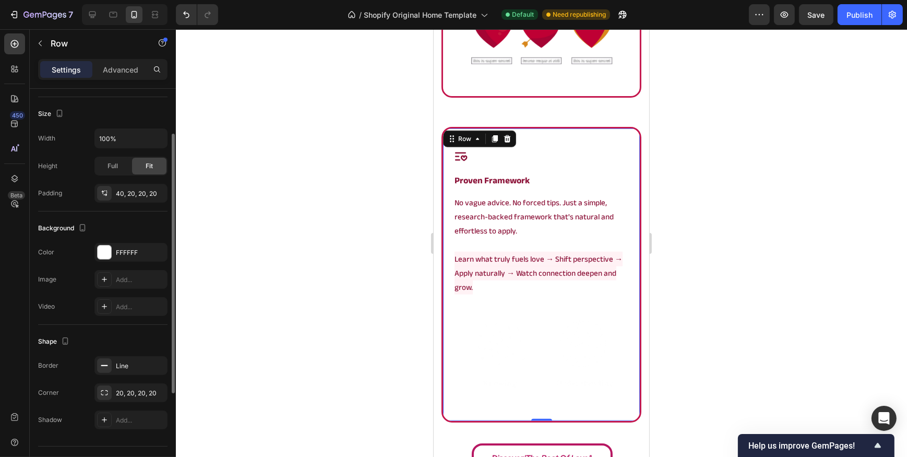
scroll to position [211, 0]
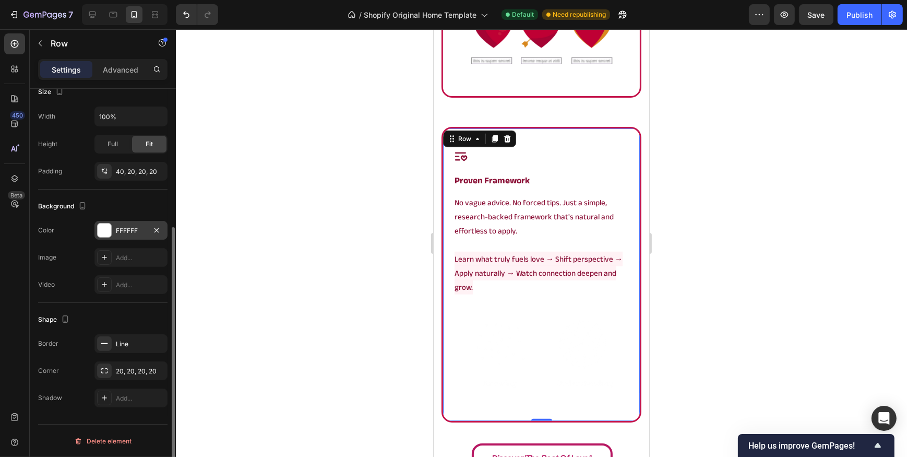
click at [127, 229] on div "FFFFFF" at bounding box center [131, 230] width 30 height 9
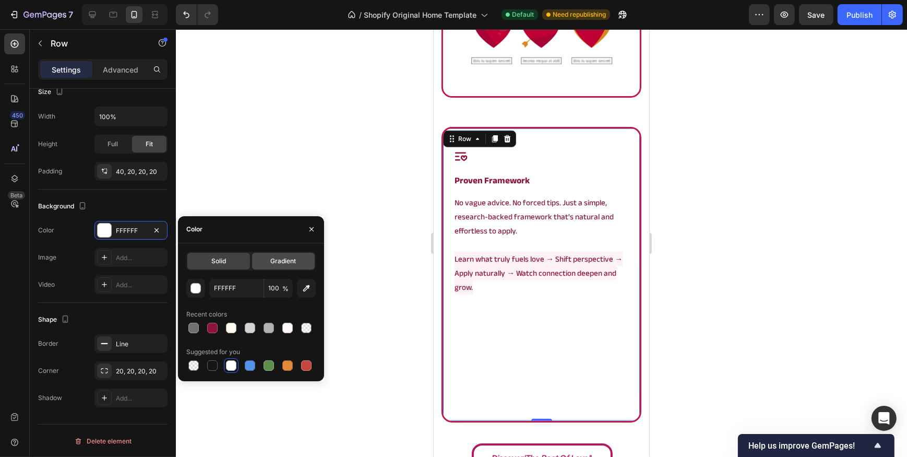
click at [256, 255] on div "Gradient" at bounding box center [283, 261] width 63 height 17
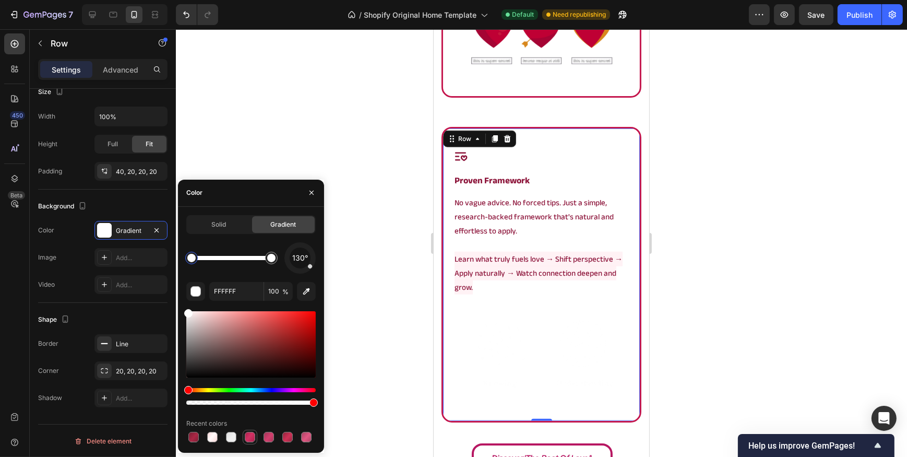
click at [247, 433] on div at bounding box center [250, 437] width 10 height 10
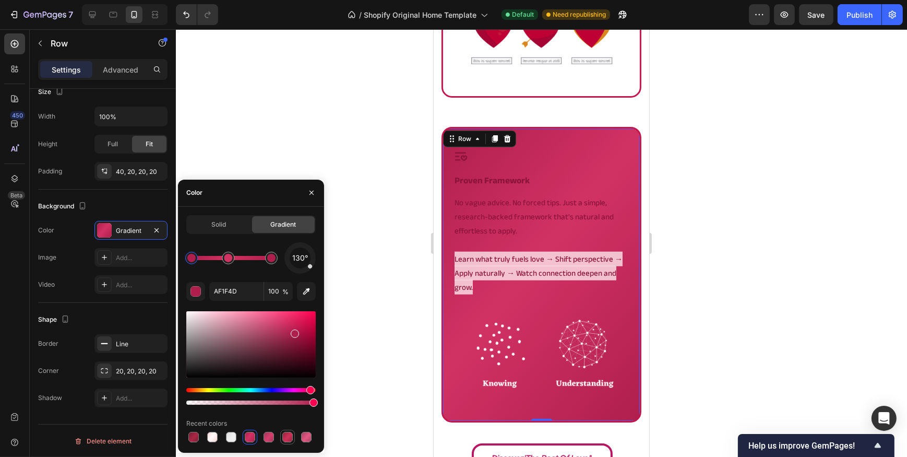
click at [282, 436] on div at bounding box center [287, 437] width 13 height 13
type input "96253F"
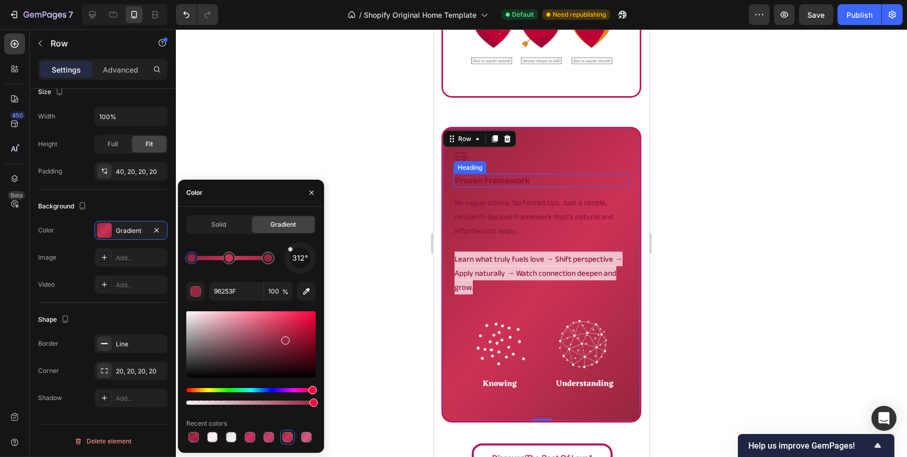
click at [522, 182] on strong "proven framework" at bounding box center [491, 180] width 75 height 16
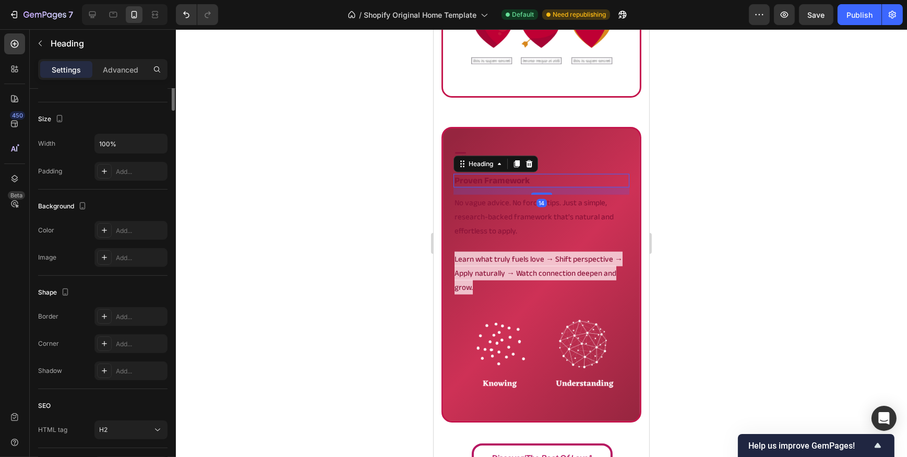
scroll to position [0, 0]
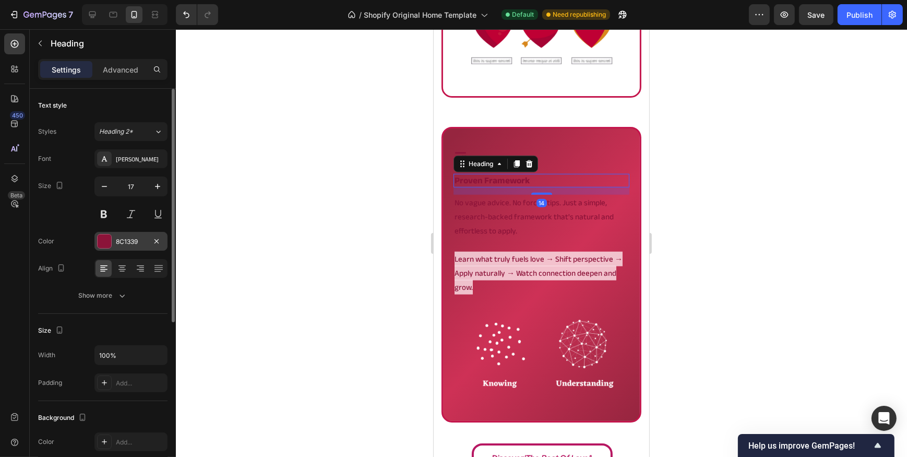
click at [132, 240] on div "8C1339" at bounding box center [131, 241] width 30 height 9
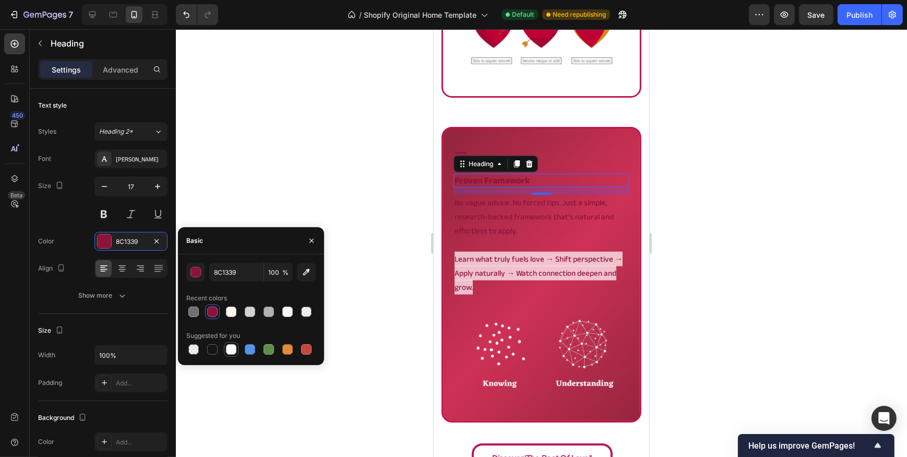
click at [225, 350] on div at bounding box center [231, 349] width 13 height 13
type input "FFFFFF"
click at [547, 262] on span "Learn what truly fuels love → Shift perspective → Apply naturally → Watch conne…" at bounding box center [538, 273] width 168 height 43
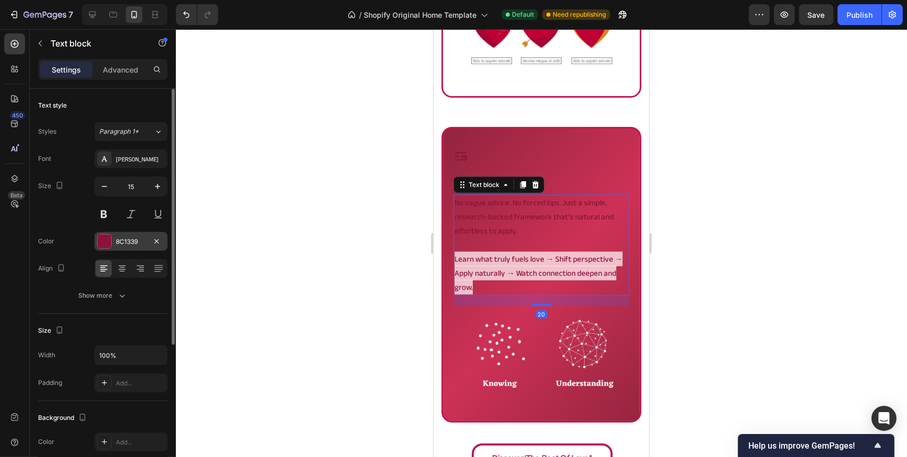
click at [133, 240] on div "8C1339" at bounding box center [131, 241] width 30 height 9
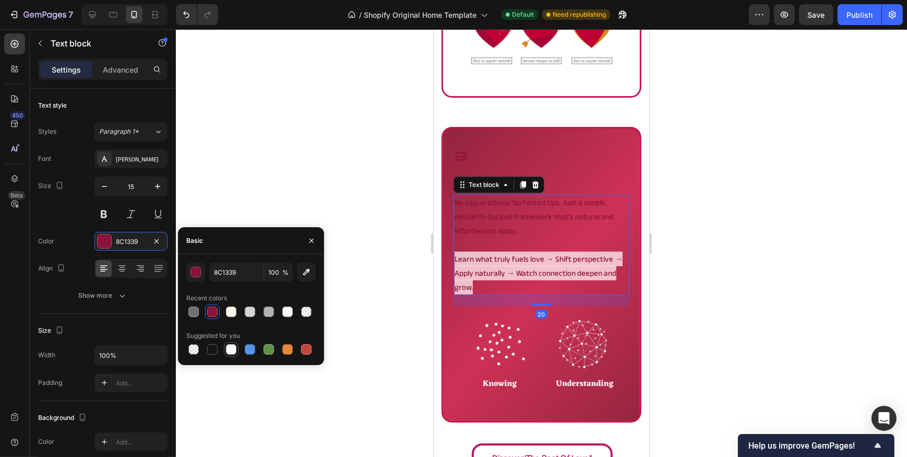
click at [226, 350] on div at bounding box center [231, 349] width 10 height 10
type input "FFFFFF"
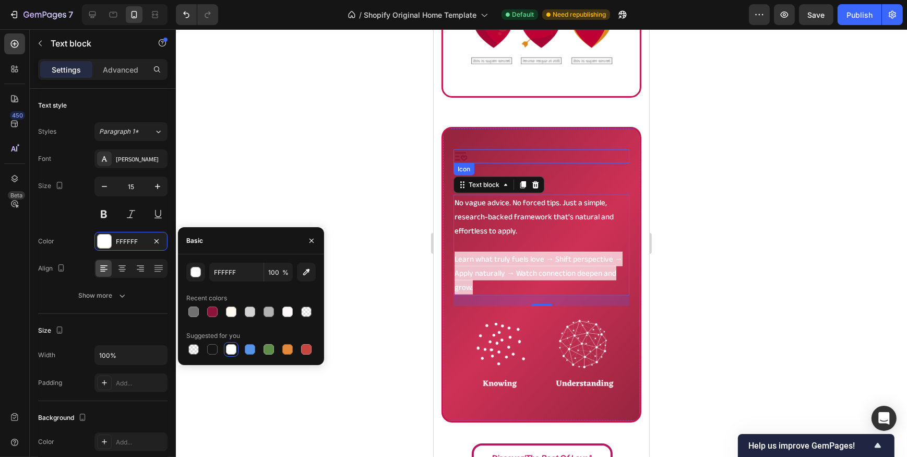
click at [497, 151] on div "Icon" at bounding box center [541, 156] width 176 height 14
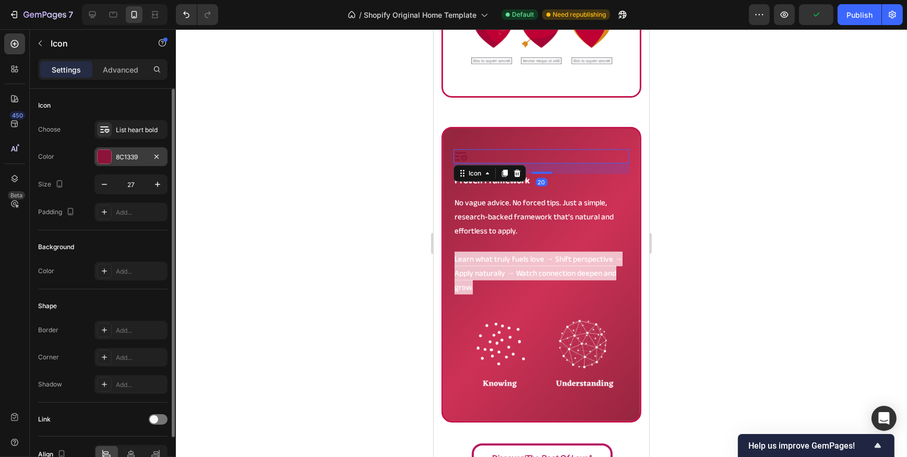
click at [129, 161] on div "8C1339" at bounding box center [131, 156] width 30 height 9
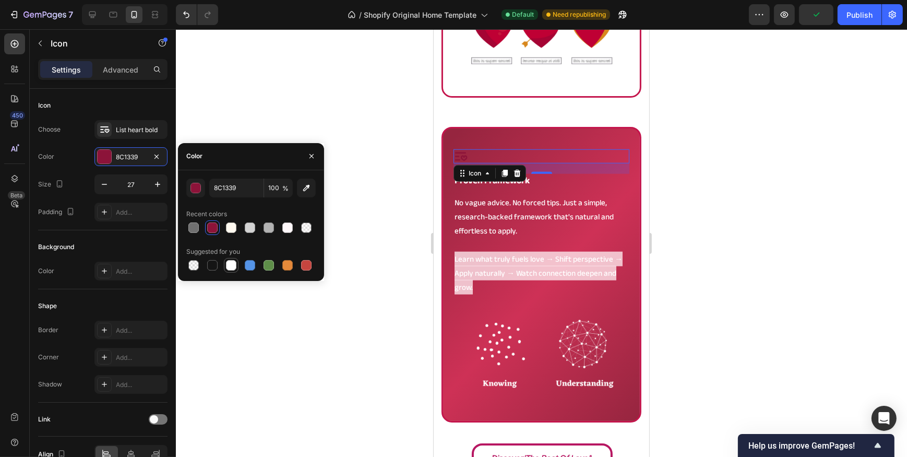
click at [231, 268] on div at bounding box center [231, 265] width 10 height 10
type input "FFFFFF"
click at [94, 21] on div at bounding box center [92, 14] width 17 height 17
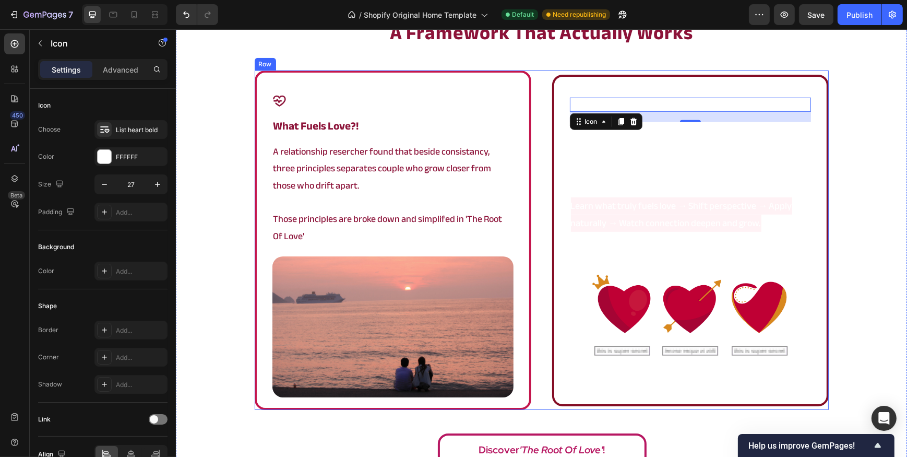
scroll to position [889, 0]
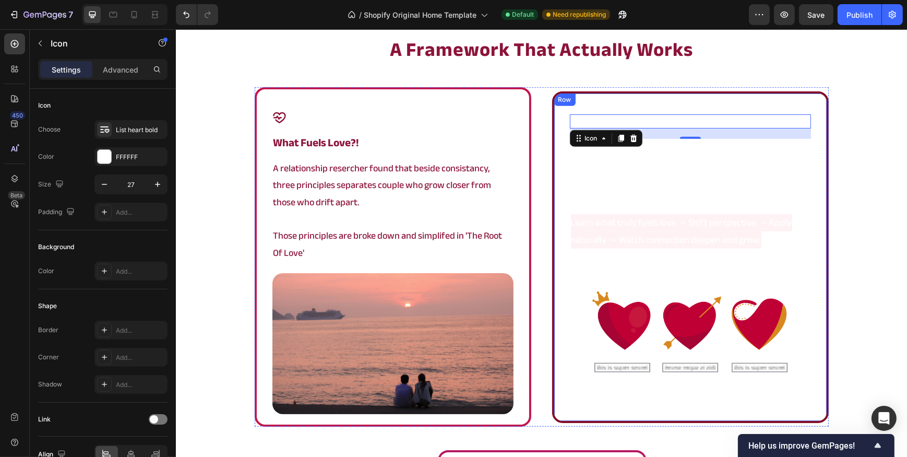
click at [564, 192] on div "Icon 20 proven framework Heading No vague advice. No forced tips. Just a simple…" at bounding box center [690, 256] width 277 height 331
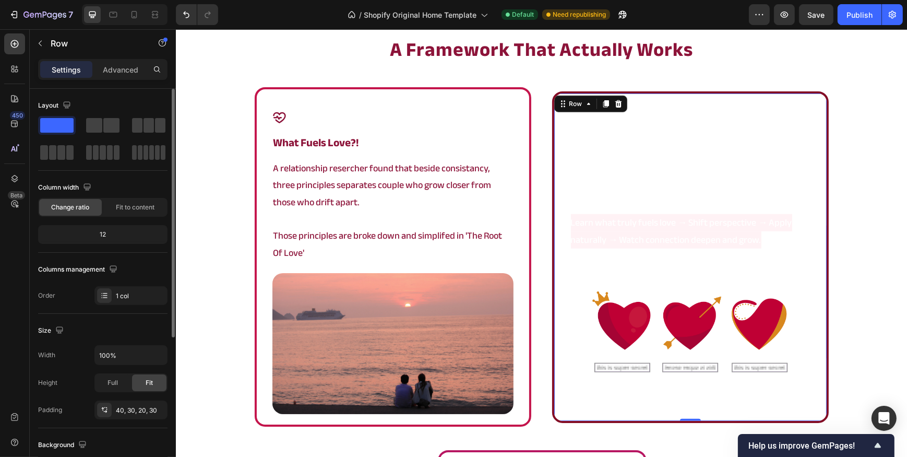
scroll to position [94, 0]
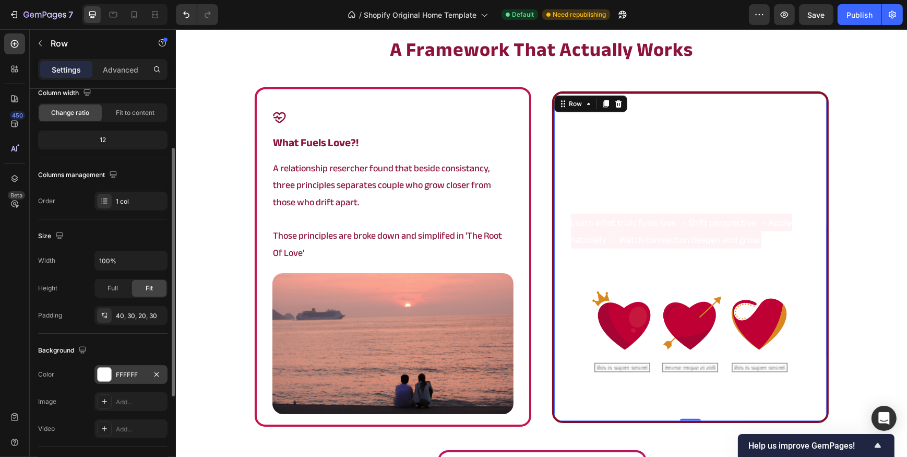
click at [114, 366] on div "FFFFFF" at bounding box center [130, 374] width 73 height 19
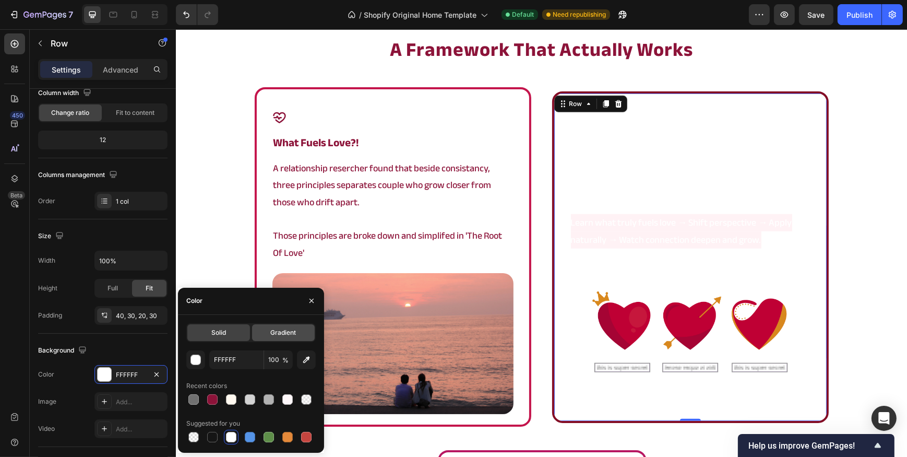
click at [276, 329] on span "Gradient" at bounding box center [283, 332] width 26 height 9
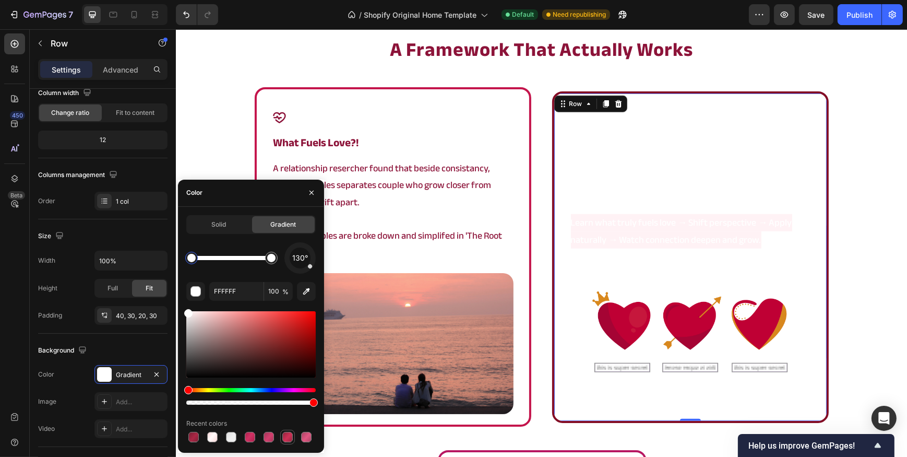
click at [281, 433] on div at bounding box center [287, 437] width 15 height 15
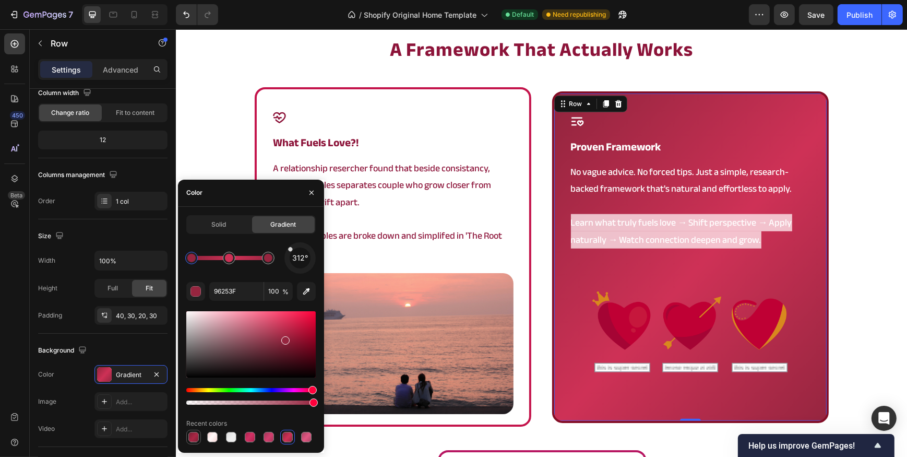
click at [190, 436] on div at bounding box center [193, 437] width 10 height 10
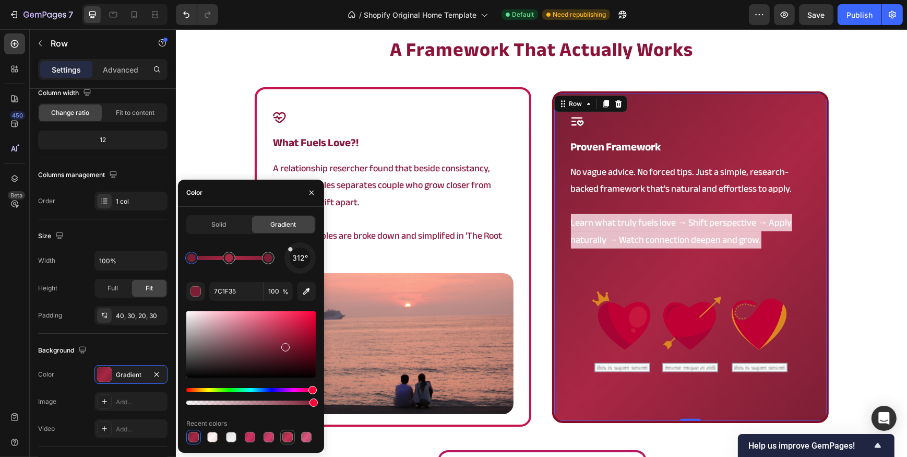
click at [286, 434] on div at bounding box center [287, 437] width 10 height 10
type input "96253F"
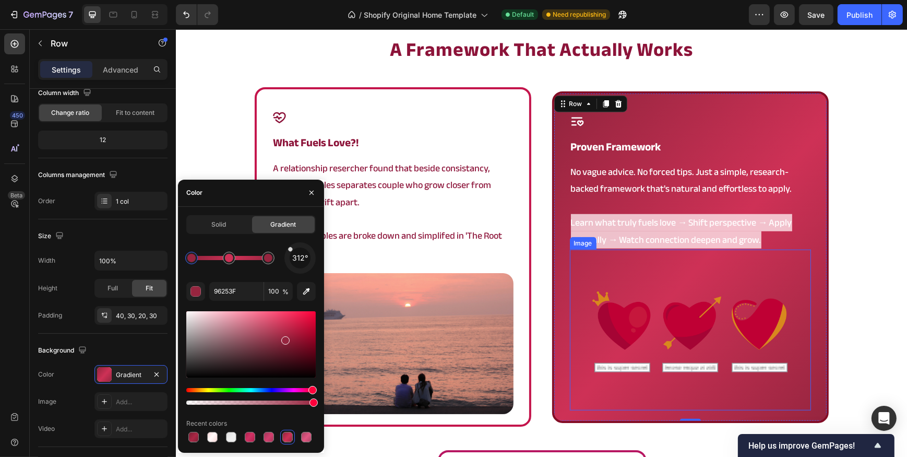
click at [626, 318] on img at bounding box center [689, 329] width 241 height 161
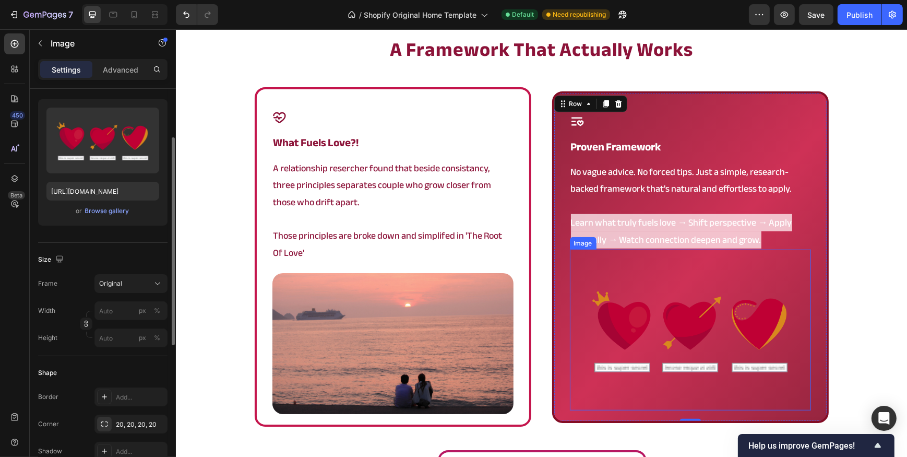
scroll to position [0, 0]
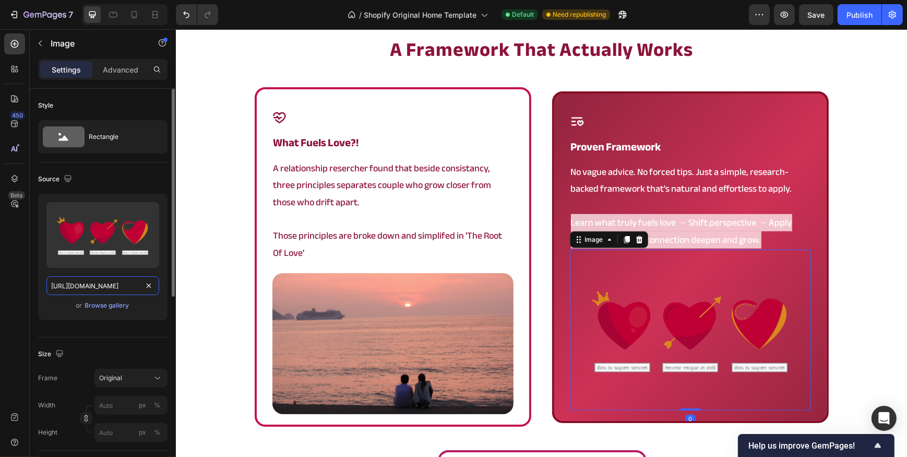
click at [90, 286] on input "[URL][DOMAIN_NAME]" at bounding box center [102, 285] width 113 height 19
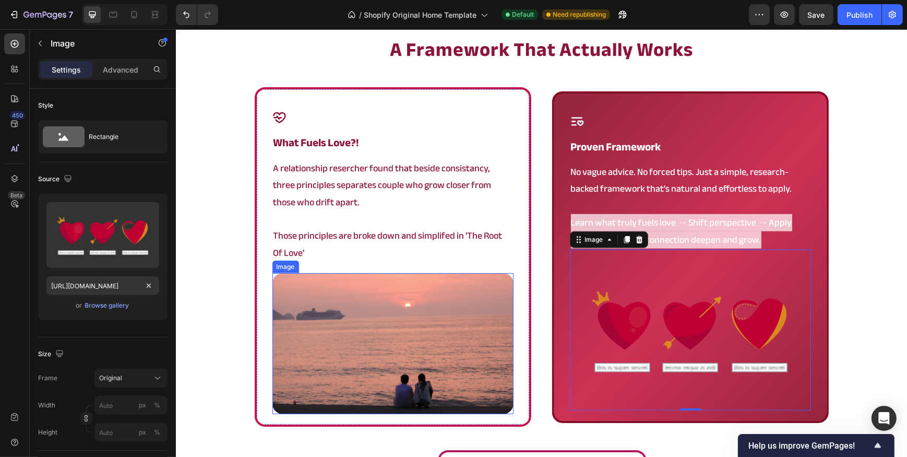
click at [331, 309] on img at bounding box center [392, 343] width 241 height 141
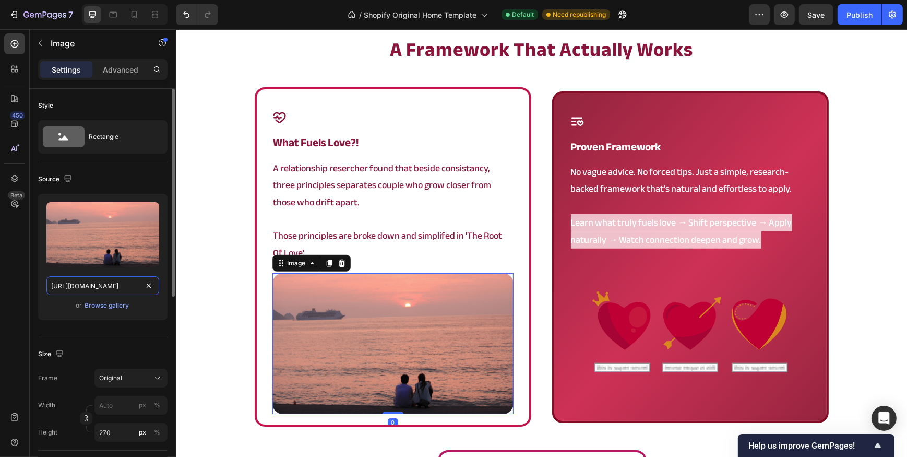
click at [83, 291] on input "[URL][DOMAIN_NAME]" at bounding box center [102, 285] width 113 height 19
paste input "165.png?v=1754397466"
type input "[URL][DOMAIN_NAME]"
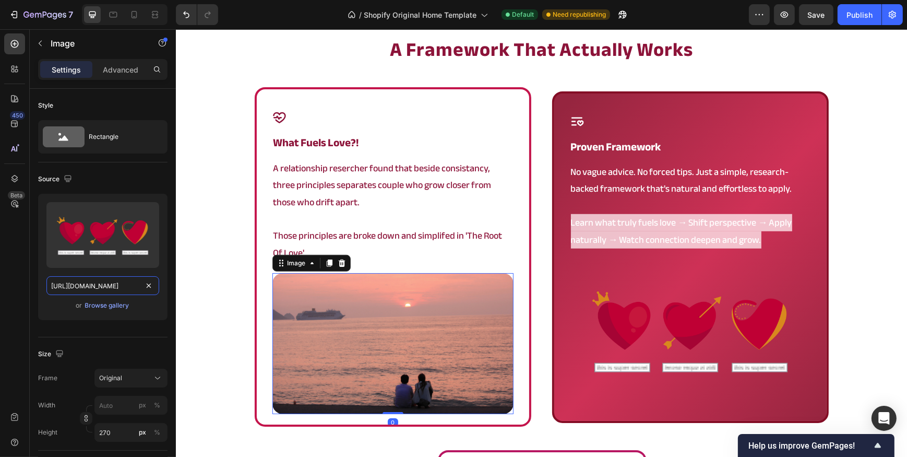
scroll to position [0, 161]
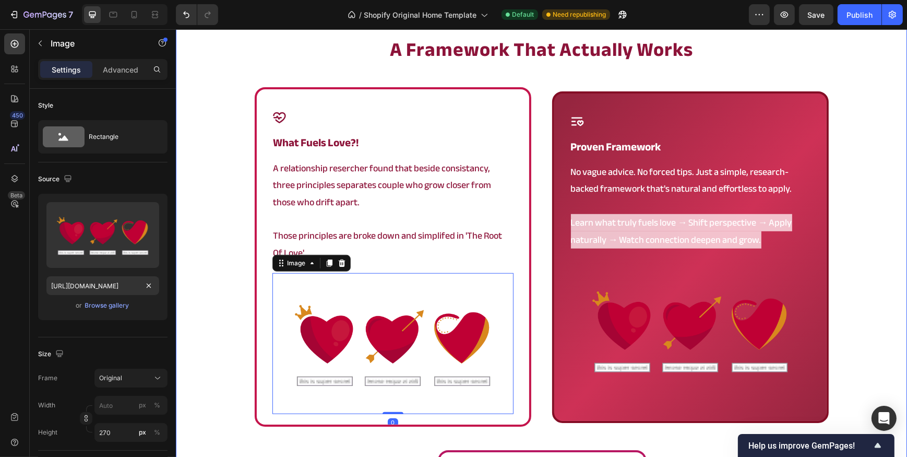
click at [221, 232] on div "a framework that actually works Heading Icon what fuels love?! Heading A relati…" at bounding box center [540, 263] width 731 height 453
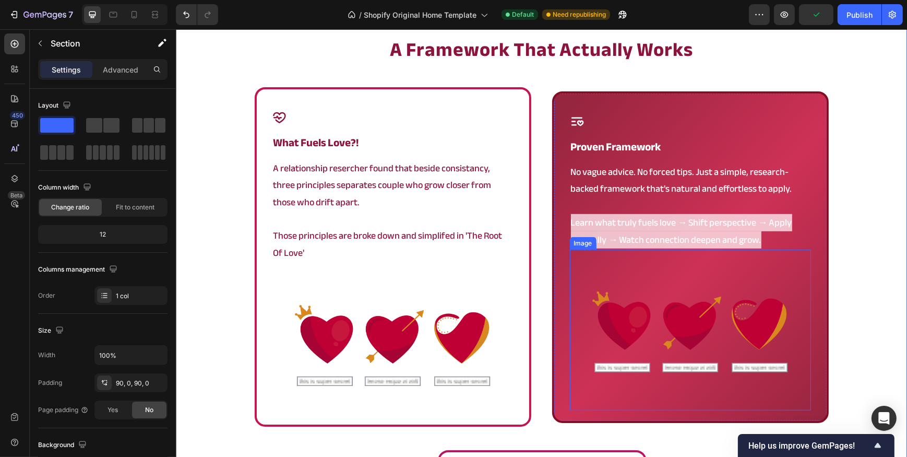
click at [706, 345] on img at bounding box center [689, 329] width 241 height 161
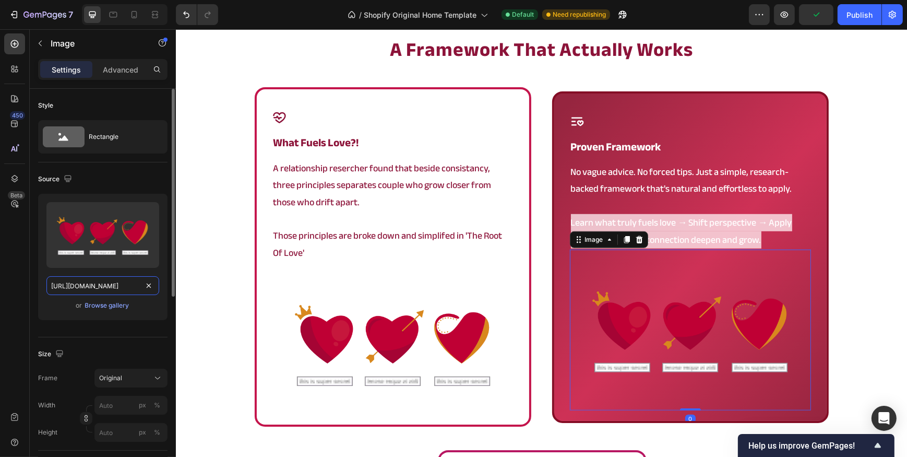
click at [110, 284] on input "[URL][DOMAIN_NAME]" at bounding box center [102, 285] width 113 height 19
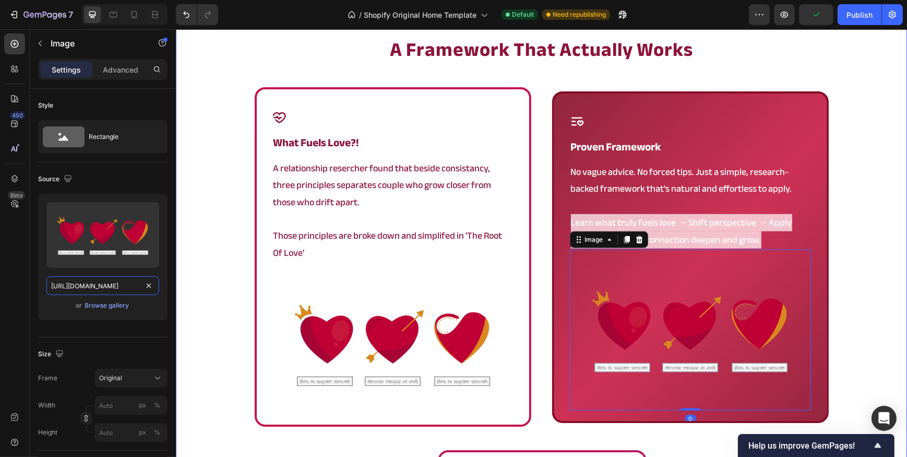
paste input "000.png?v=1758959827"
type input "[URL][DOMAIN_NAME]"
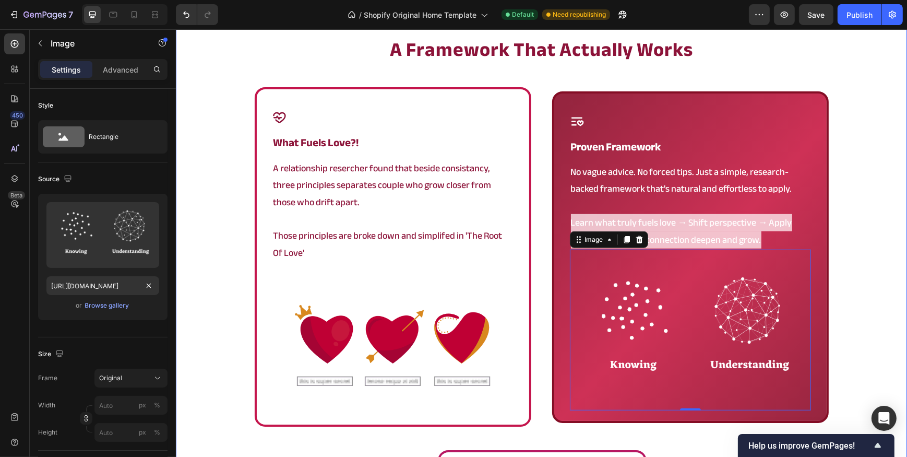
click at [234, 213] on div "a framework that actually works Heading Icon what fuels love?! Heading A relati…" at bounding box center [540, 263] width 731 height 453
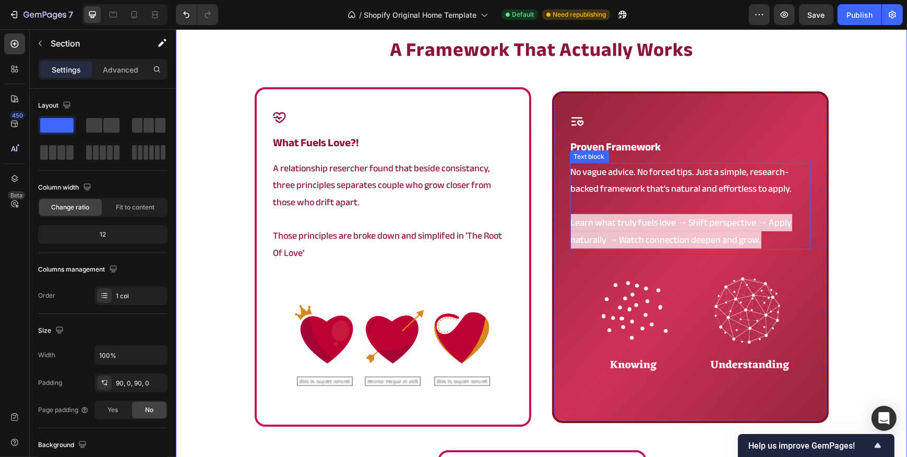
click at [678, 223] on span "Learn what truly fuels love → Shift perspective → Apply naturally → Watch conne…" at bounding box center [680, 231] width 221 height 34
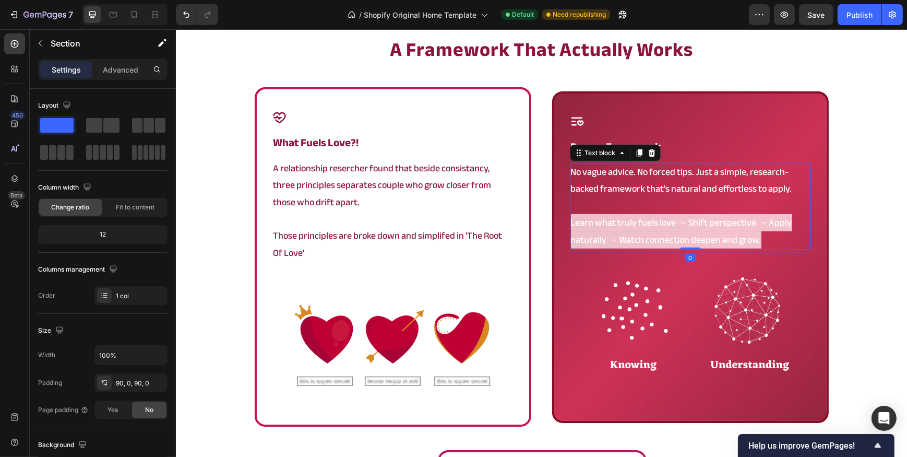
click at [678, 223] on span "Learn what truly fuels love → Shift perspective → Apply naturally → Watch conne…" at bounding box center [680, 231] width 221 height 34
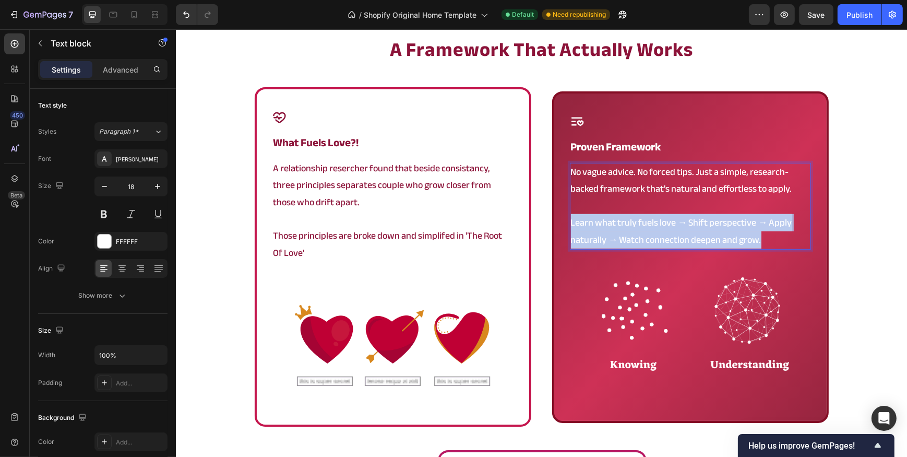
click at [678, 223] on span "Learn what truly fuels love → Shift perspective → Apply naturally → Watch conne…" at bounding box center [680, 231] width 221 height 34
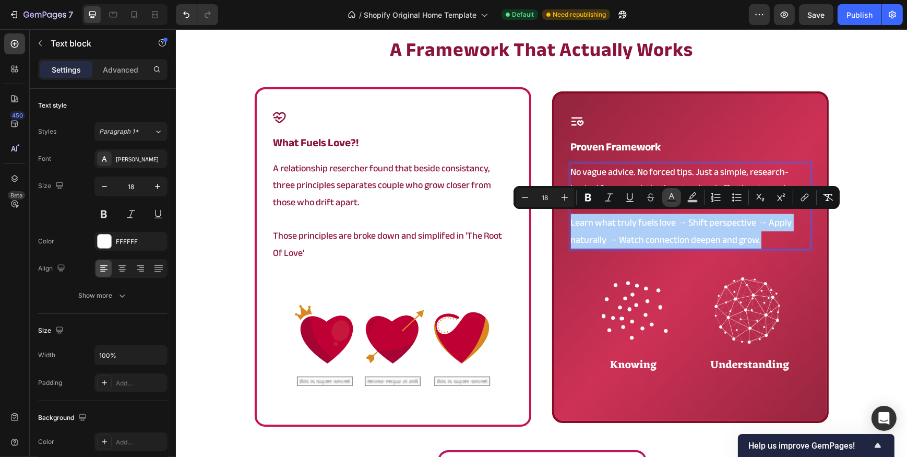
click at [671, 201] on rect "Editor contextual toolbar" at bounding box center [672, 201] width 10 height 3
type input "FFFFFF"
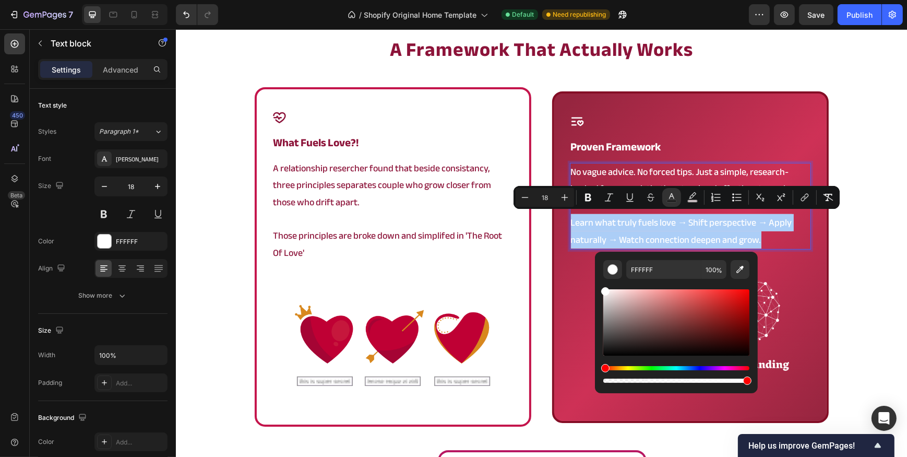
click at [739, 308] on div "Editor contextual toolbar" at bounding box center [676, 322] width 146 height 66
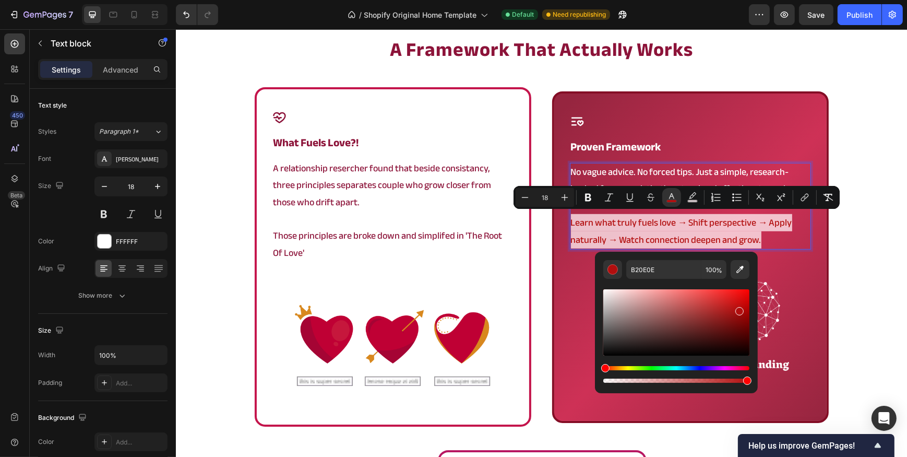
click at [746, 365] on div "Editor contextual toolbar" at bounding box center [676, 336] width 146 height 98
click at [746, 366] on div "Hue" at bounding box center [676, 368] width 146 height 4
type input "B10E29"
click at [848, 300] on div "a framework that actually works Heading Icon what fuels love?! Heading A relati…" at bounding box center [540, 263] width 731 height 453
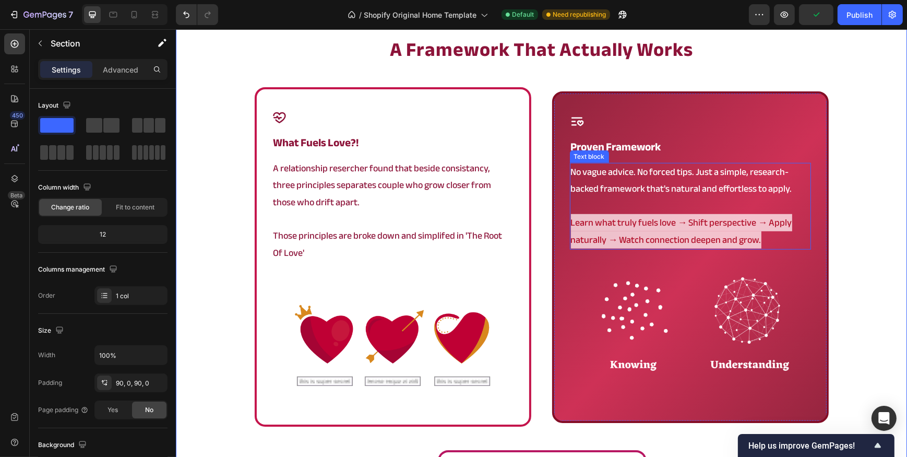
click at [686, 214] on span "Learn what truly fuels love → Shift perspective → Apply naturally → Watch conne…" at bounding box center [680, 231] width 221 height 34
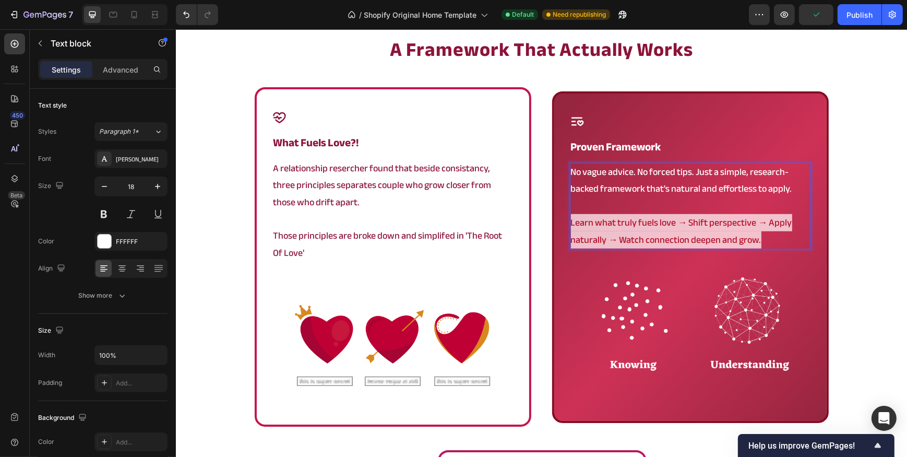
click at [680, 233] on span "Learn what truly fuels love → Shift perspective → Apply naturally → Watch conne…" at bounding box center [680, 231] width 221 height 34
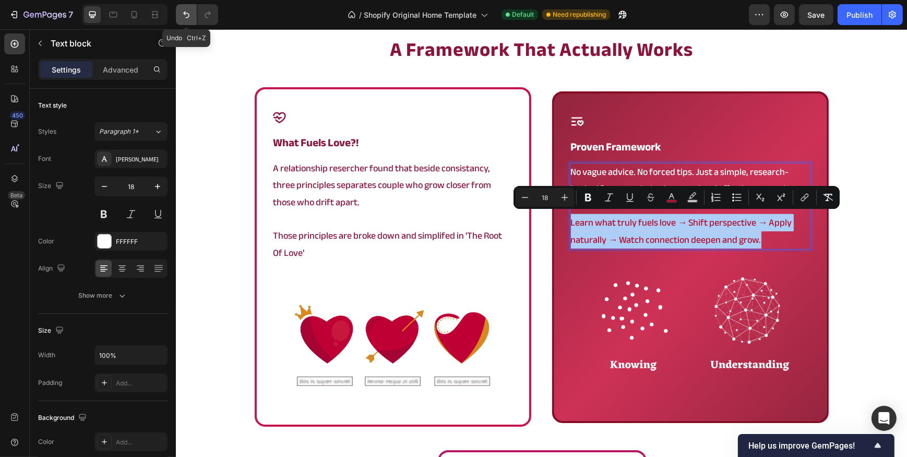
click at [185, 18] on icon "Undo/Redo" at bounding box center [186, 14] width 10 height 10
type input "16"
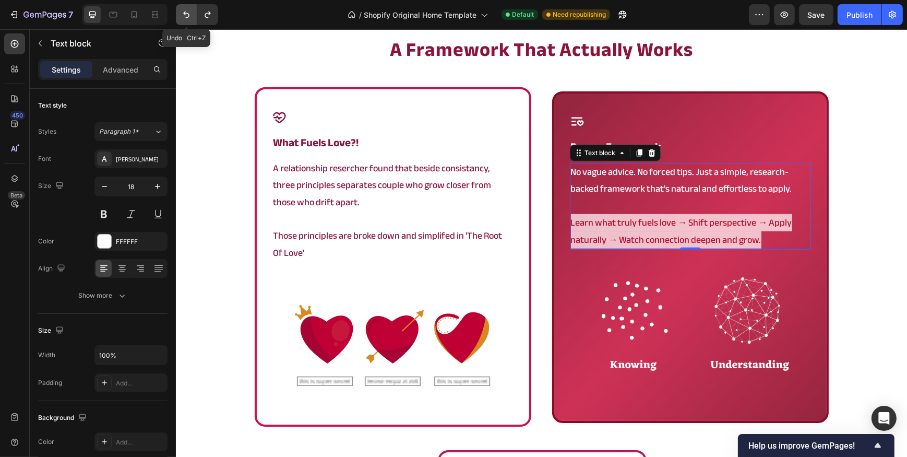
click at [185, 18] on icon "Undo/Redo" at bounding box center [186, 14] width 10 height 10
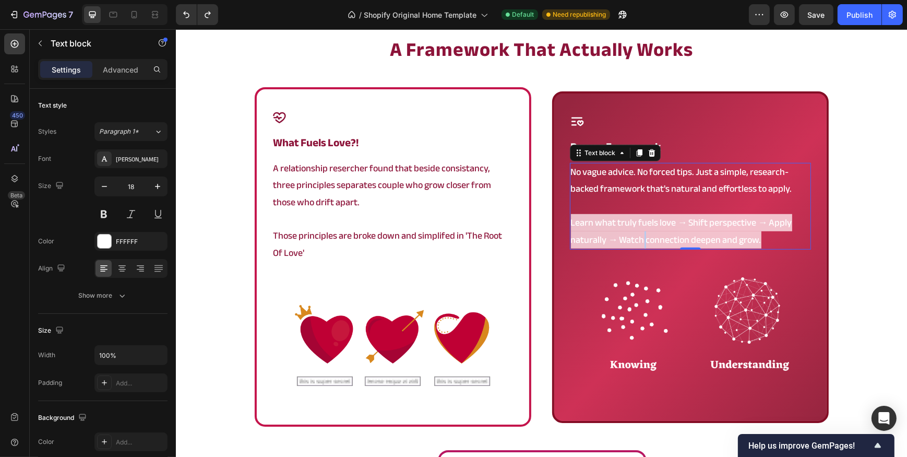
click at [637, 231] on span "Learn what truly fuels love → Shift perspective → Apply naturally → Watch conne…" at bounding box center [680, 231] width 221 height 34
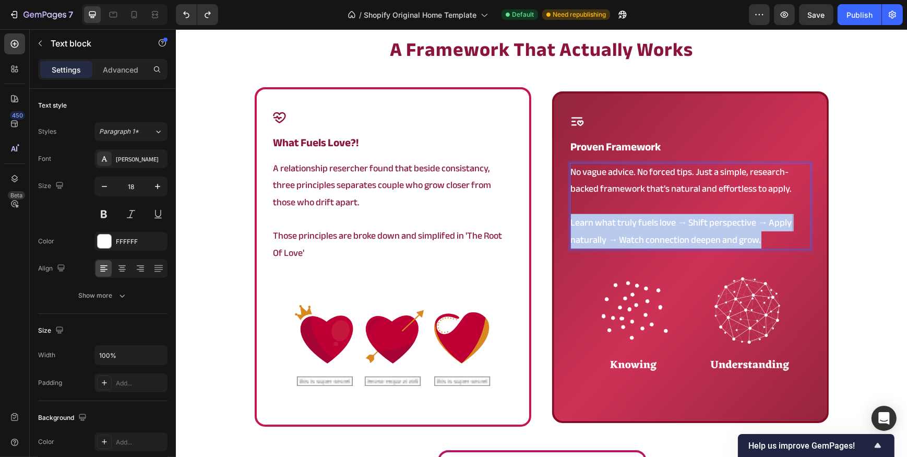
click at [637, 231] on span "Learn what truly fuels love → Shift perspective → Apply naturally → Watch conne…" at bounding box center [680, 231] width 221 height 34
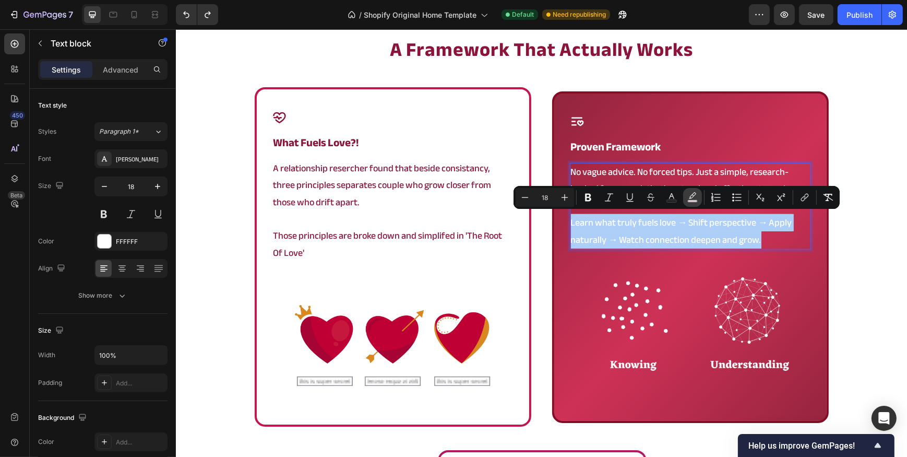
click at [688, 200] on rect "Editor contextual toolbar" at bounding box center [693, 201] width 10 height 3
type input "FFEFF3"
type input "77"
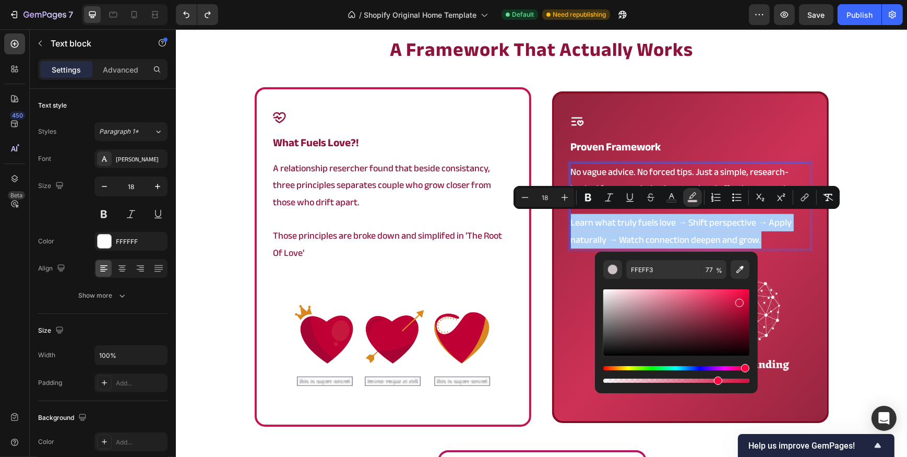
click at [739, 301] on div "Editor contextual toolbar" at bounding box center [676, 322] width 146 height 66
type input "D11040"
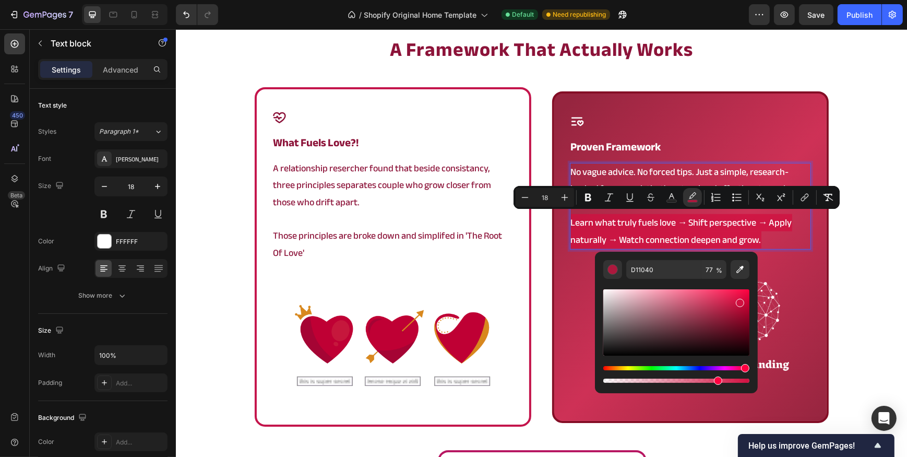
click at [850, 292] on div "a framework that actually works Heading Icon what fuels love?! Heading A relati…" at bounding box center [540, 263] width 731 height 453
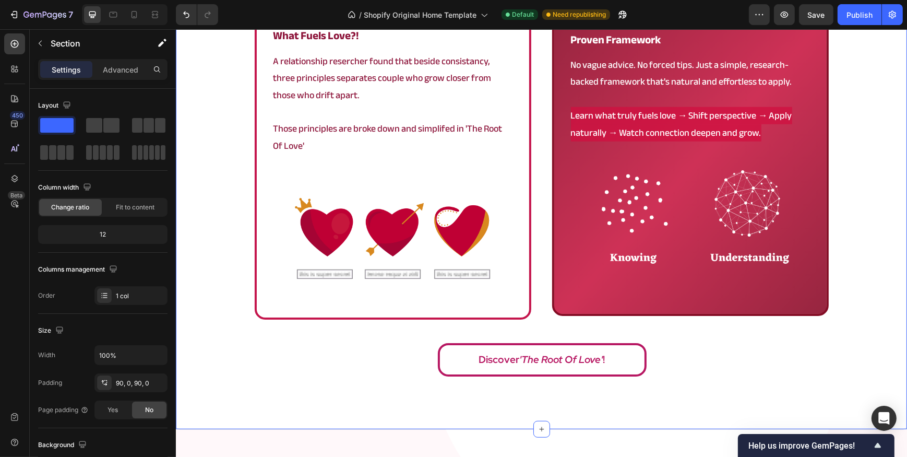
scroll to position [1031, 0]
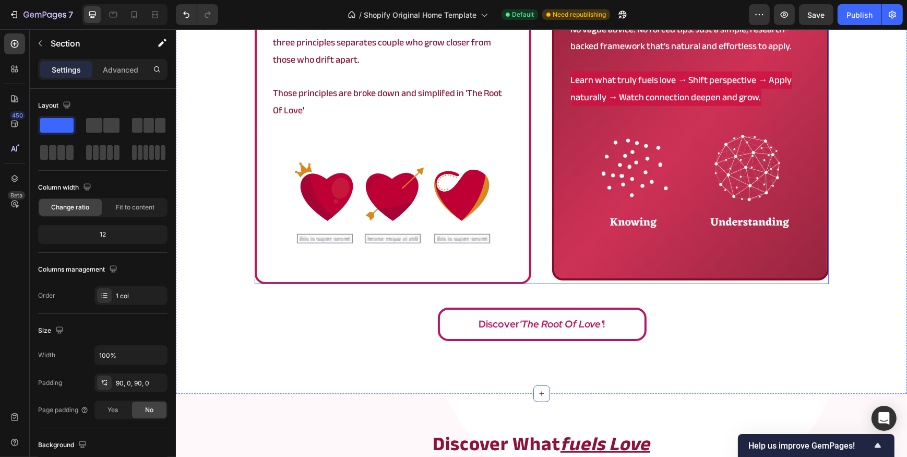
click at [531, 256] on div "Icon what fuels love?! Heading A relationship resercher found that beside consi…" at bounding box center [541, 114] width 574 height 339
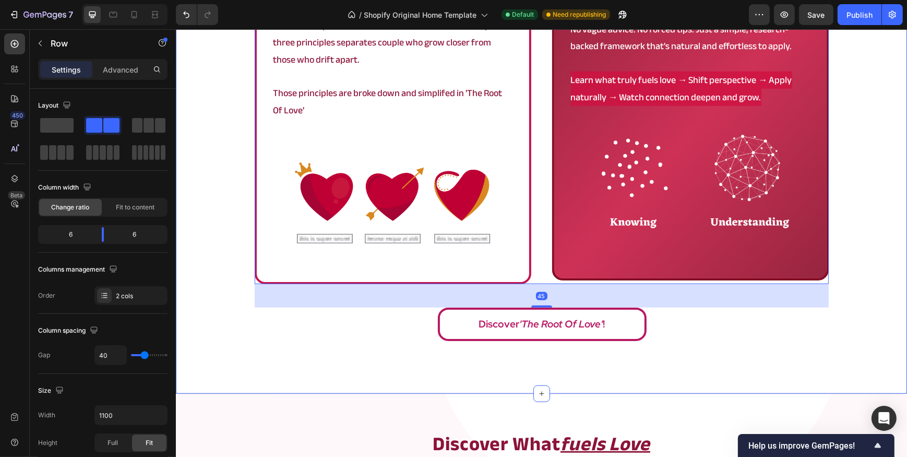
click at [598, 354] on div "a framework that actually works Heading Icon what fuels love?! Heading A relati…" at bounding box center [540, 120] width 731 height 547
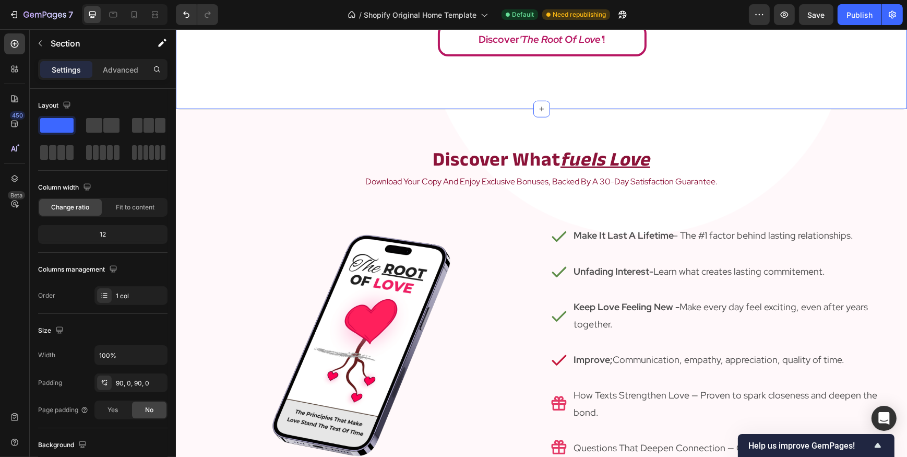
scroll to position [1458, 0]
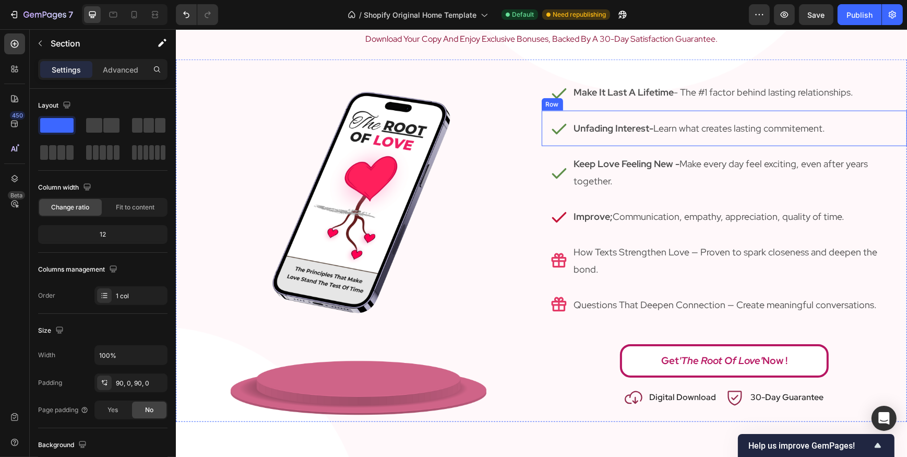
click at [661, 137] on div "Icon Unfading Interest- Learn what creates lasting commitement. Text Block Row" at bounding box center [724, 128] width 366 height 35
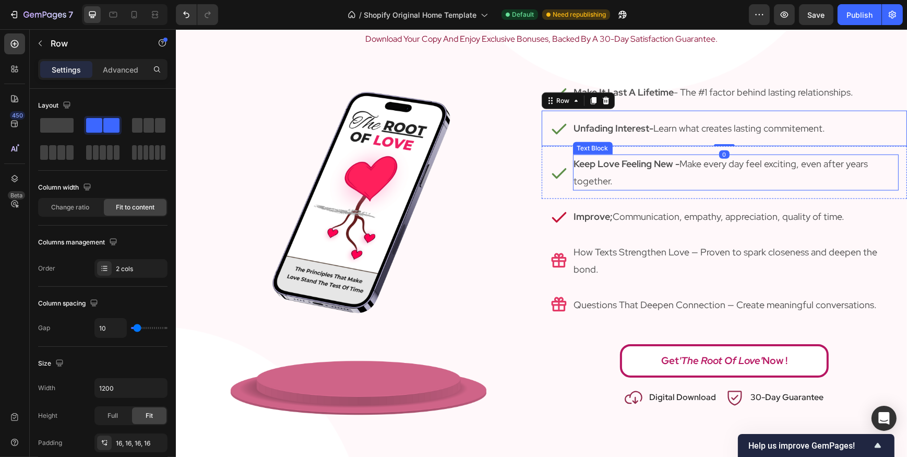
click at [630, 184] on p "Keep Love Feeling New - Make every day feel exciting, even after years together." at bounding box center [736, 173] width 324 height 34
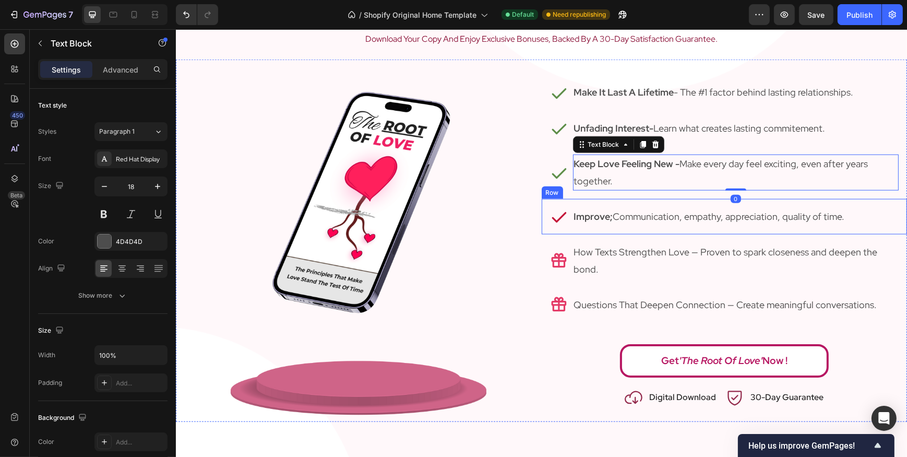
click at [610, 199] on div "Icon Improve; Communication, empathy, appreciation, quality of time. Text Block…" at bounding box center [724, 216] width 366 height 35
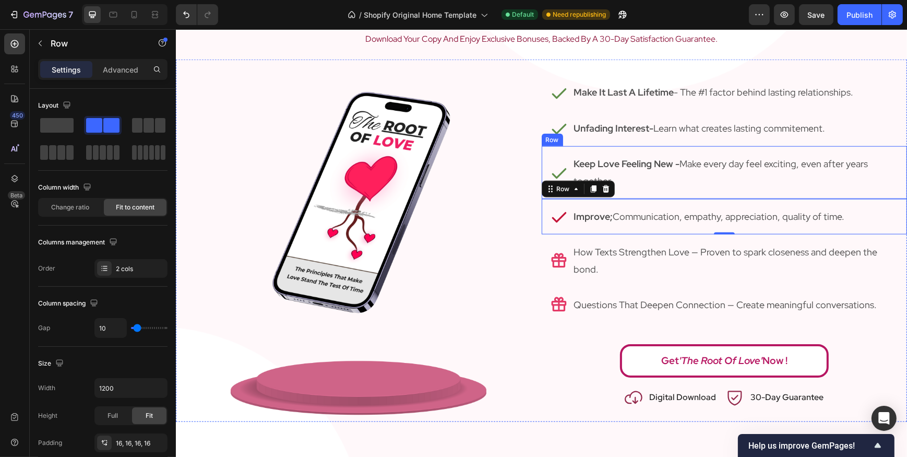
click at [661, 189] on div "Icon Keep Love Feeling New - Make every day feel exciting, even after years tog…" at bounding box center [724, 172] width 366 height 53
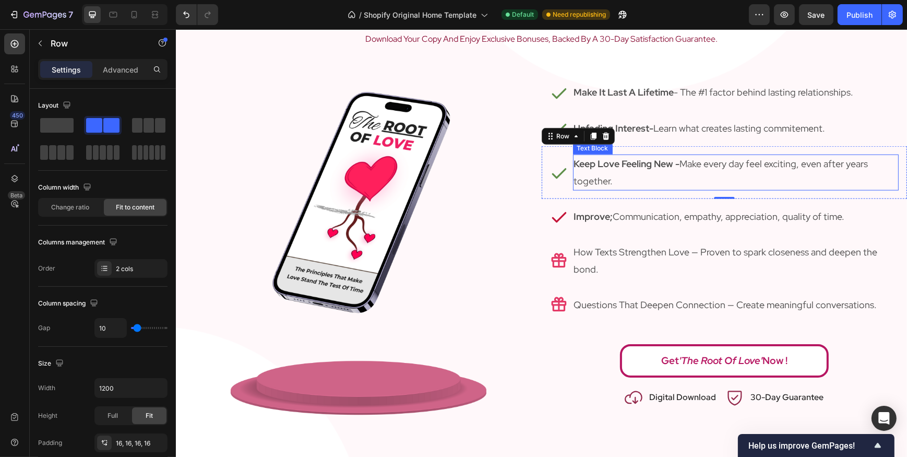
click at [777, 161] on p "Keep Love Feeling New - Make every day feel exciting, even after years together." at bounding box center [736, 173] width 324 height 34
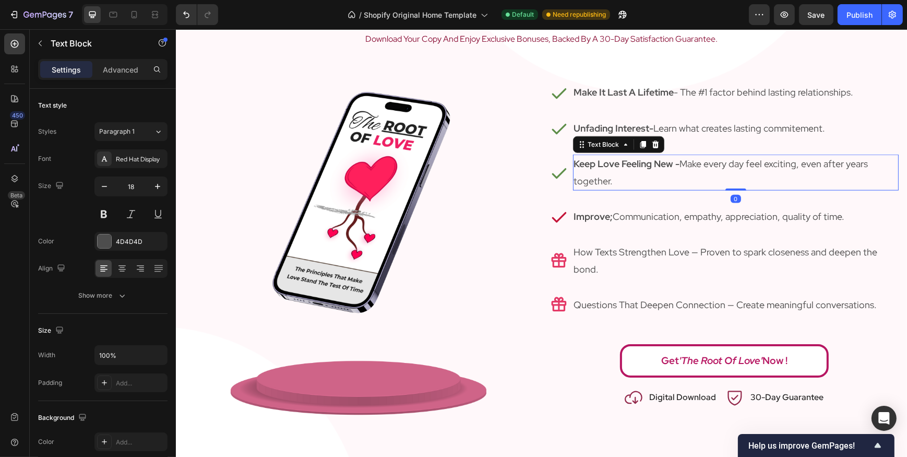
click at [777, 161] on p "Keep Love Feeling New - Make every day feel exciting, even after years together." at bounding box center [736, 173] width 324 height 34
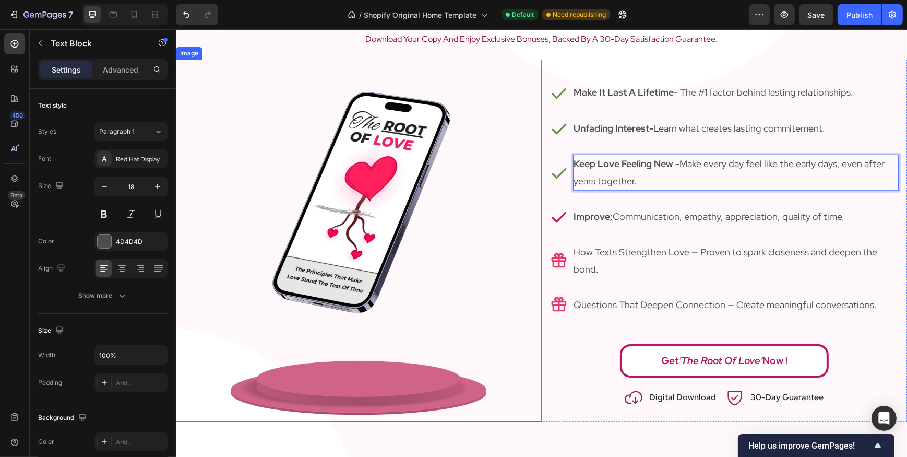
click at [530, 379] on div at bounding box center [358, 240] width 366 height 362
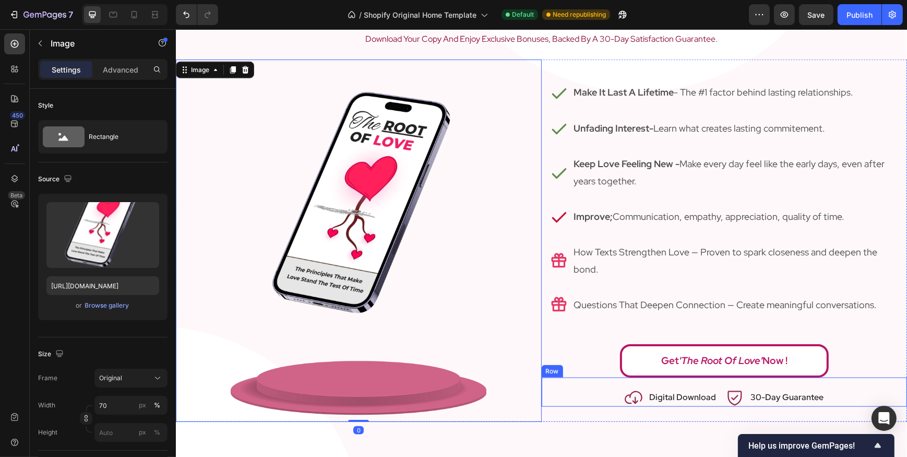
click at [562, 380] on div "Icon Digital Download Text block Row Icon 30-Day Guarantee Text block Row Row" at bounding box center [724, 391] width 366 height 29
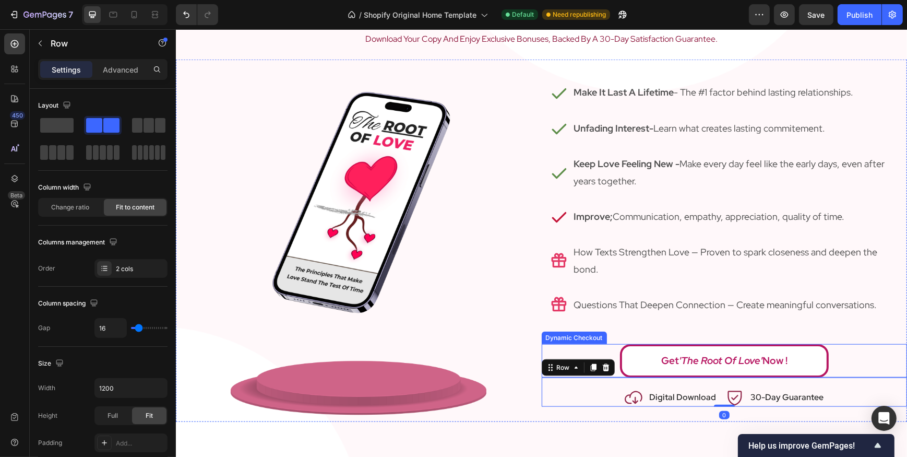
click at [557, 338] on div "Dynamic Checkout" at bounding box center [573, 337] width 65 height 13
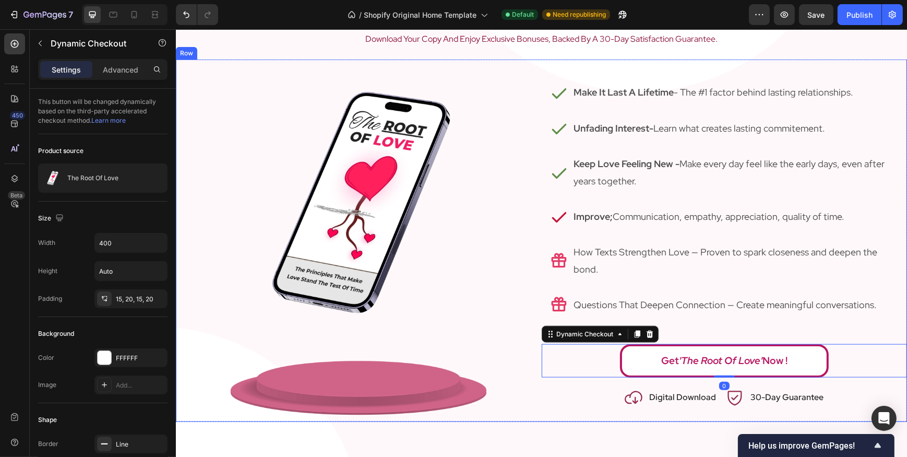
click at [549, 319] on div "Icon Questions That Deepen Connection — Create meaningful conversations. Text B…" at bounding box center [724, 304] width 366 height 35
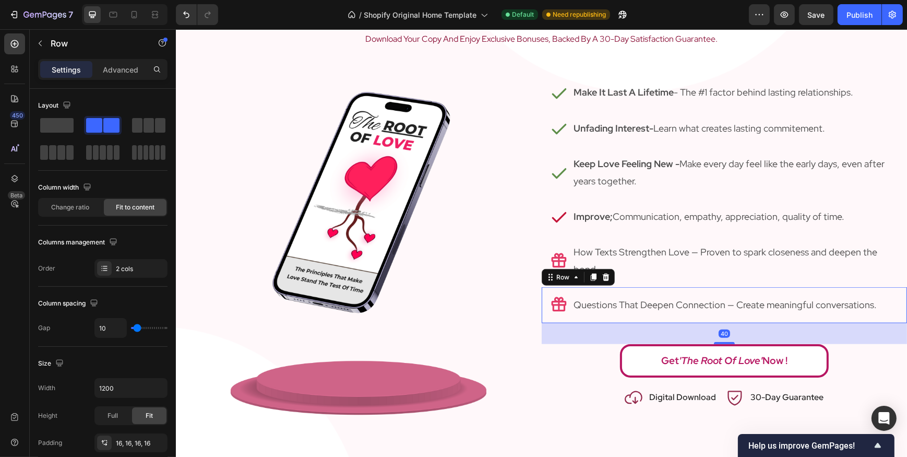
click at [513, 266] on div at bounding box center [358, 240] width 366 height 362
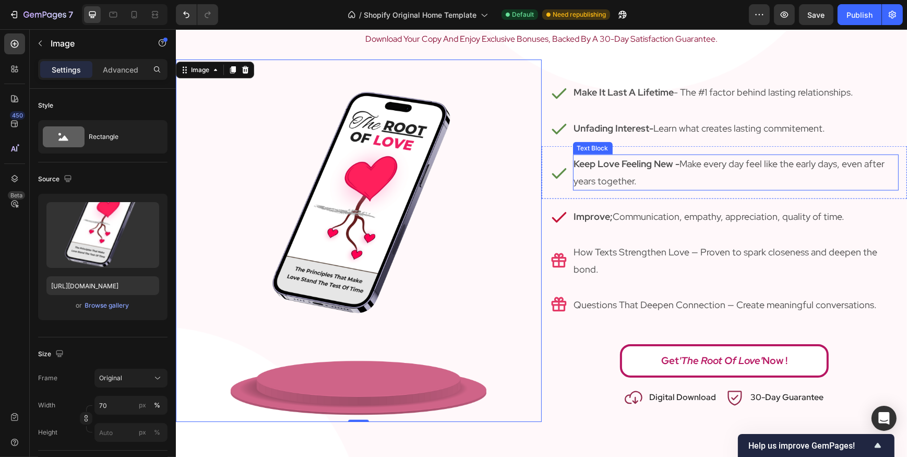
click at [800, 185] on p "Keep Love Feeling New - Make every day feel like the early days, even after yea…" at bounding box center [736, 173] width 324 height 34
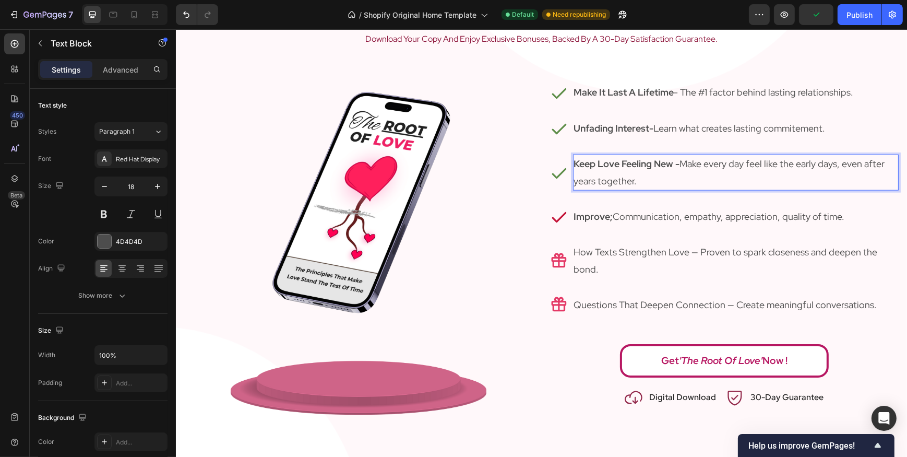
click at [821, 177] on p "Keep Love Feeling New - Make every day feel like the early days, even after yea…" at bounding box center [736, 173] width 324 height 34
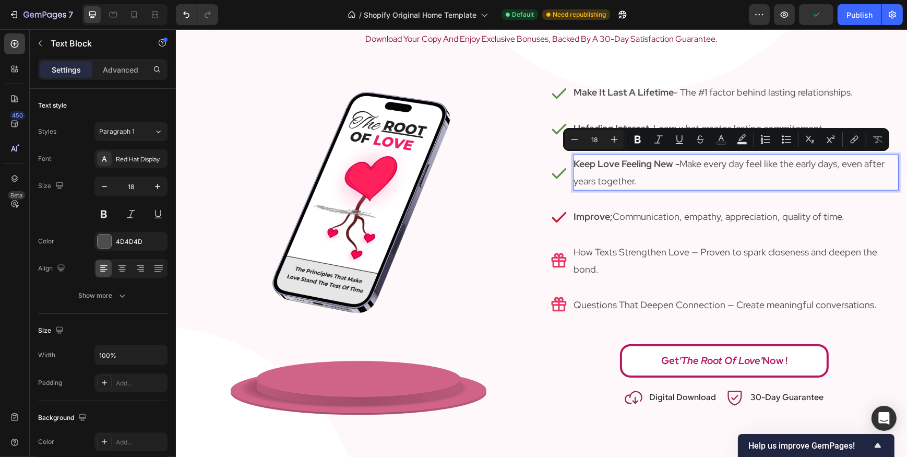
drag, startPoint x: 835, startPoint y: 164, endPoint x: 839, endPoint y: 171, distance: 8.4
click at [839, 171] on p "Keep Love Feeling New - Make every day feel like the early days, even after yea…" at bounding box center [736, 173] width 324 height 34
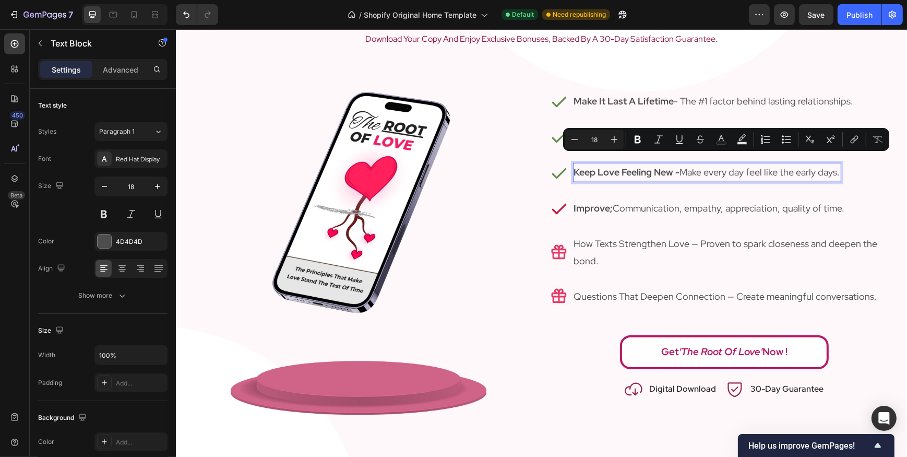
scroll to position [1467, 0]
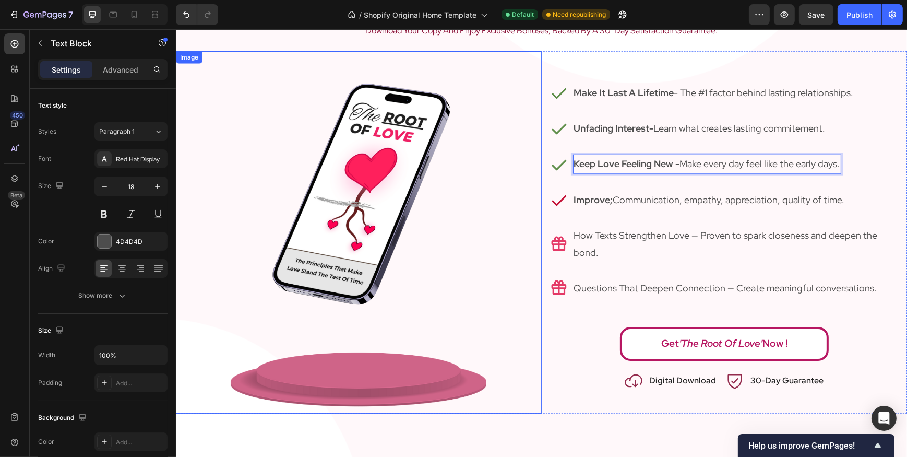
click at [528, 335] on div at bounding box center [358, 232] width 366 height 362
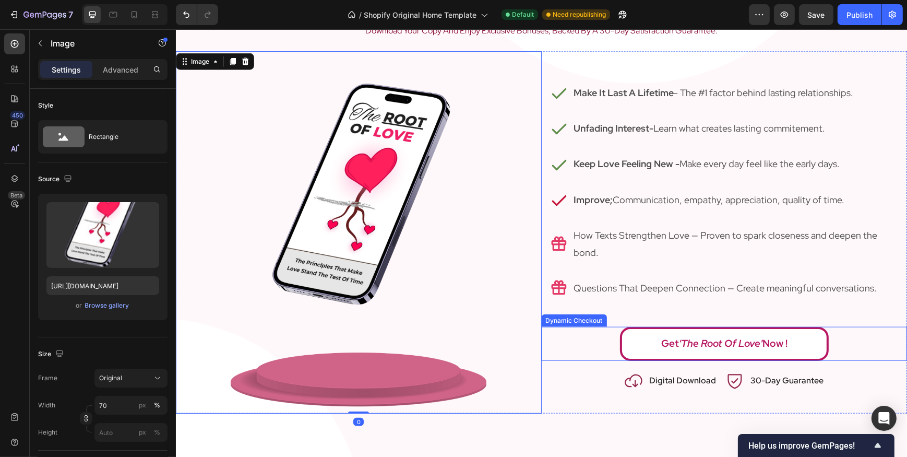
click at [552, 342] on div "Get 'The Root of Love' Now !" at bounding box center [724, 343] width 366 height 33
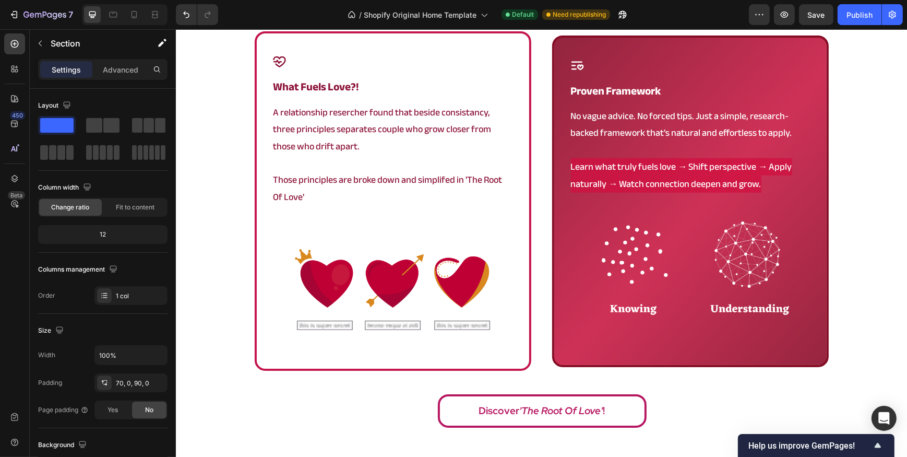
scroll to position [898, 0]
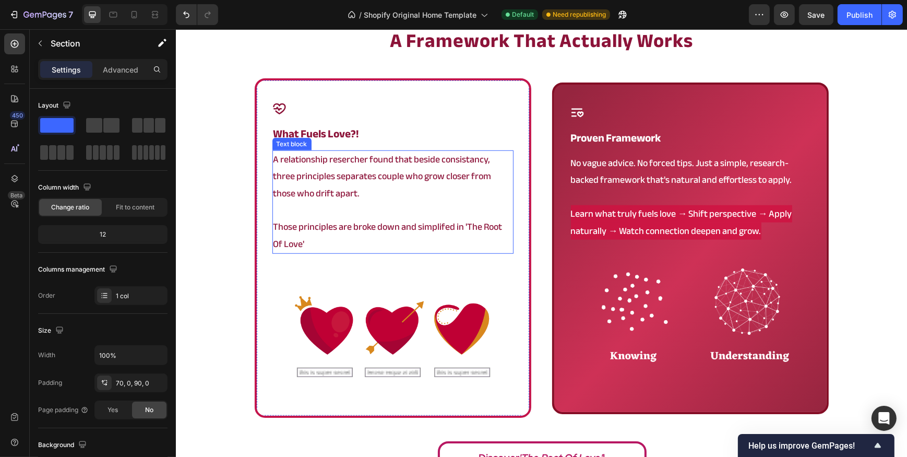
click at [408, 240] on p "Those principles are broke down and simplifed in 'The Root Of Love'" at bounding box center [392, 236] width 239 height 34
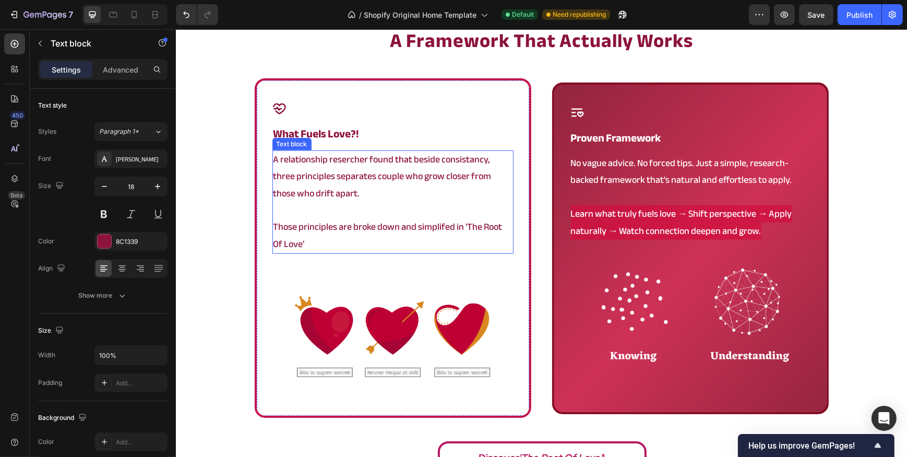
click at [408, 240] on p "Those principles are broke down and simplifed in 'The Root Of Love'" at bounding box center [392, 236] width 239 height 34
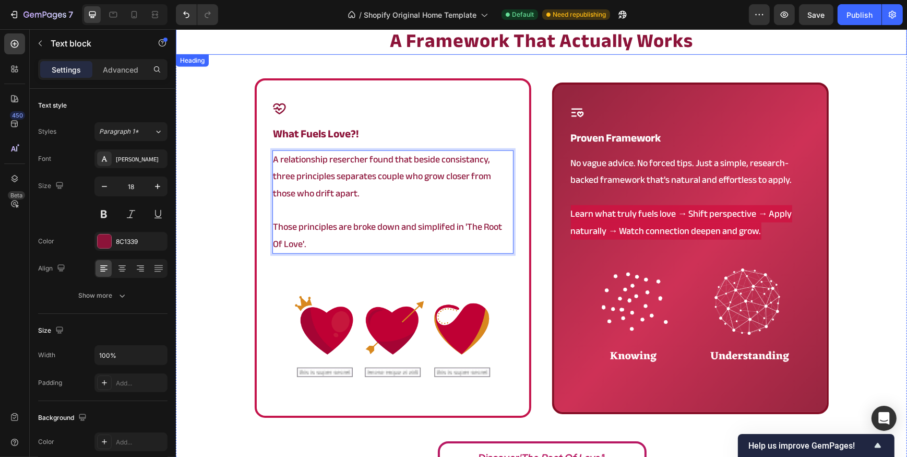
click at [237, 41] on h2 "a framework that actually works" at bounding box center [540, 41] width 731 height 27
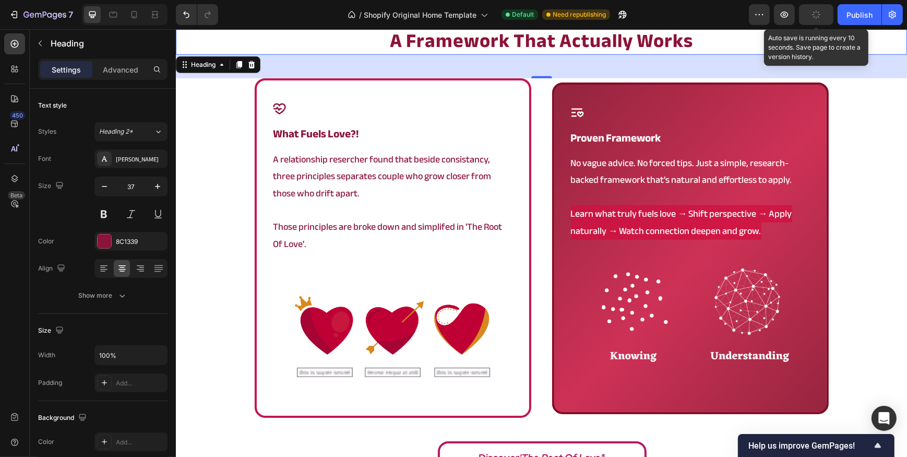
click at [810, 17] on button "button" at bounding box center [816, 14] width 34 height 21
